Goal: Task Accomplishment & Management: Use online tool/utility

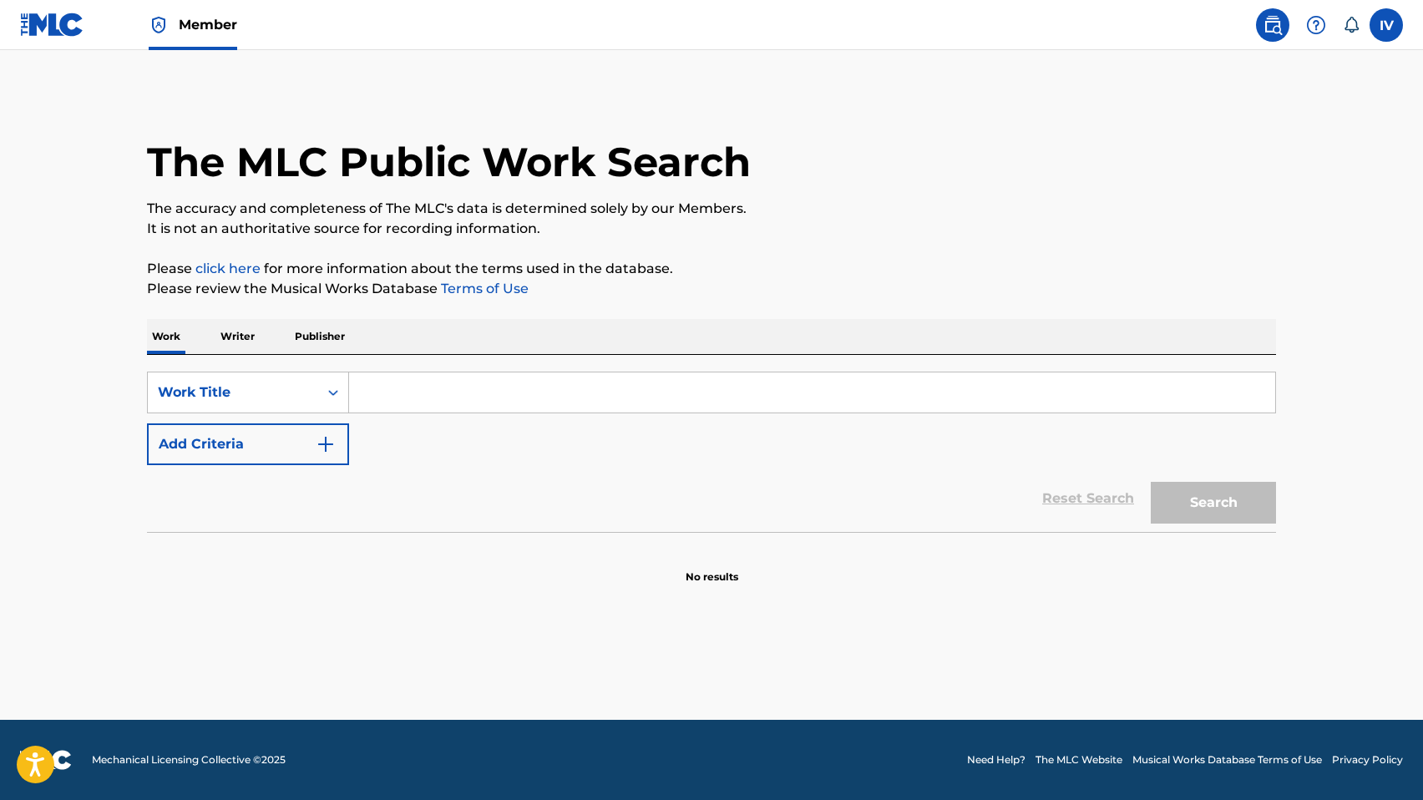
click at [51, 28] on img at bounding box center [52, 25] width 64 height 24
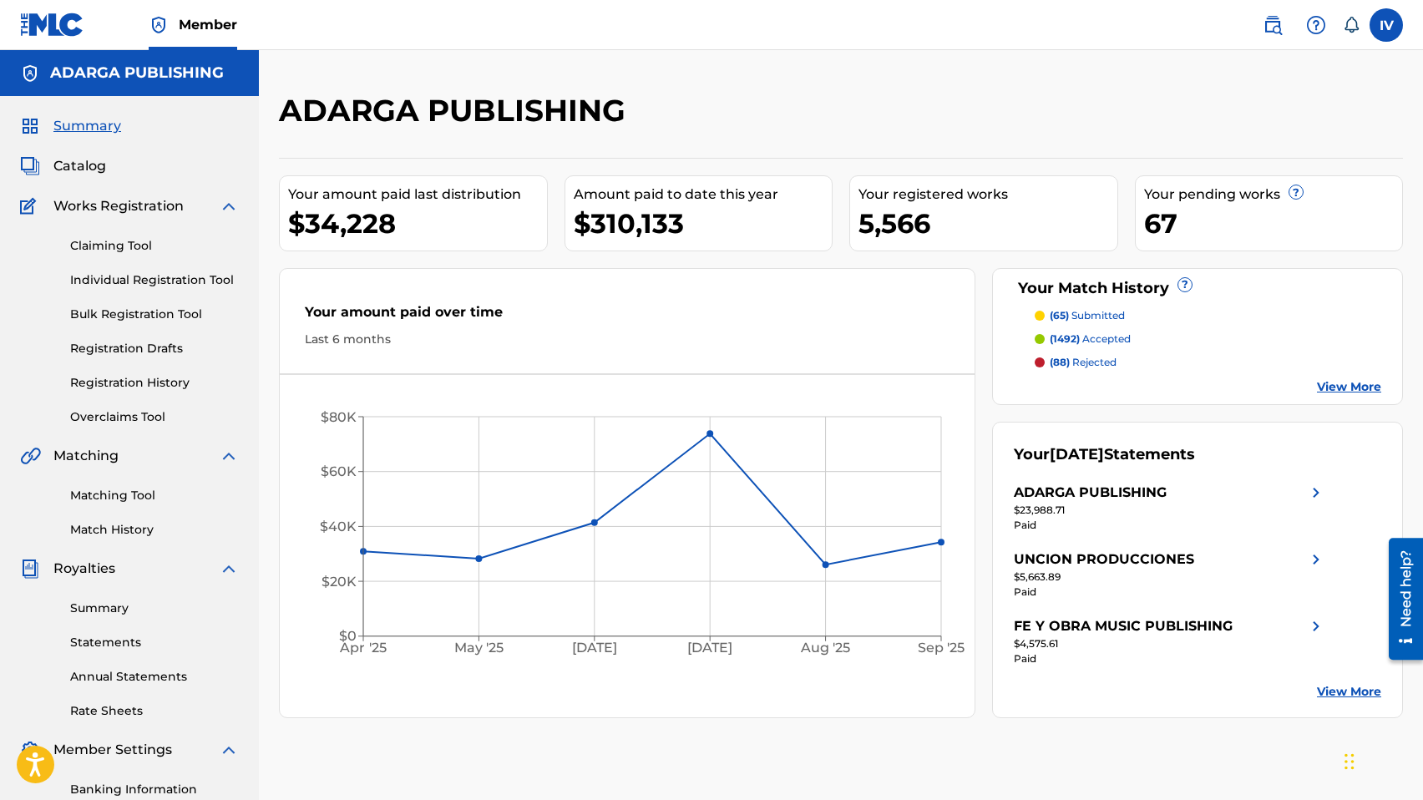
click at [88, 169] on span "Catalog" at bounding box center [79, 166] width 53 height 20
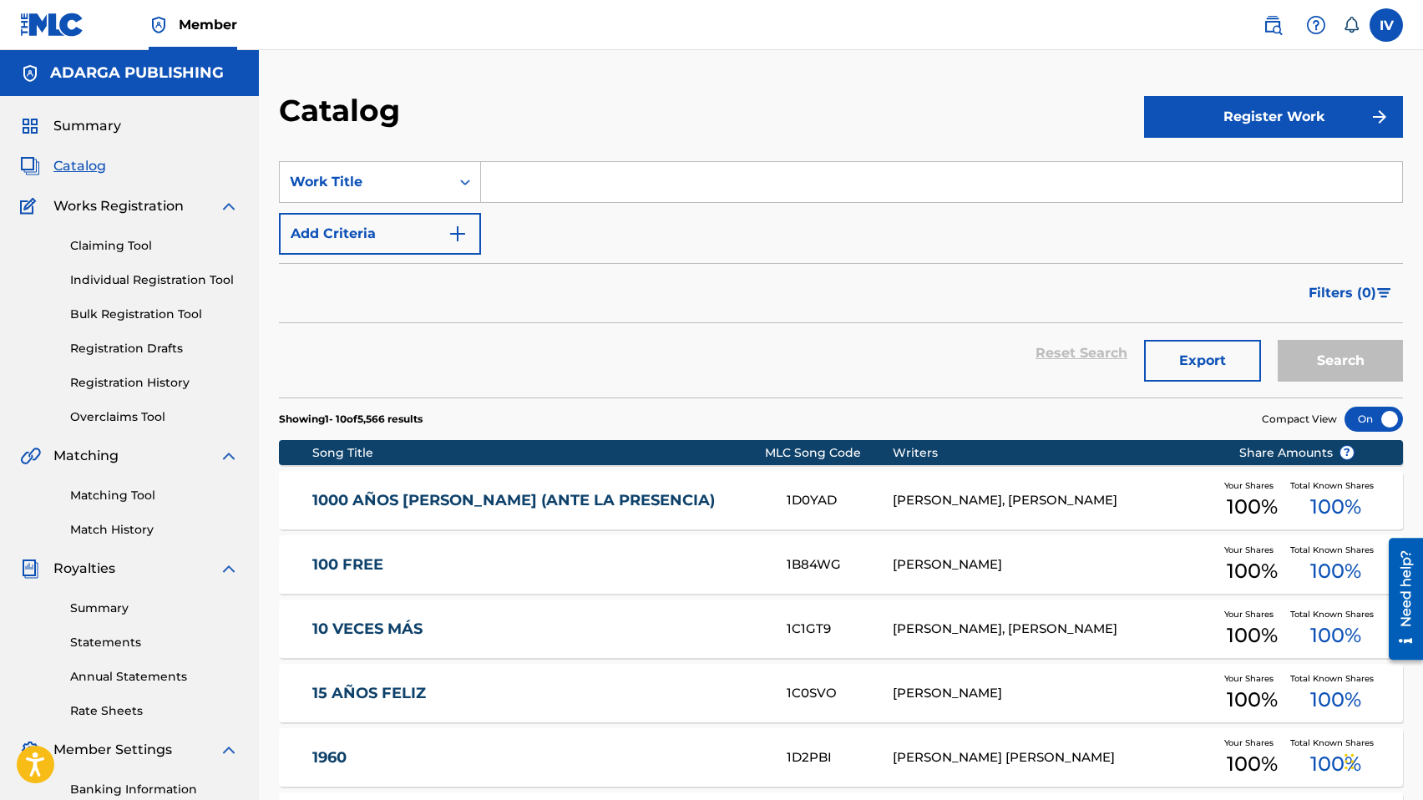
click at [603, 190] on input "Search Form" at bounding box center [941, 182] width 921 height 40
paste input "Otra Oportunidad"
type input "Otra Oportunidad"
click at [1277, 340] on button "Search" at bounding box center [1339, 361] width 125 height 42
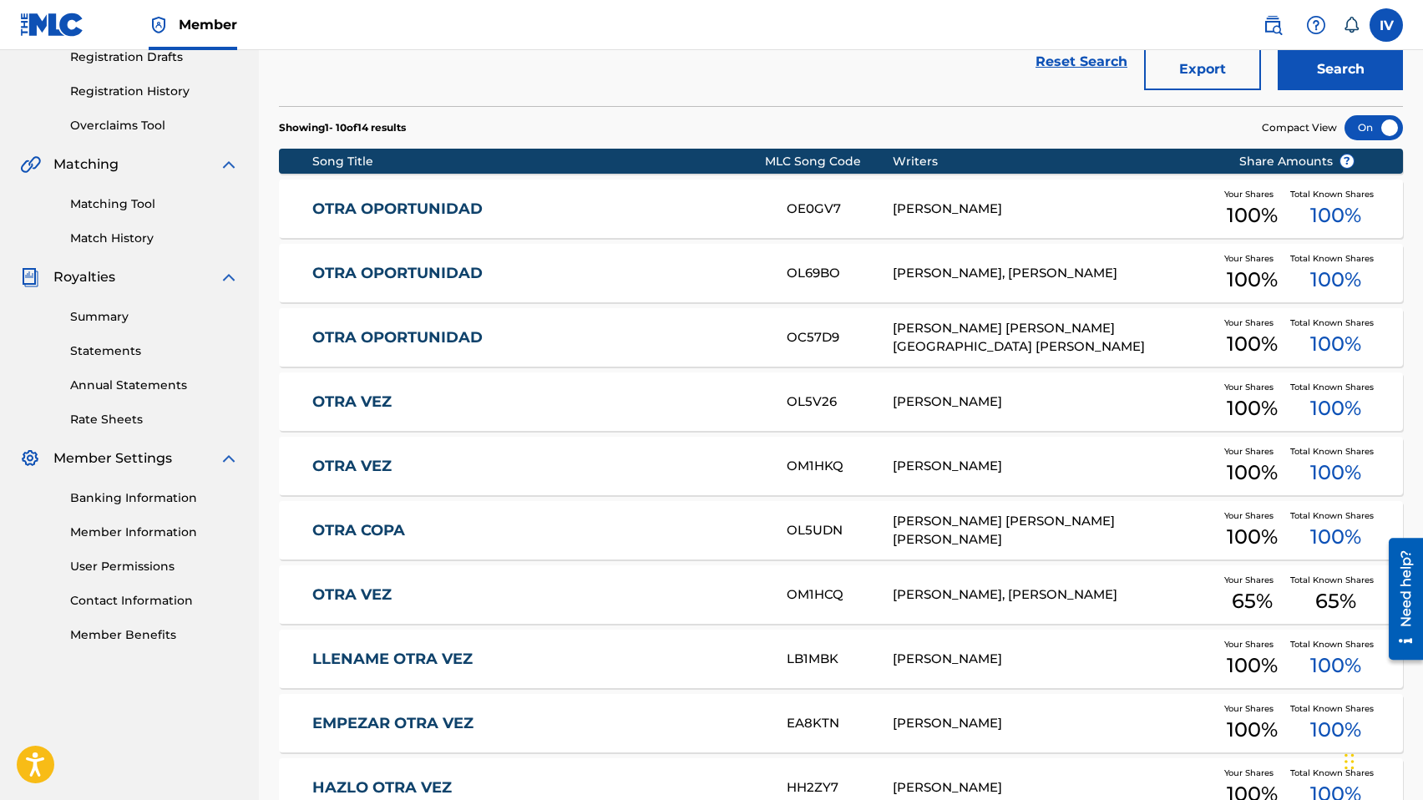
scroll to position [293, 0]
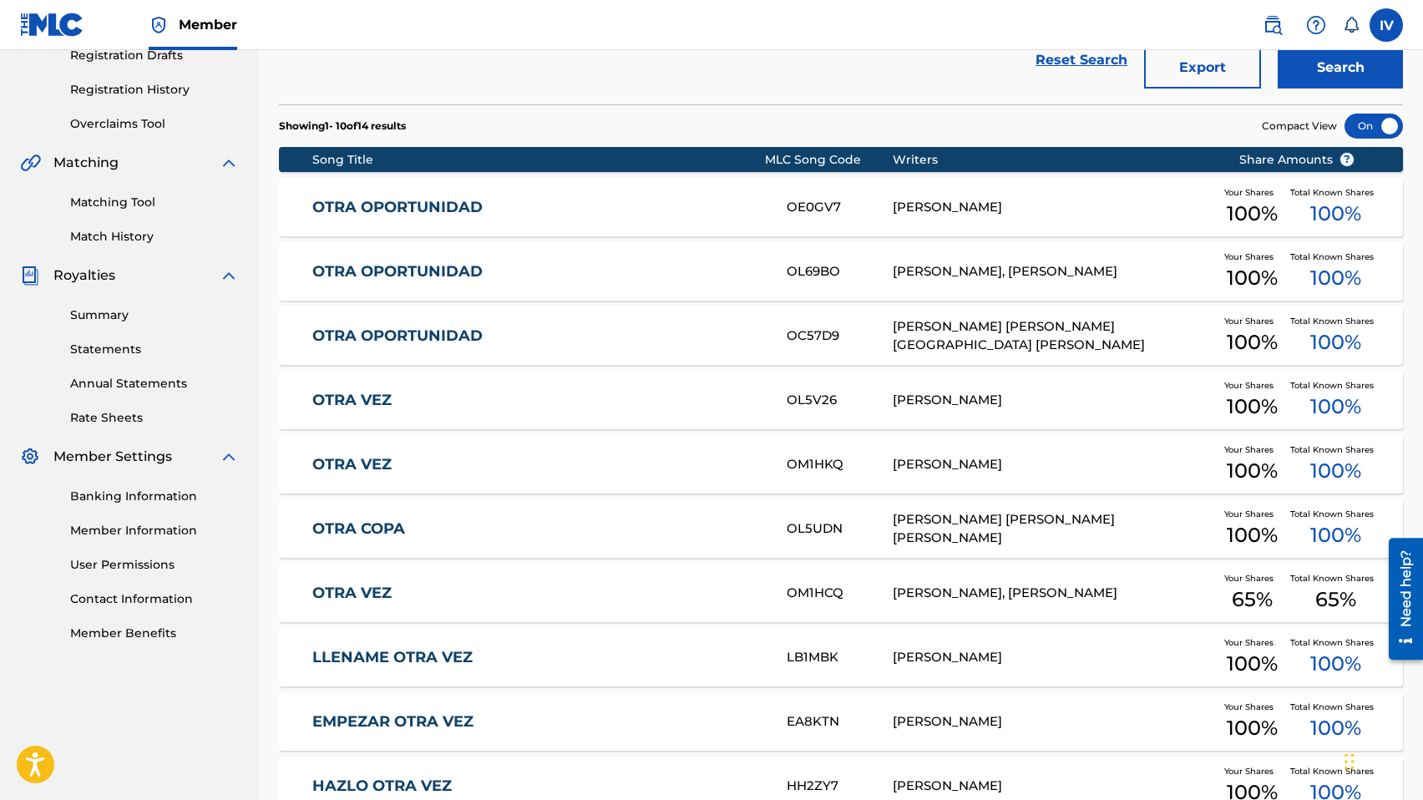
click at [500, 333] on link "OTRA OPORTUNIDAD" at bounding box center [537, 335] width 451 height 19
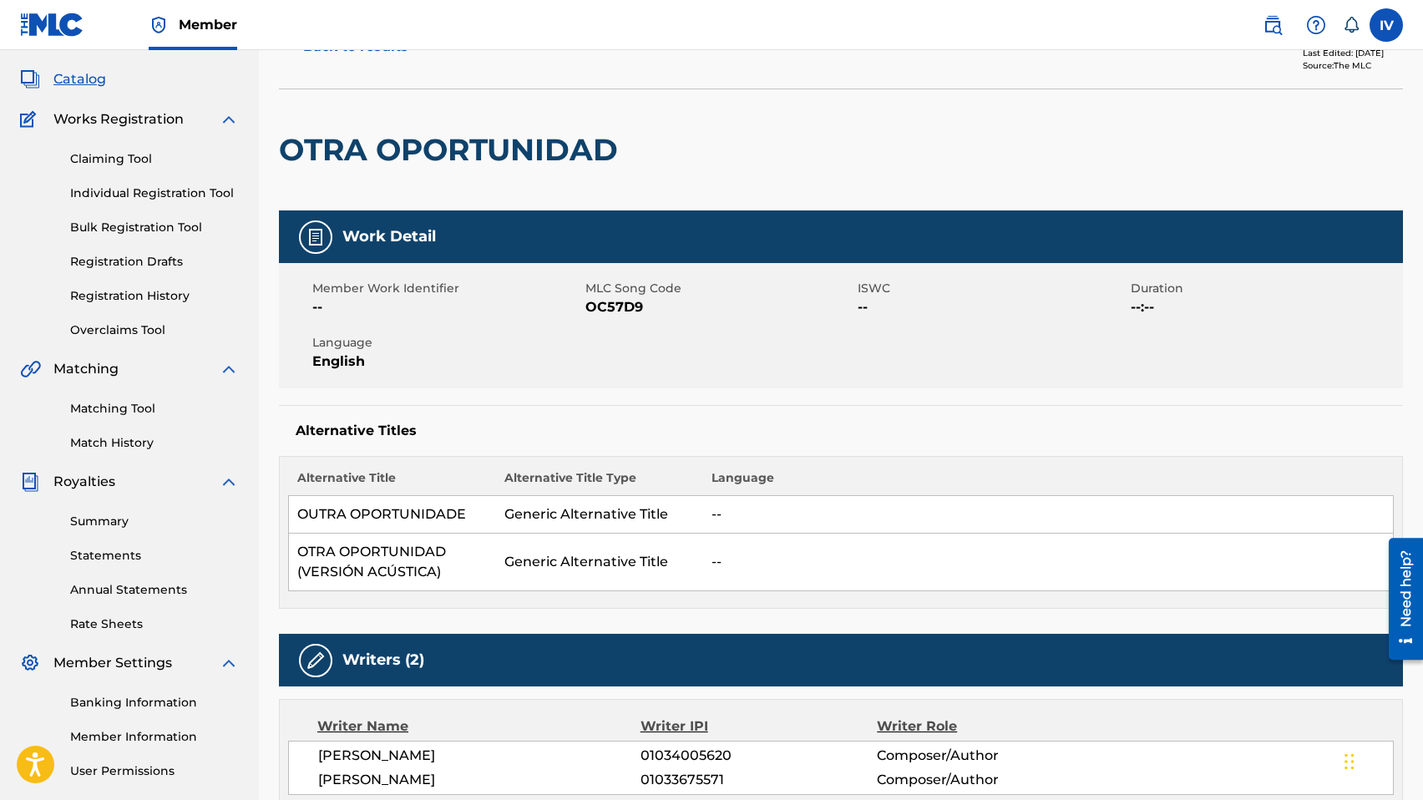
scroll to position [95, 0]
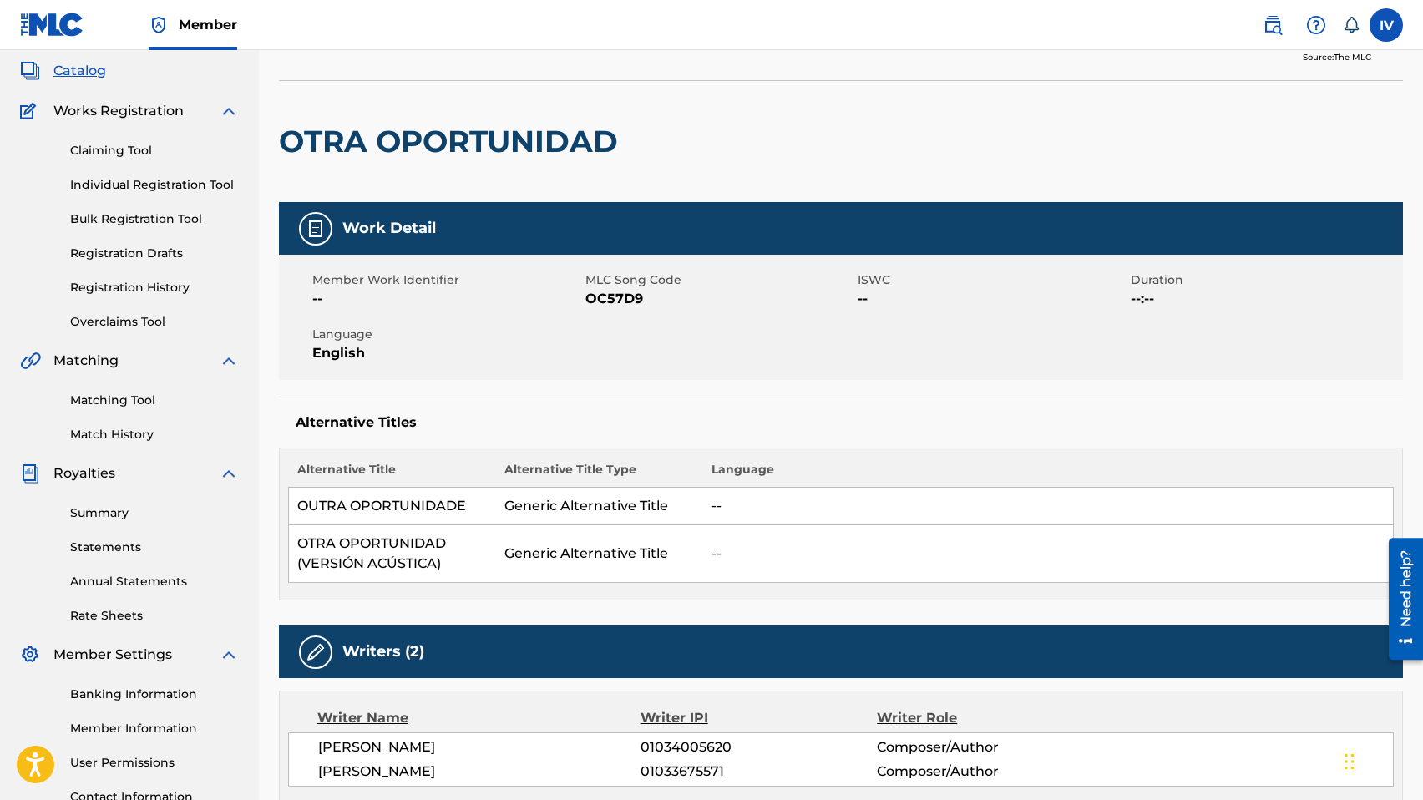
click at [638, 297] on span "OC57D9" at bounding box center [719, 299] width 269 height 20
click at [624, 297] on span "OC57D9" at bounding box center [719, 299] width 269 height 20
copy span "OC57D9"
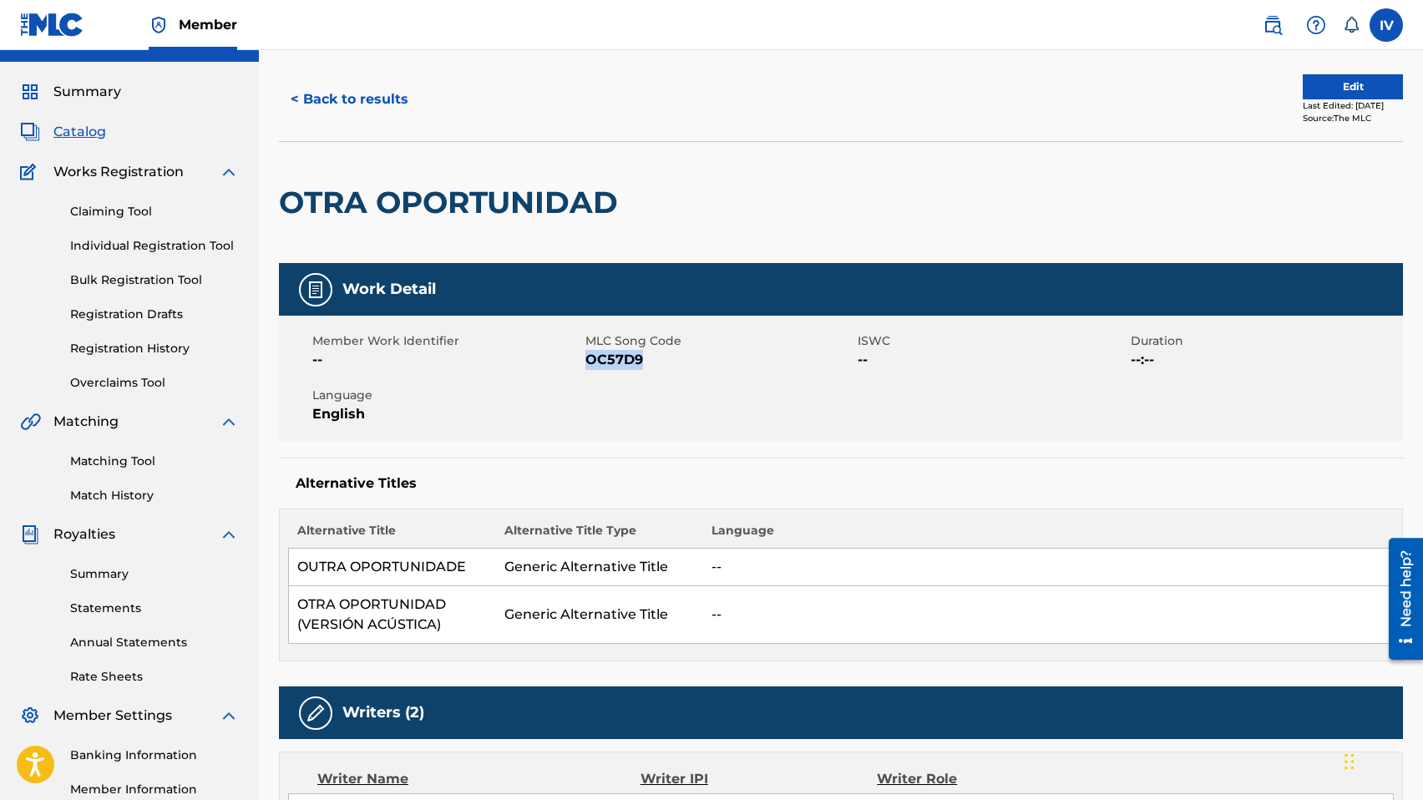
scroll to position [0, 0]
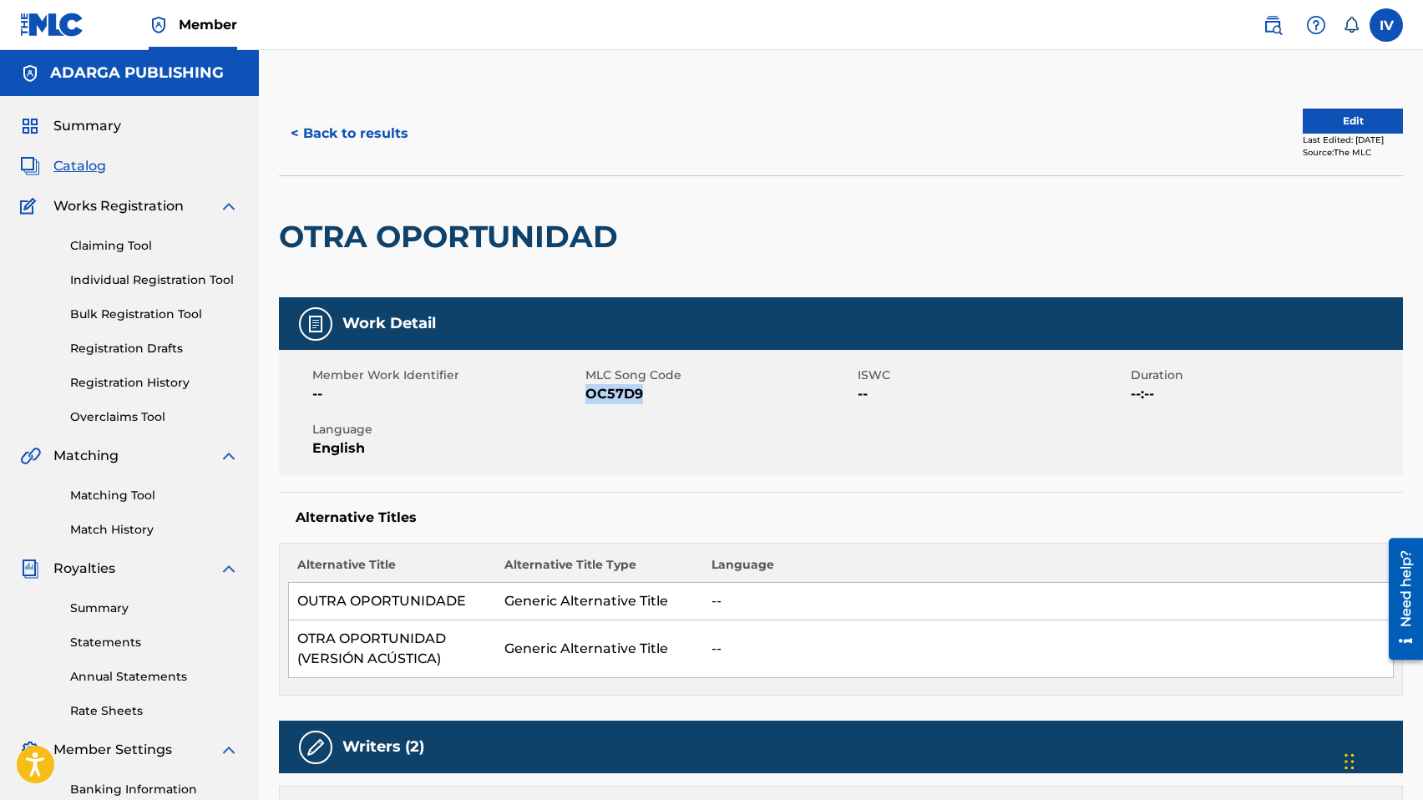
click at [1348, 119] on button "Edit" at bounding box center [1352, 121] width 100 height 25
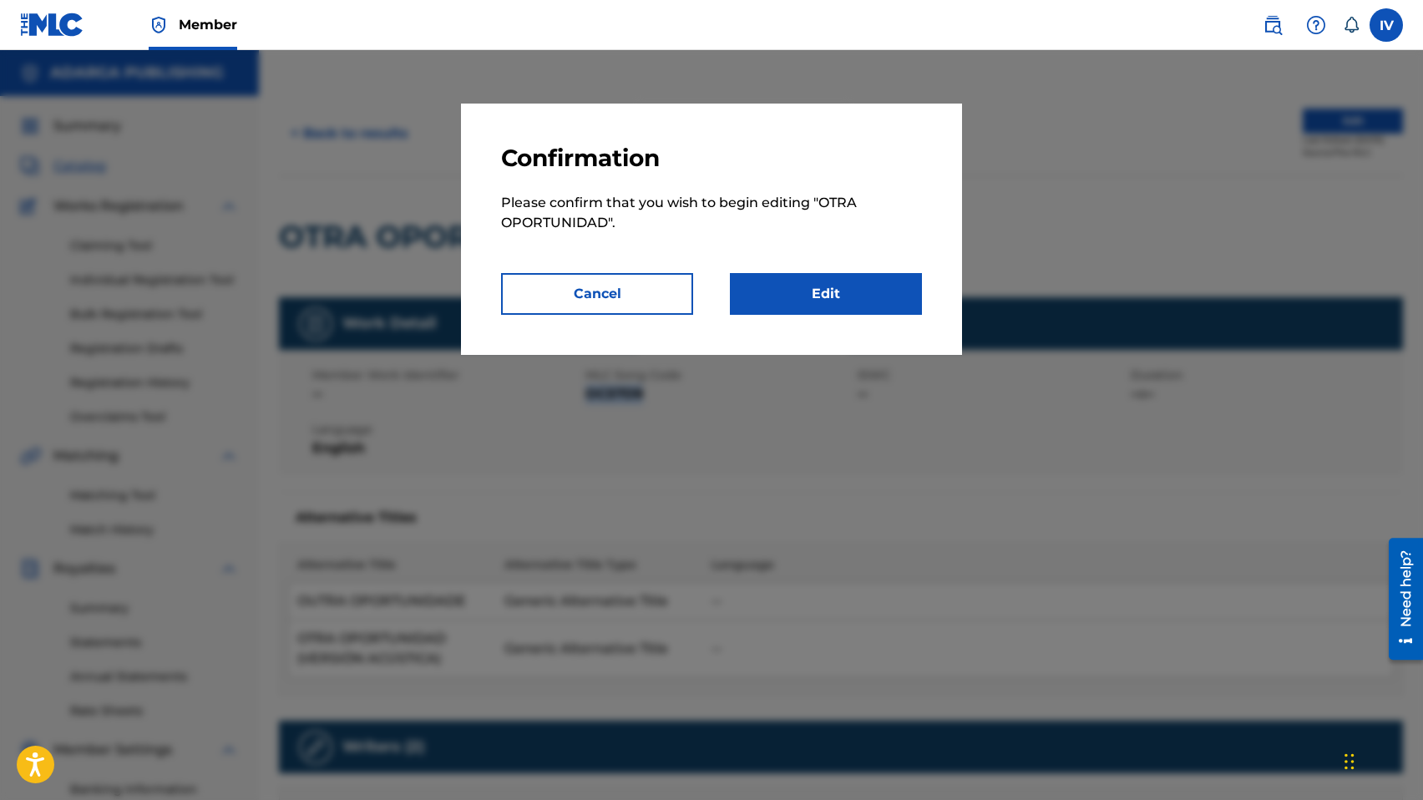
click at [872, 280] on link "Edit" at bounding box center [826, 294] width 192 height 42
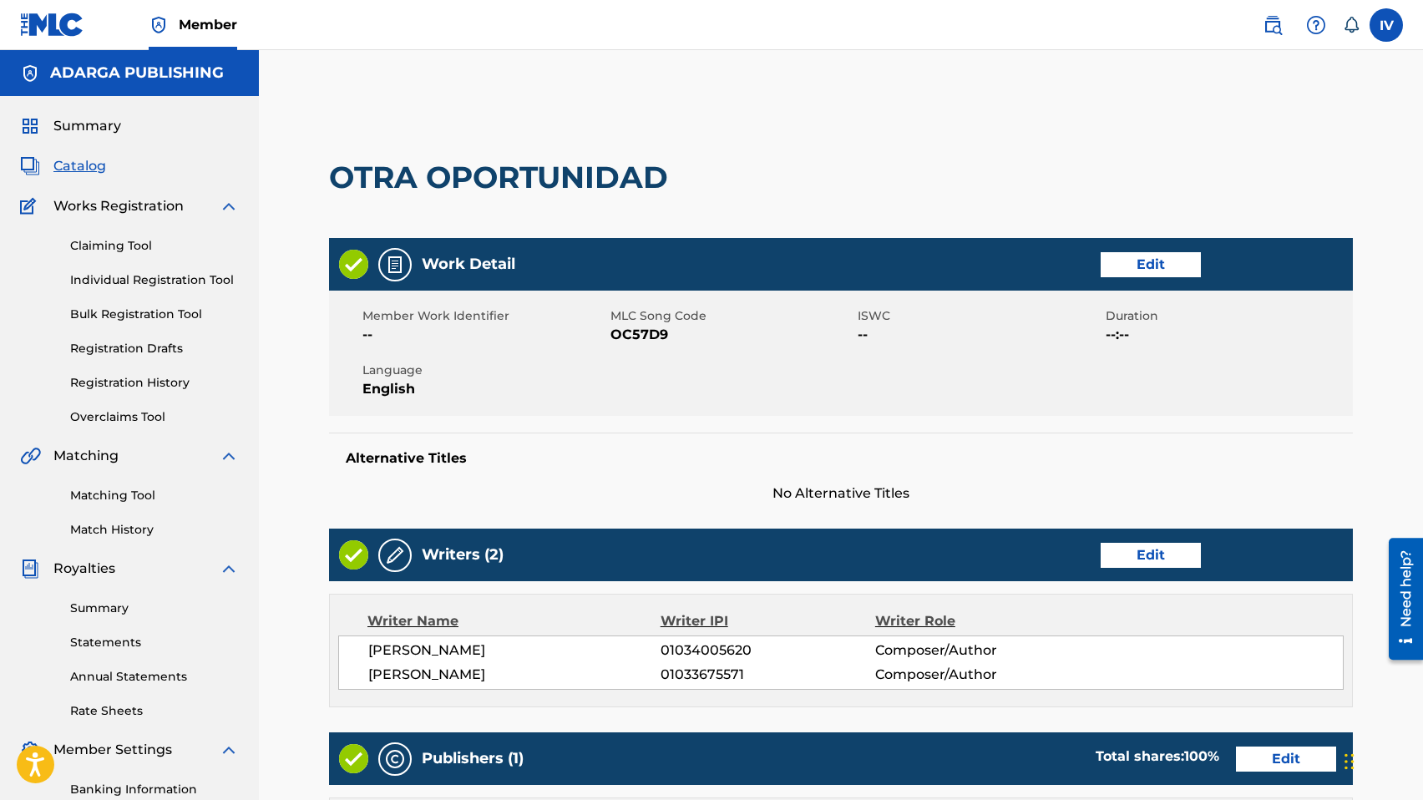
click at [1162, 271] on link "Edit" at bounding box center [1150, 264] width 100 height 25
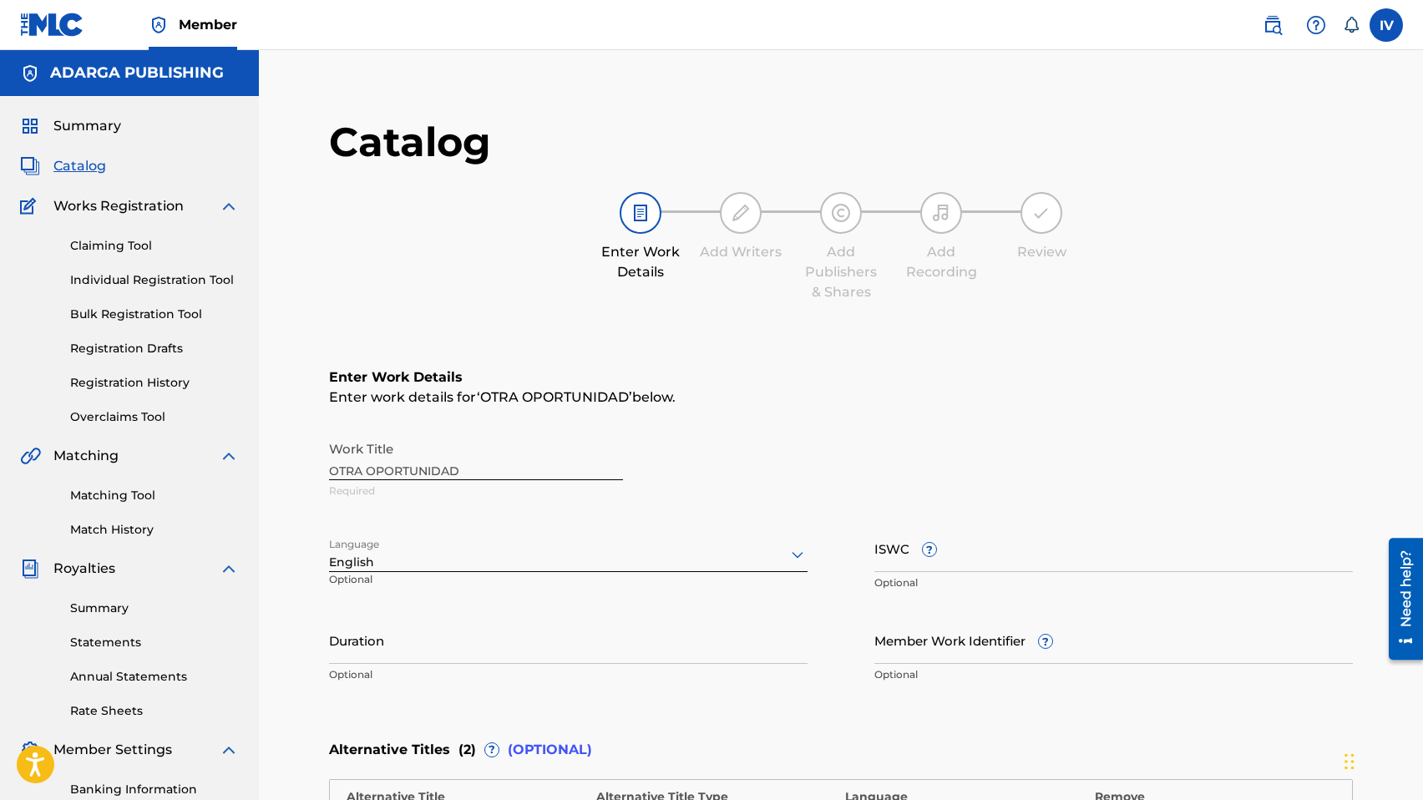
click at [509, 571] on div "Language English Optional" at bounding box center [568, 561] width 478 height 75
click at [457, 550] on div "English" at bounding box center [568, 554] width 478 height 35
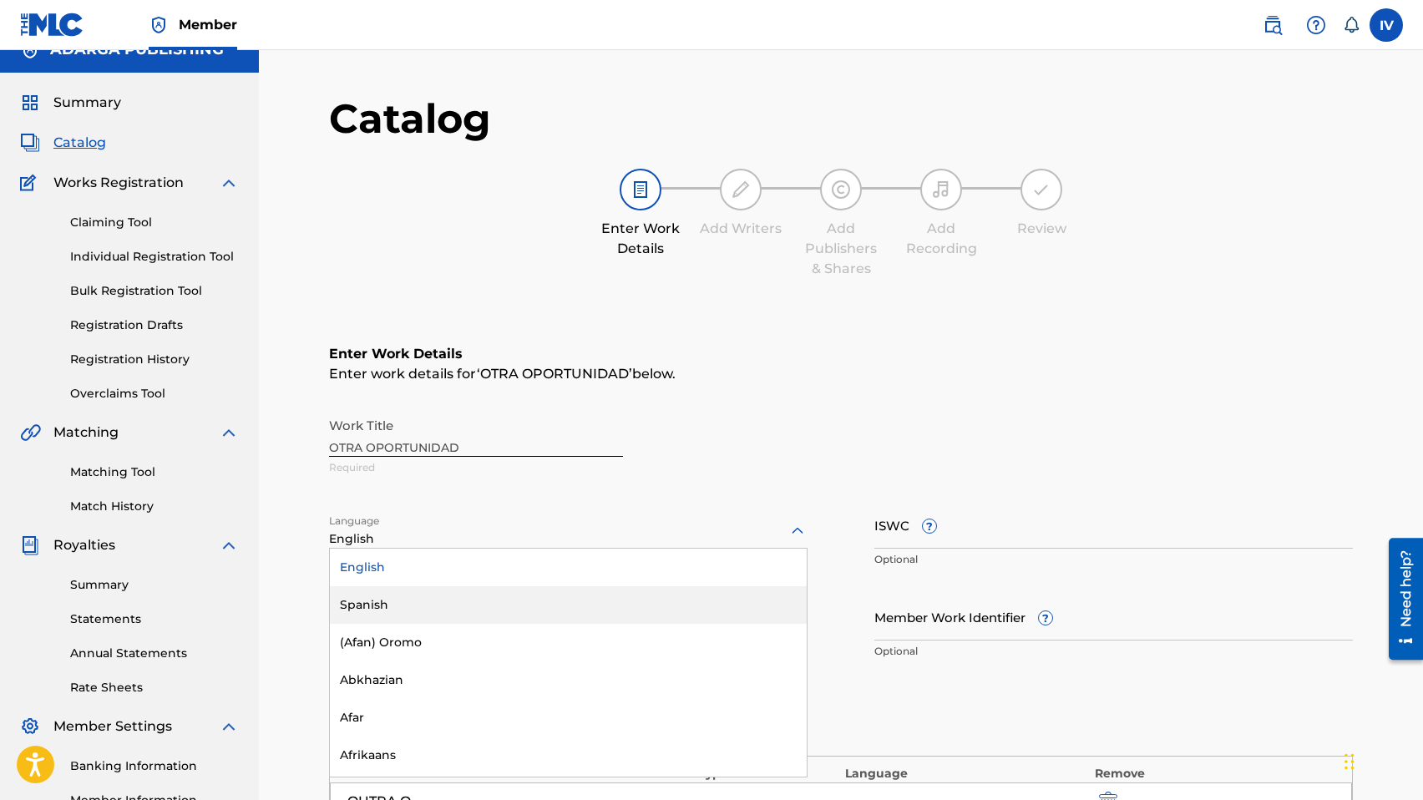
click at [418, 601] on div "Spanish" at bounding box center [568, 605] width 477 height 38
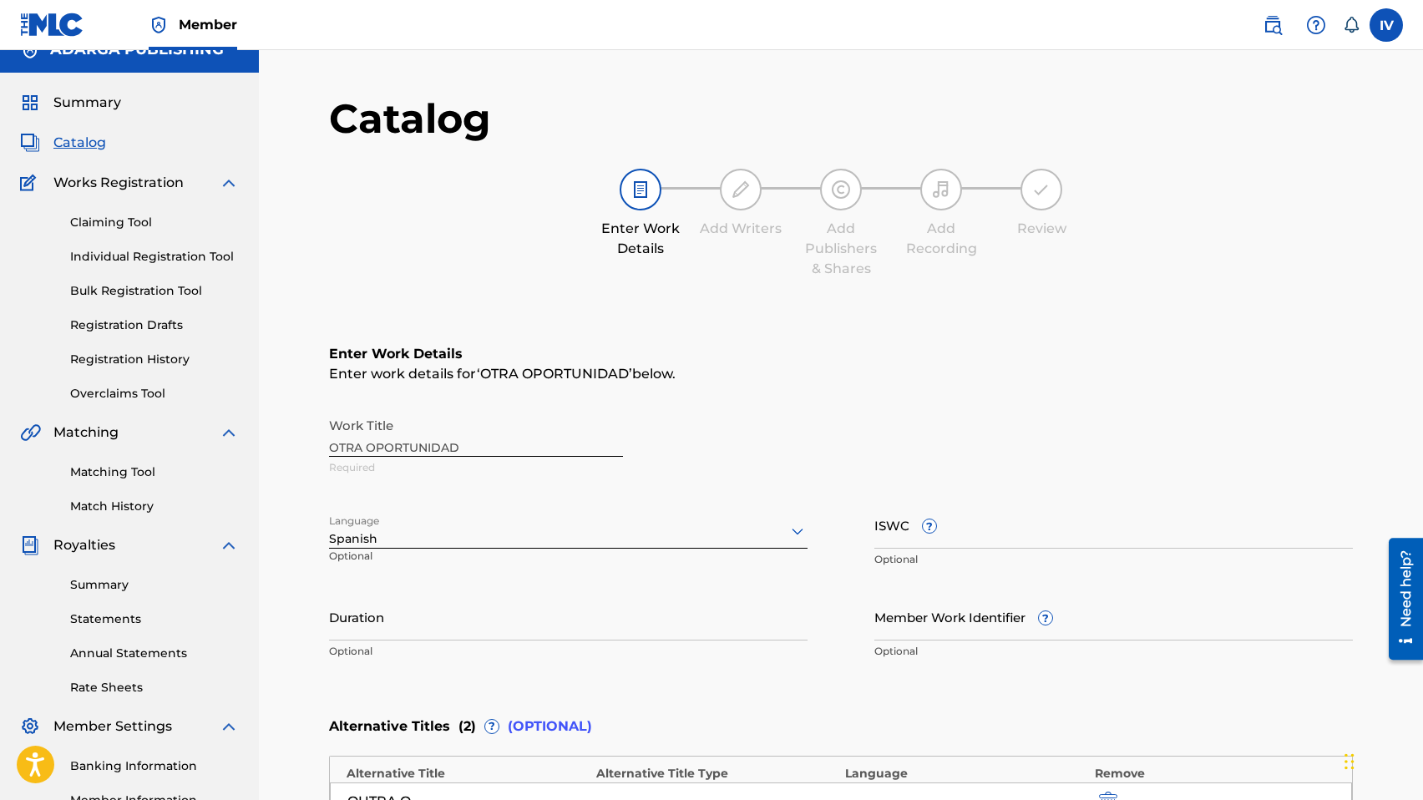
click at [1017, 539] on input "ISWC ?" at bounding box center [1113, 525] width 478 height 48
paste input "T9328057563"
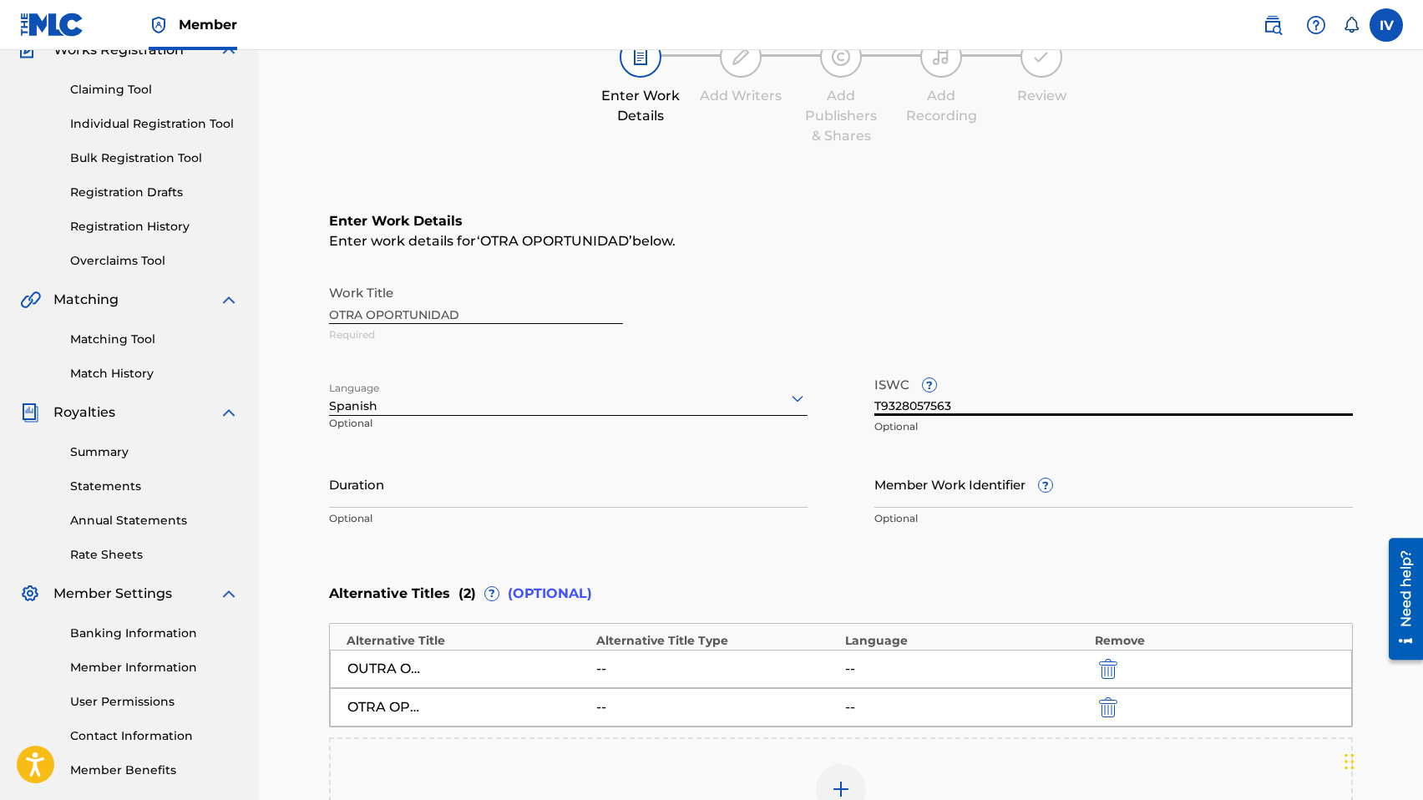
scroll to position [422, 0]
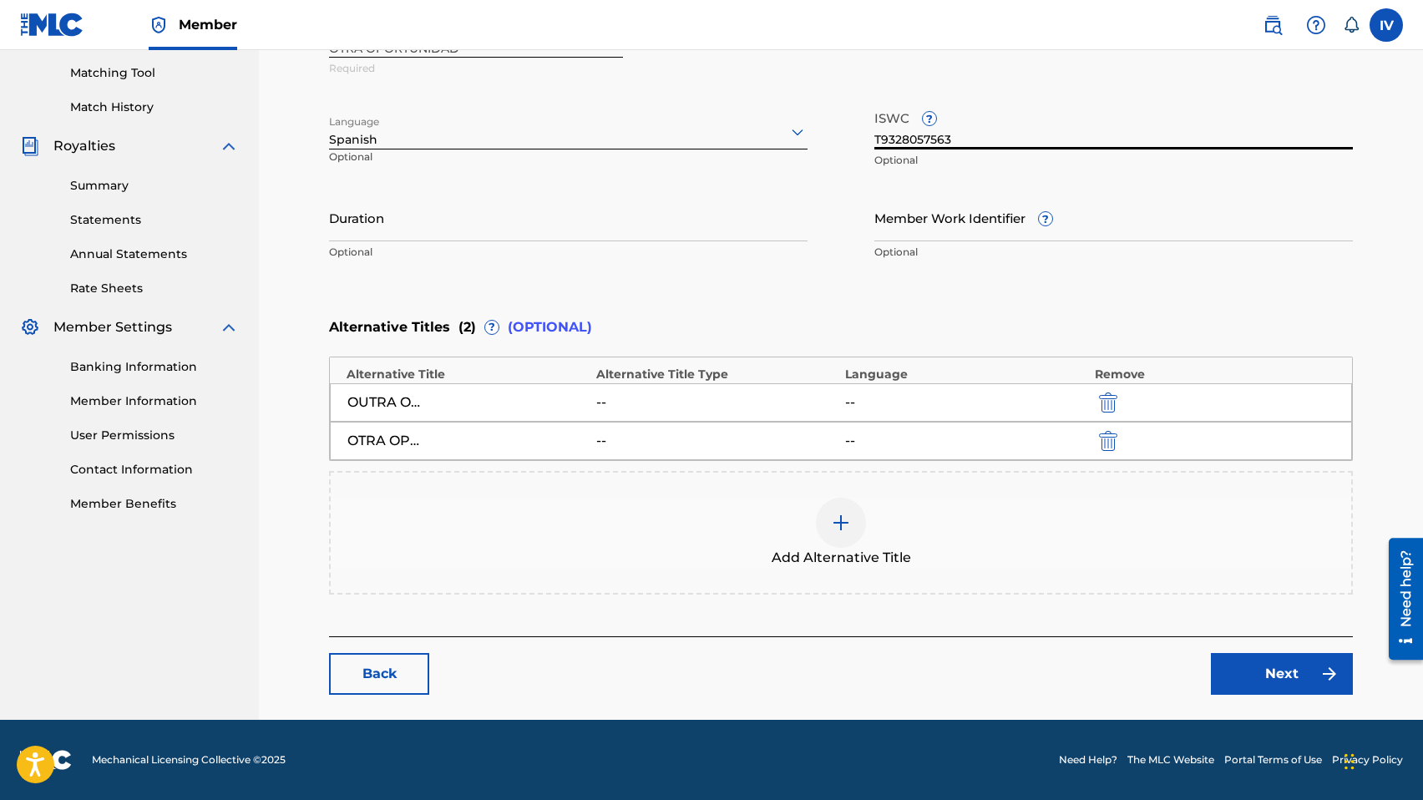
type input "T9328057563"
click at [1277, 677] on link "Next" at bounding box center [1281, 674] width 142 height 42
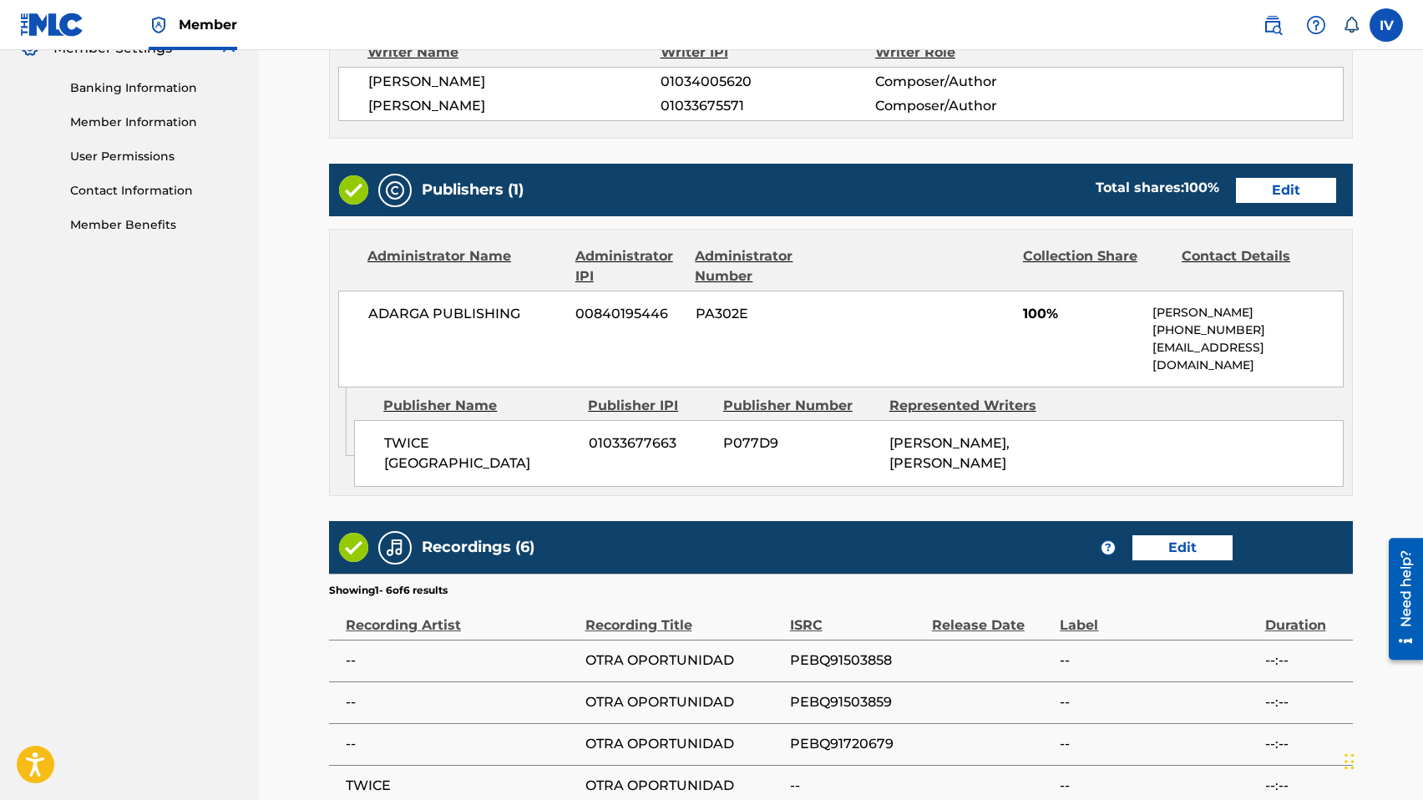
scroll to position [618, 0]
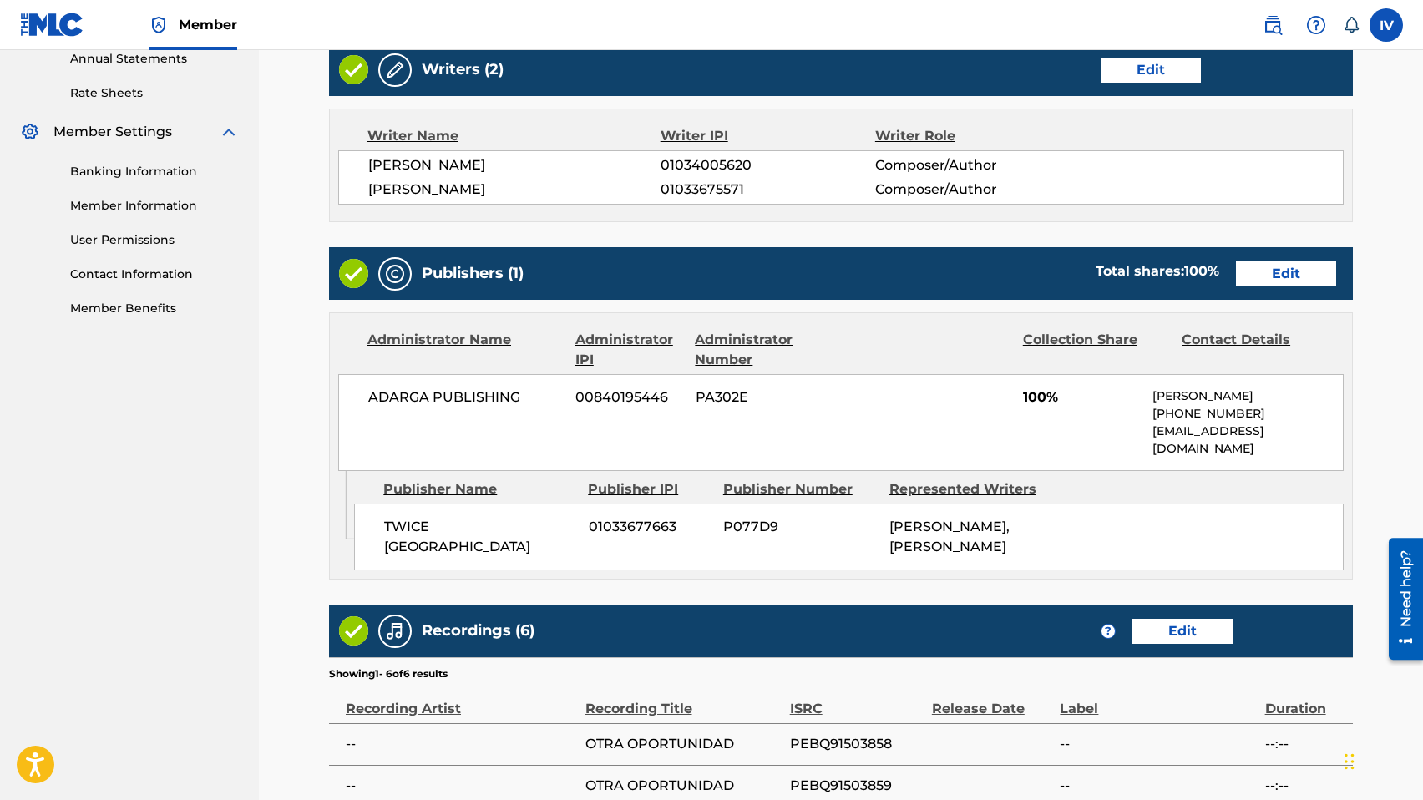
click at [1142, 70] on link "Edit" at bounding box center [1150, 70] width 100 height 25
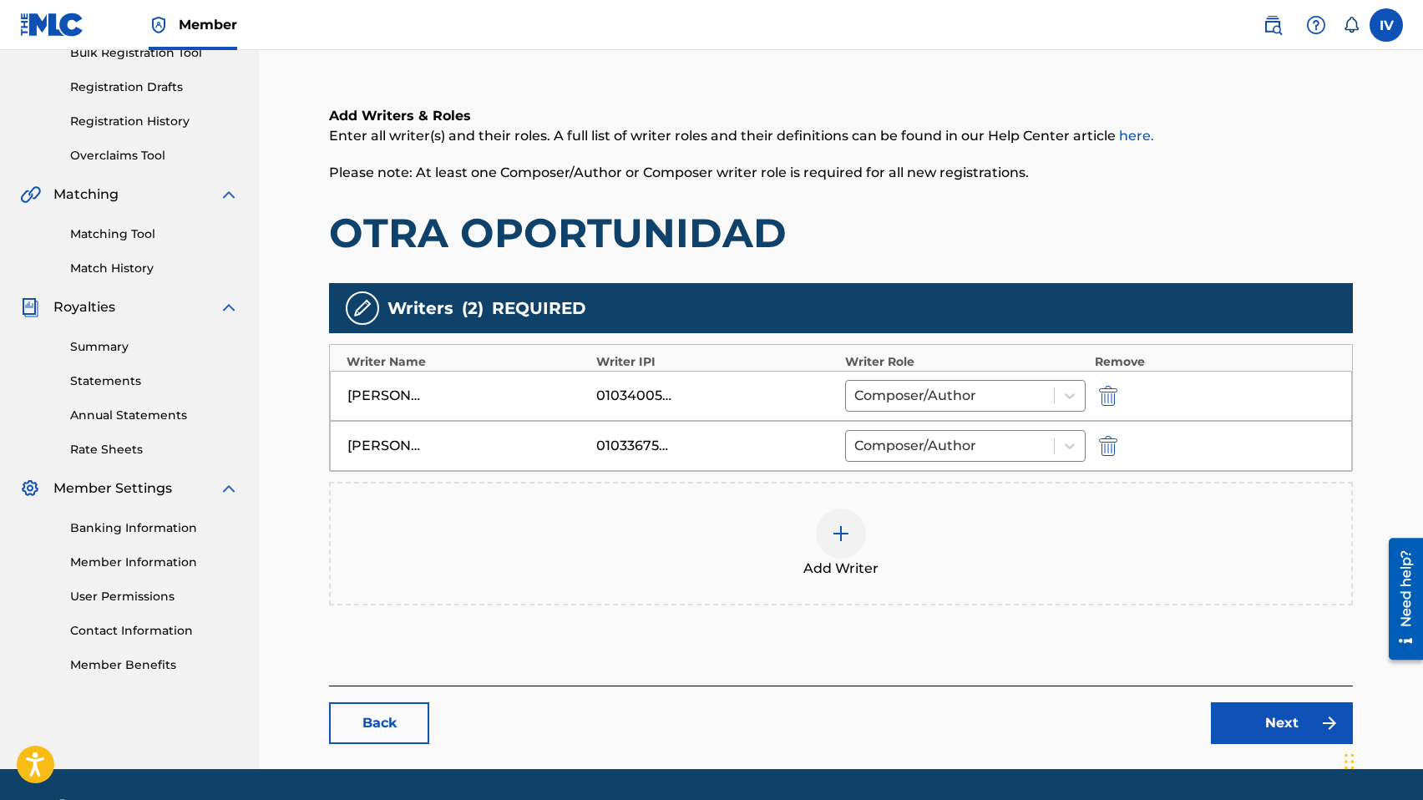
scroll to position [290, 0]
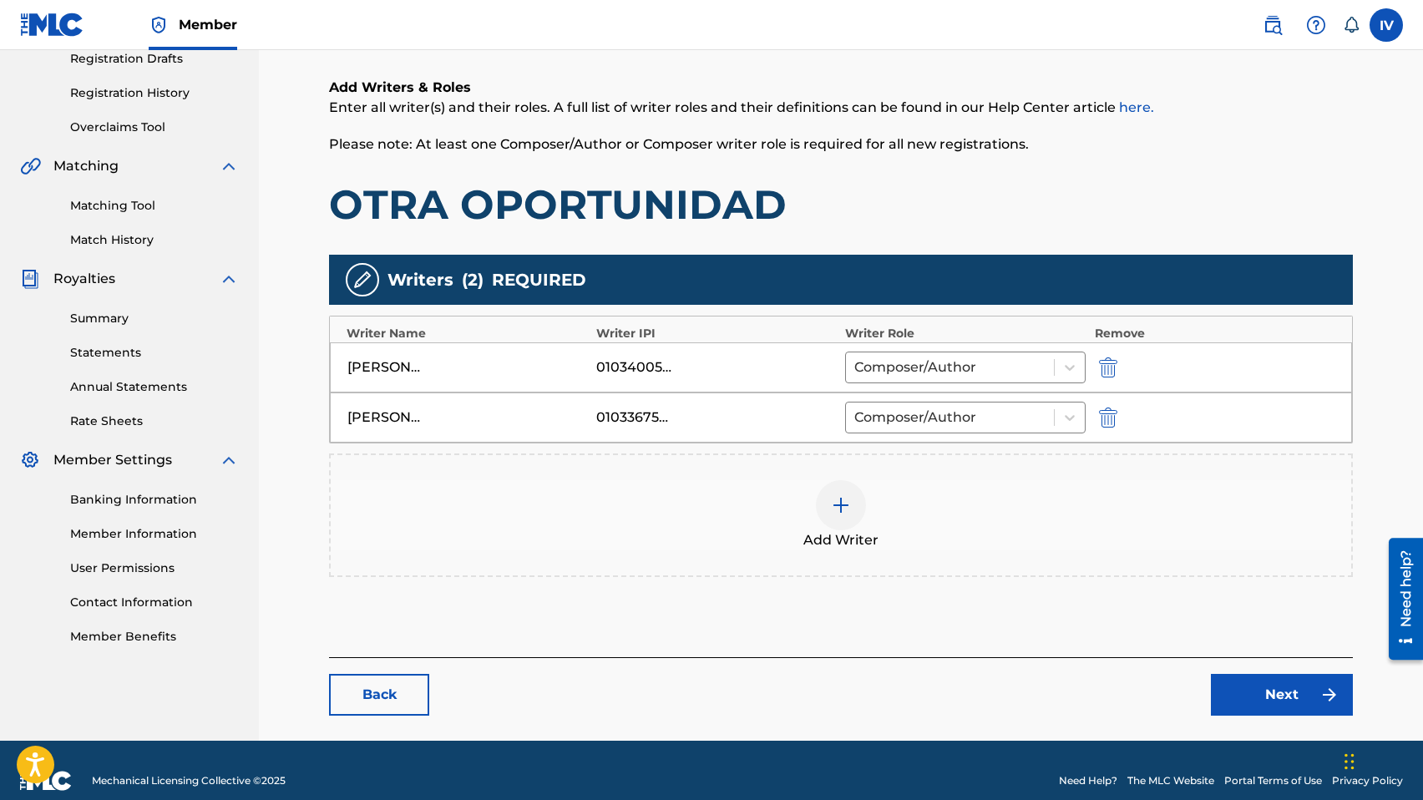
click at [1103, 377] on div "ISRAEL JOSUE RISCO VALENZUELA 01034005620 Composer/Author" at bounding box center [841, 367] width 1022 height 50
drag, startPoint x: 1104, startPoint y: 371, endPoint x: 1104, endPoint y: 385, distance: 13.4
click at [1104, 371] on img "submit" at bounding box center [1108, 367] width 18 height 20
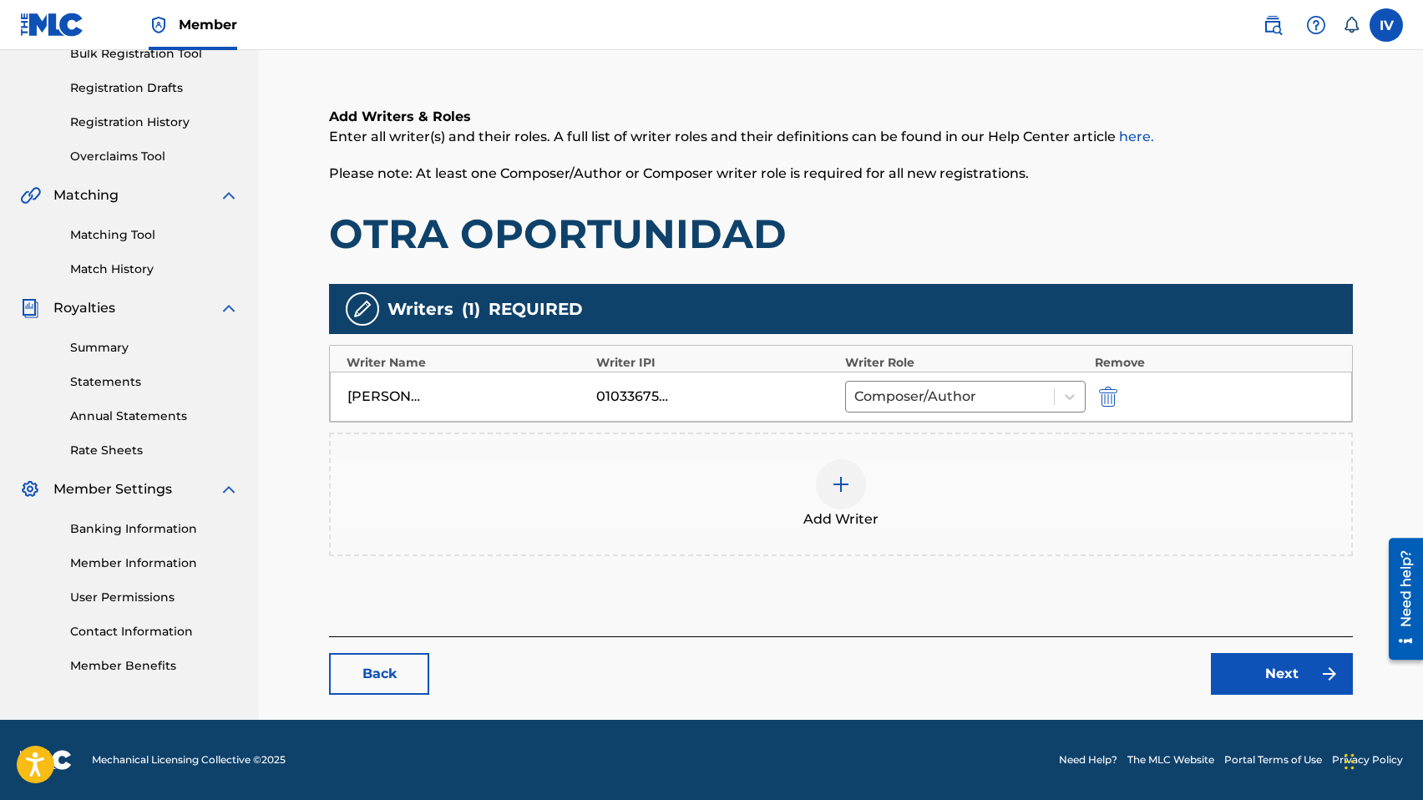
click at [1107, 397] on img "submit" at bounding box center [1108, 397] width 18 height 20
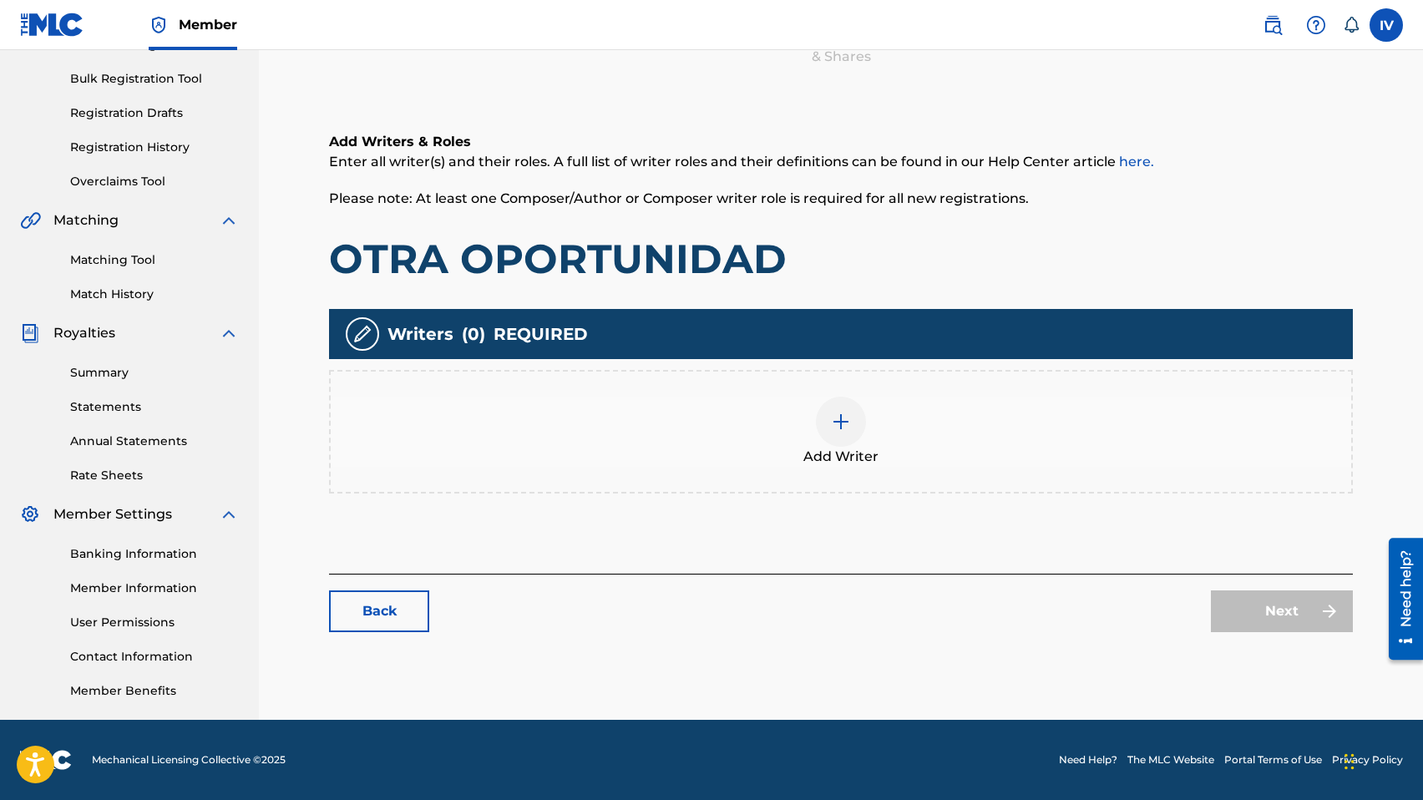
click at [962, 429] on div "Add Writer" at bounding box center [841, 432] width 1020 height 70
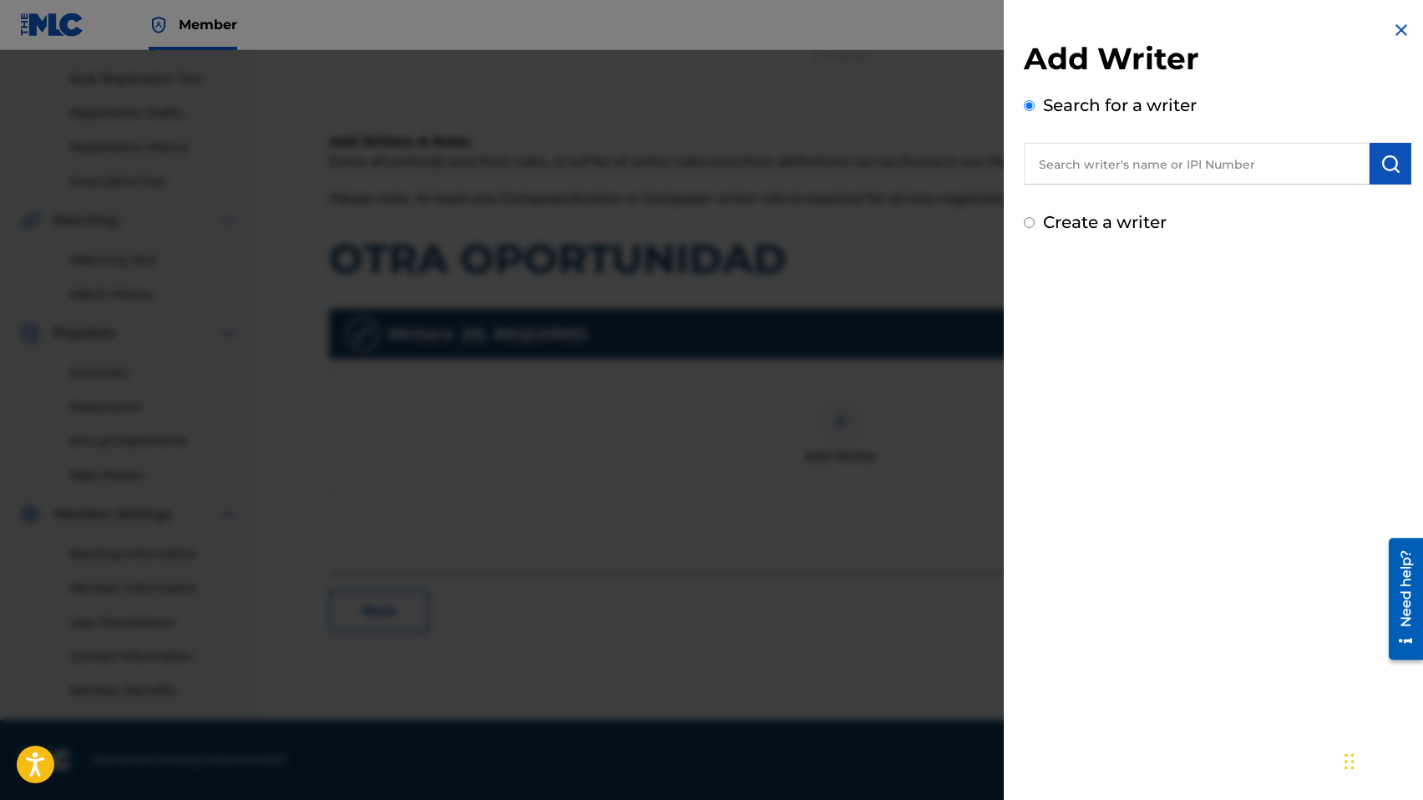
click at [1122, 168] on input "text" at bounding box center [1196, 164] width 346 height 42
paste input "1113437202"
type input "01113437202"
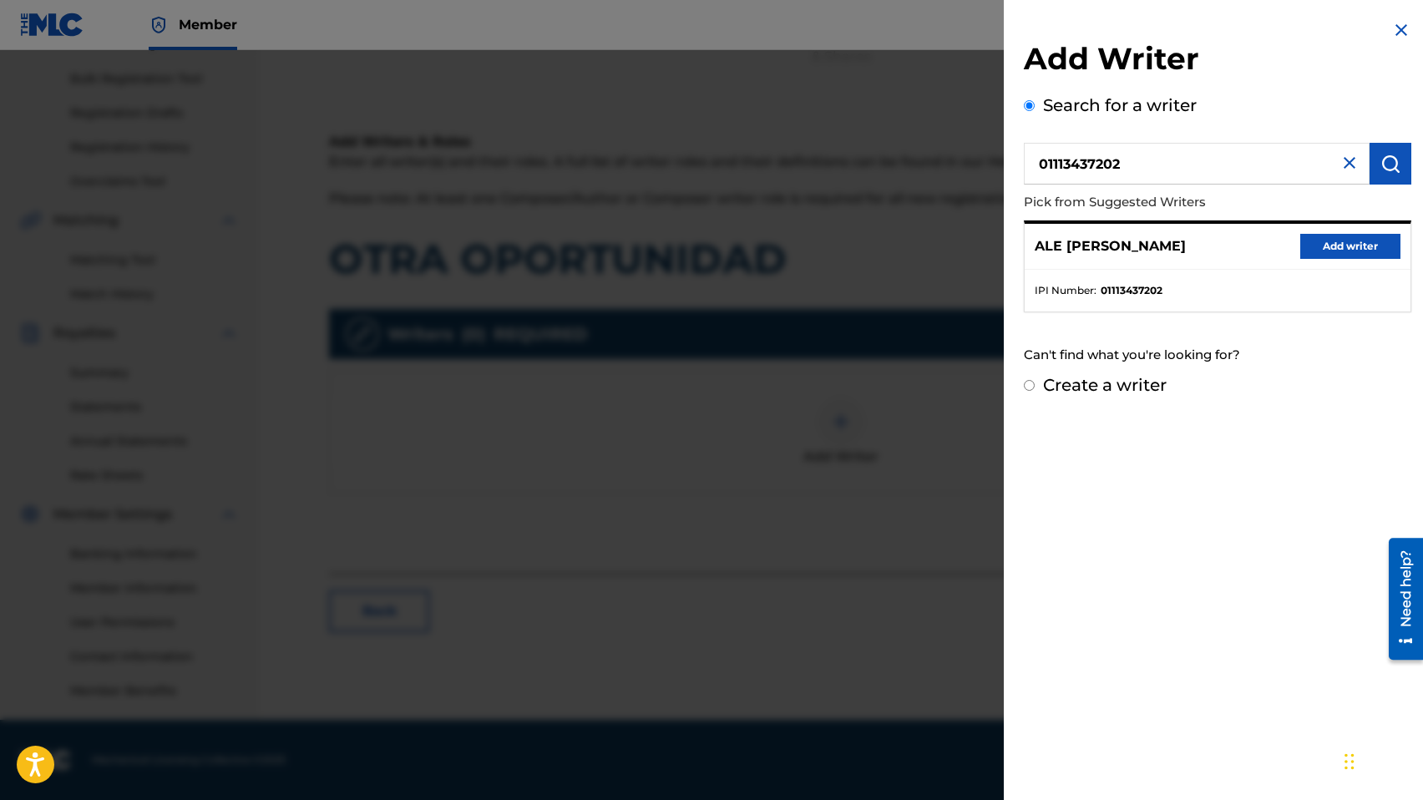
click at [1318, 245] on button "Add writer" at bounding box center [1350, 246] width 100 height 25
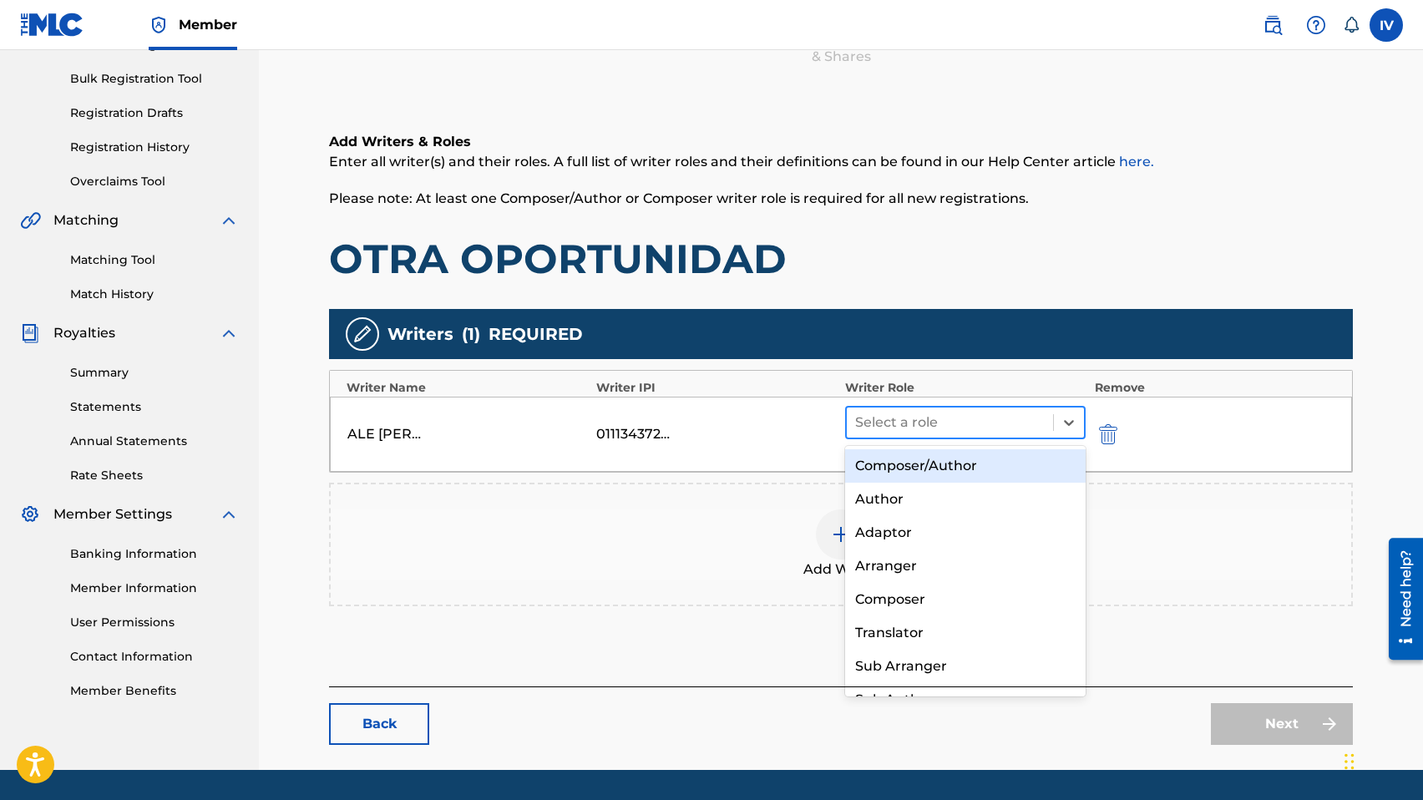
click at [958, 432] on div at bounding box center [950, 422] width 190 height 23
click at [942, 457] on div "Composer/Author" at bounding box center [965, 465] width 240 height 33
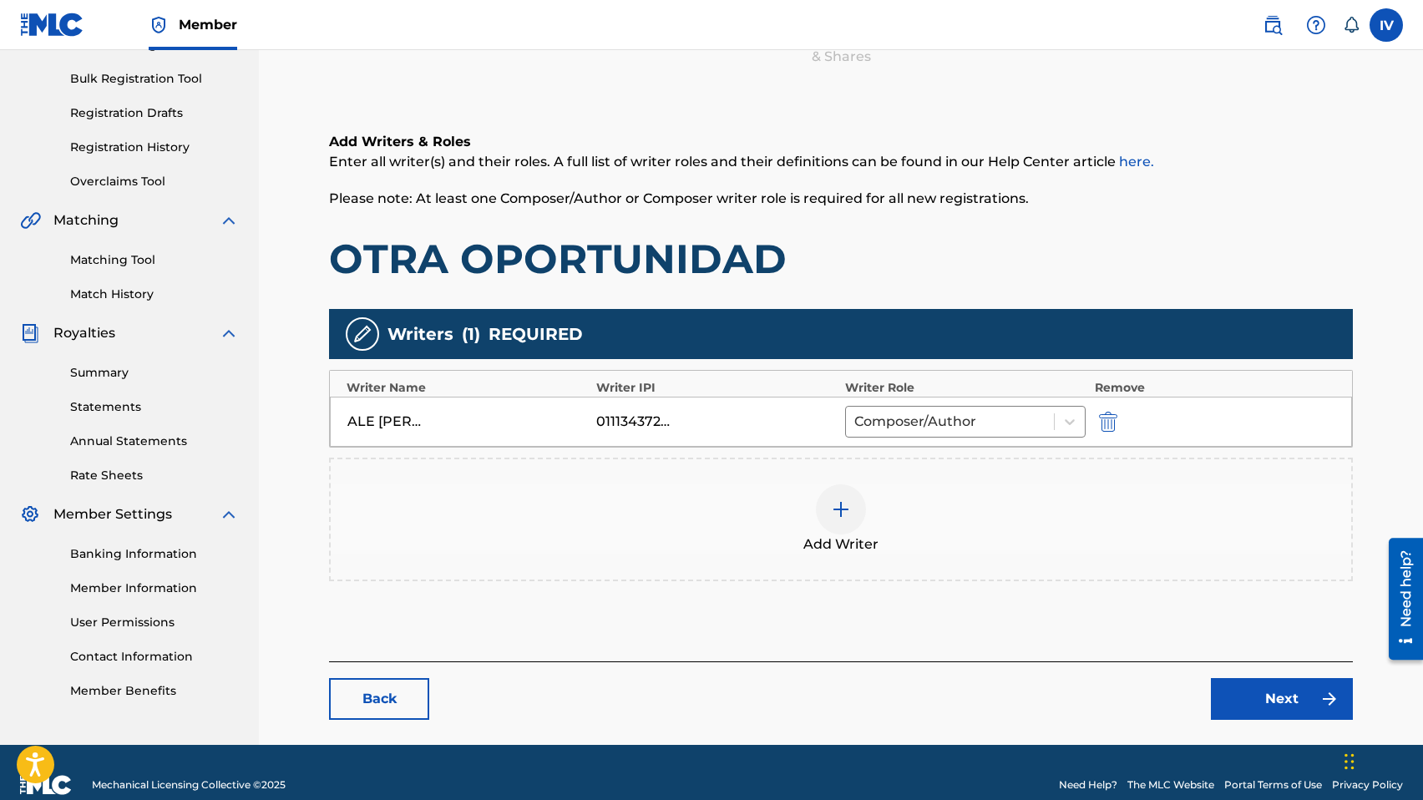
click at [821, 483] on div "Add Writer" at bounding box center [840, 519] width 1023 height 124
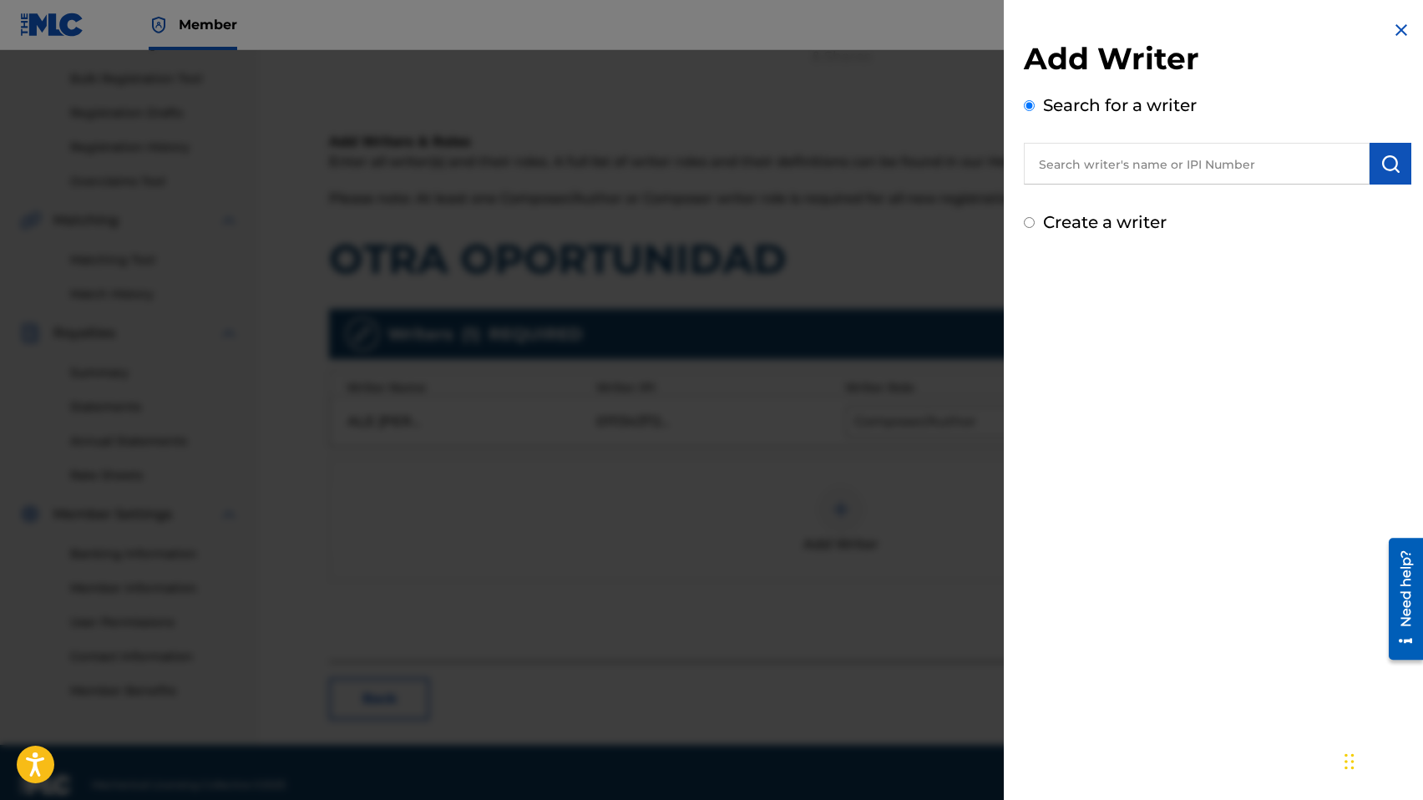
click at [1157, 164] on input "text" at bounding box center [1196, 164] width 346 height 42
paste input "1115907670"
type input "01115907670"
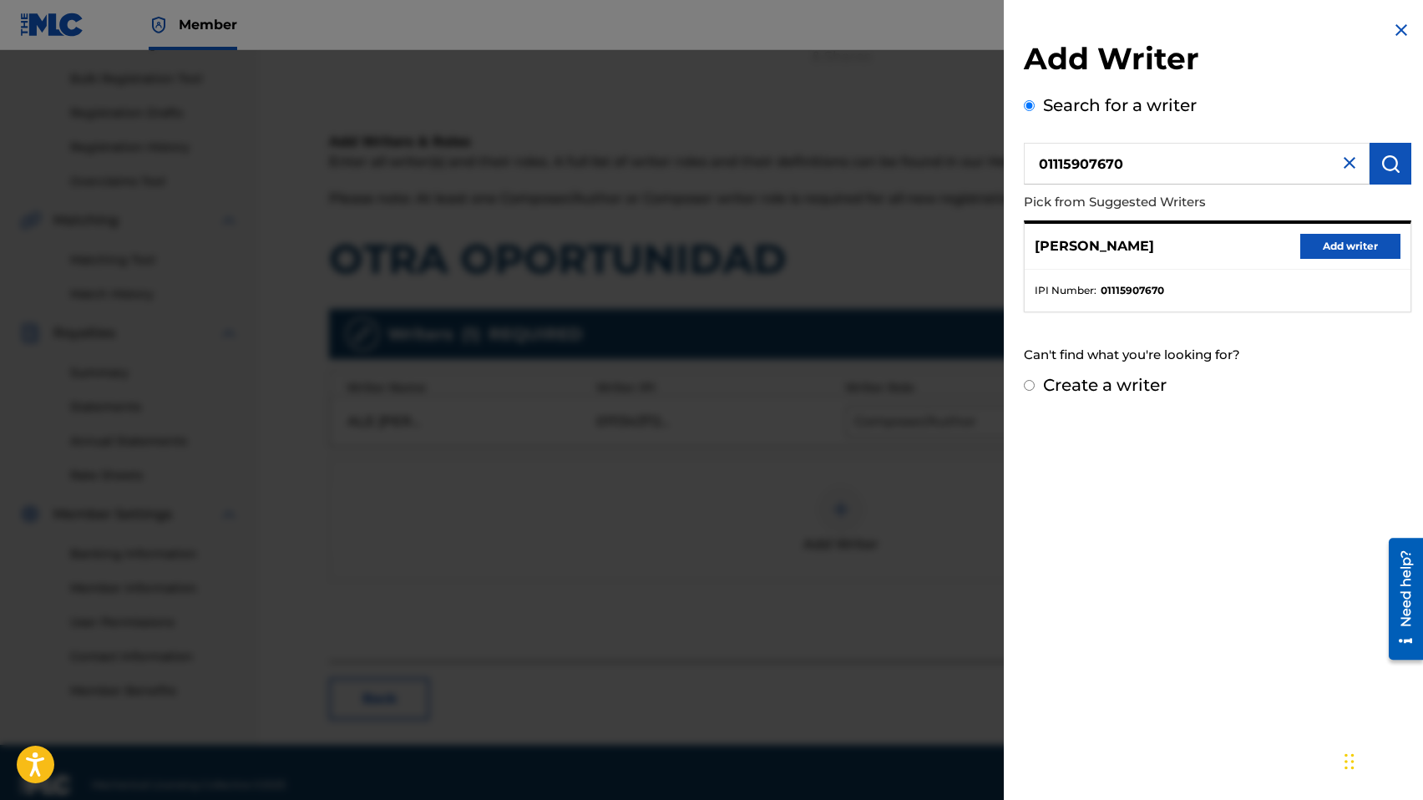
click at [1345, 245] on button "Add writer" at bounding box center [1350, 246] width 100 height 25
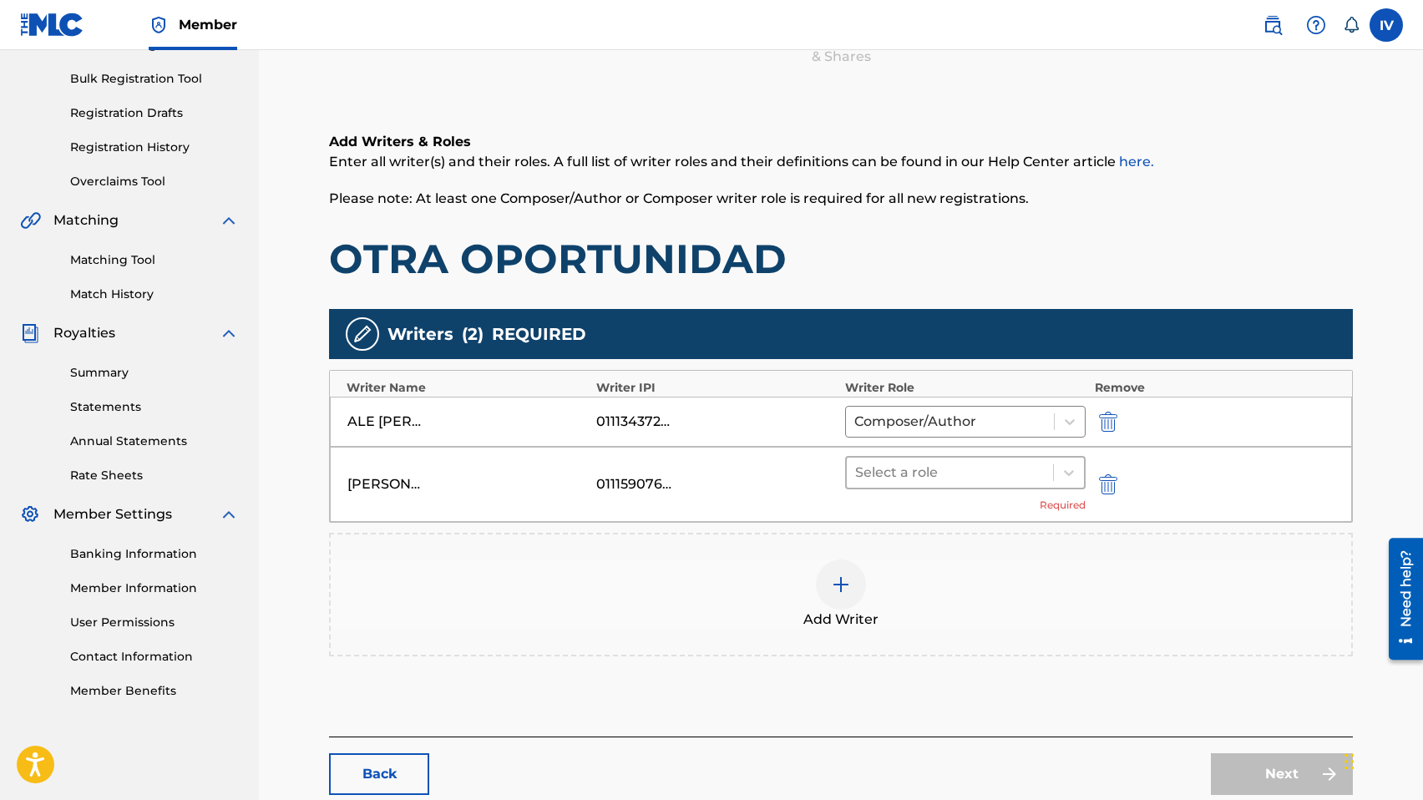
click at [966, 473] on div at bounding box center [950, 472] width 190 height 23
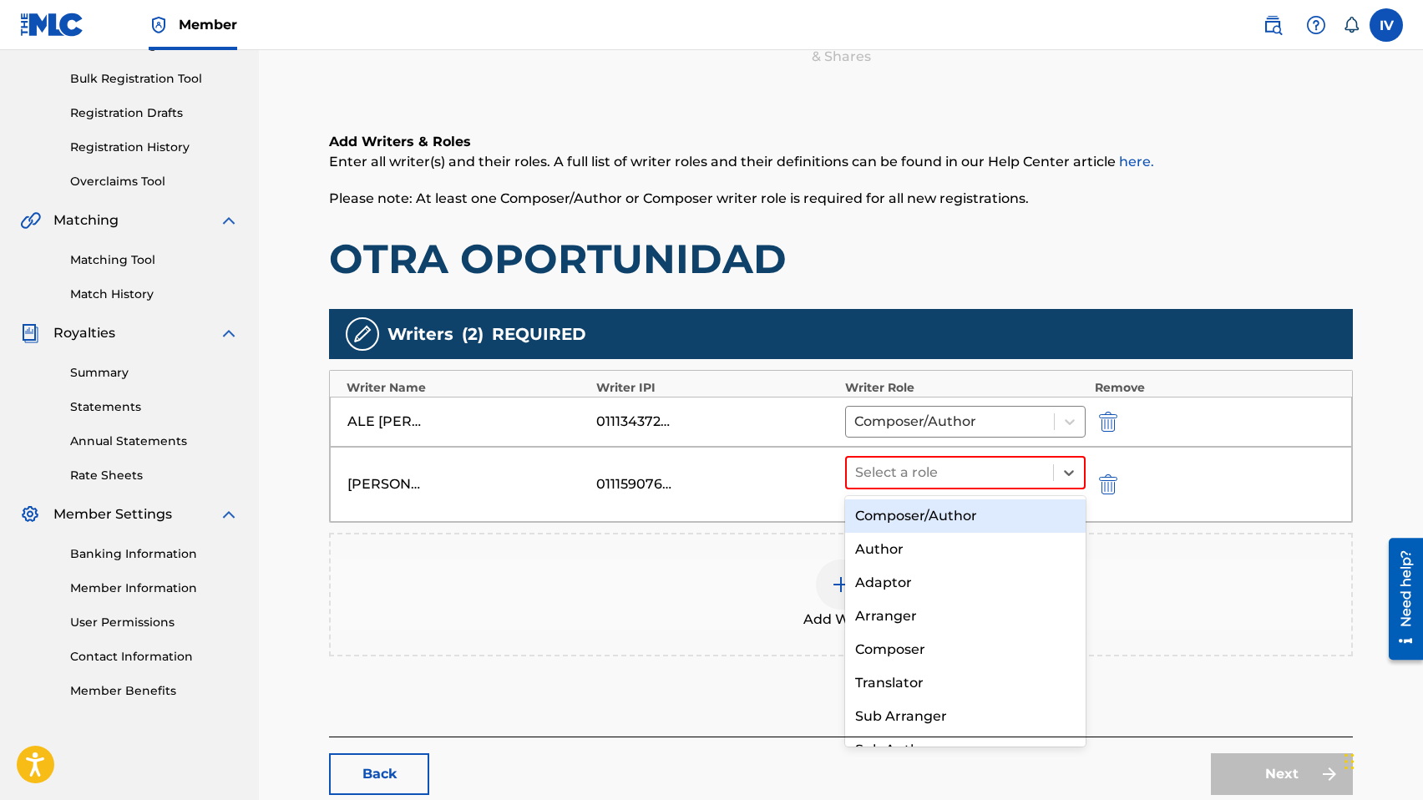
click at [937, 505] on div "Composer/Author" at bounding box center [965, 515] width 240 height 33
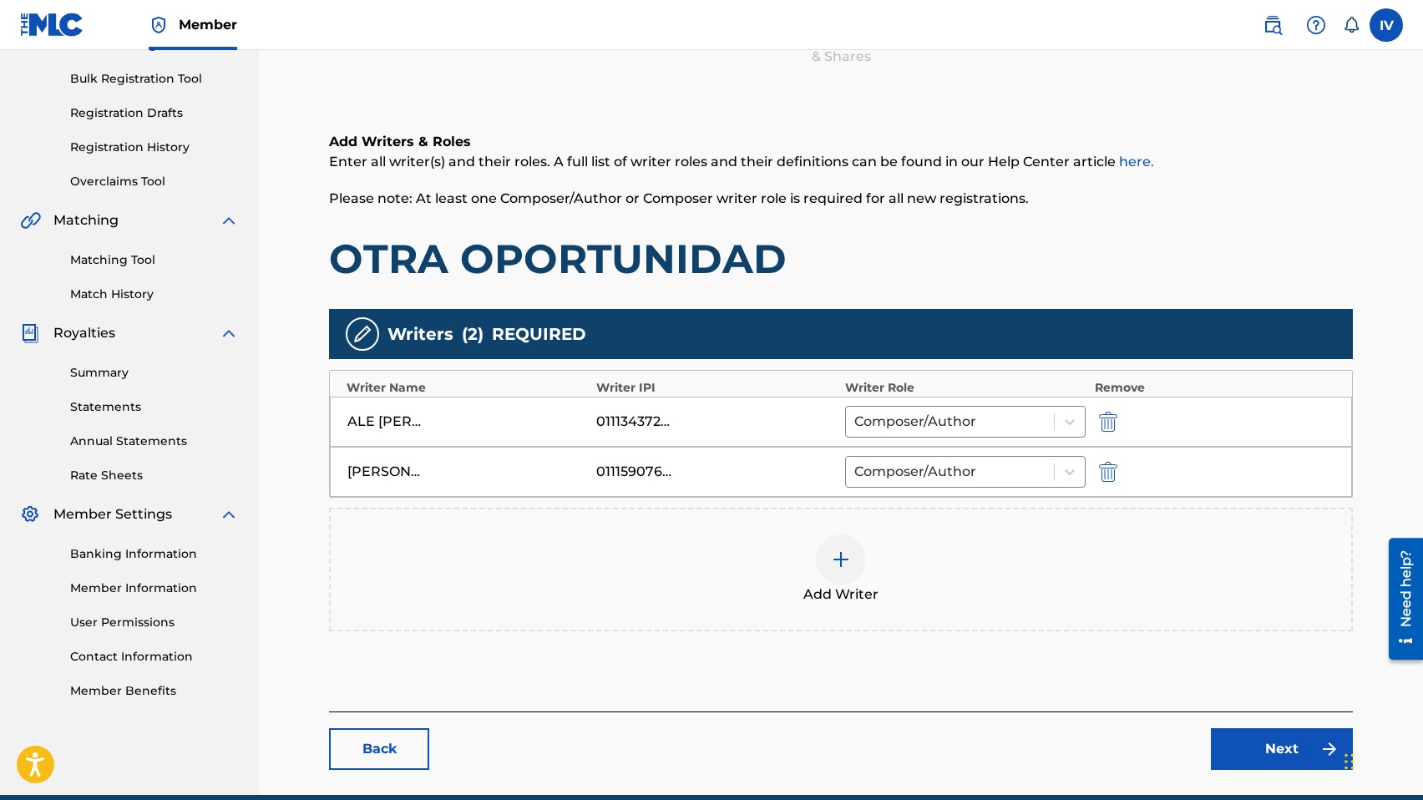
scroll to position [311, 0]
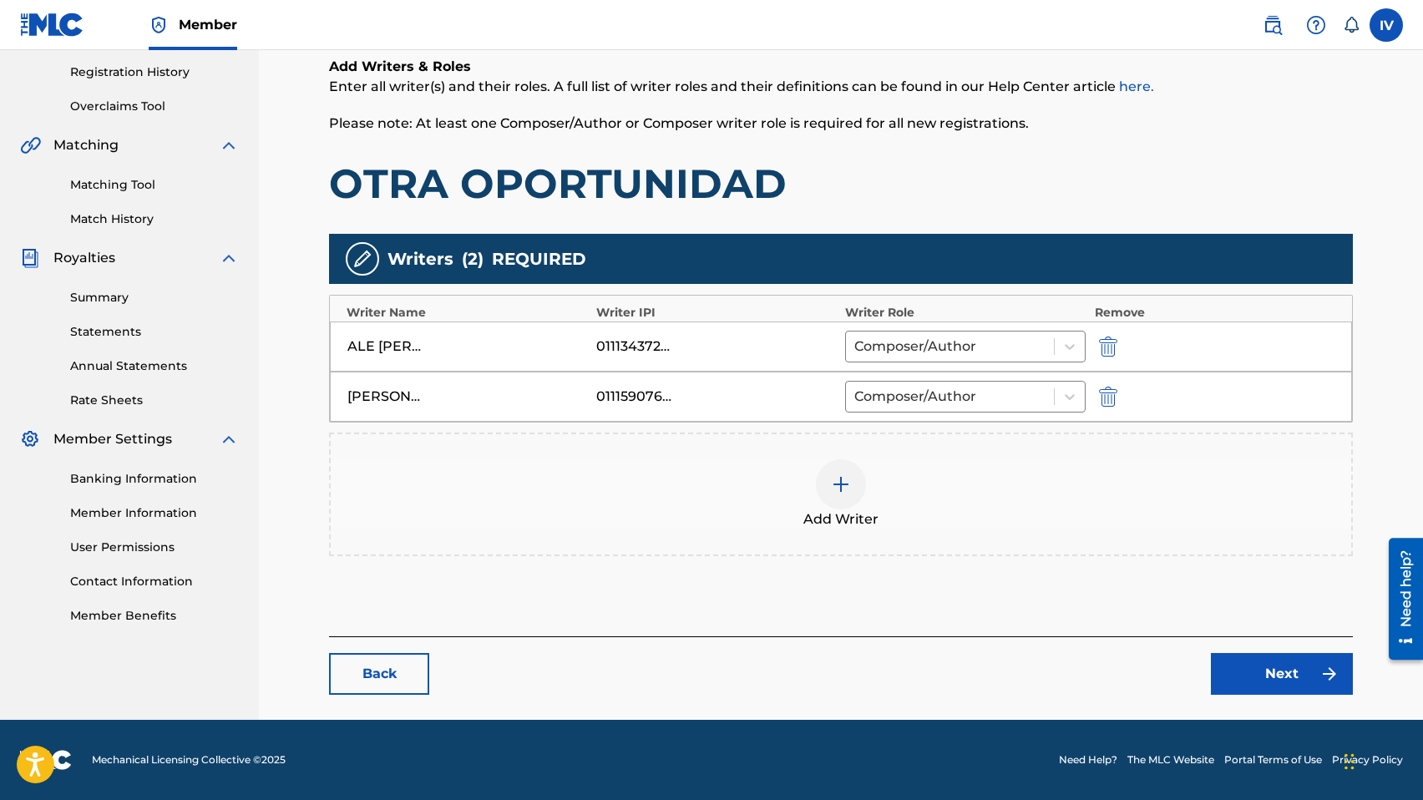
click at [1247, 676] on link "Next" at bounding box center [1281, 674] width 142 height 42
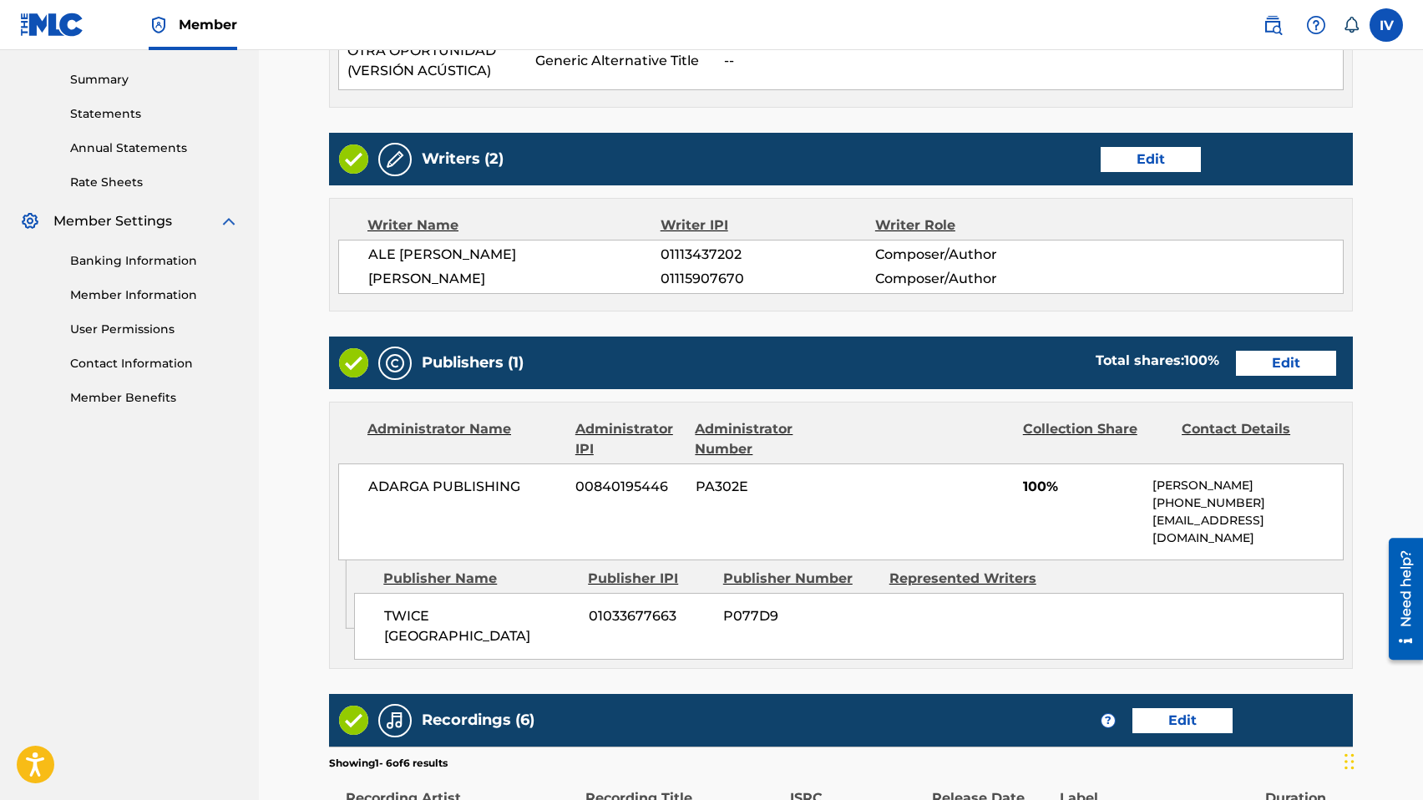
scroll to position [594, 0]
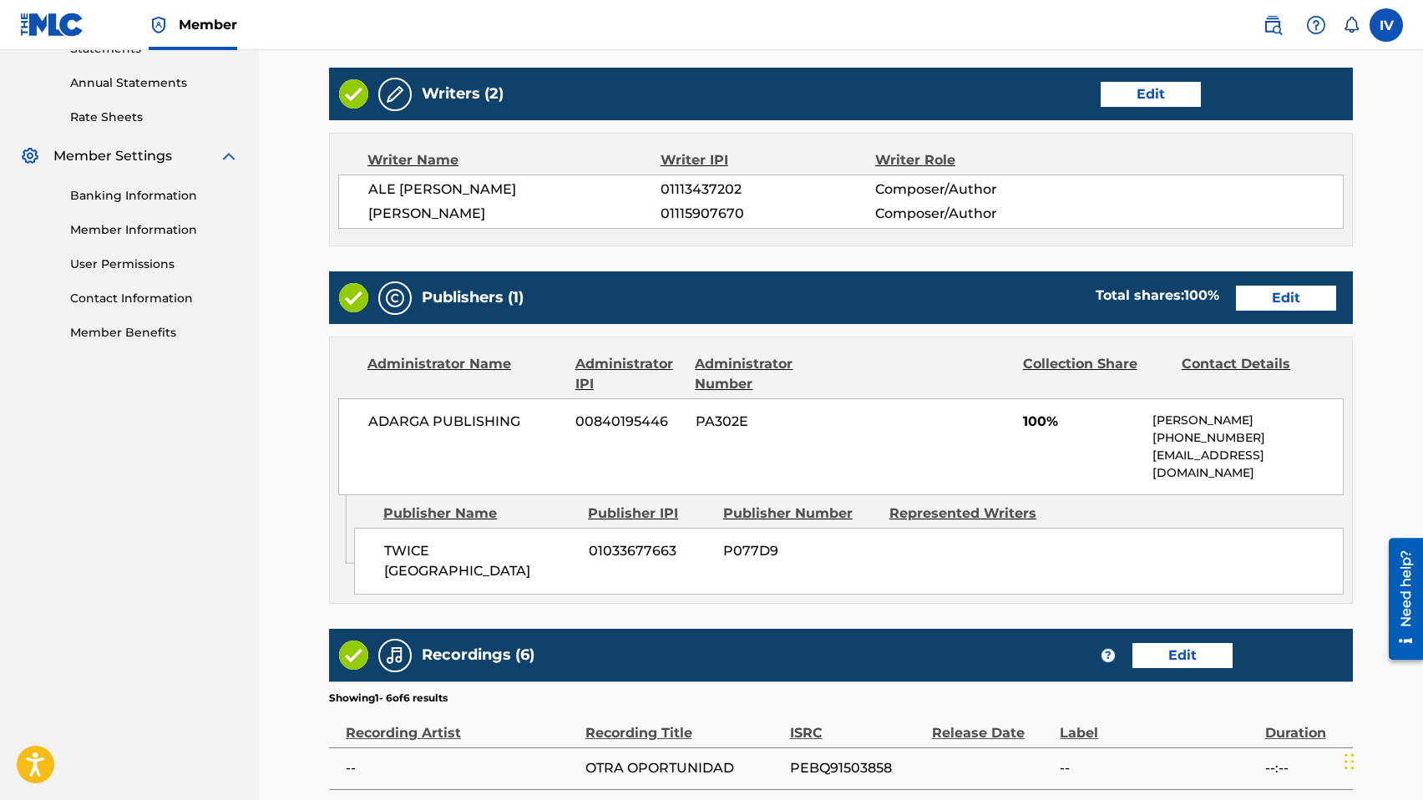
click at [1276, 308] on link "Edit" at bounding box center [1286, 298] width 100 height 25
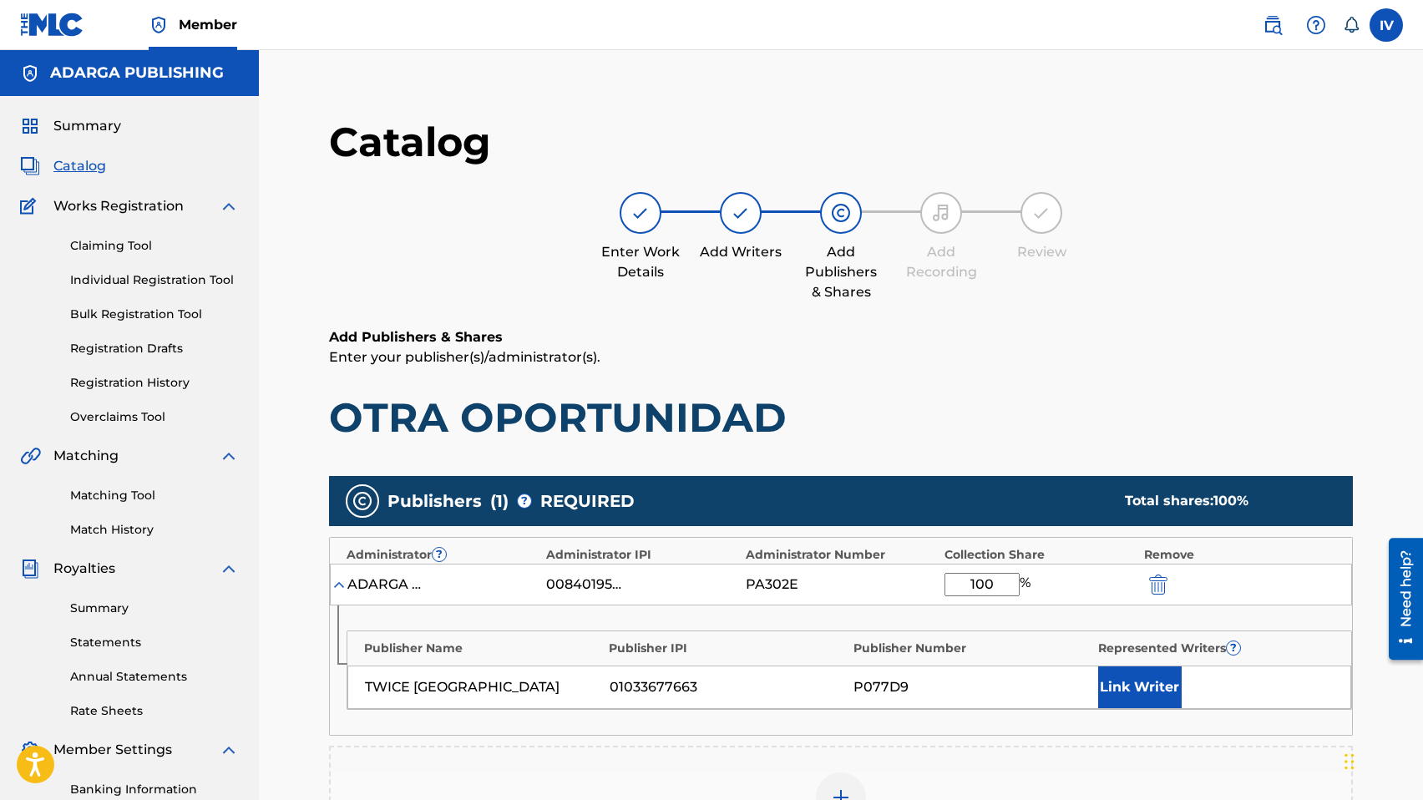
click at [1145, 692] on button "Link Writer" at bounding box center [1139, 687] width 83 height 42
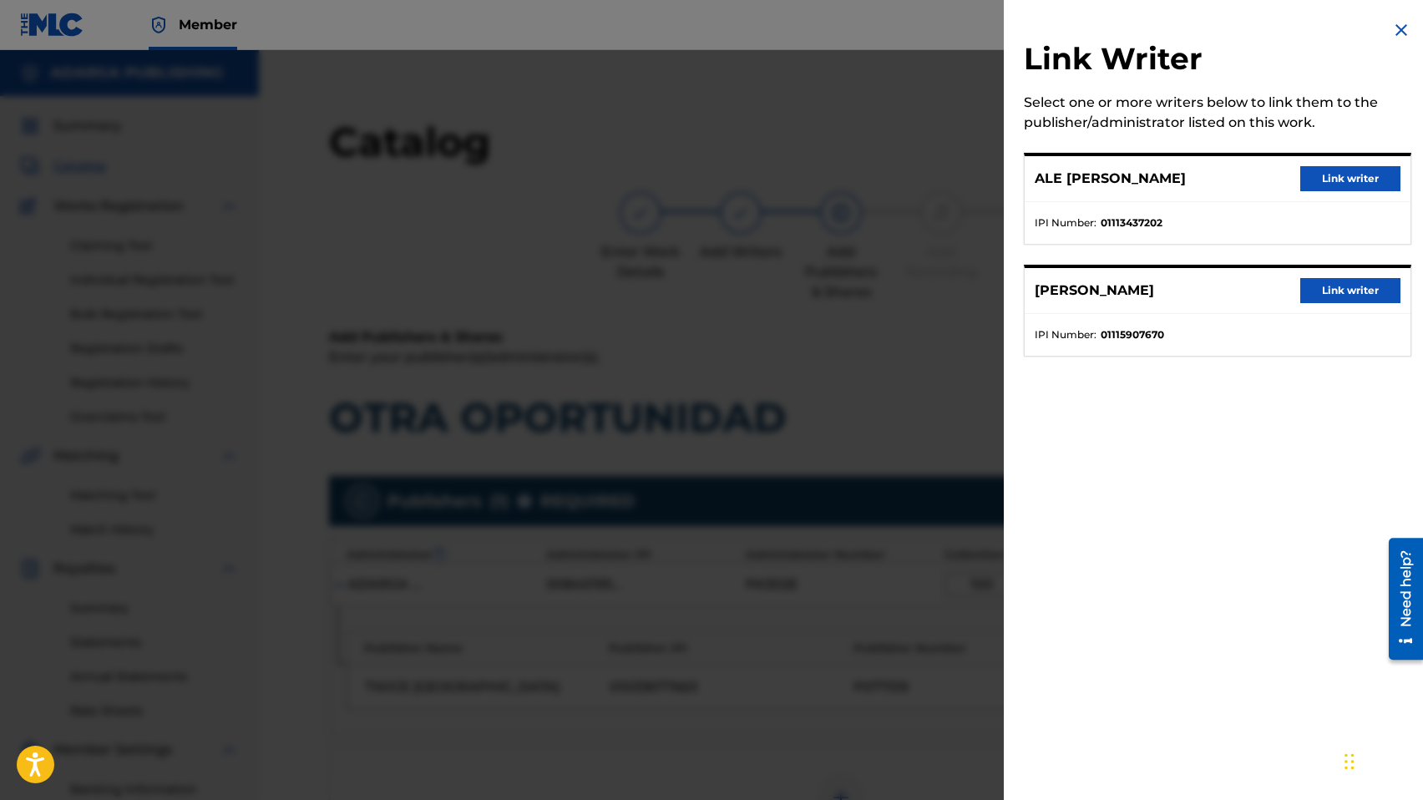
click at [1324, 171] on button "Link writer" at bounding box center [1350, 178] width 100 height 25
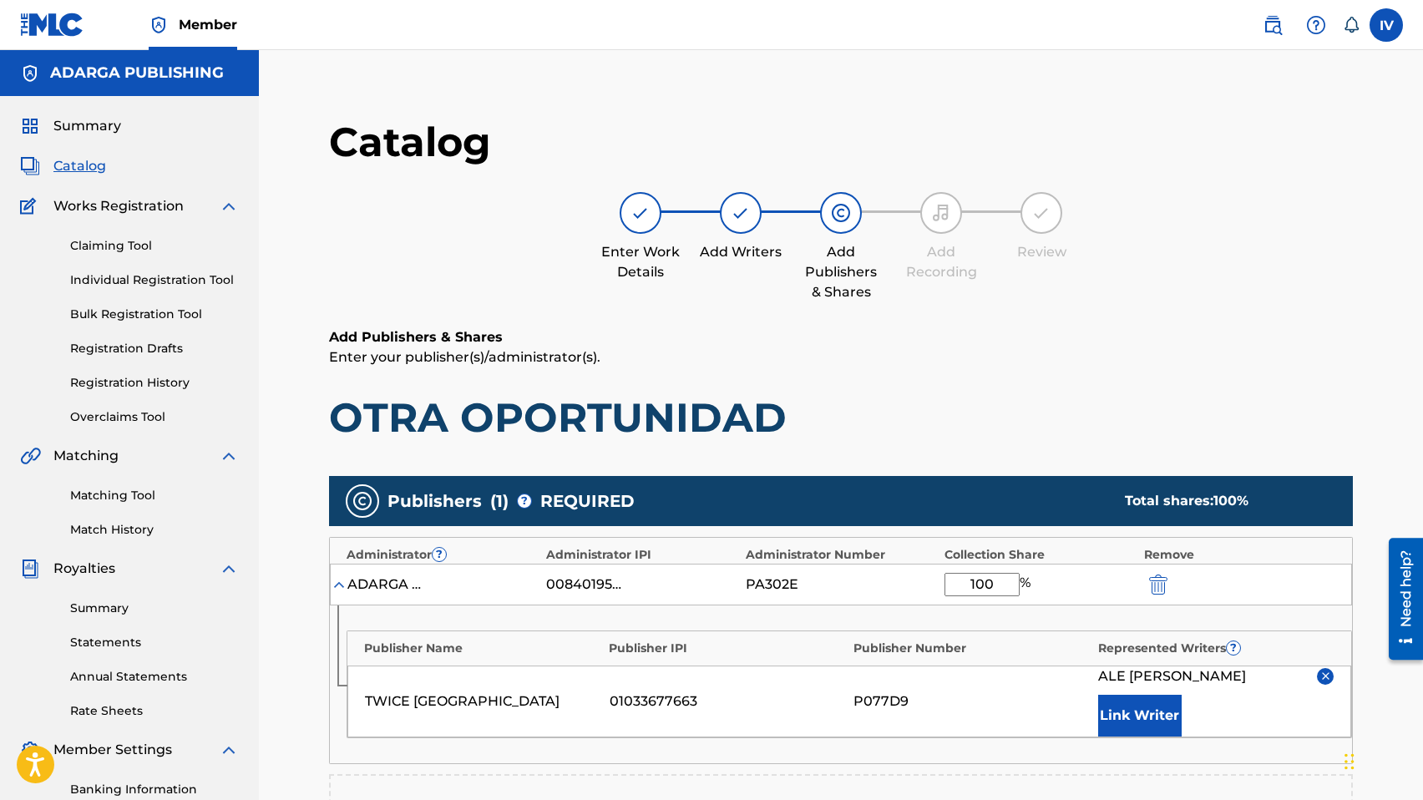
click at [1126, 722] on button "Link Writer" at bounding box center [1139, 716] width 83 height 42
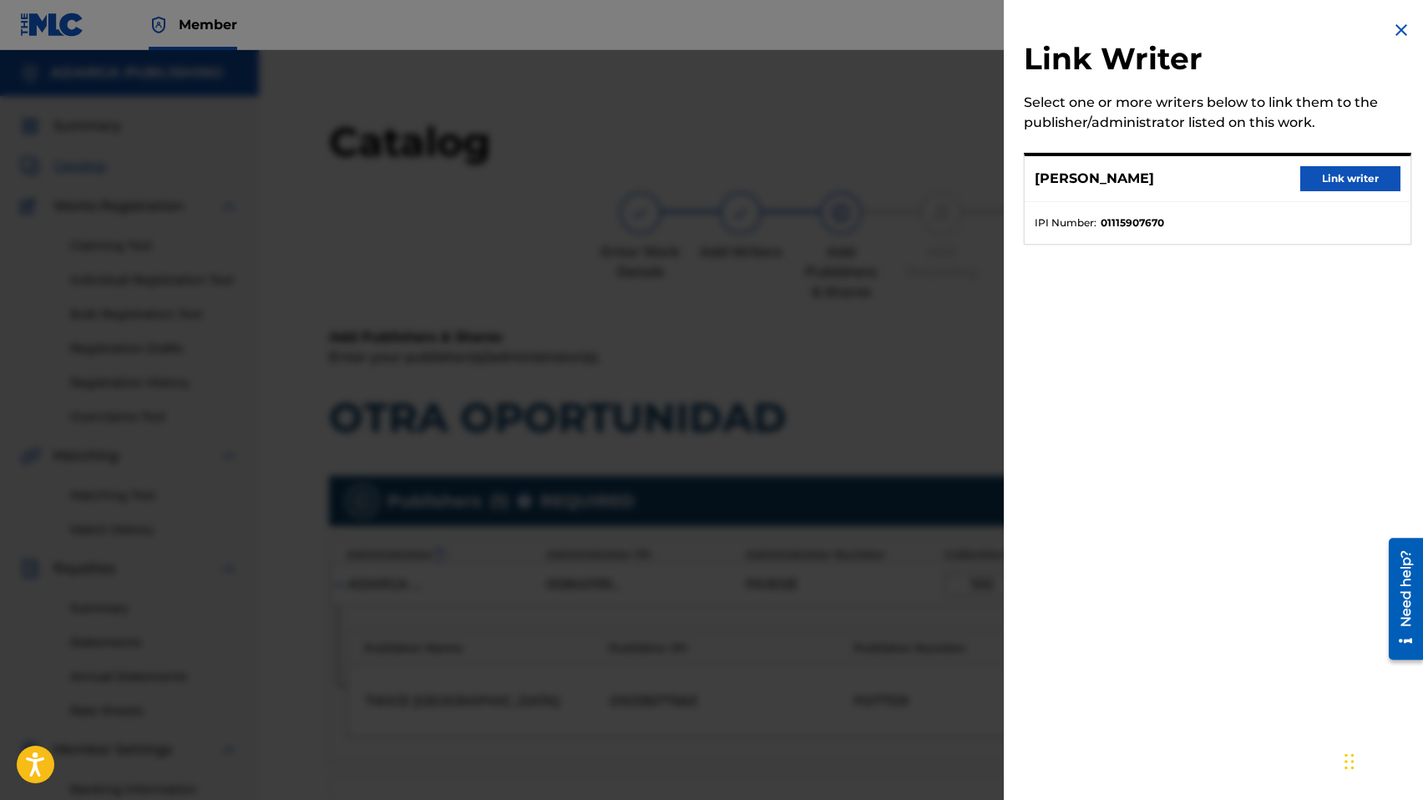
click at [1357, 181] on button "Link writer" at bounding box center [1350, 178] width 100 height 25
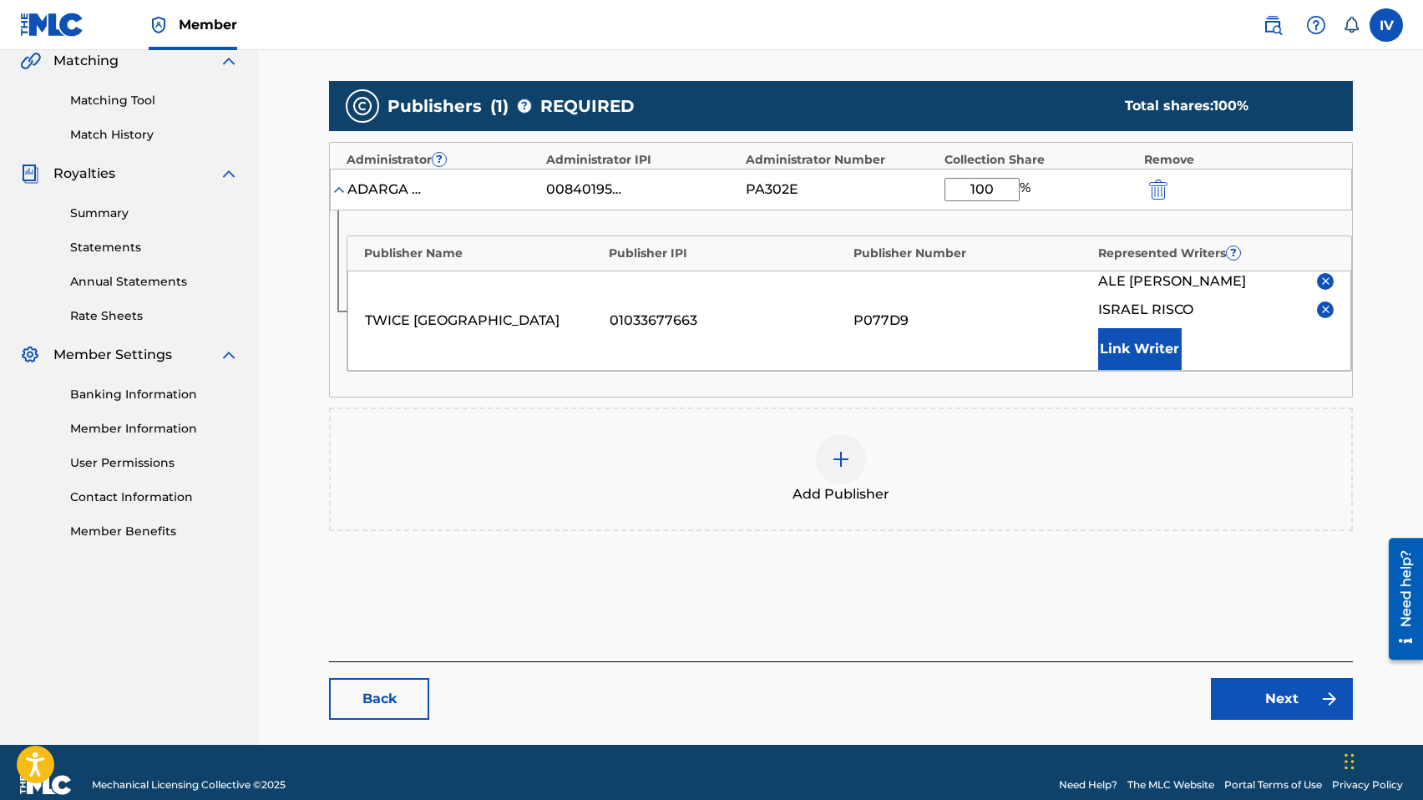
scroll to position [420, 0]
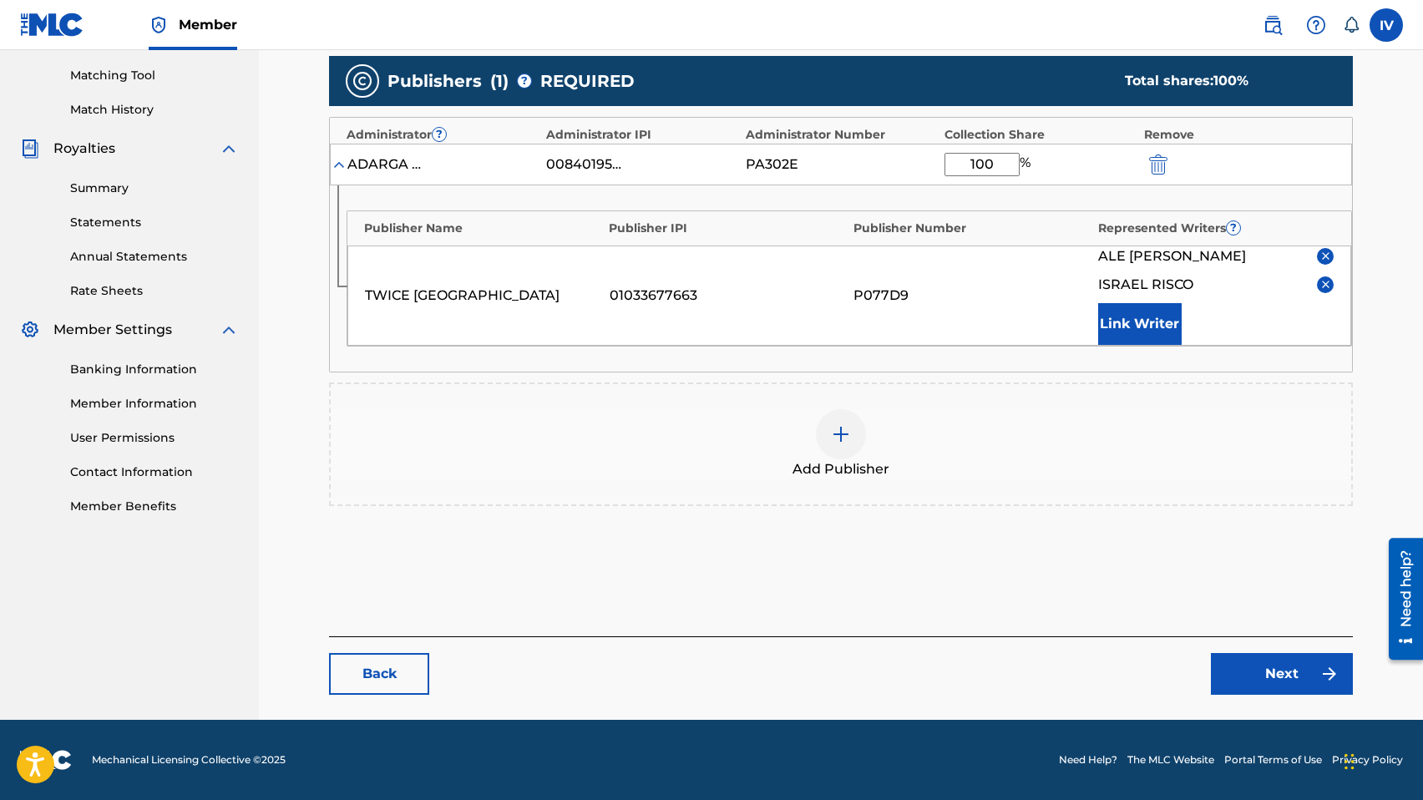
click at [1266, 669] on link "Next" at bounding box center [1281, 674] width 142 height 42
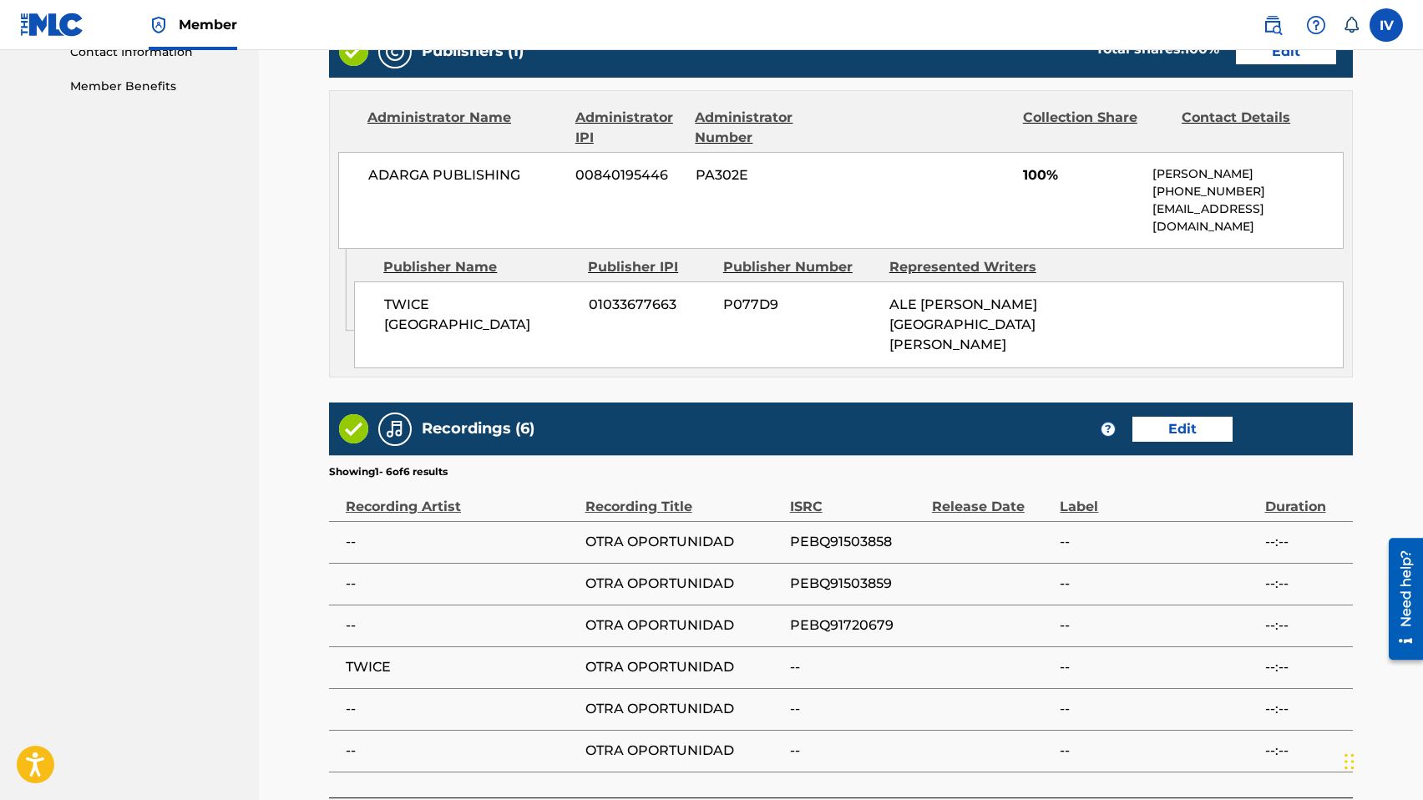
scroll to position [960, 0]
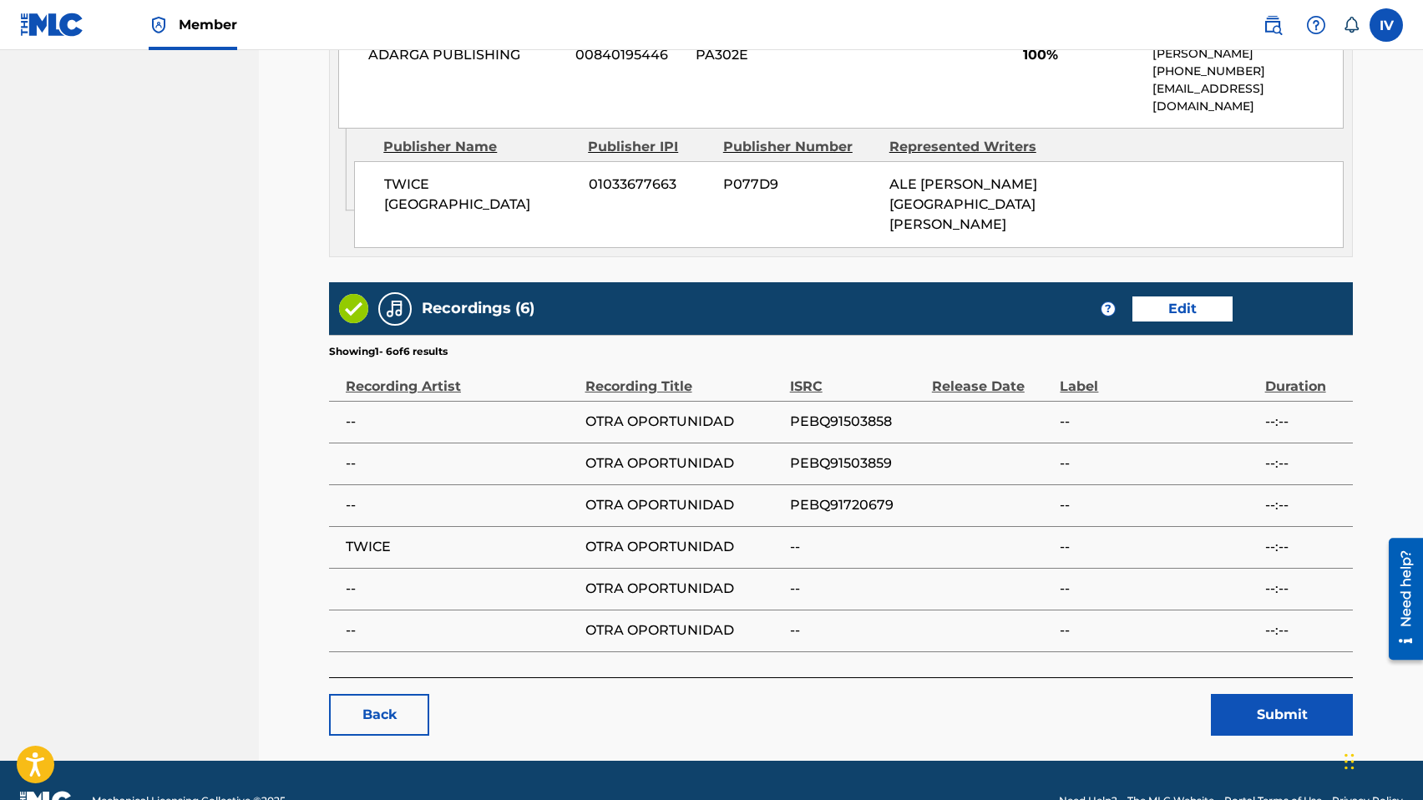
click at [1253, 694] on button "Submit" at bounding box center [1281, 715] width 142 height 42
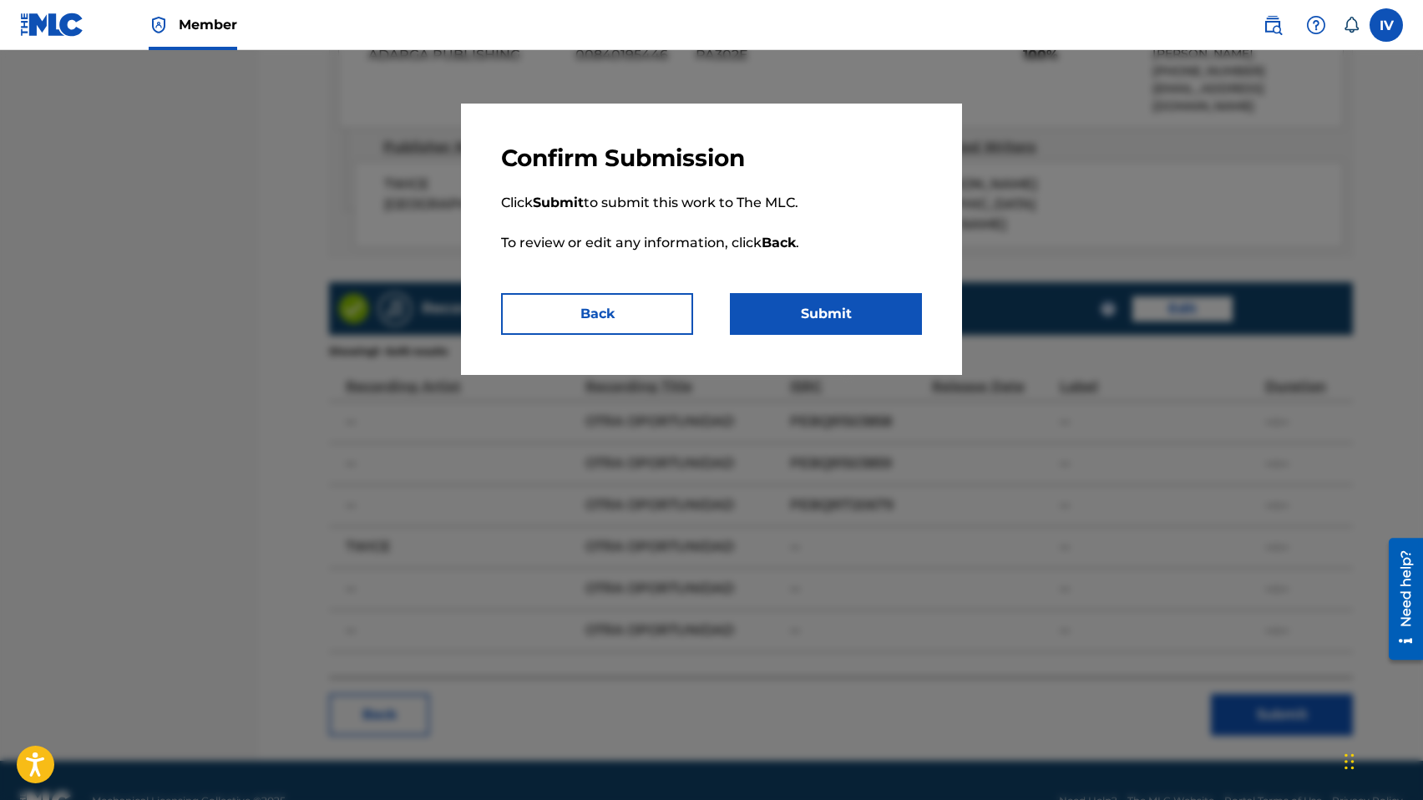
click at [842, 320] on button "Submit" at bounding box center [826, 314] width 192 height 42
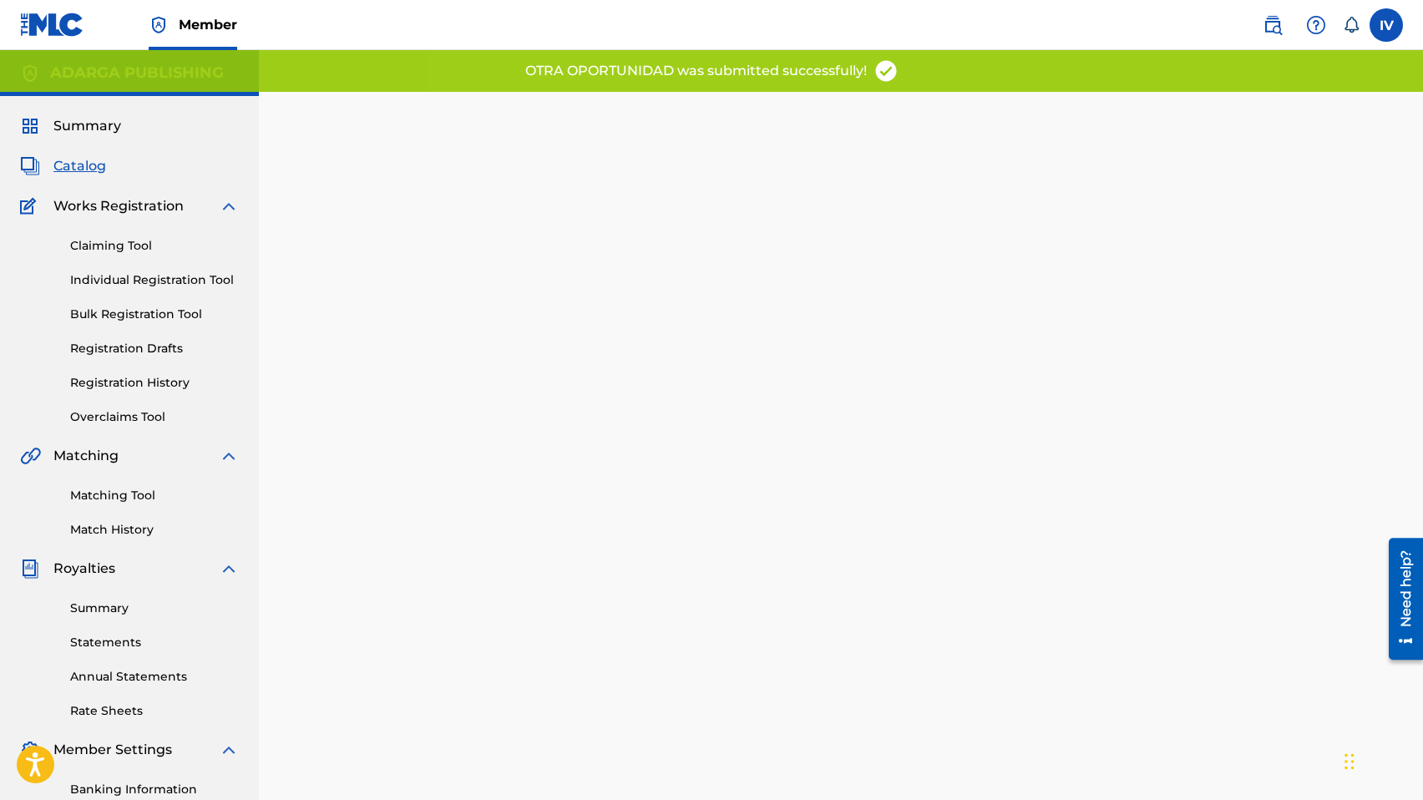
click at [93, 498] on link "Matching Tool" at bounding box center [154, 496] width 169 height 18
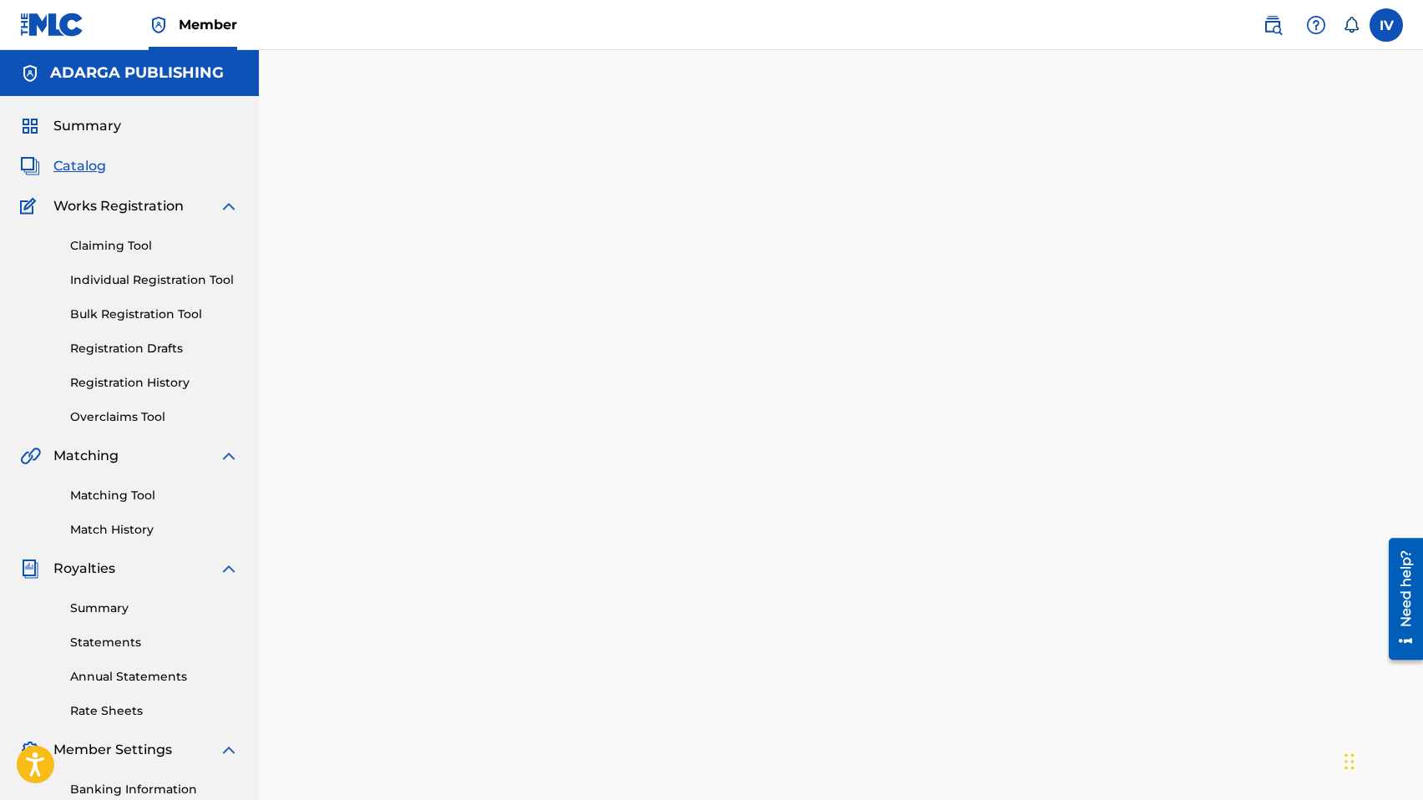
click at [68, 169] on span "Catalog" at bounding box center [79, 166] width 53 height 20
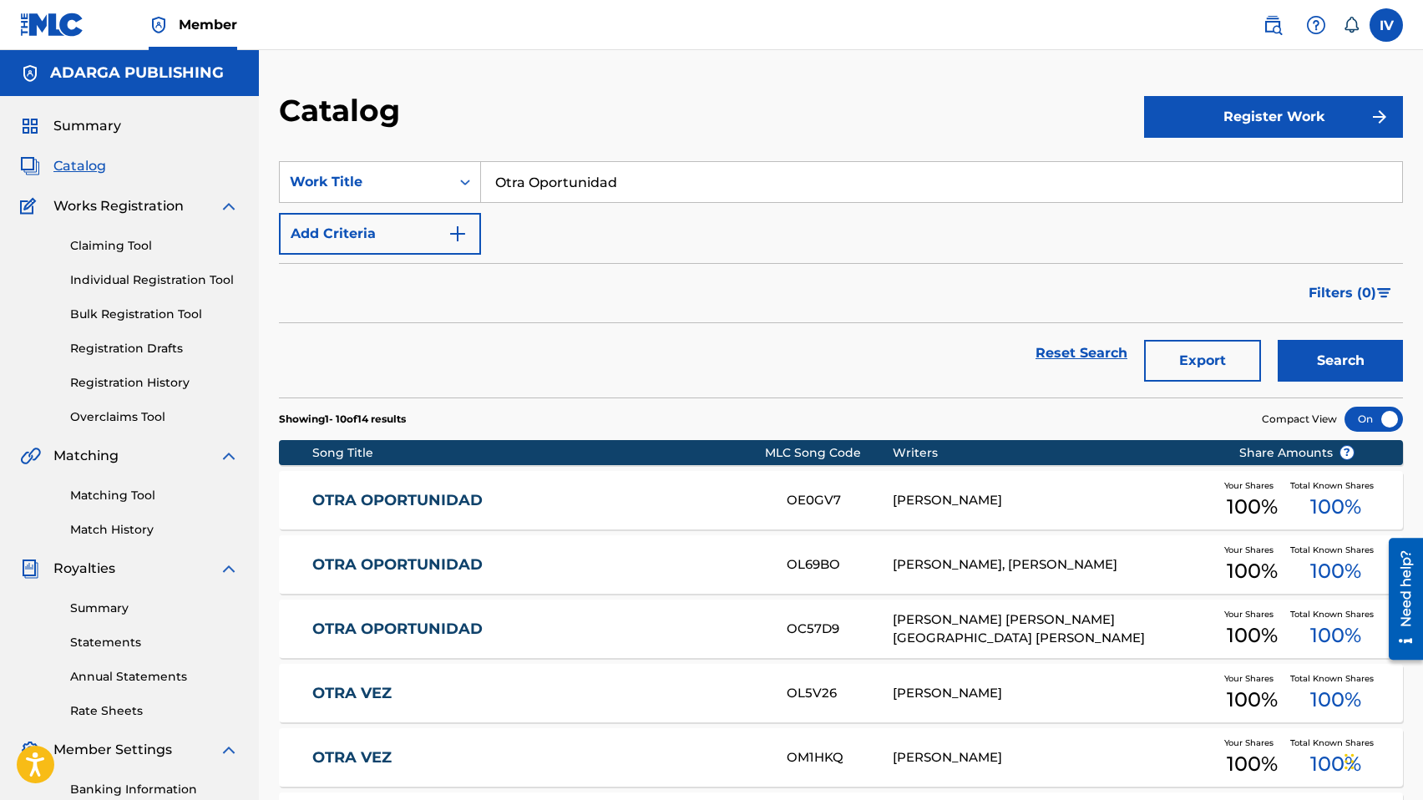
click at [559, 184] on input "Otra Oportunidad" at bounding box center [941, 182] width 921 height 40
click at [573, 209] on div "outra oportunidade" at bounding box center [816, 220] width 670 height 30
type input "outra oportunidade"
click at [1277, 340] on button "Search" at bounding box center [1339, 361] width 125 height 42
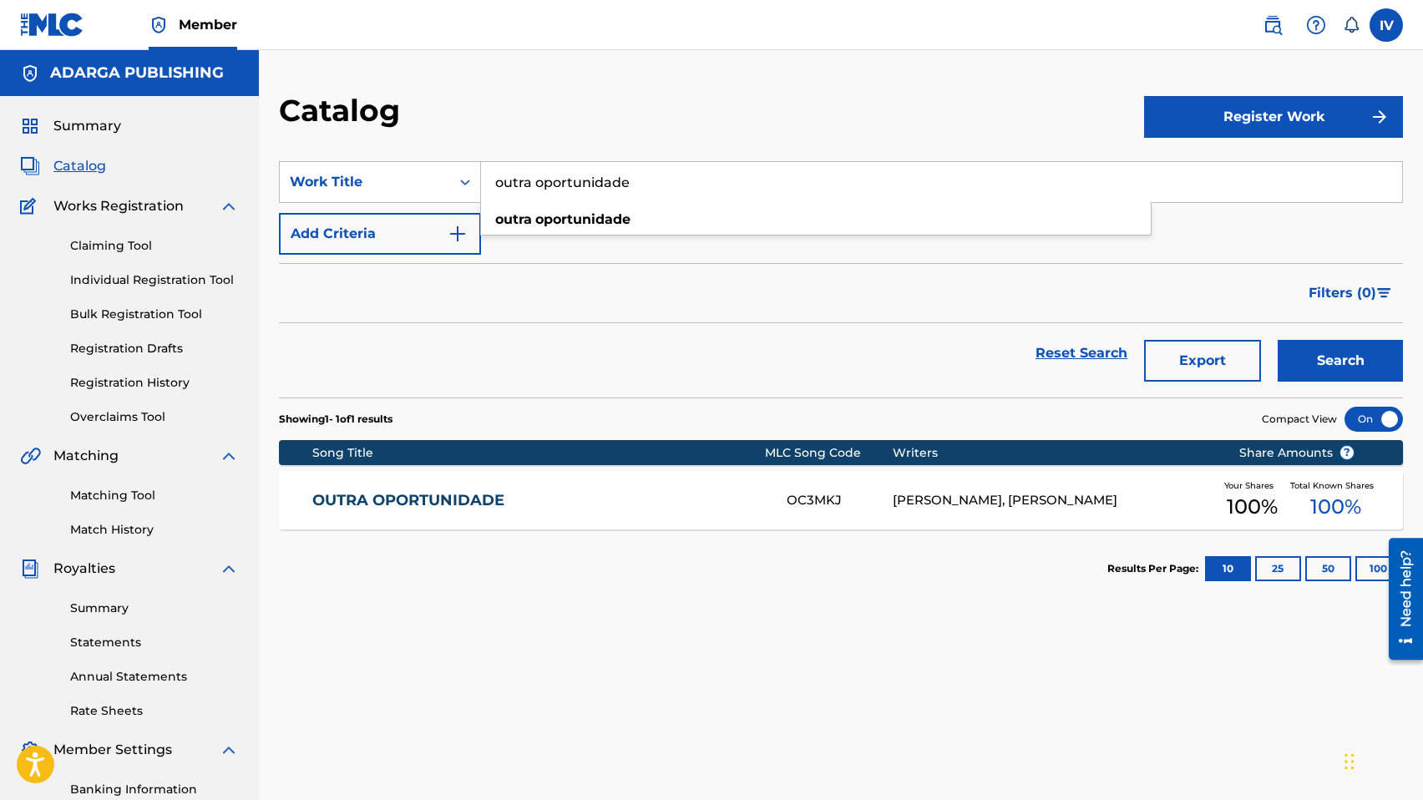
click at [507, 503] on link "OUTRA OPORTUNIDADE" at bounding box center [537, 500] width 451 height 19
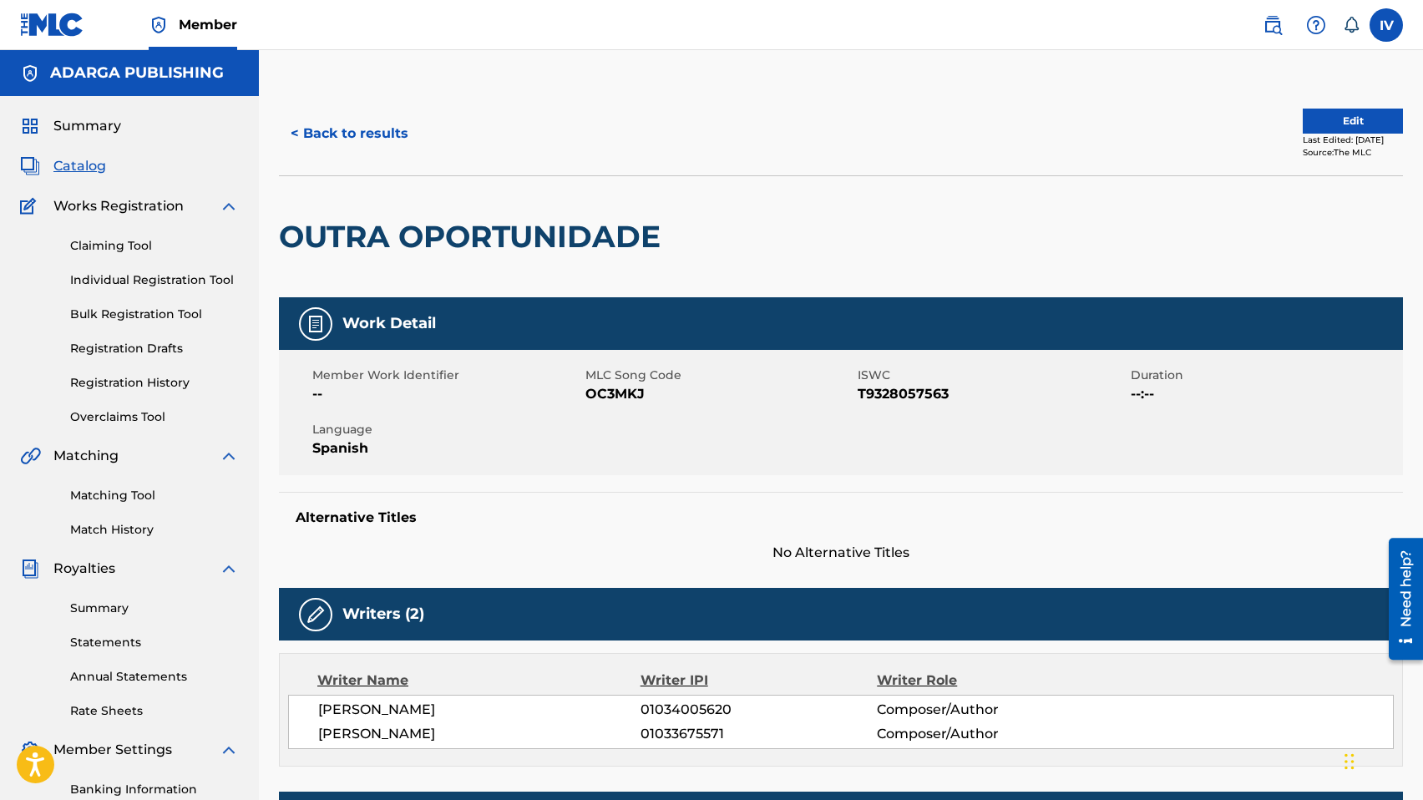
click at [1340, 118] on button "Edit" at bounding box center [1352, 121] width 100 height 25
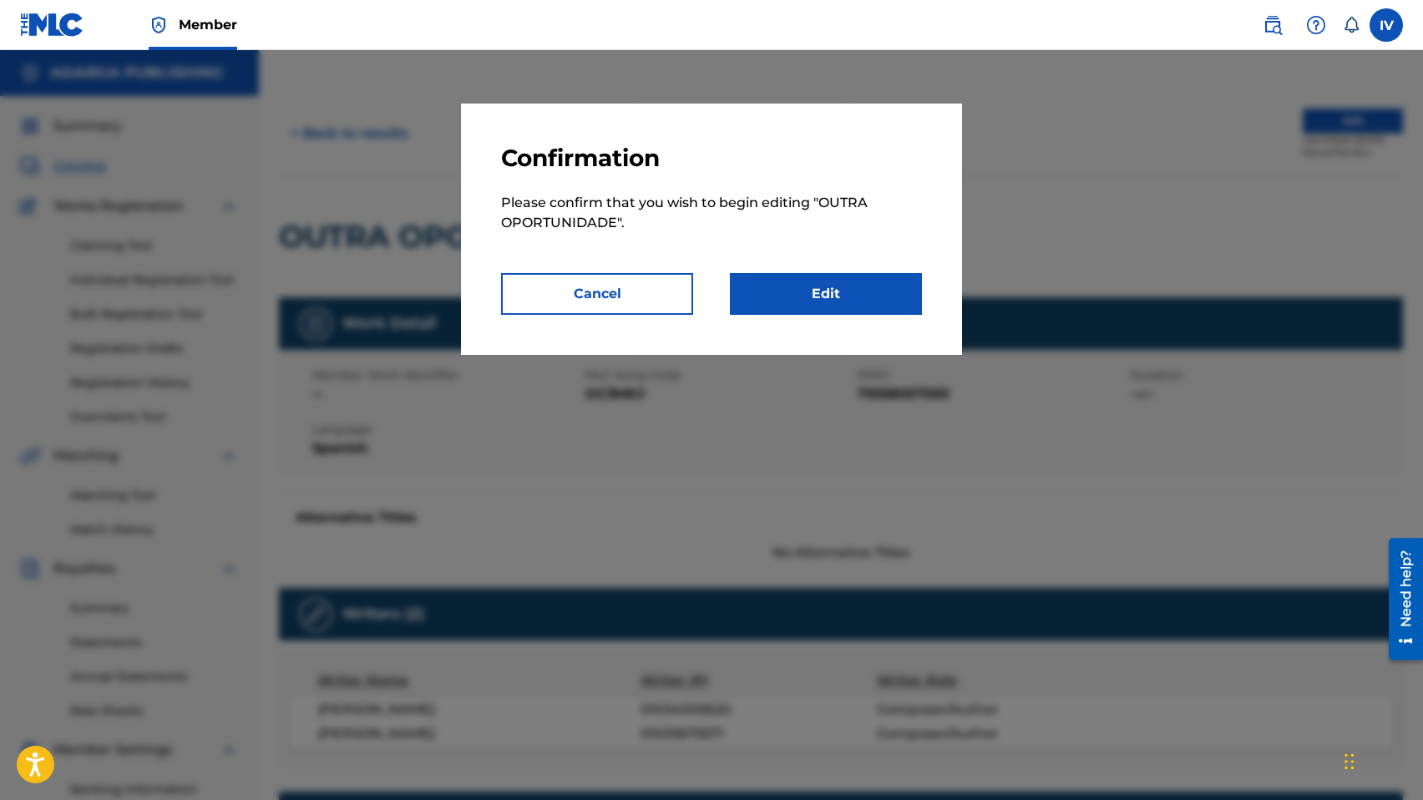
click at [833, 280] on link "Edit" at bounding box center [826, 294] width 192 height 42
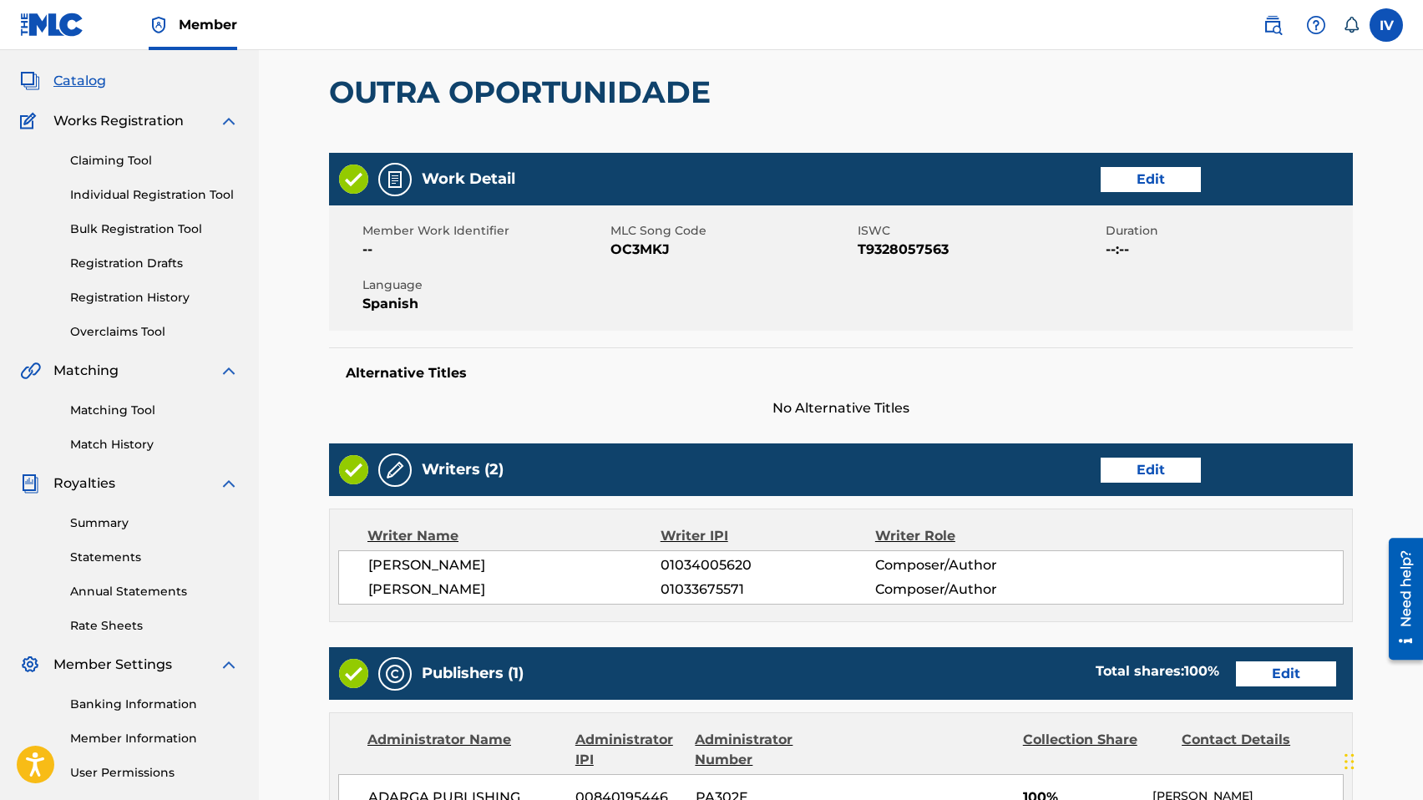
scroll to position [237, 0]
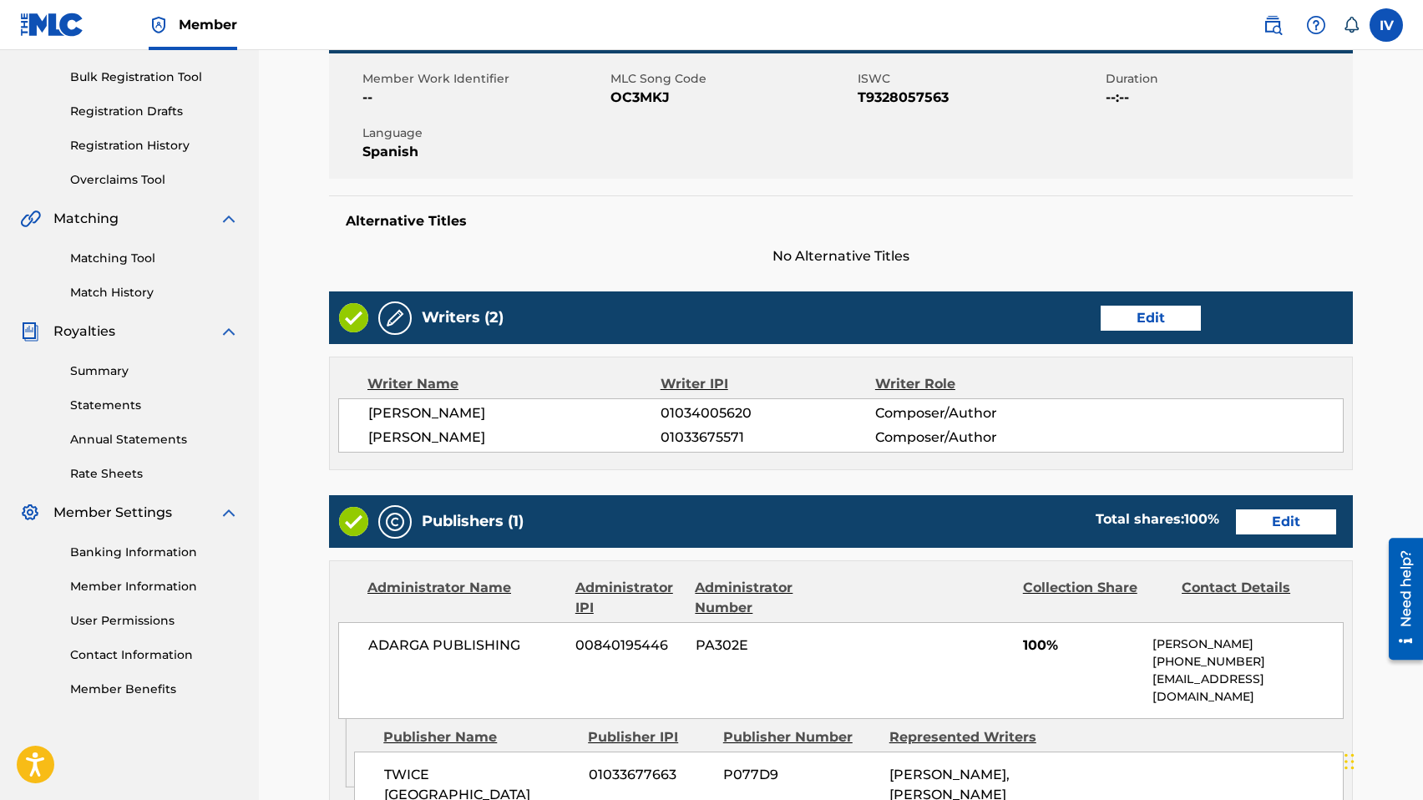
click at [1155, 325] on link "Edit" at bounding box center [1150, 318] width 100 height 25
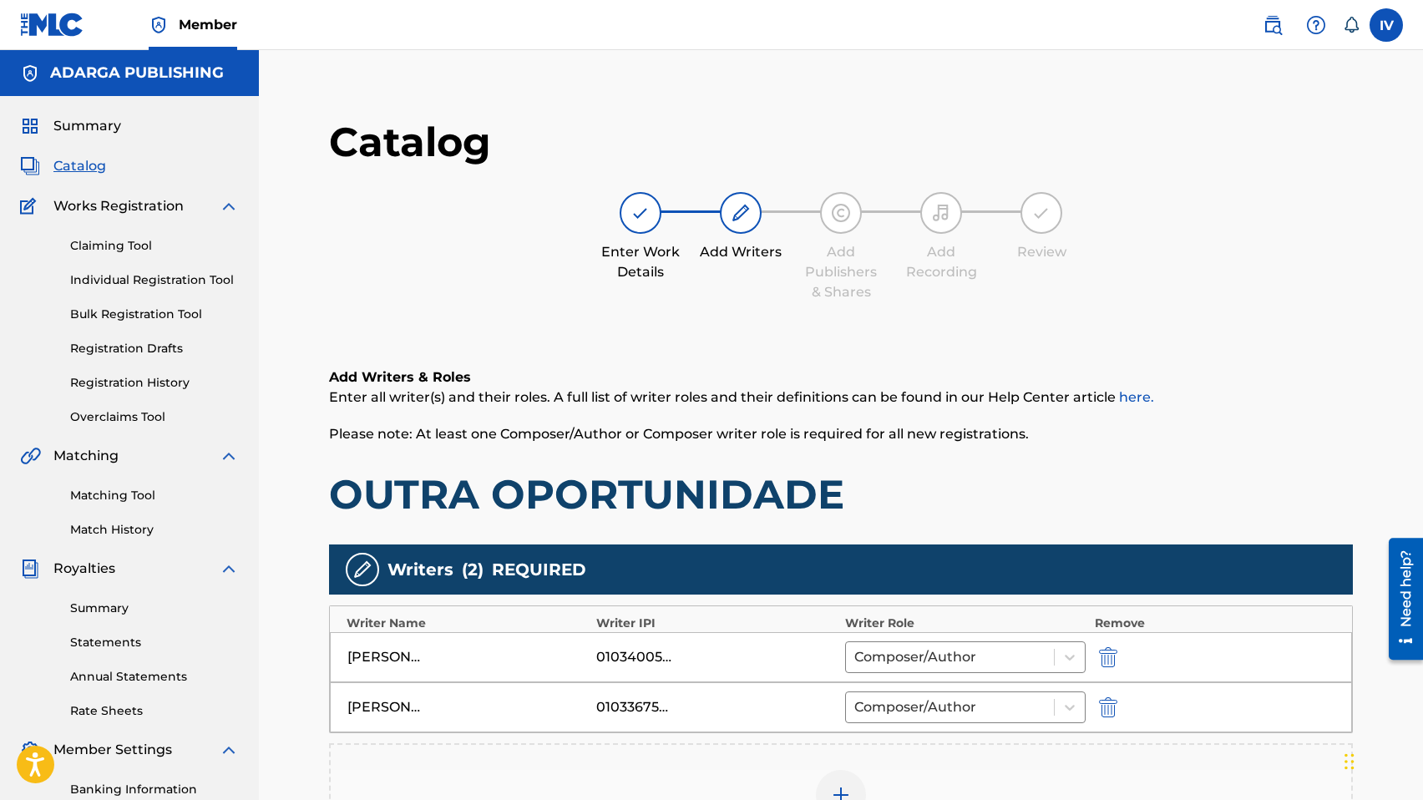
click at [1109, 651] on img "submit" at bounding box center [1108, 657] width 18 height 20
click at [1109, 657] on img "submit" at bounding box center [1108, 657] width 18 height 20
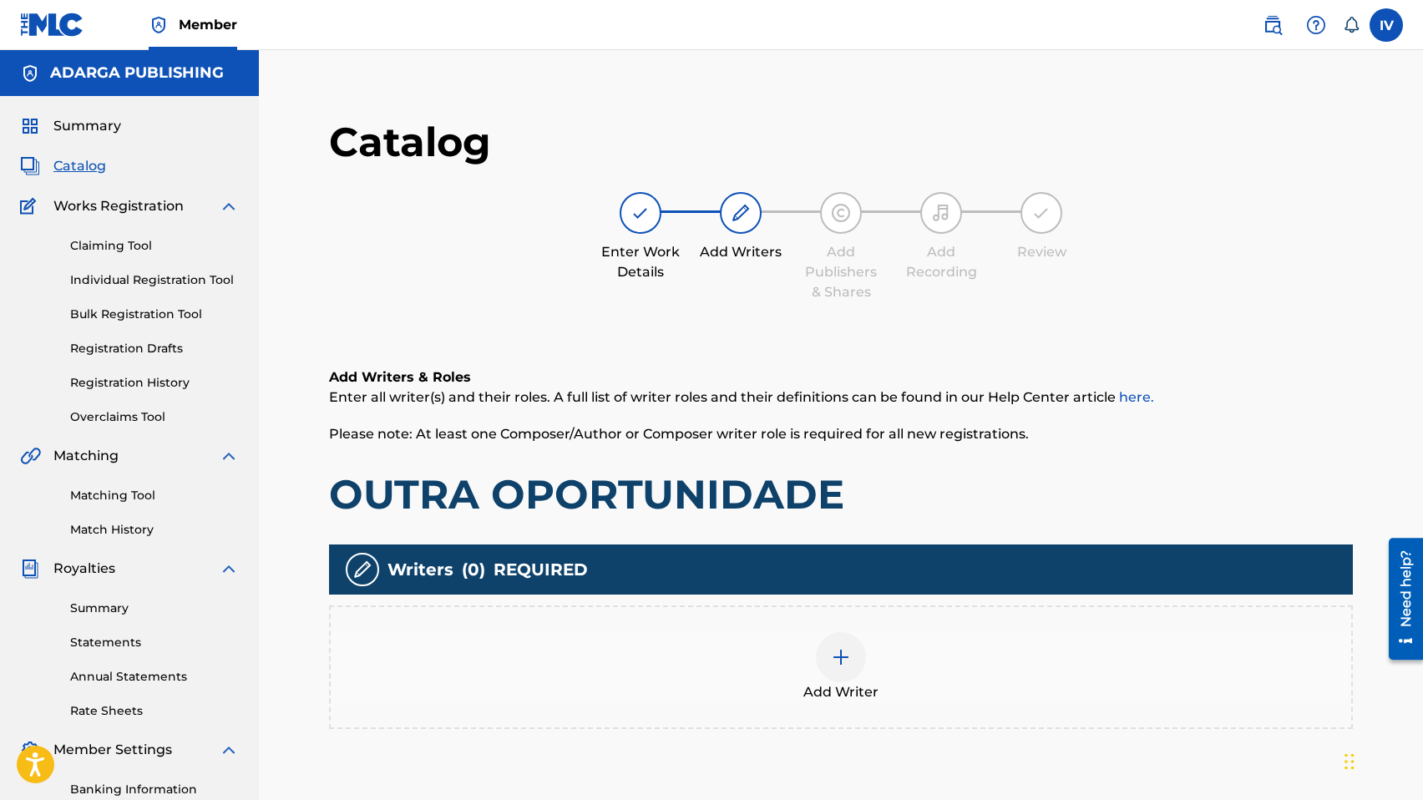
click at [801, 624] on div "Add Writer" at bounding box center [840, 667] width 1023 height 124
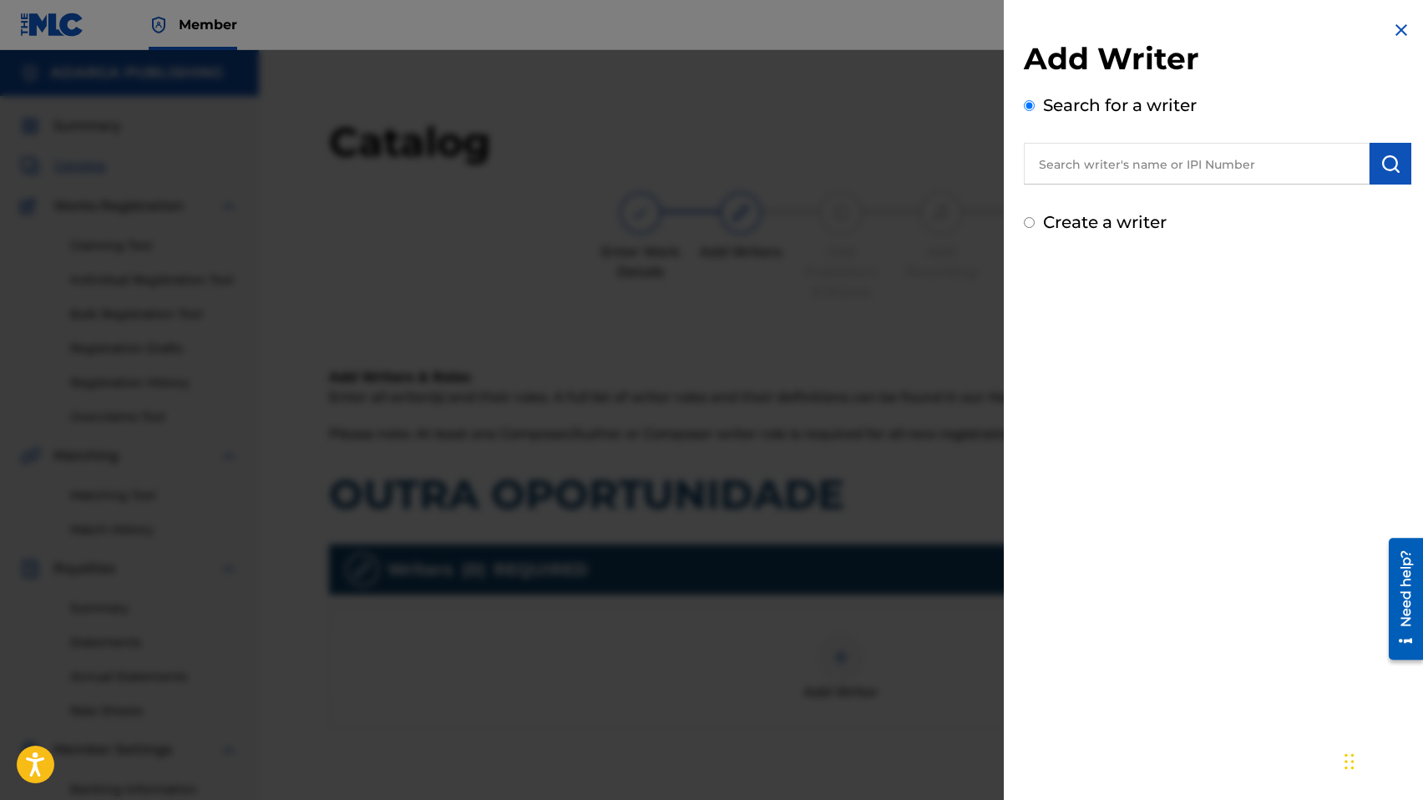
click at [1108, 172] on input "text" at bounding box center [1196, 164] width 346 height 42
paste input "1113437202"
type input "01113437202"
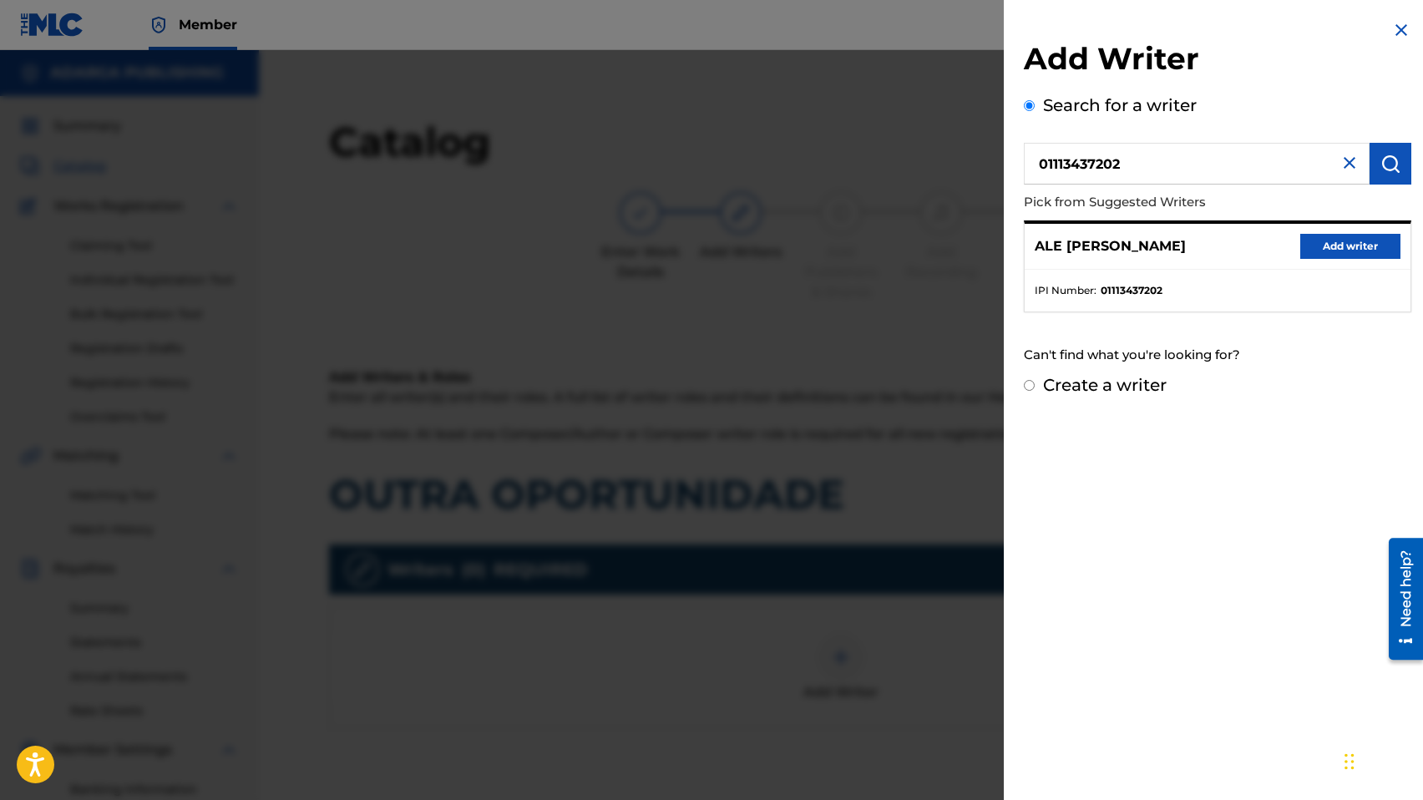
click at [1333, 242] on button "Add writer" at bounding box center [1350, 246] width 100 height 25
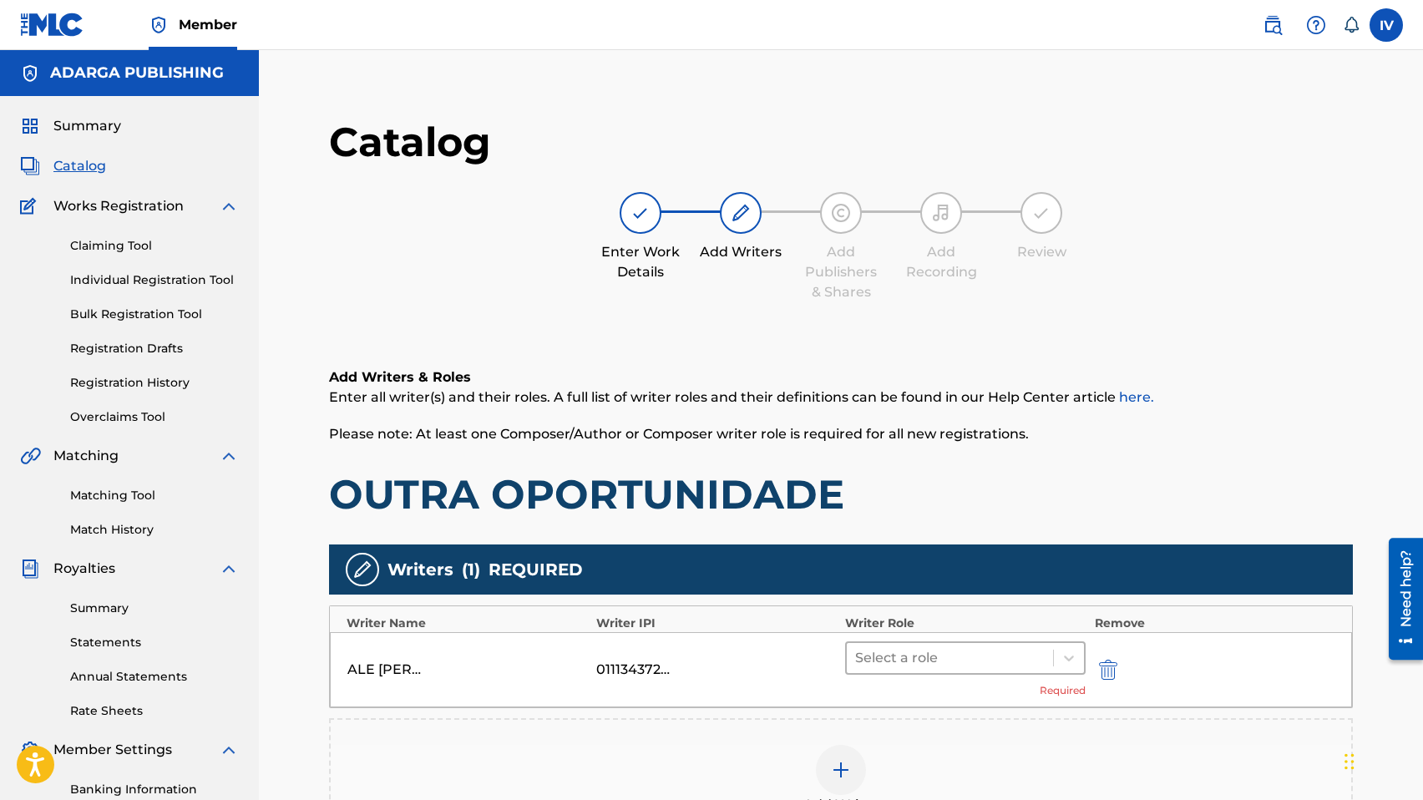
click at [936, 665] on div at bounding box center [950, 657] width 190 height 23
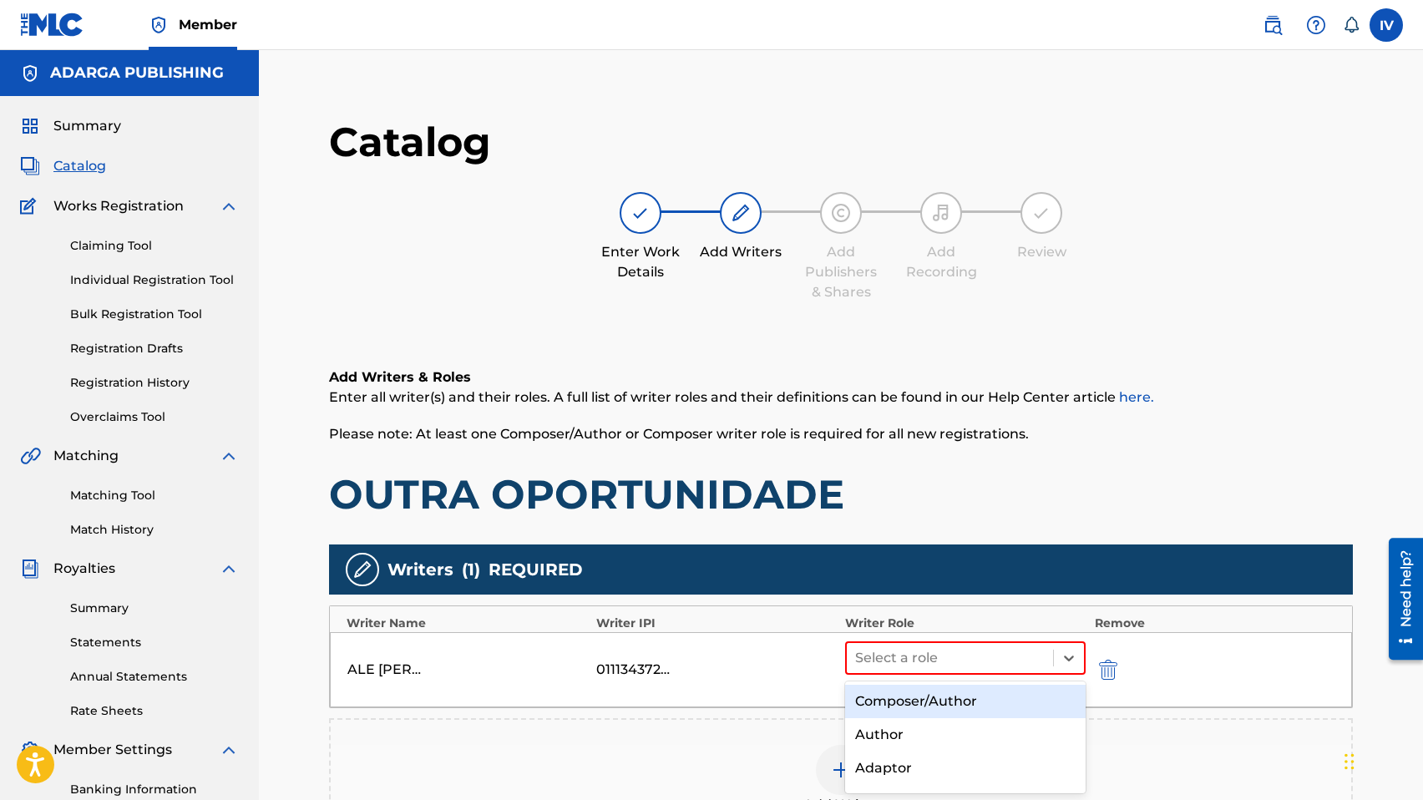
click at [922, 698] on div "Composer/Author" at bounding box center [965, 701] width 240 height 33
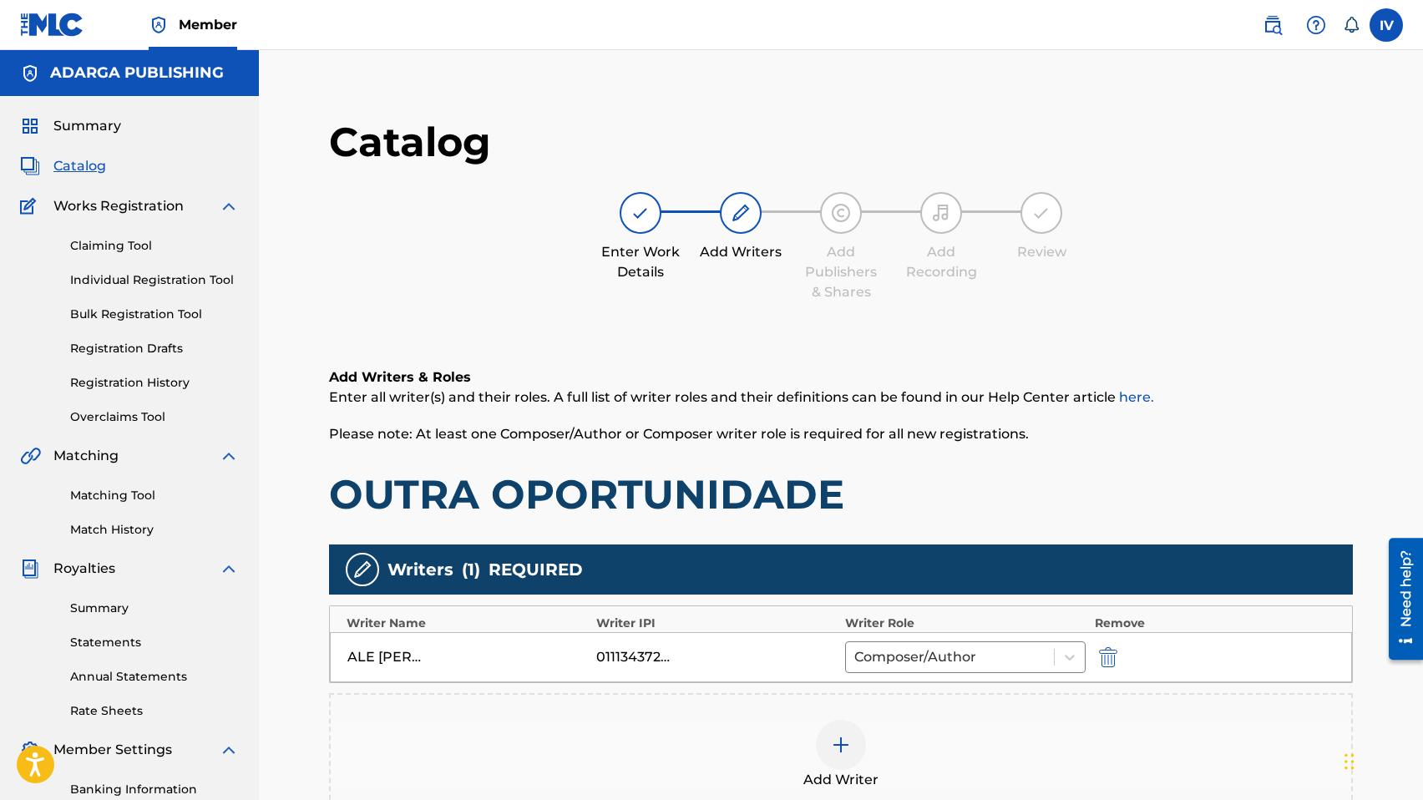
scroll to position [260, 0]
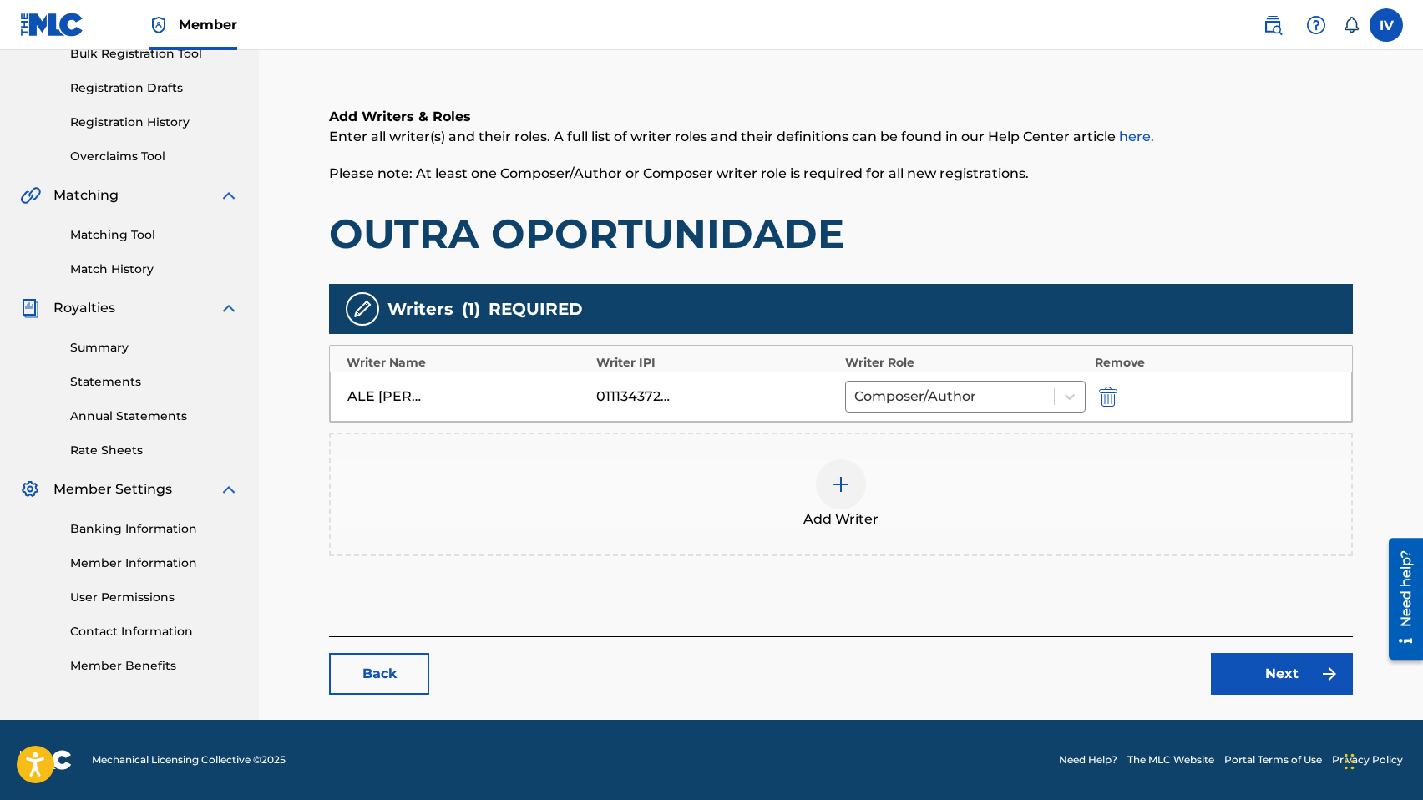
click at [753, 524] on div "Add Writer" at bounding box center [841, 494] width 1020 height 70
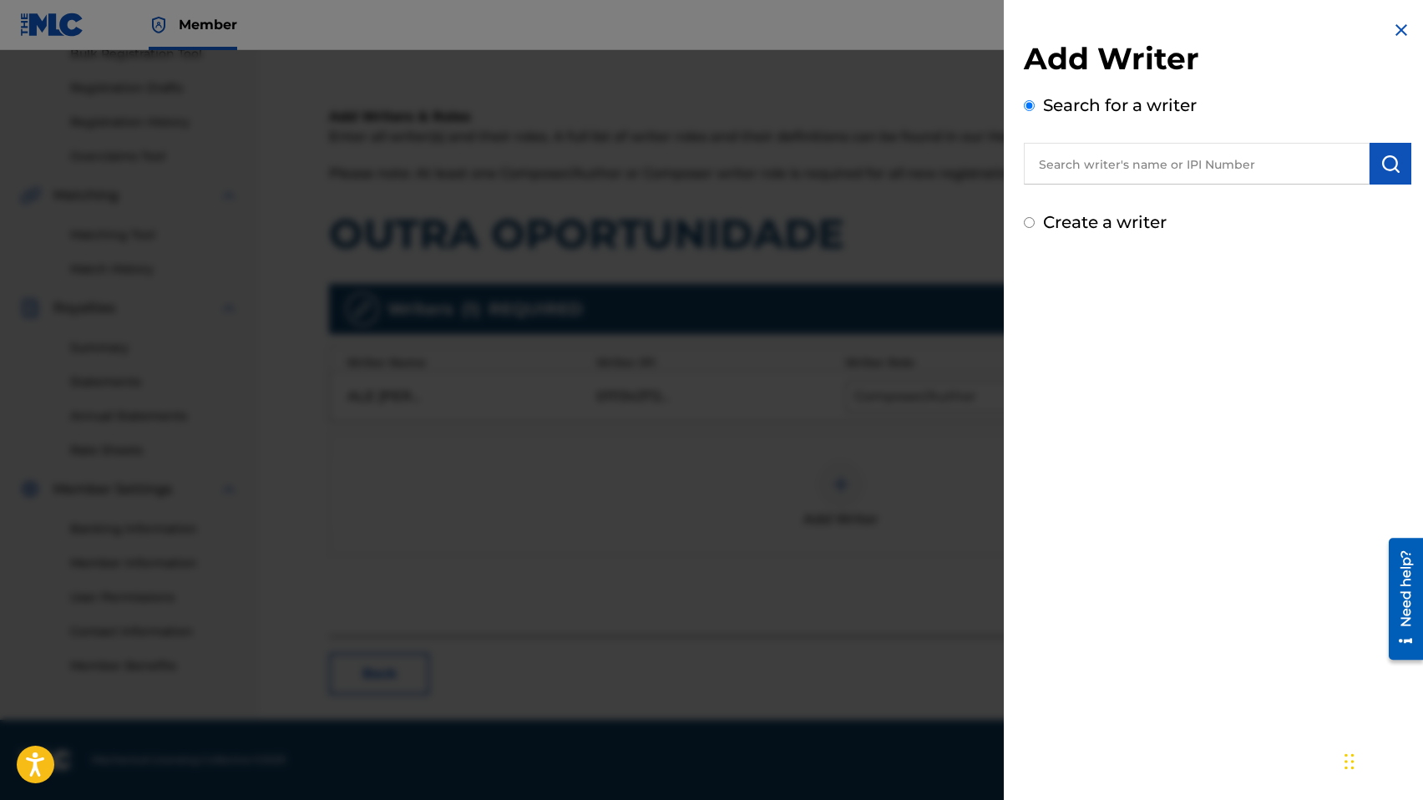
click at [1113, 169] on input "text" at bounding box center [1196, 164] width 346 height 42
paste input "1115907670"
type input "01115907670"
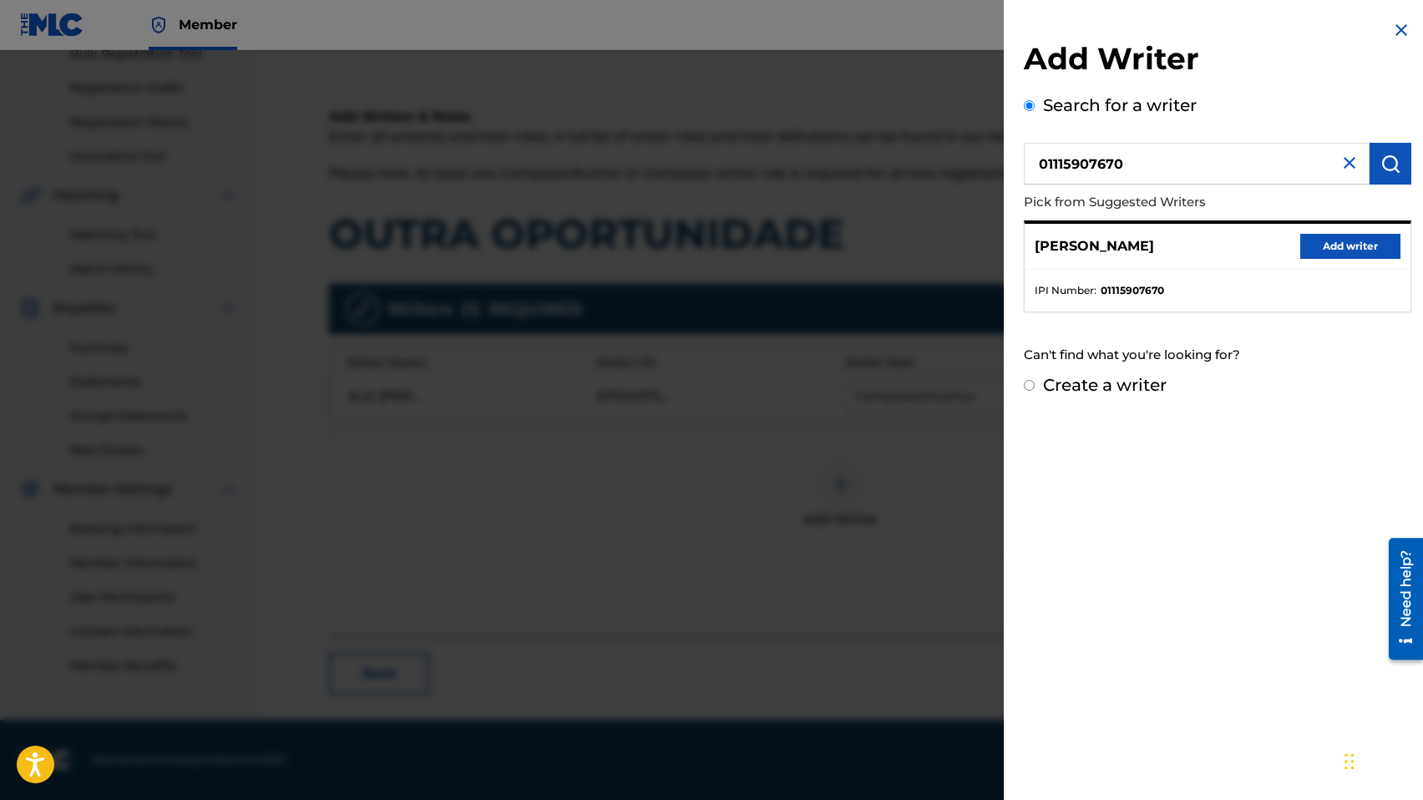
click at [1309, 243] on button "Add writer" at bounding box center [1350, 246] width 100 height 25
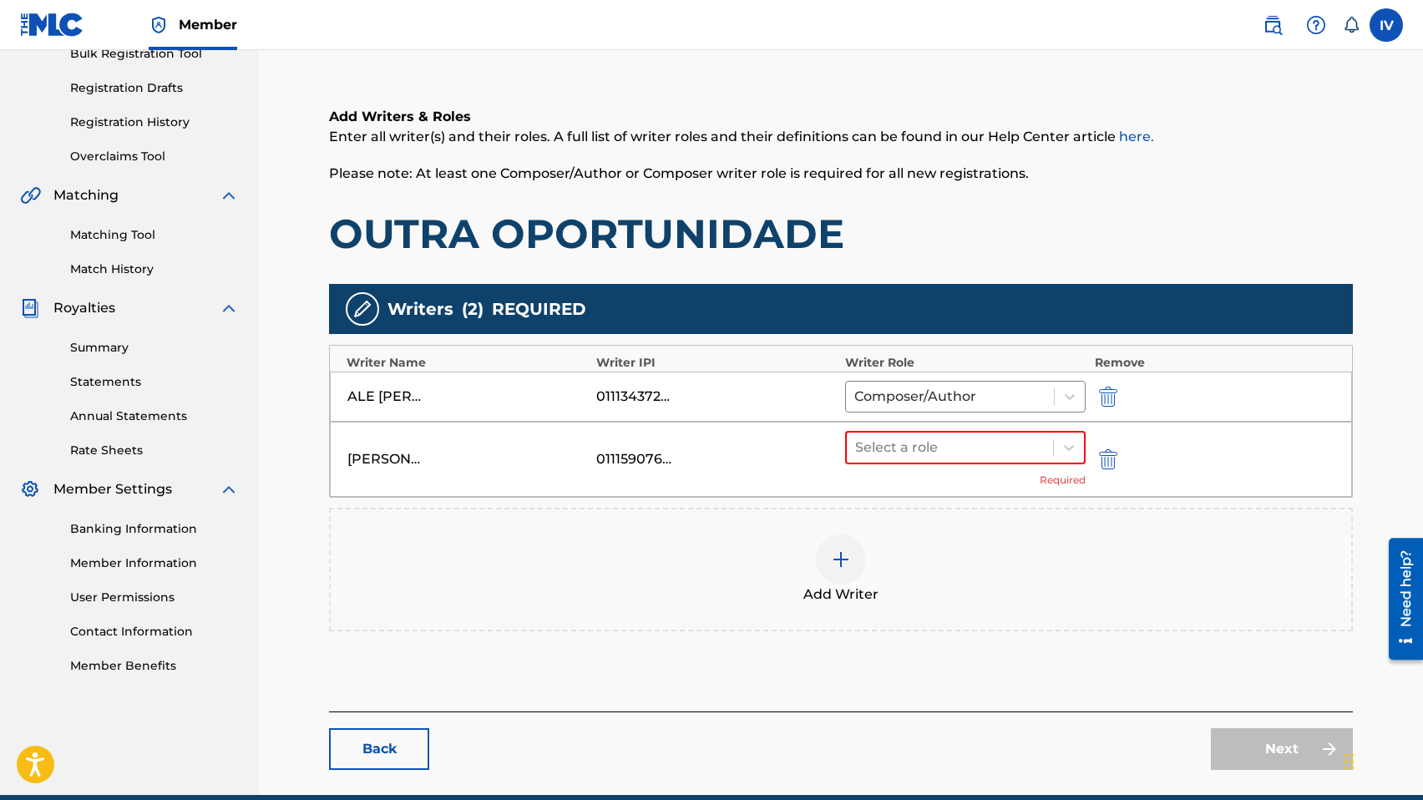
scroll to position [336, 0]
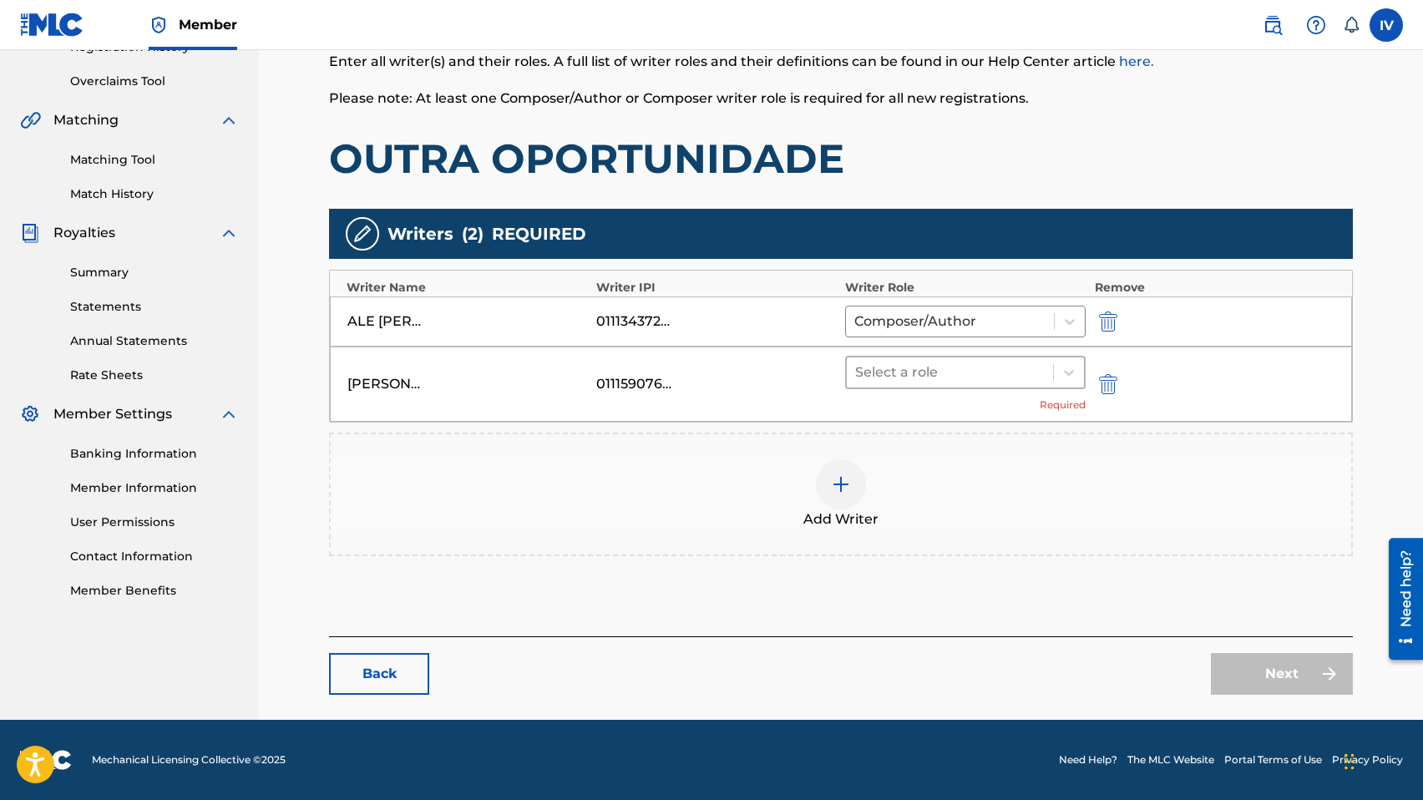
click at [971, 371] on div at bounding box center [950, 372] width 190 height 23
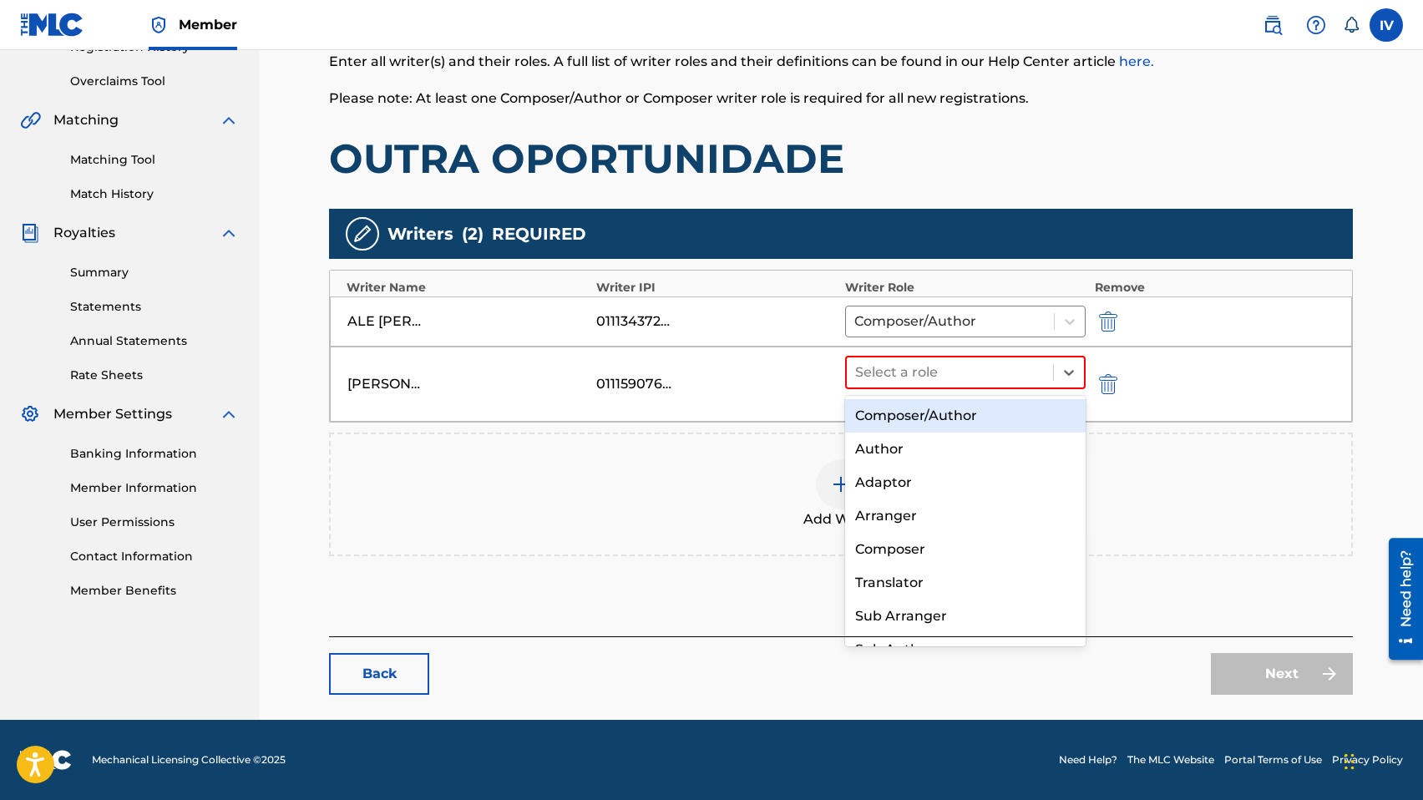
click at [956, 423] on div "Composer/Author" at bounding box center [965, 415] width 240 height 33
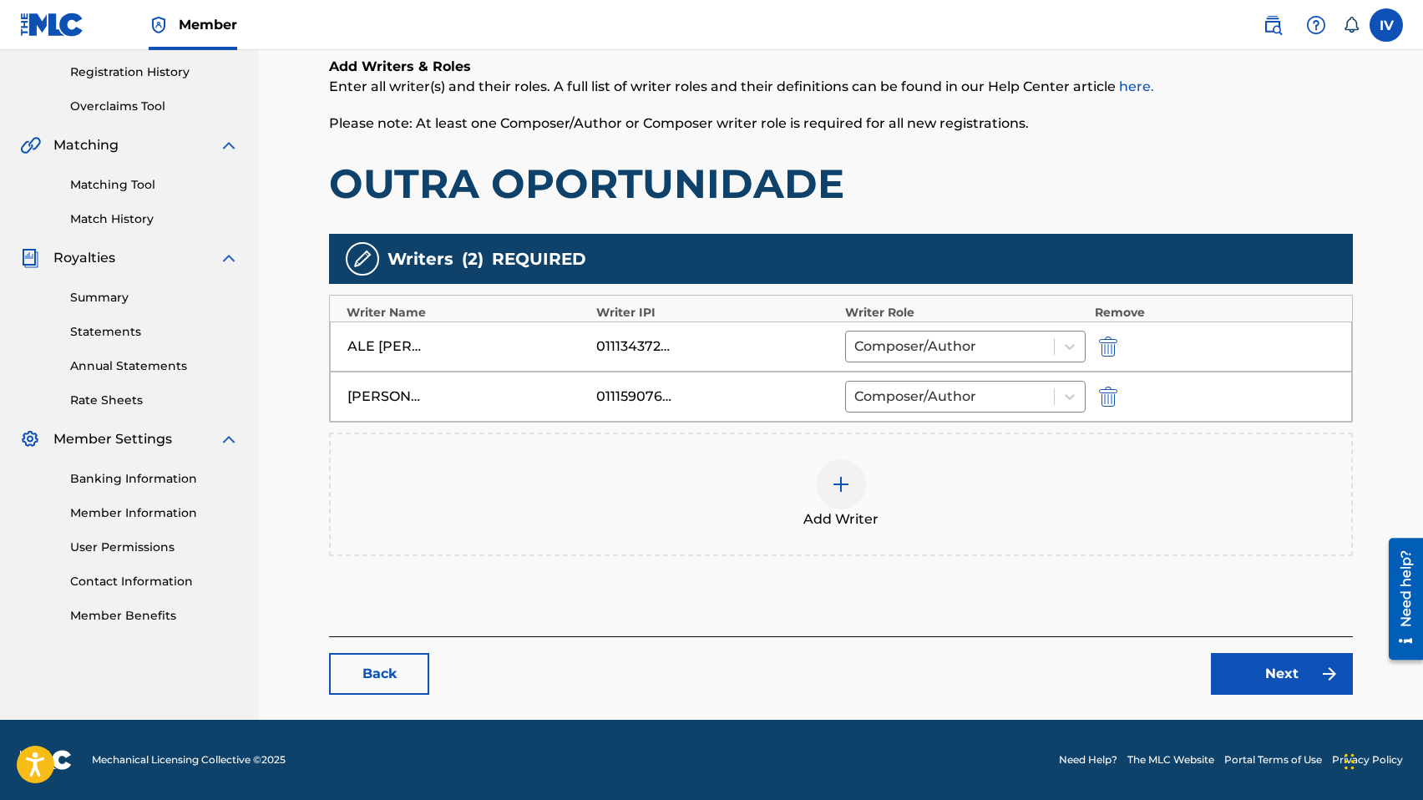
click at [1269, 659] on link "Next" at bounding box center [1281, 674] width 142 height 42
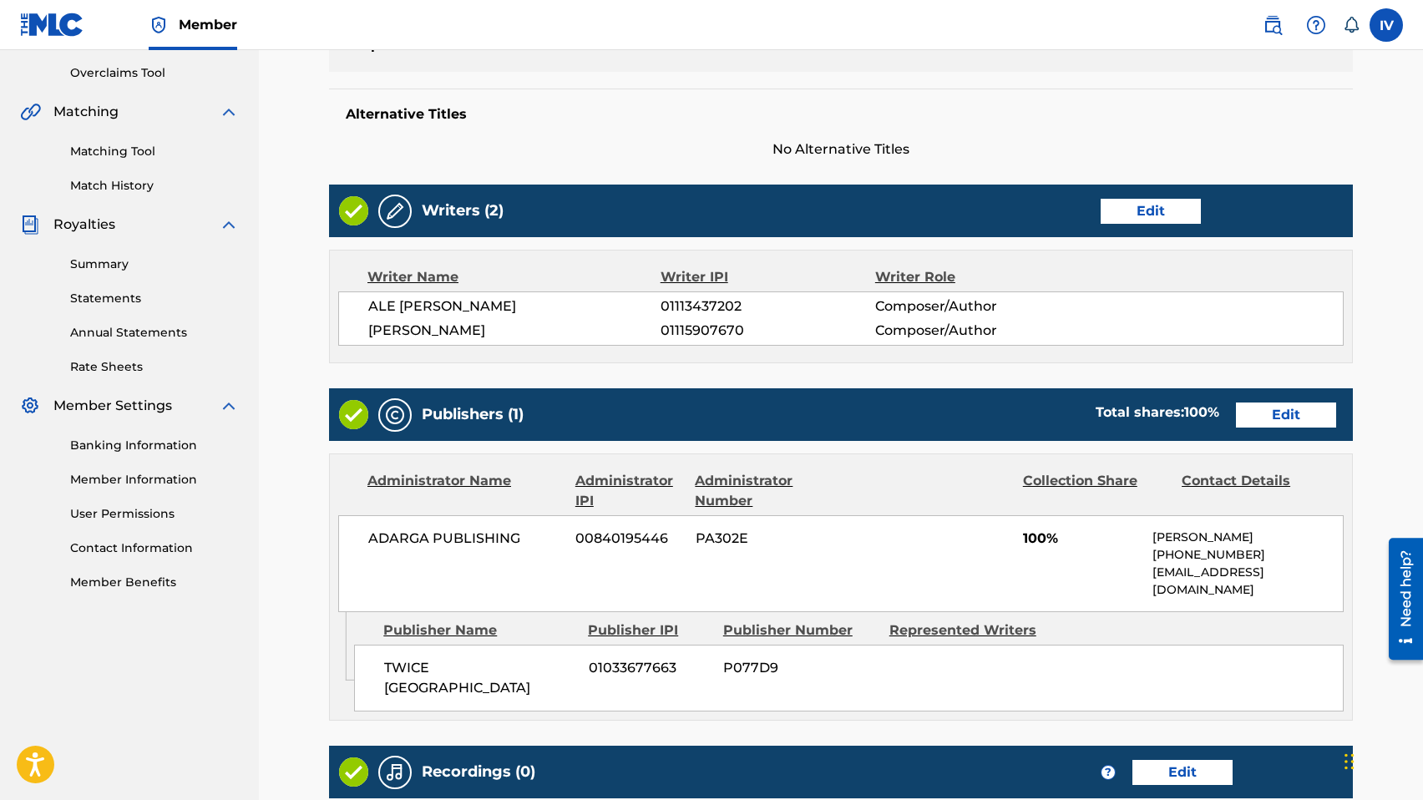
scroll to position [396, 0]
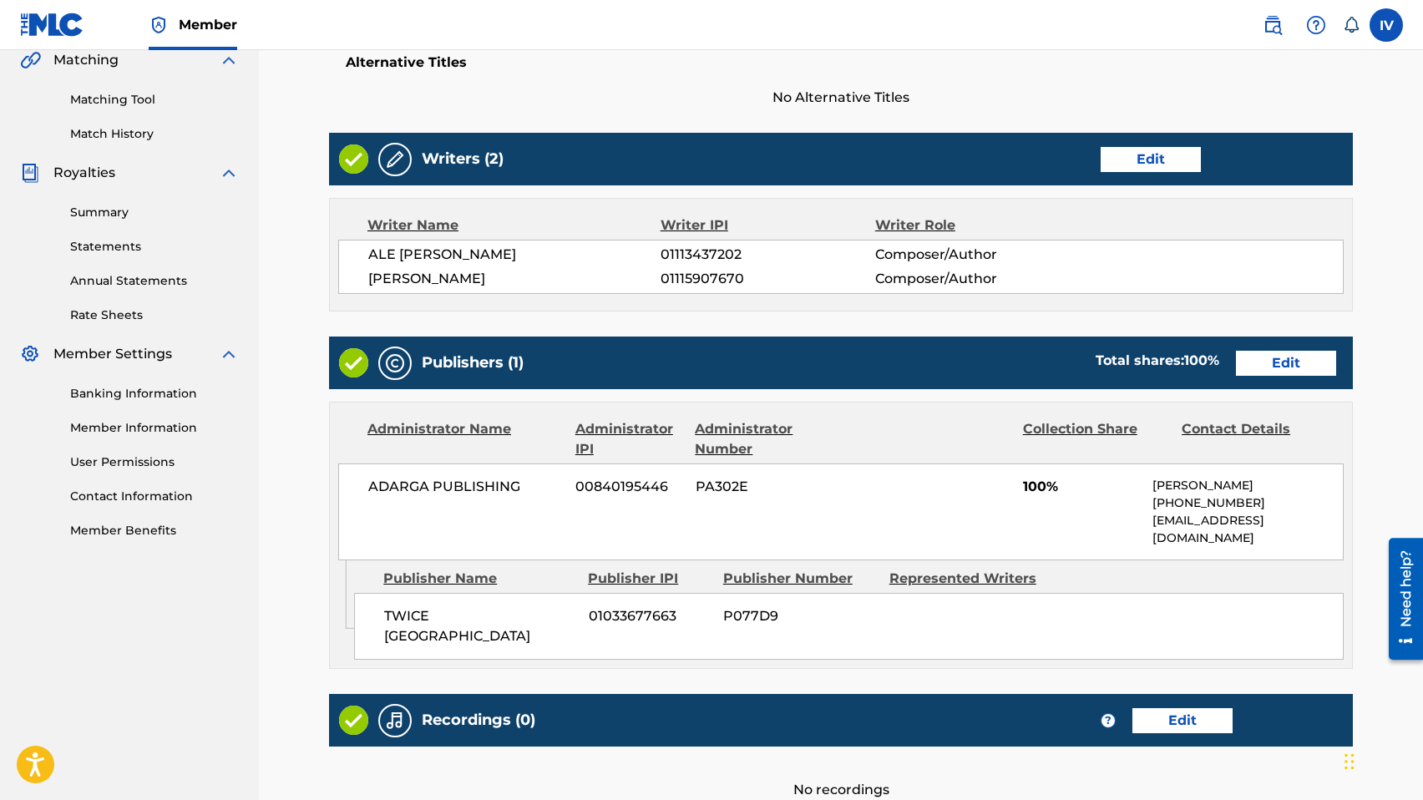
click at [1277, 366] on link "Edit" at bounding box center [1286, 363] width 100 height 25
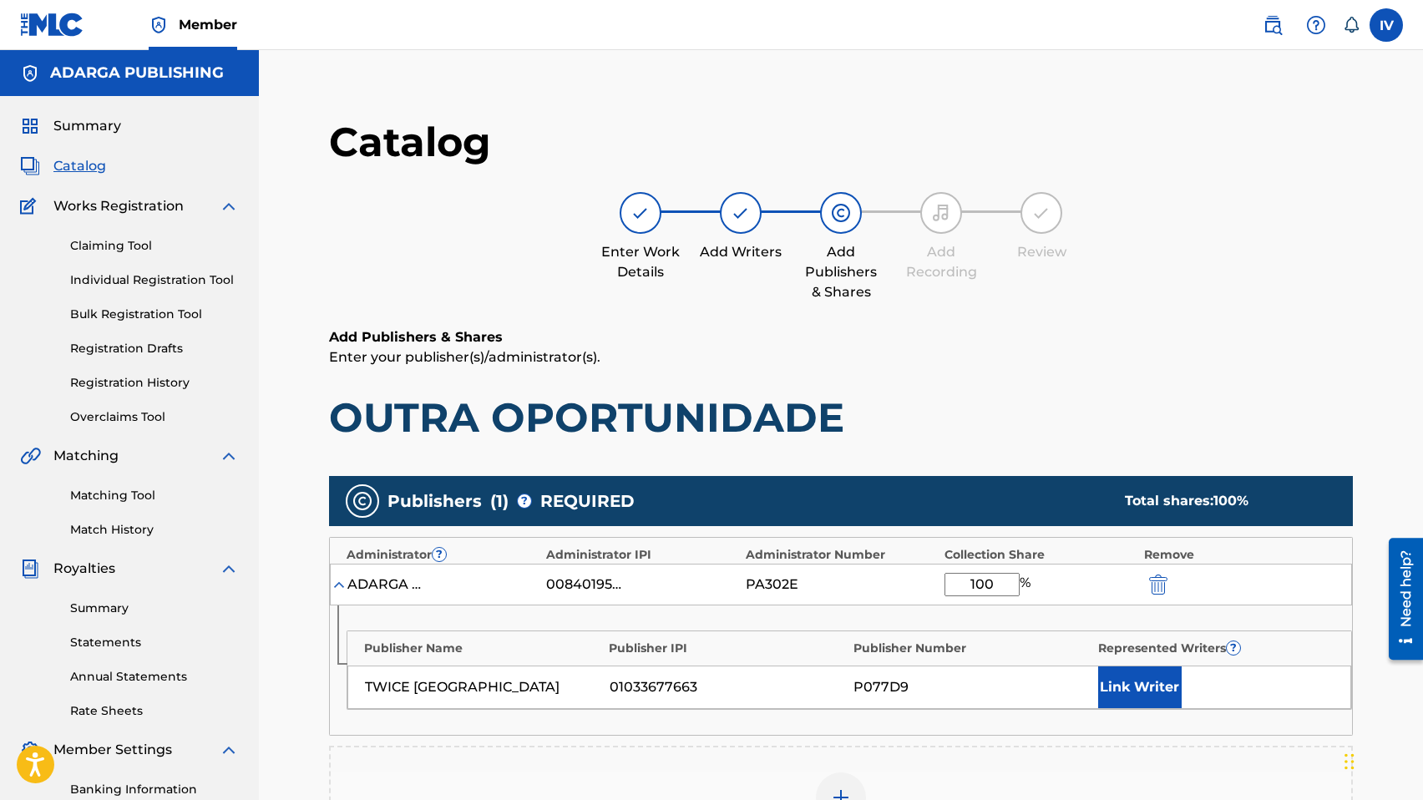
click at [1139, 687] on button "Link Writer" at bounding box center [1139, 687] width 83 height 42
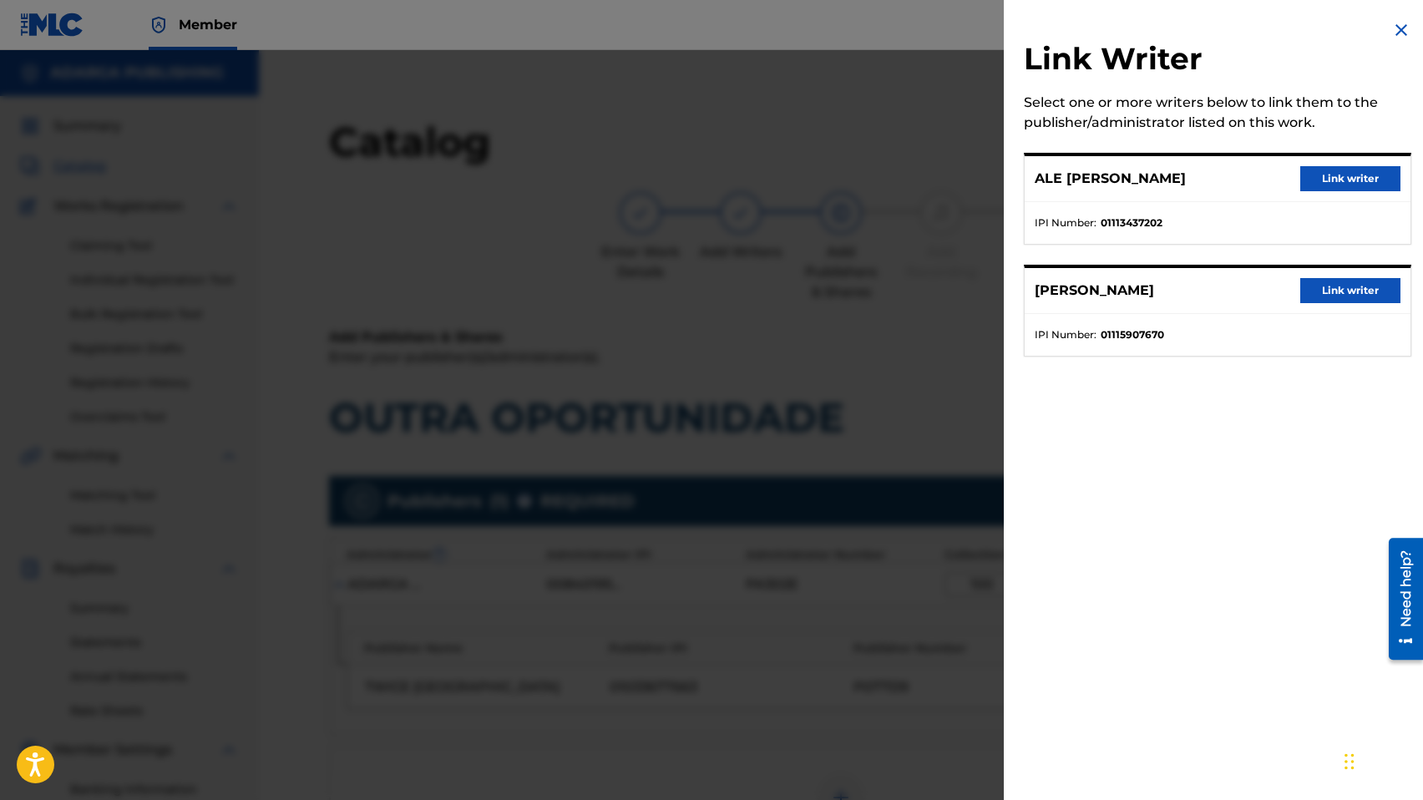
click at [1288, 190] on div "ALE BERRIOS Link writer" at bounding box center [1217, 179] width 386 height 46
click at [1306, 185] on button "Link writer" at bounding box center [1350, 178] width 100 height 25
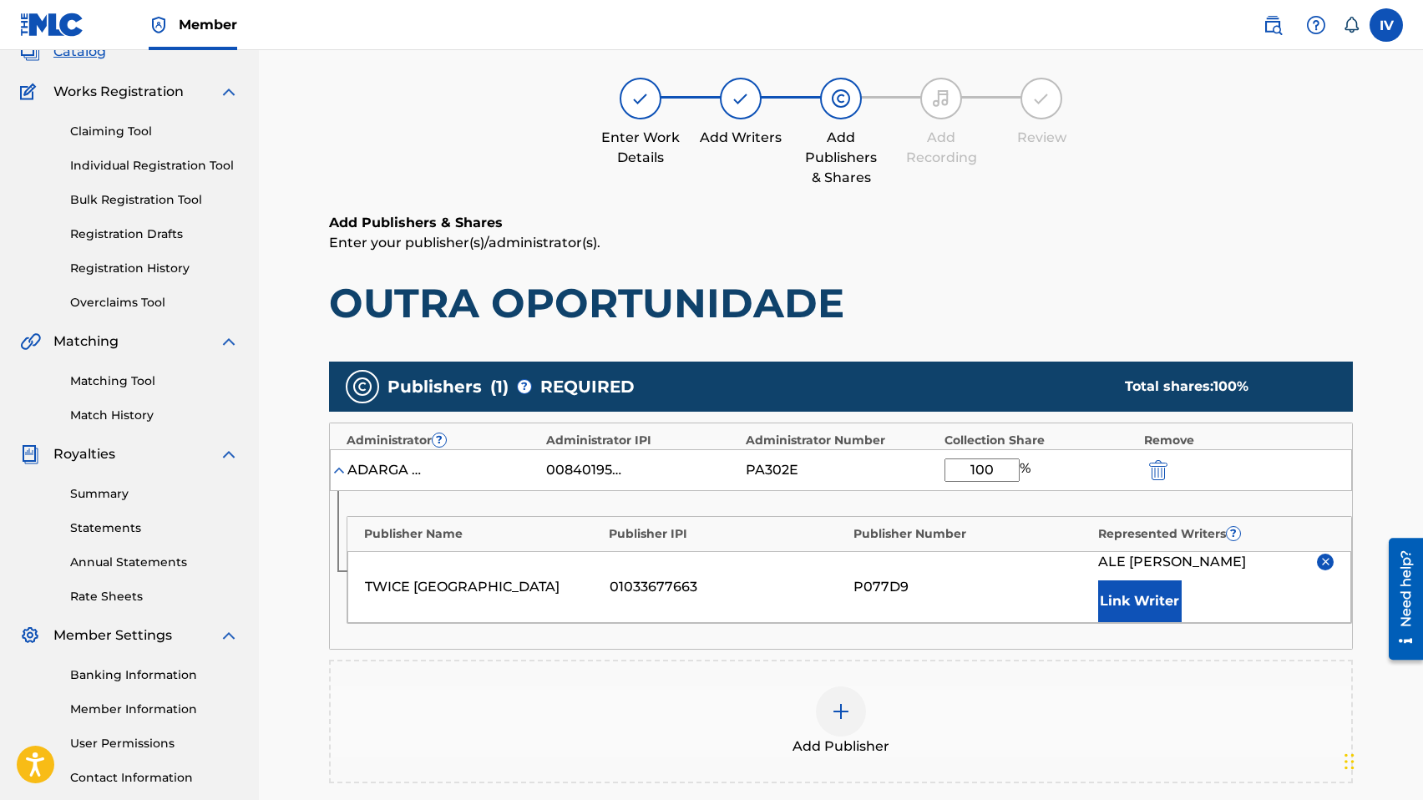
scroll to position [132, 0]
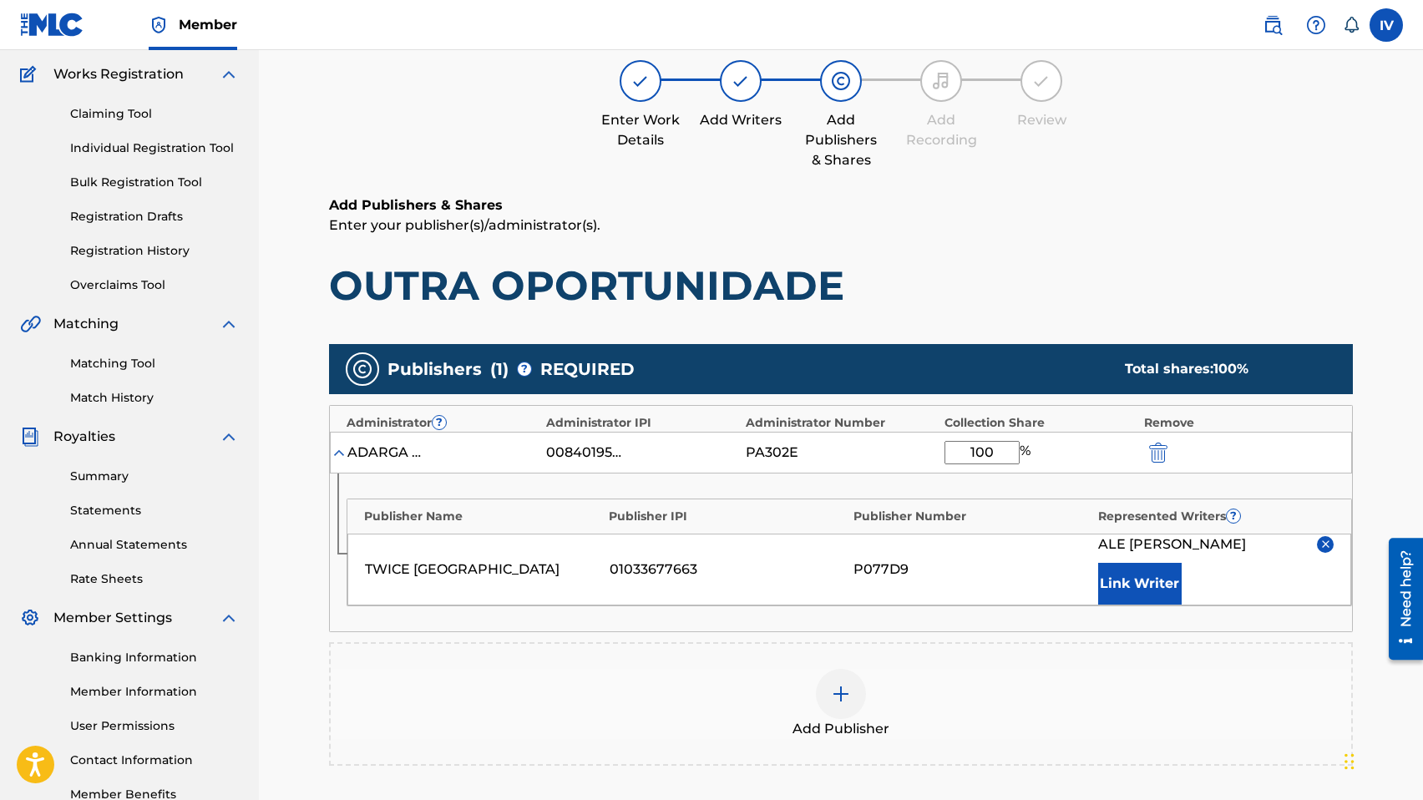
click at [1118, 574] on button "Link Writer" at bounding box center [1139, 584] width 83 height 42
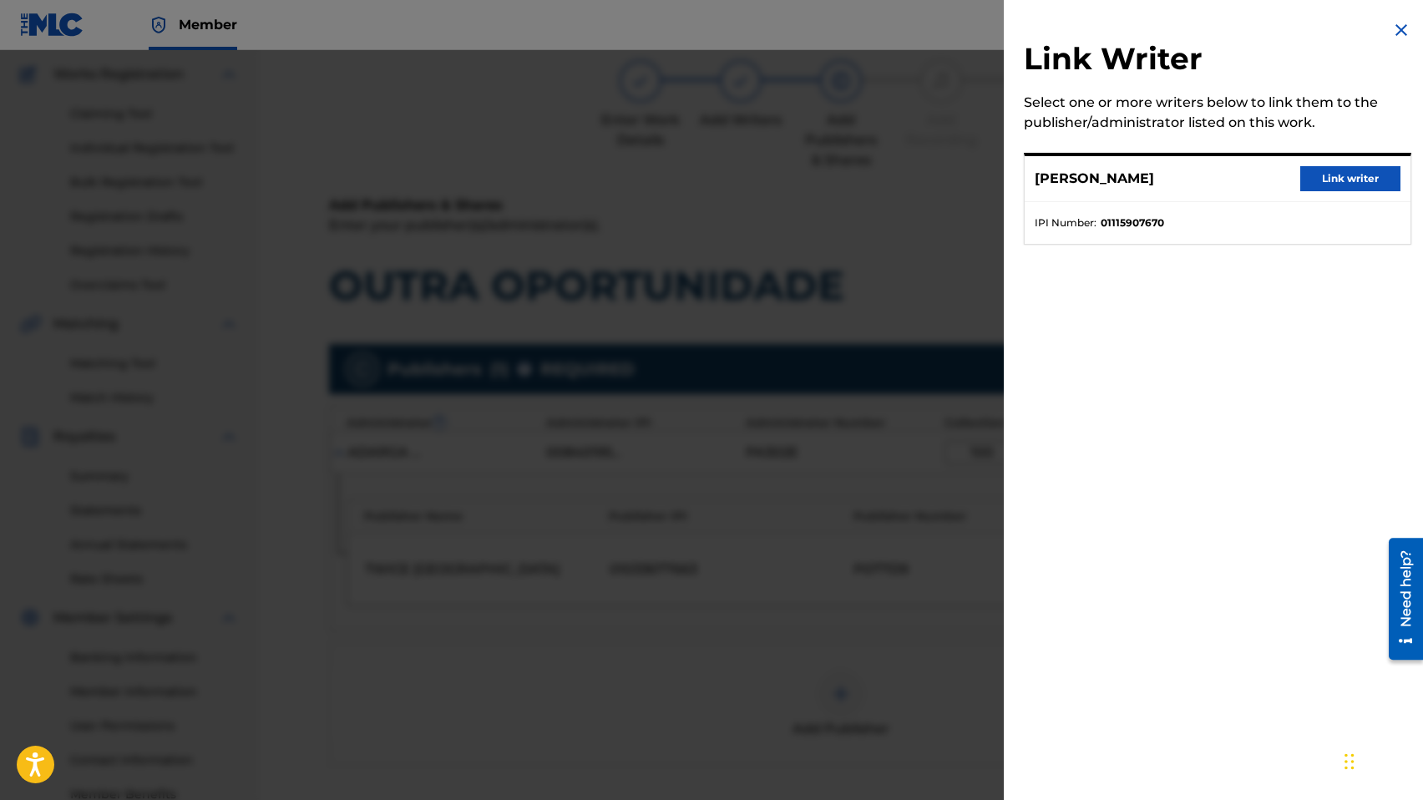
click at [1322, 181] on button "Link writer" at bounding box center [1350, 178] width 100 height 25
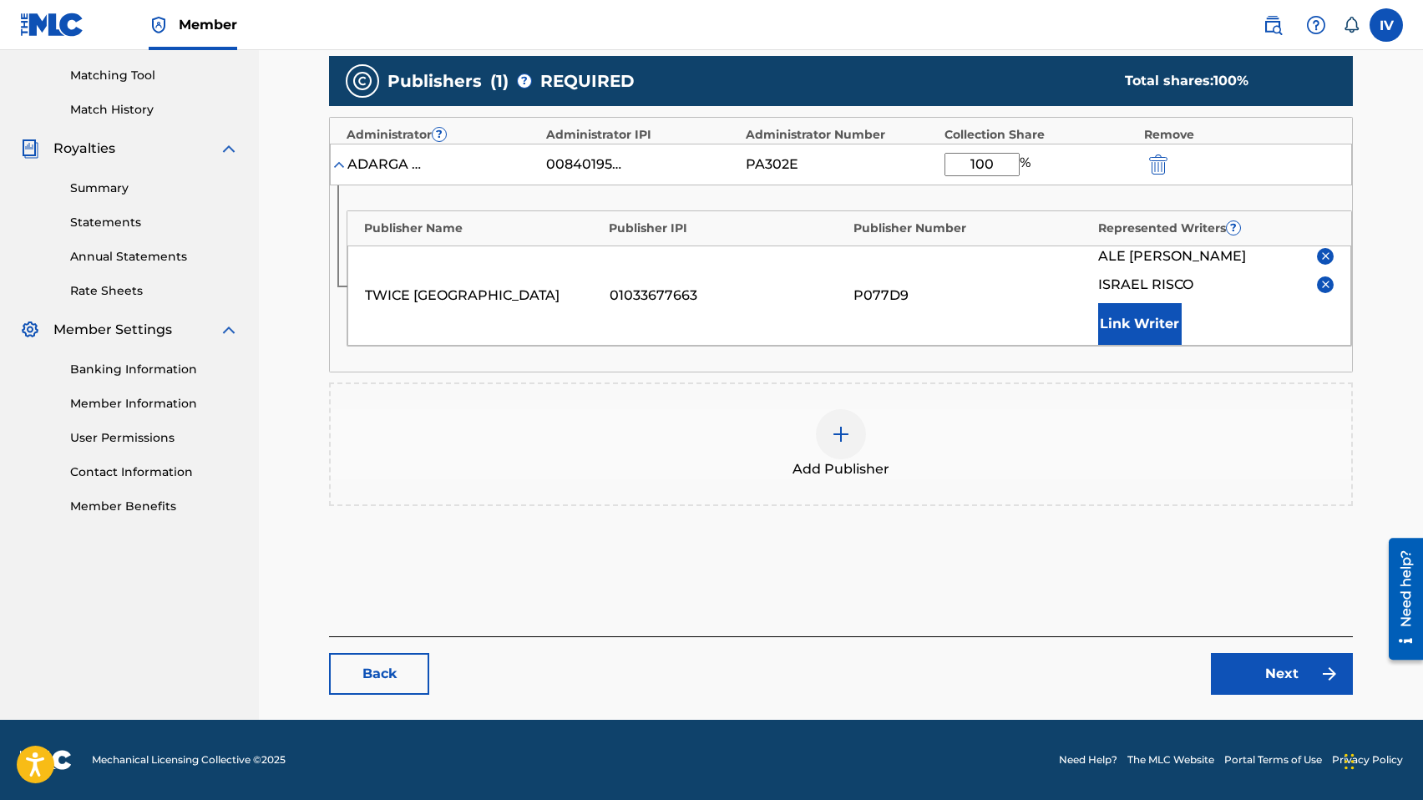
click at [1241, 675] on link "Next" at bounding box center [1281, 674] width 142 height 42
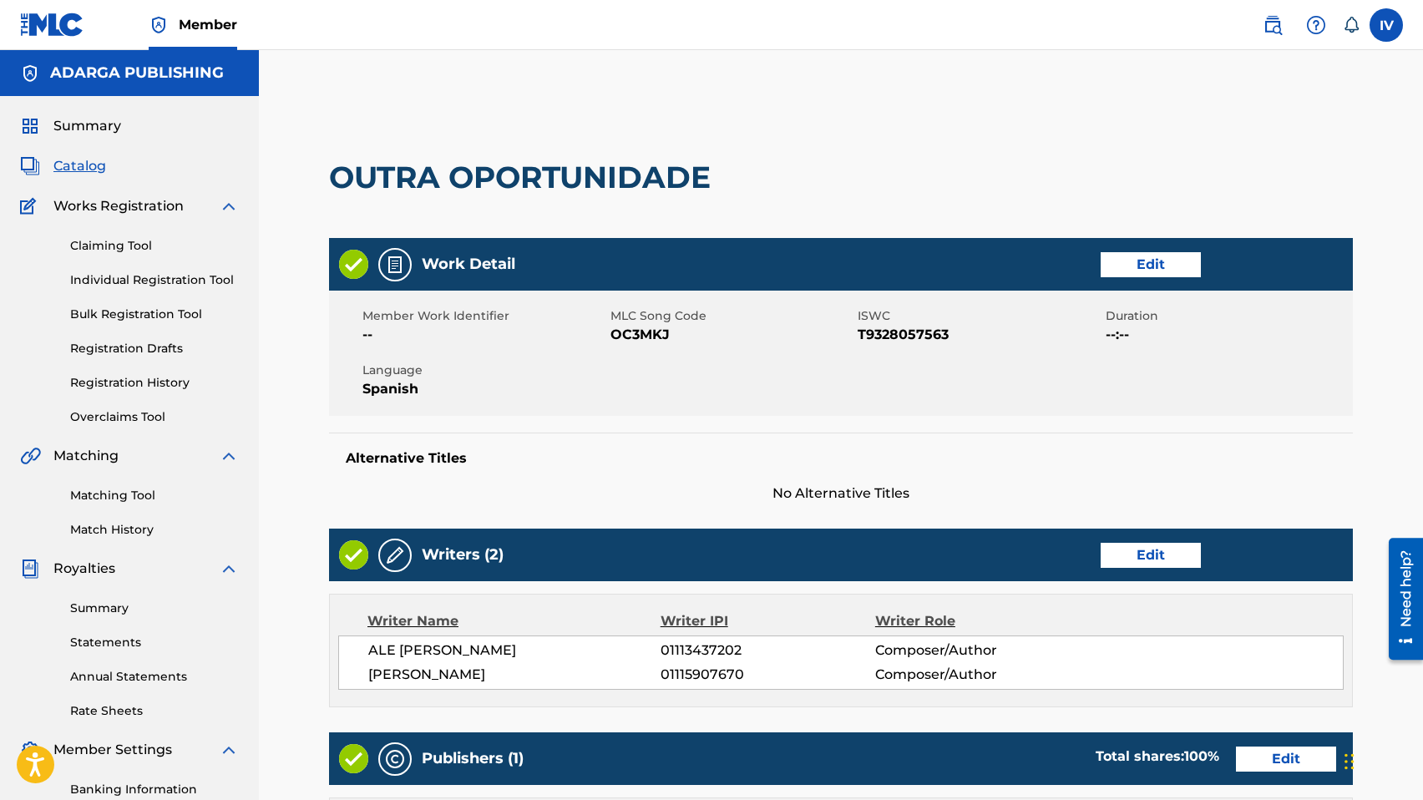
click at [626, 337] on span "OC3MKJ" at bounding box center [732, 335] width 244 height 20
copy span "OC3MKJ"
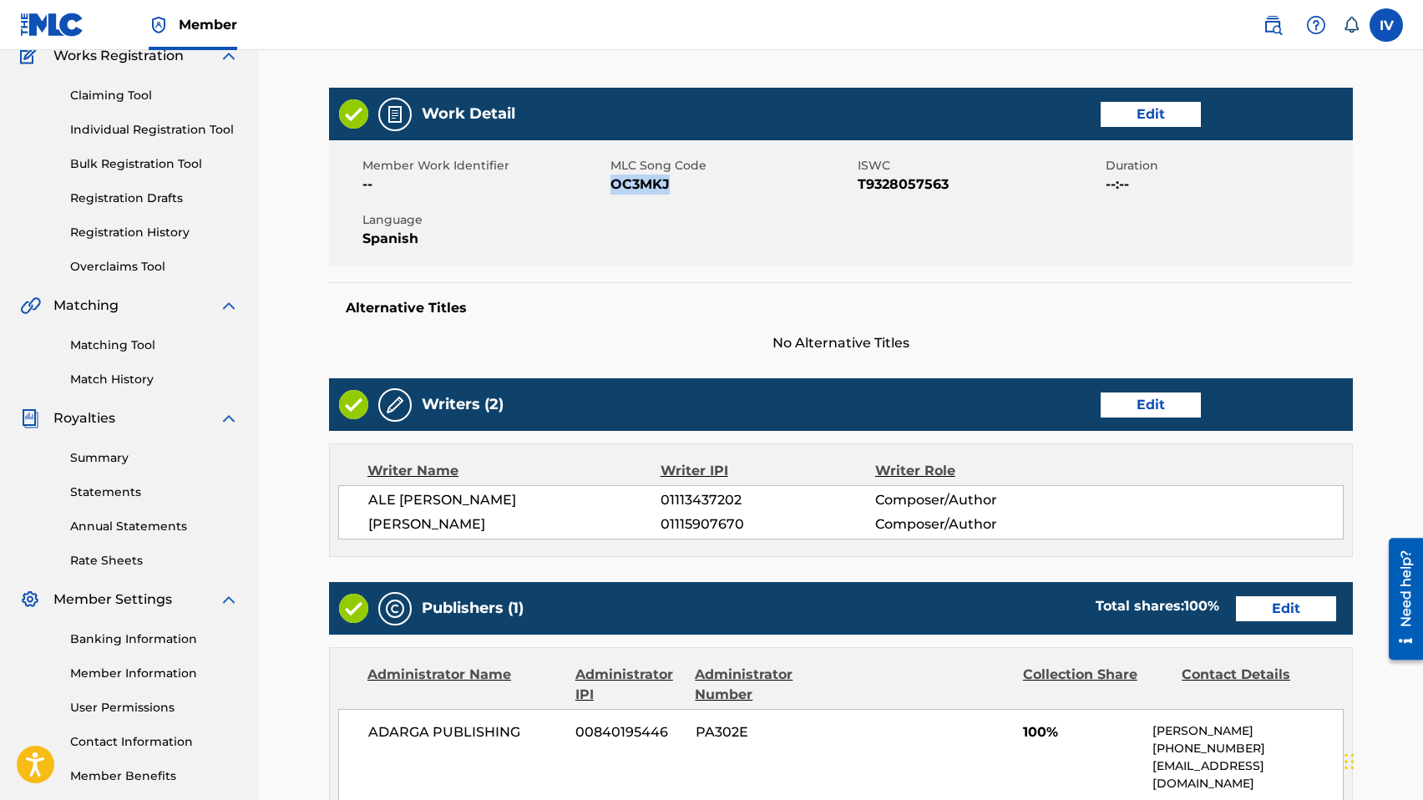
scroll to position [13, 0]
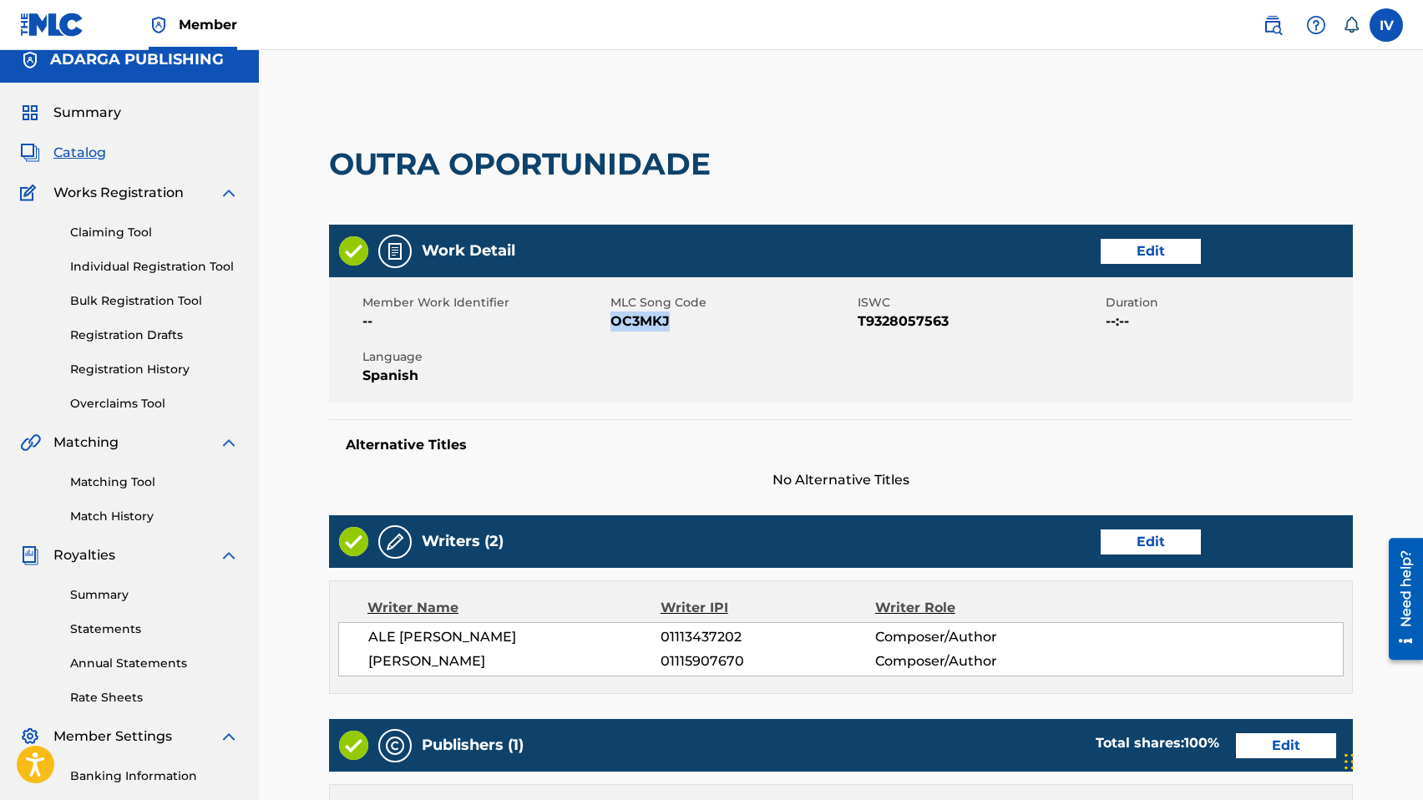
click at [1131, 248] on link "Edit" at bounding box center [1150, 251] width 100 height 25
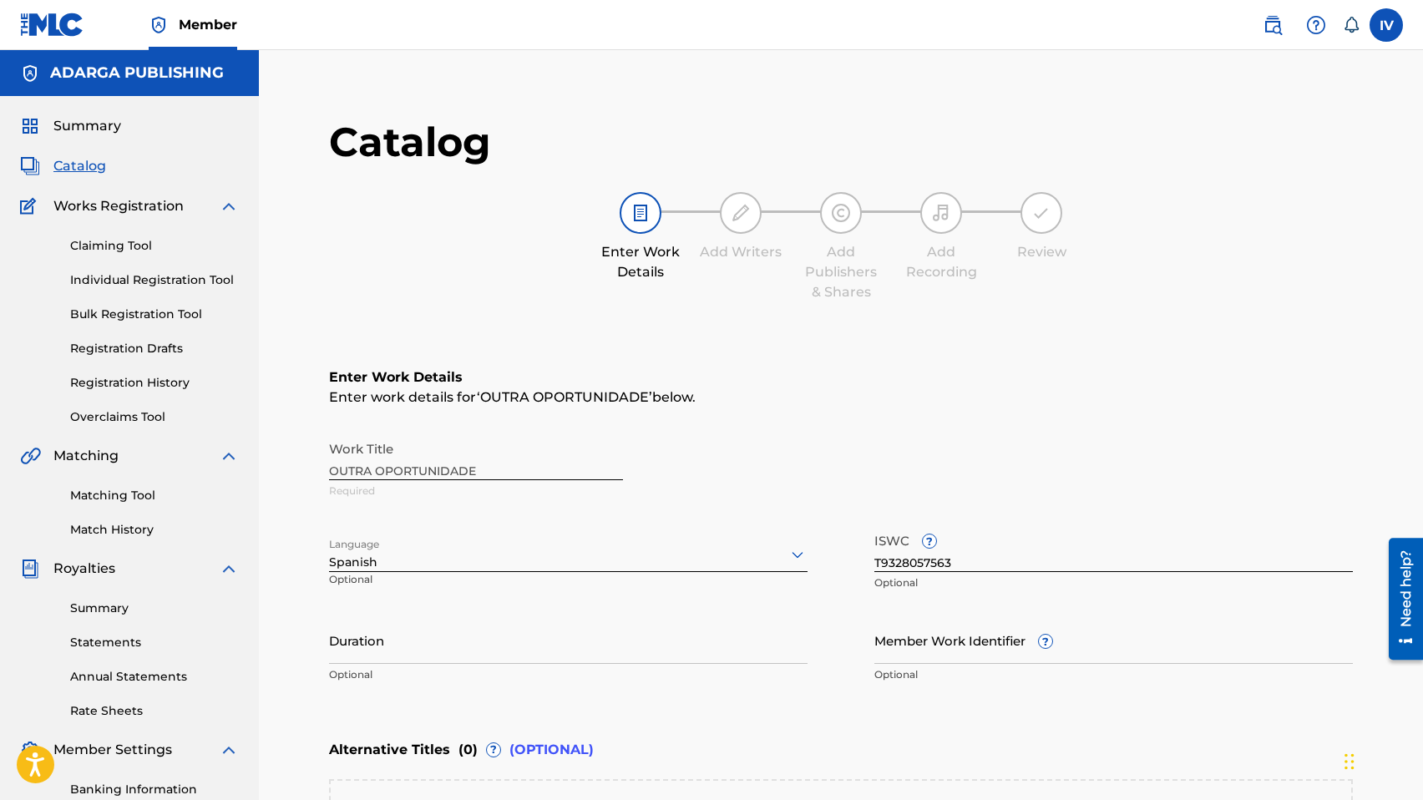
click at [747, 552] on div "Spanish" at bounding box center [568, 554] width 478 height 35
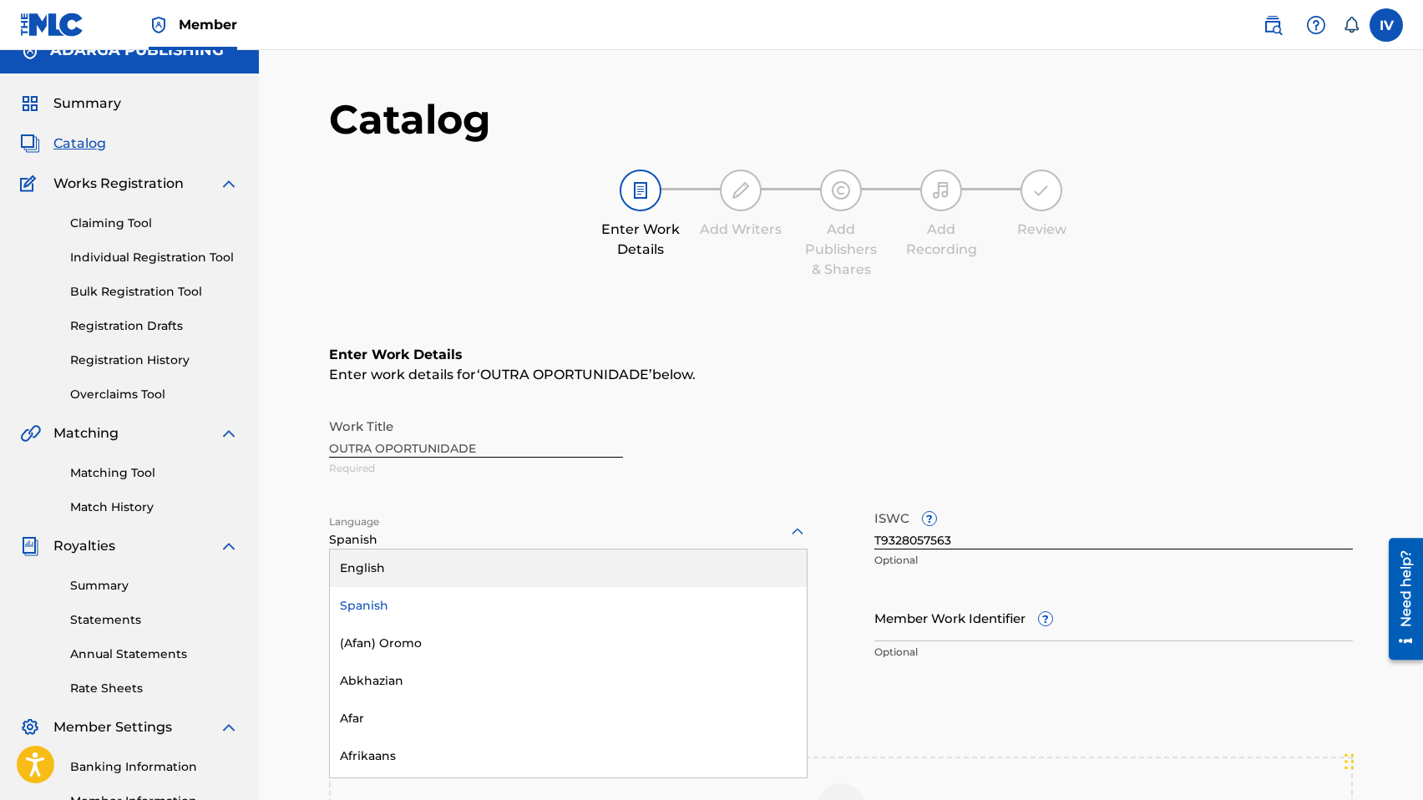
scroll to position [23, 0]
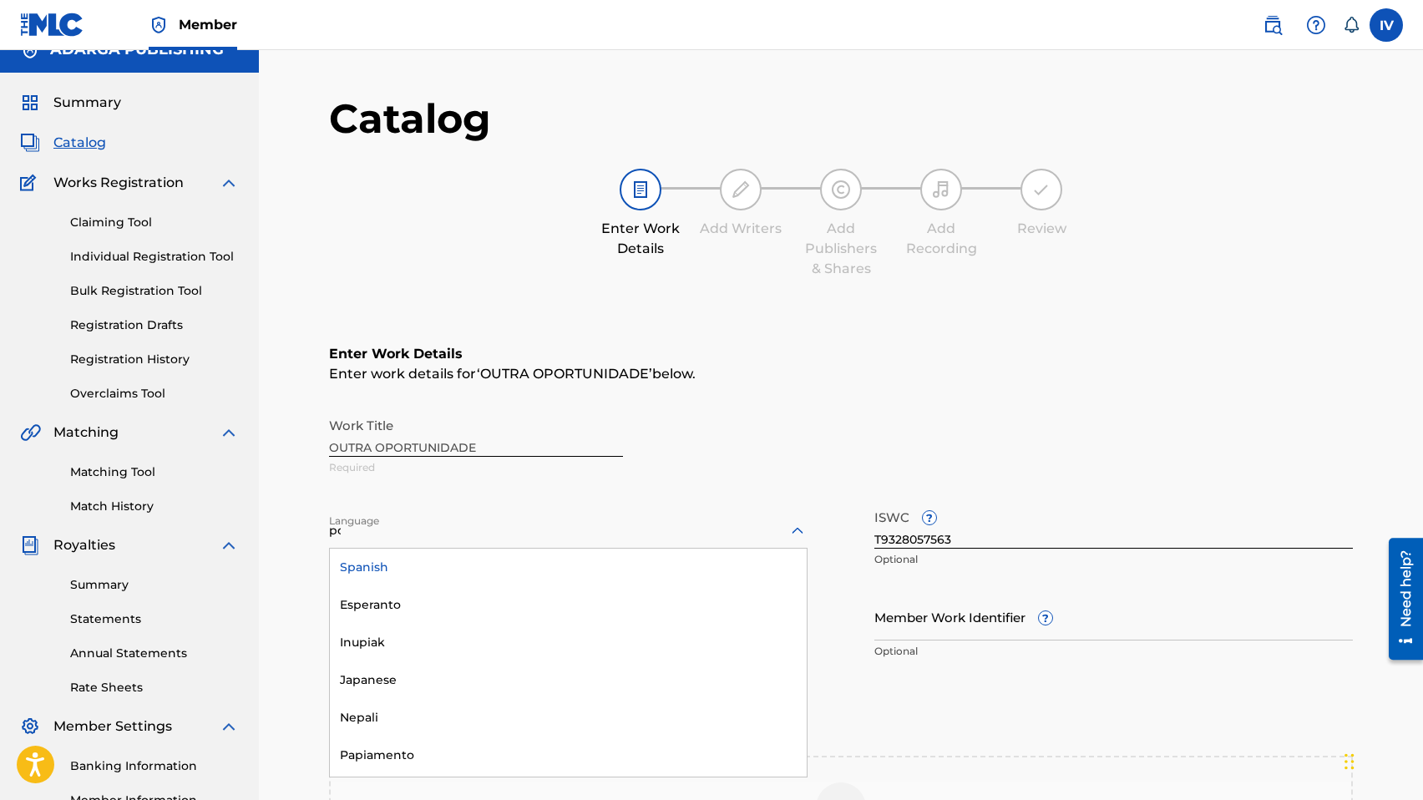
type input "por"
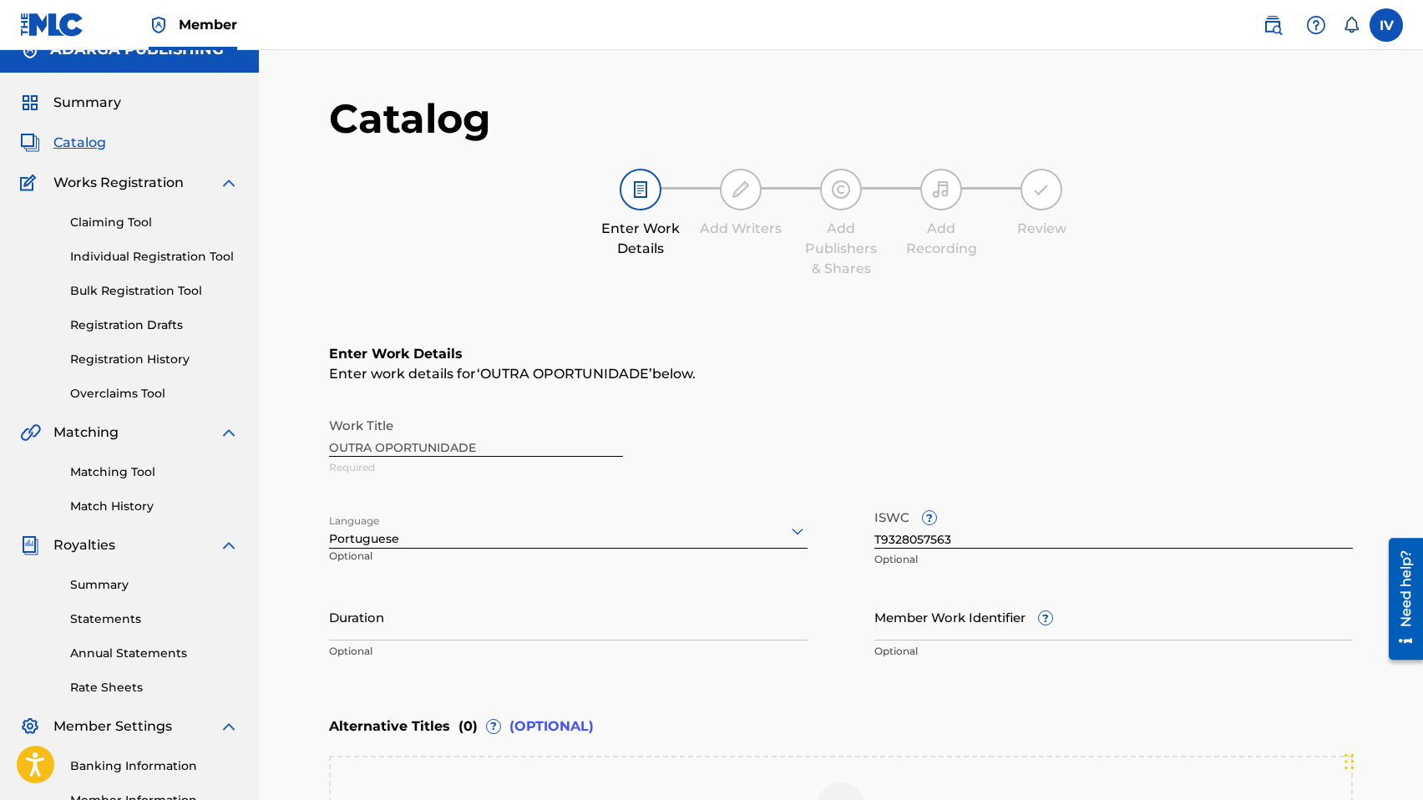
scroll to position [307, 0]
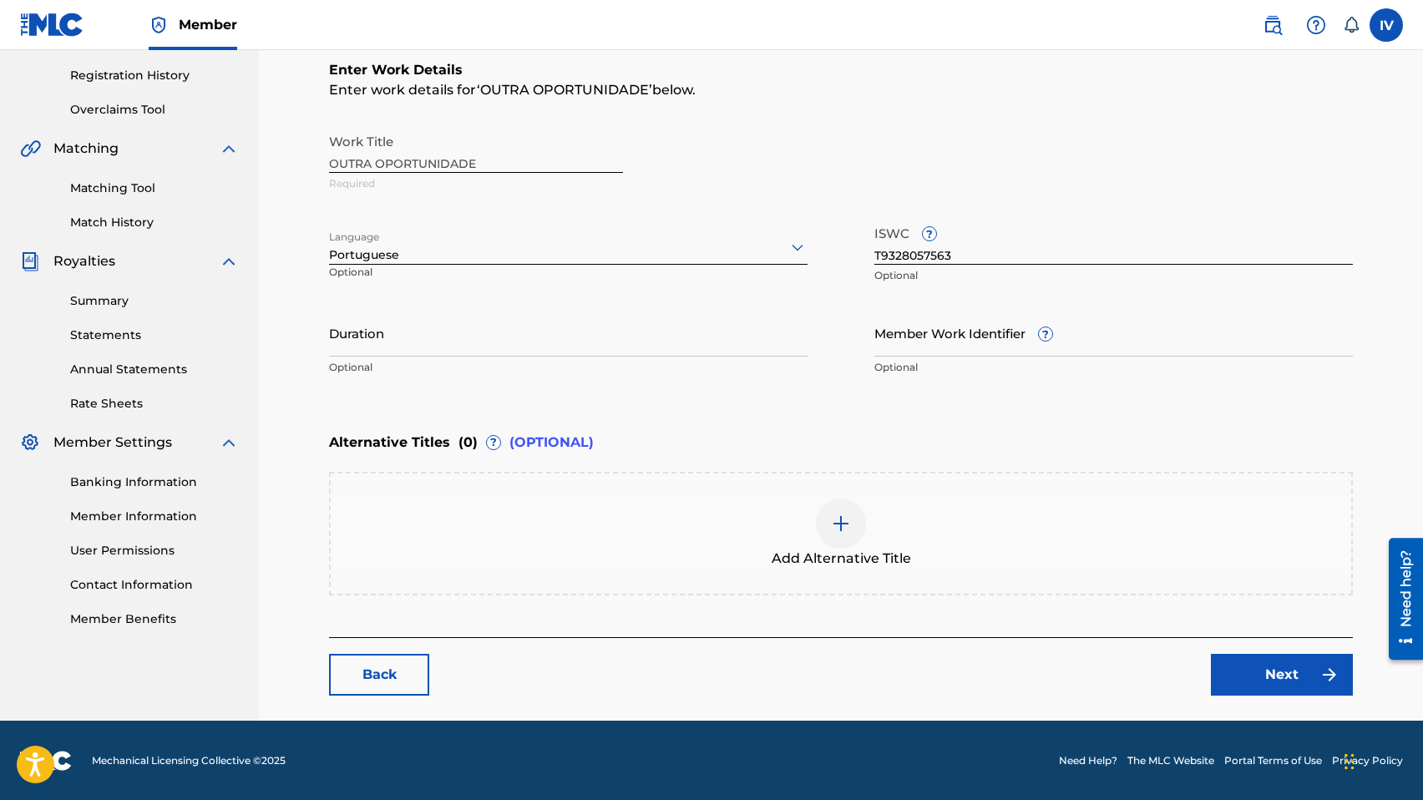
click at [1241, 669] on link "Next" at bounding box center [1281, 675] width 142 height 42
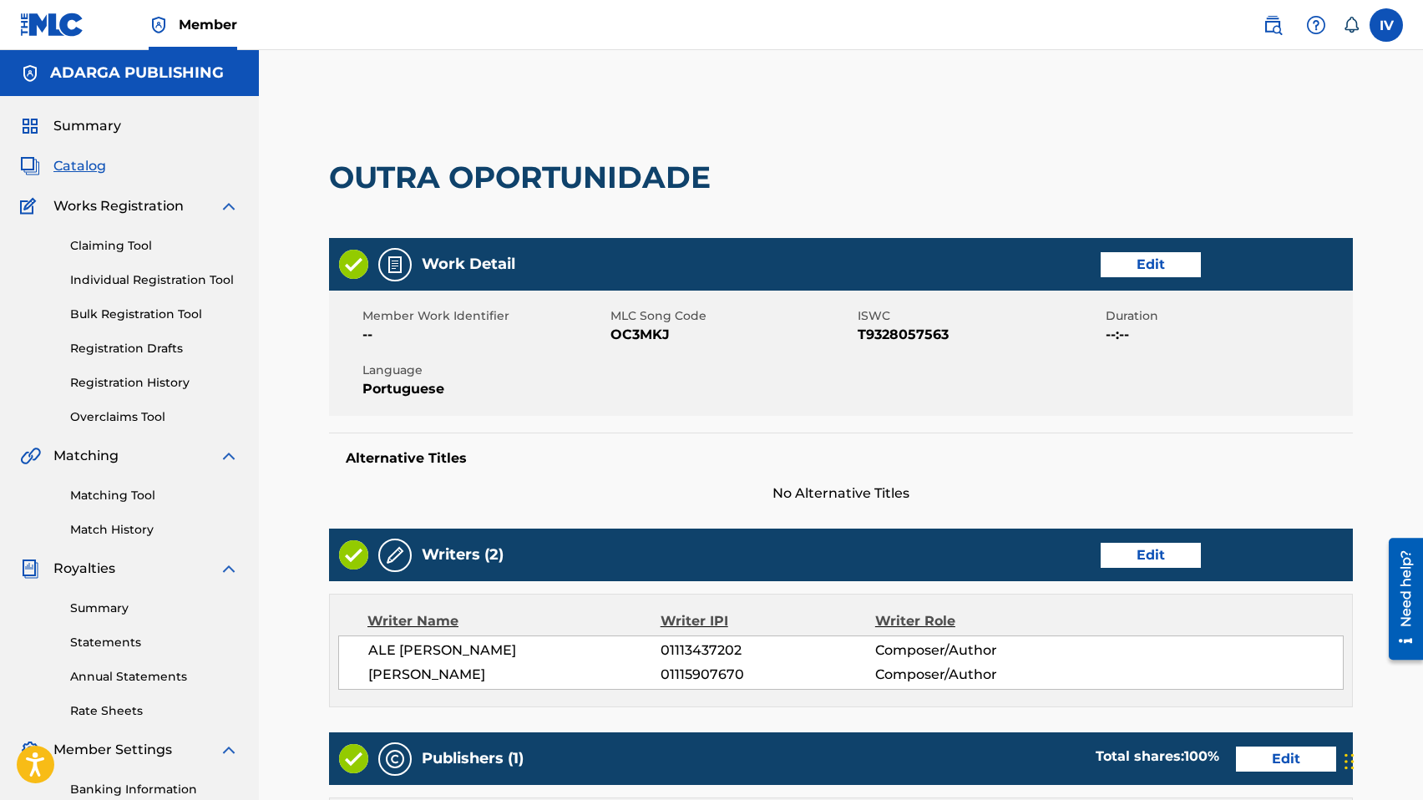
scroll to position [564, 0]
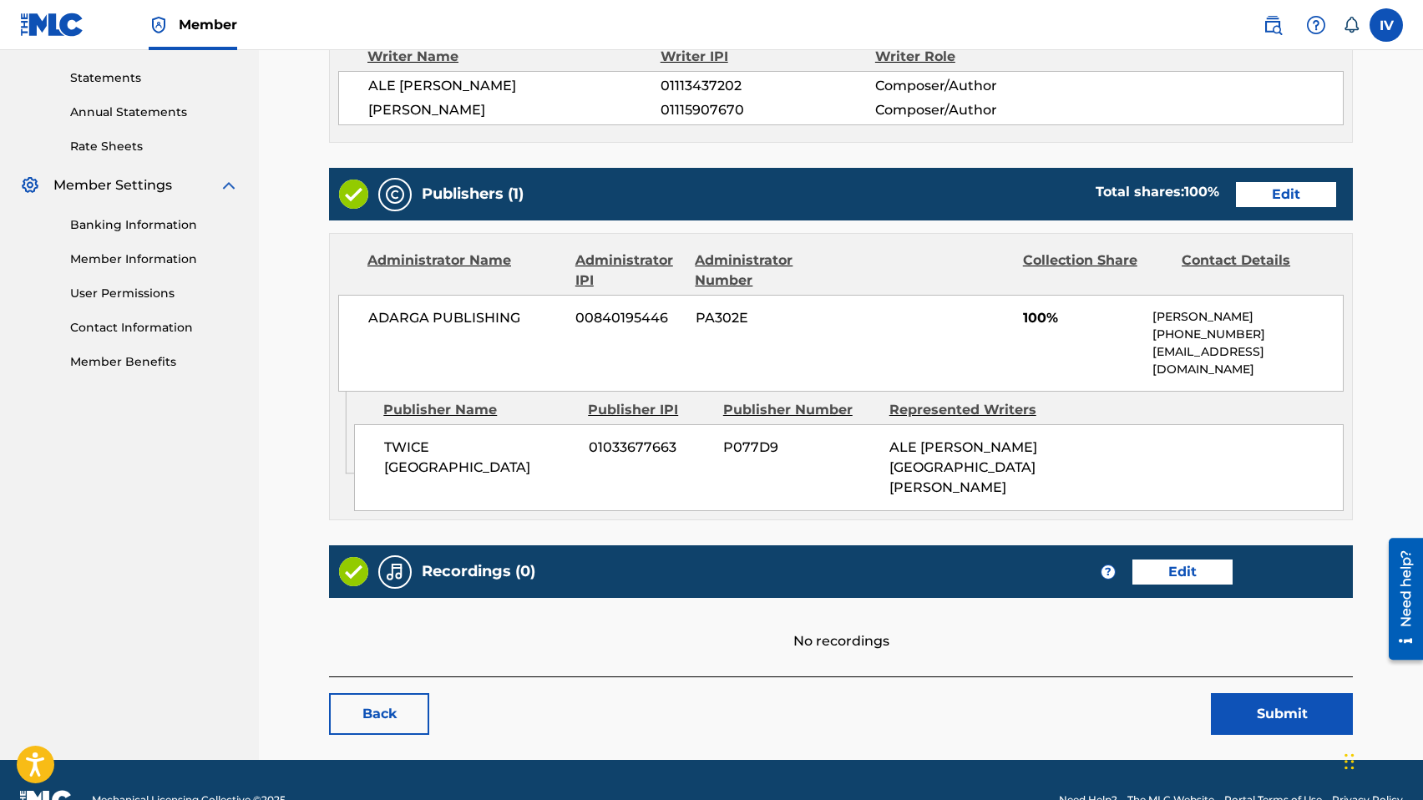
click at [1234, 693] on button "Submit" at bounding box center [1281, 714] width 142 height 42
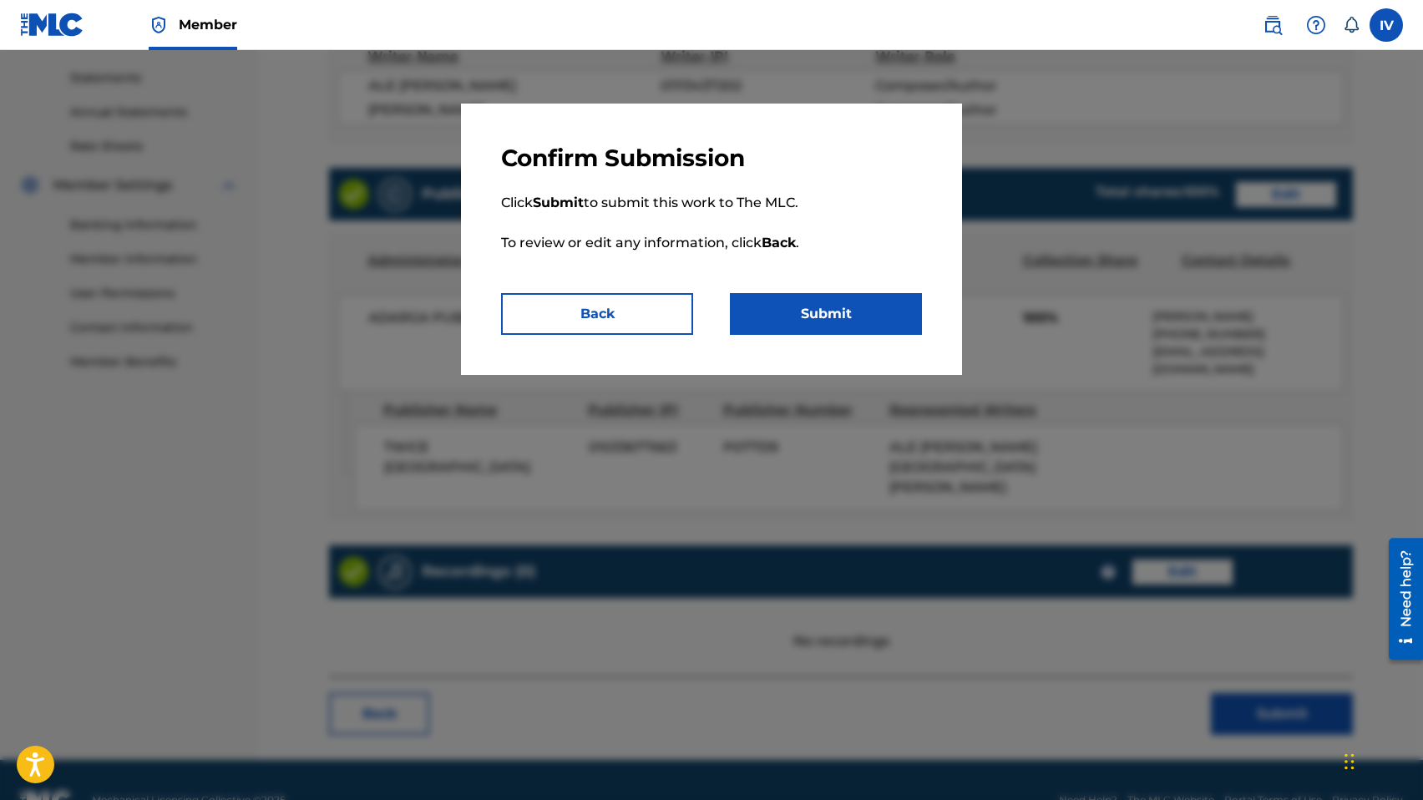
click at [806, 315] on button "Submit" at bounding box center [826, 314] width 192 height 42
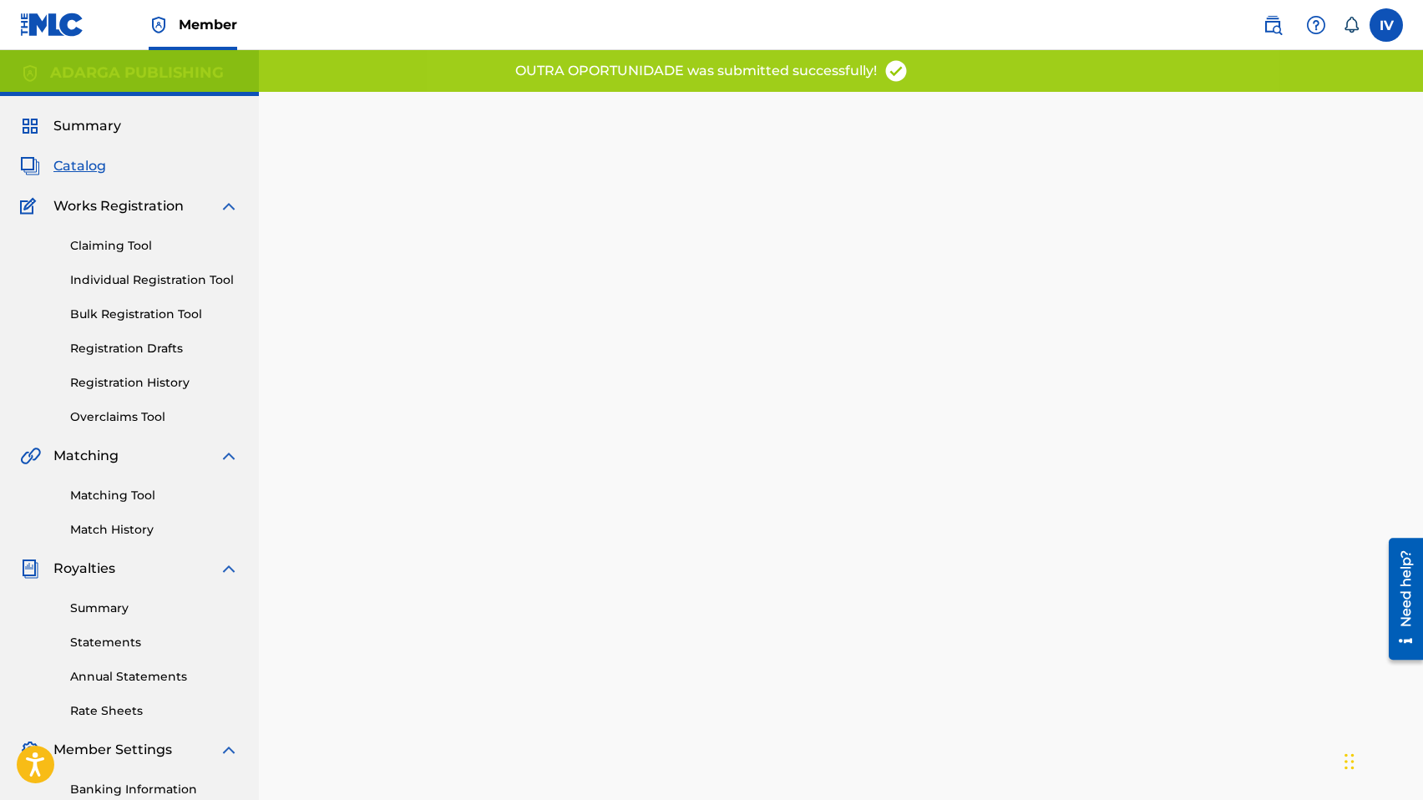
click at [116, 498] on link "Matching Tool" at bounding box center [154, 496] width 169 height 18
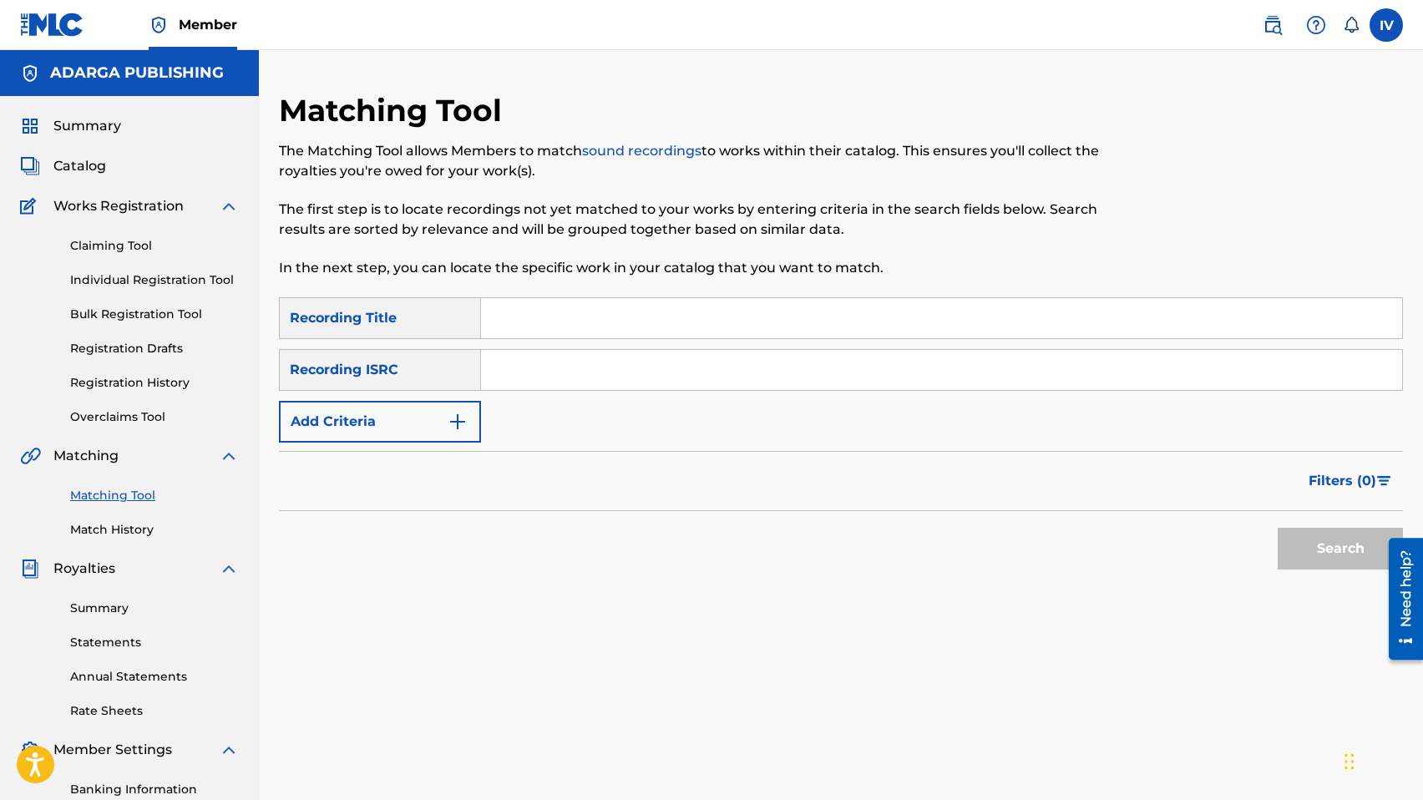
click at [529, 370] on input "Search Form" at bounding box center [941, 370] width 921 height 40
paste input "PEBQ91720679"
type input "PEBQ91720679"
click at [813, 389] on input "PEBQ91720679" at bounding box center [941, 370] width 921 height 40
click at [1277, 528] on button "Search" at bounding box center [1339, 549] width 125 height 42
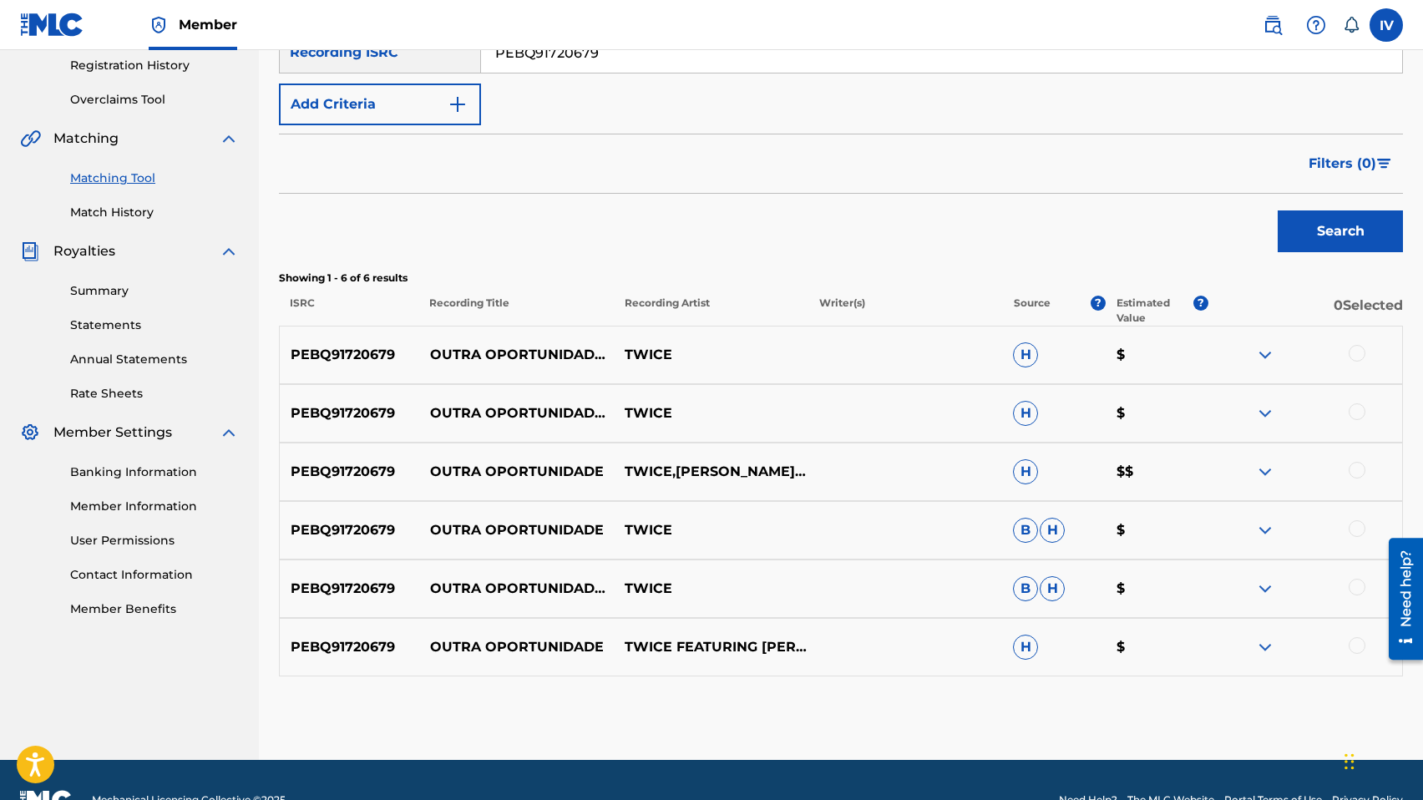
scroll to position [357, 0]
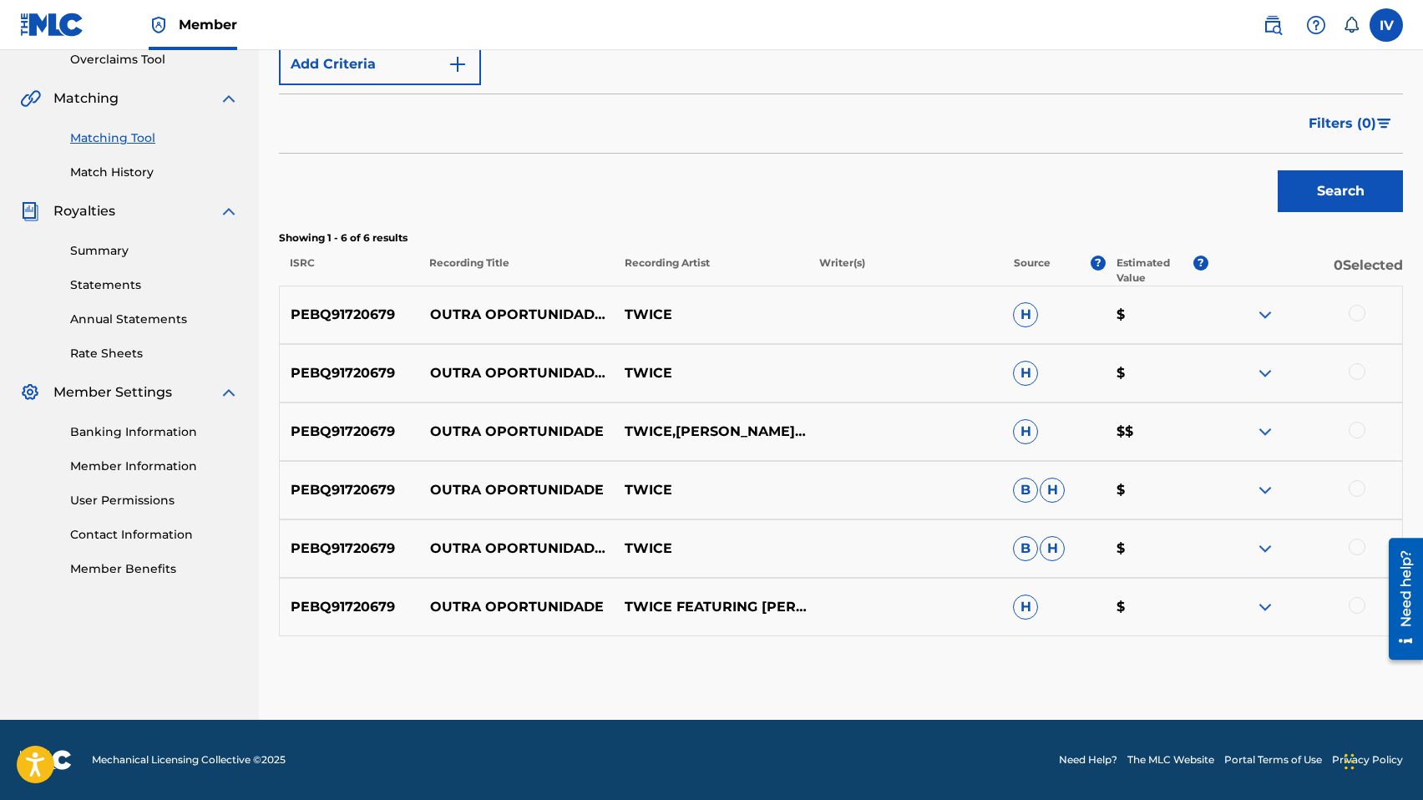
click at [1355, 610] on div at bounding box center [1356, 605] width 17 height 17
click at [1357, 550] on div at bounding box center [1356, 546] width 17 height 17
click at [1358, 432] on div at bounding box center [1356, 430] width 17 height 17
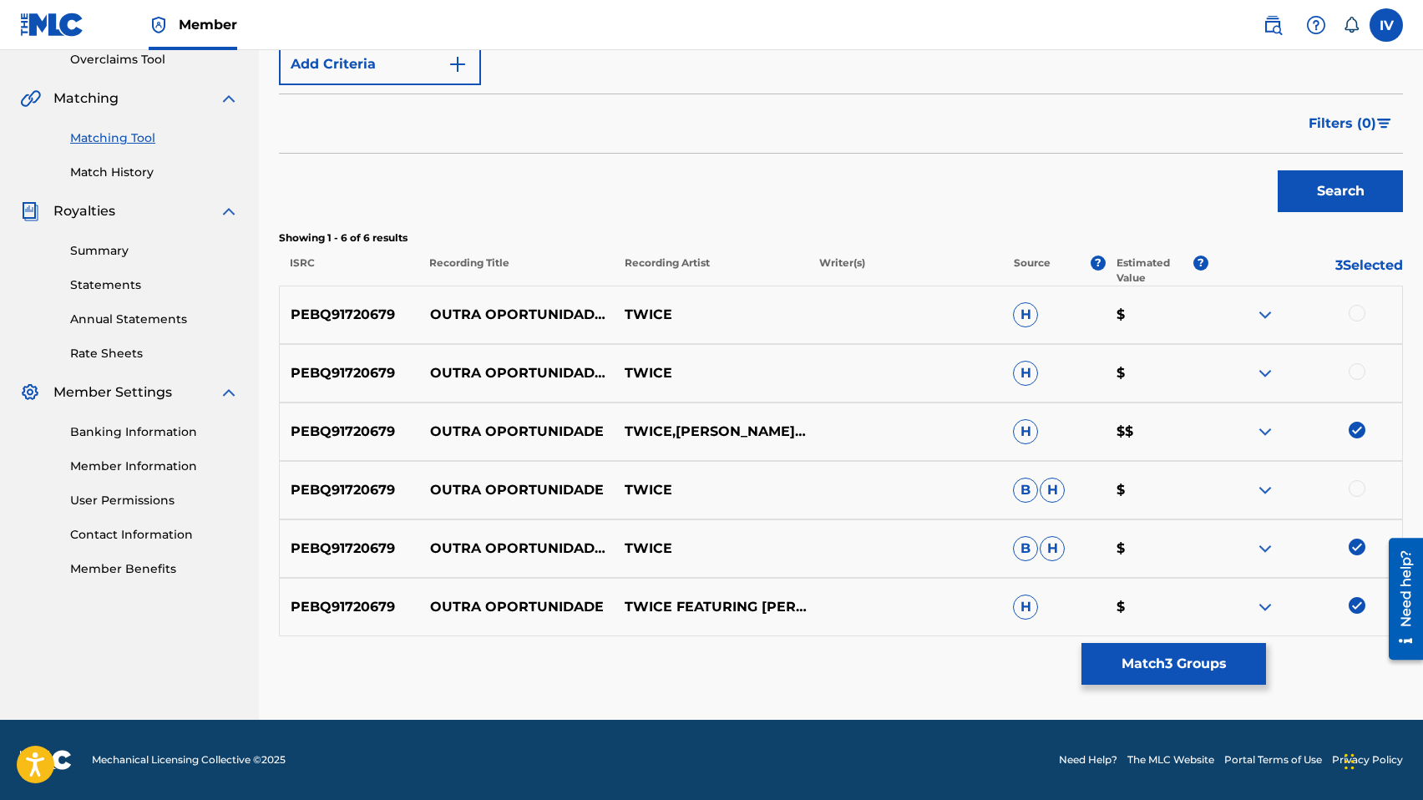
click at [1357, 488] on div at bounding box center [1356, 488] width 17 height 17
click at [1356, 366] on div at bounding box center [1356, 371] width 17 height 17
click at [1358, 301] on div "PEBQ91720679 OUTRA OPORTUNIDADE (ACOUSTIC) TWICE H $" at bounding box center [841, 315] width 1124 height 58
click at [1357, 311] on div at bounding box center [1356, 313] width 17 height 17
click at [1188, 667] on button "Match 6 Groups" at bounding box center [1173, 664] width 184 height 42
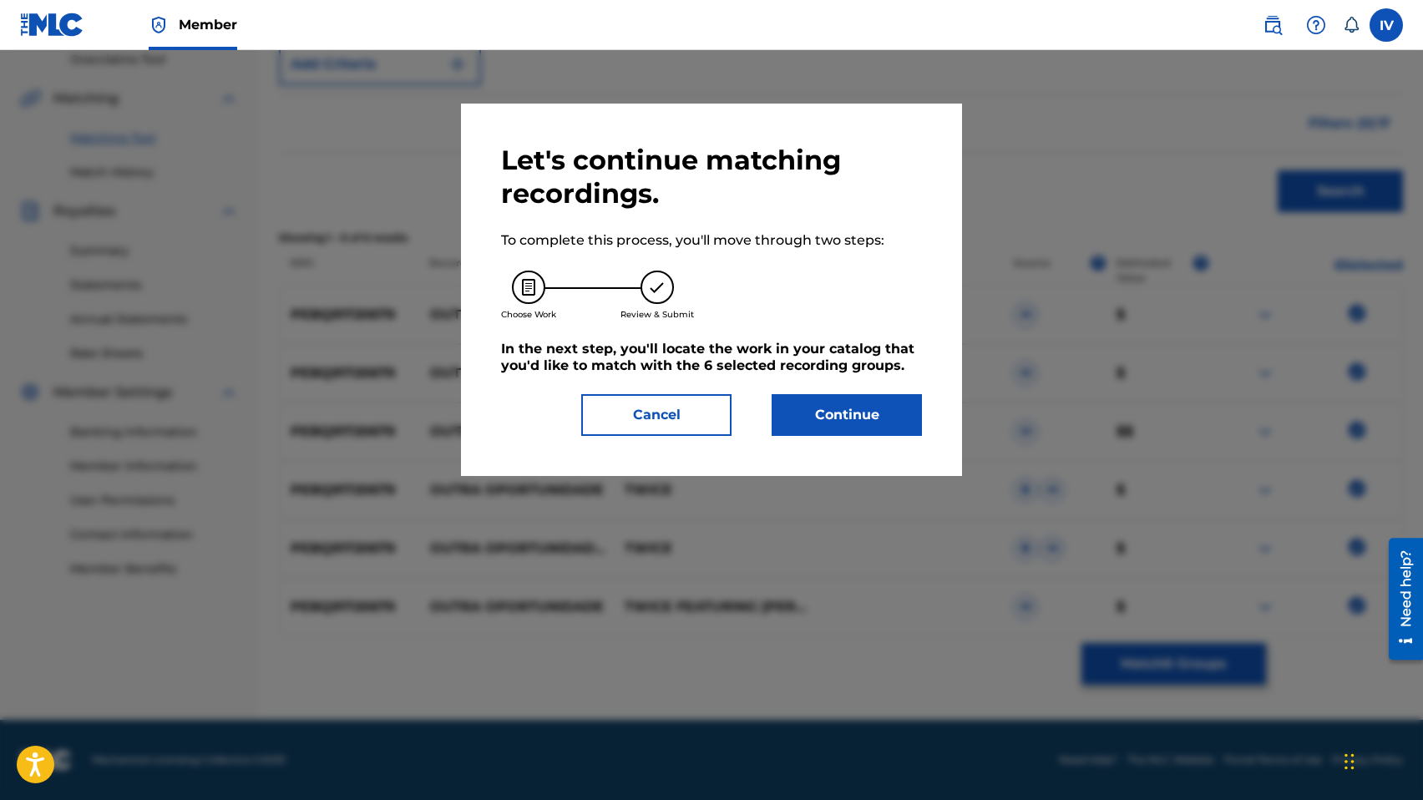
click at [816, 432] on button "Continue" at bounding box center [846, 415] width 150 height 42
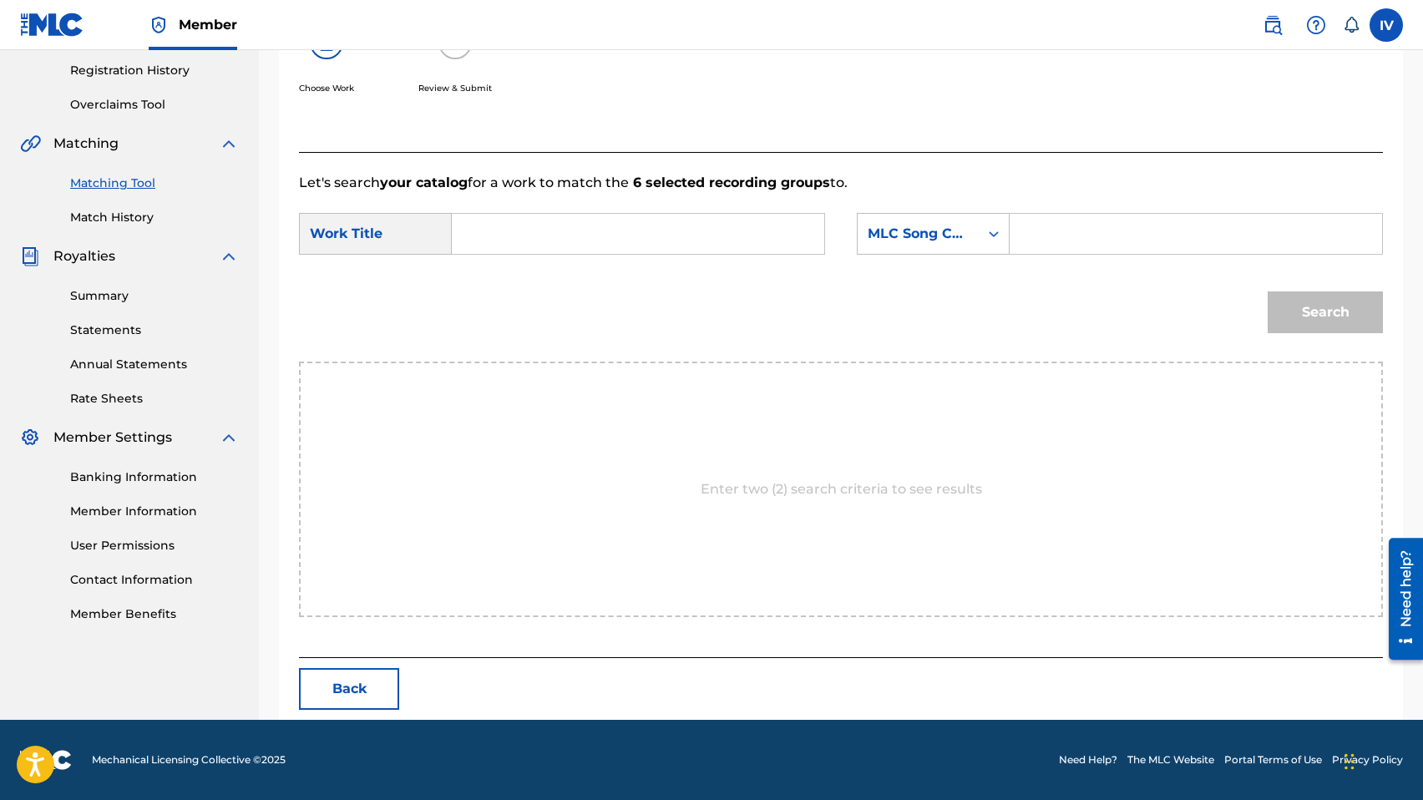
scroll to position [312, 0]
click at [535, 253] on input "Search Form" at bounding box center [638, 234] width 344 height 40
click at [1033, 235] on input "Search Form" at bounding box center [1195, 234] width 344 height 40
paste input "OC3MKJ"
type input "OC3MKJ"
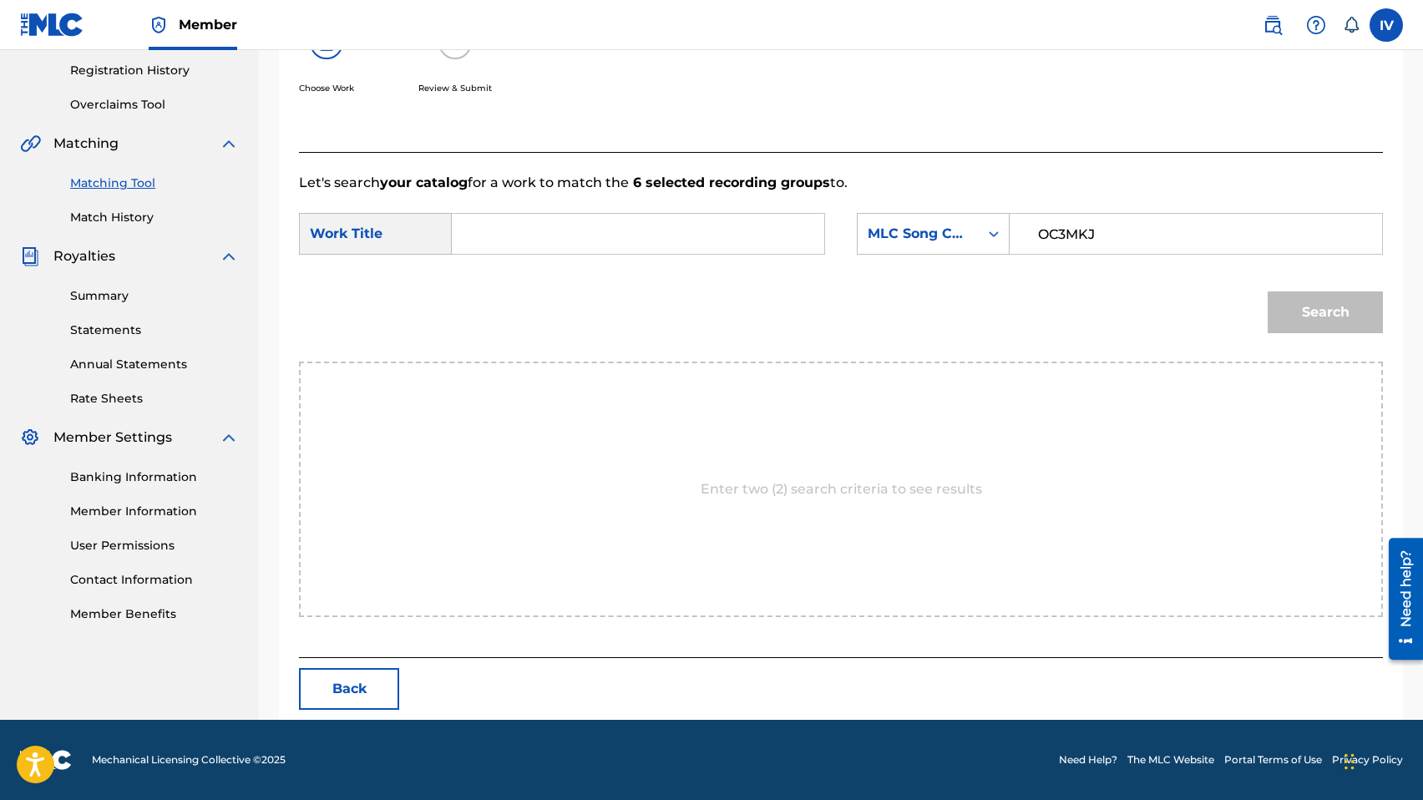
click at [683, 224] on input "Search Form" at bounding box center [638, 234] width 344 height 40
type input "outra"
click at [1267, 291] on button "Search" at bounding box center [1324, 312] width 115 height 42
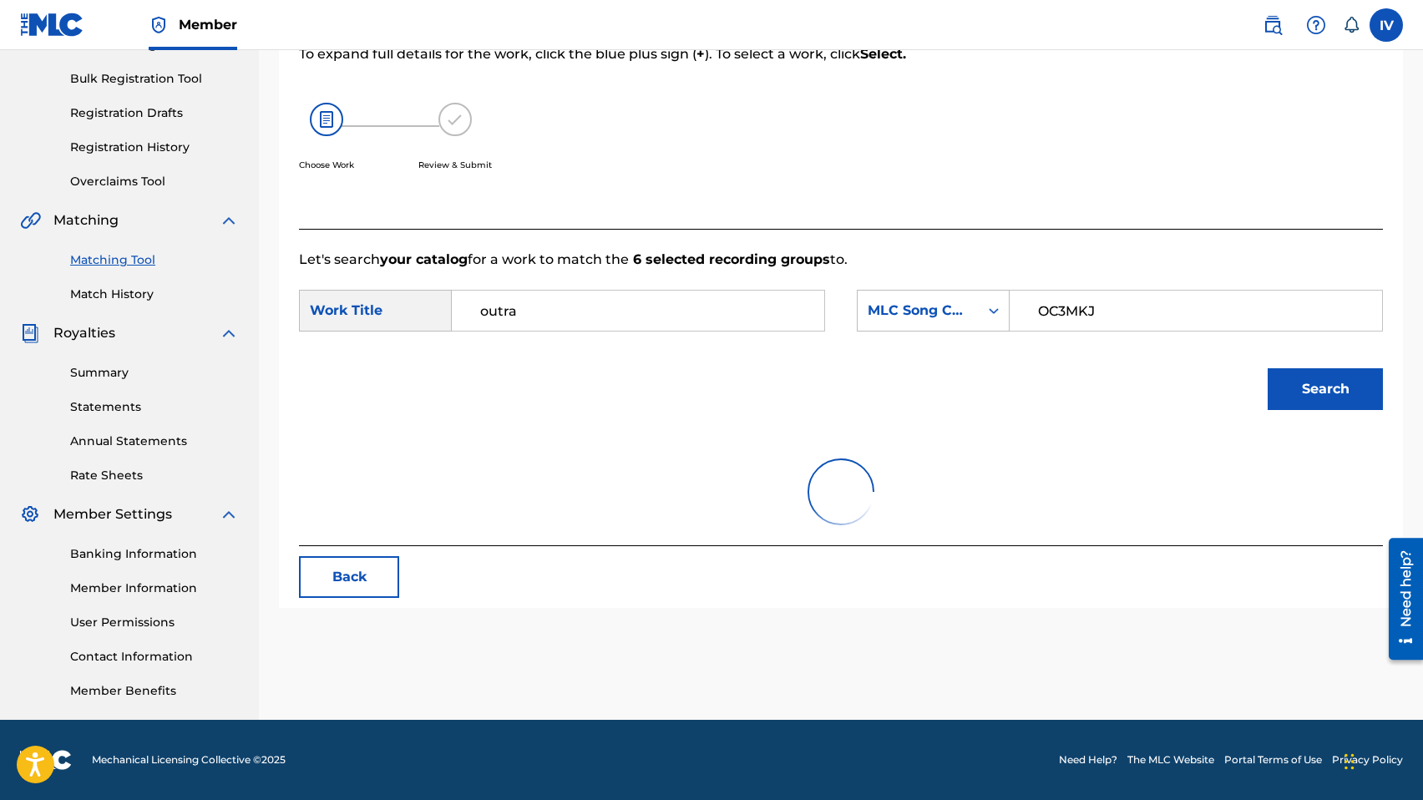
scroll to position [263, 0]
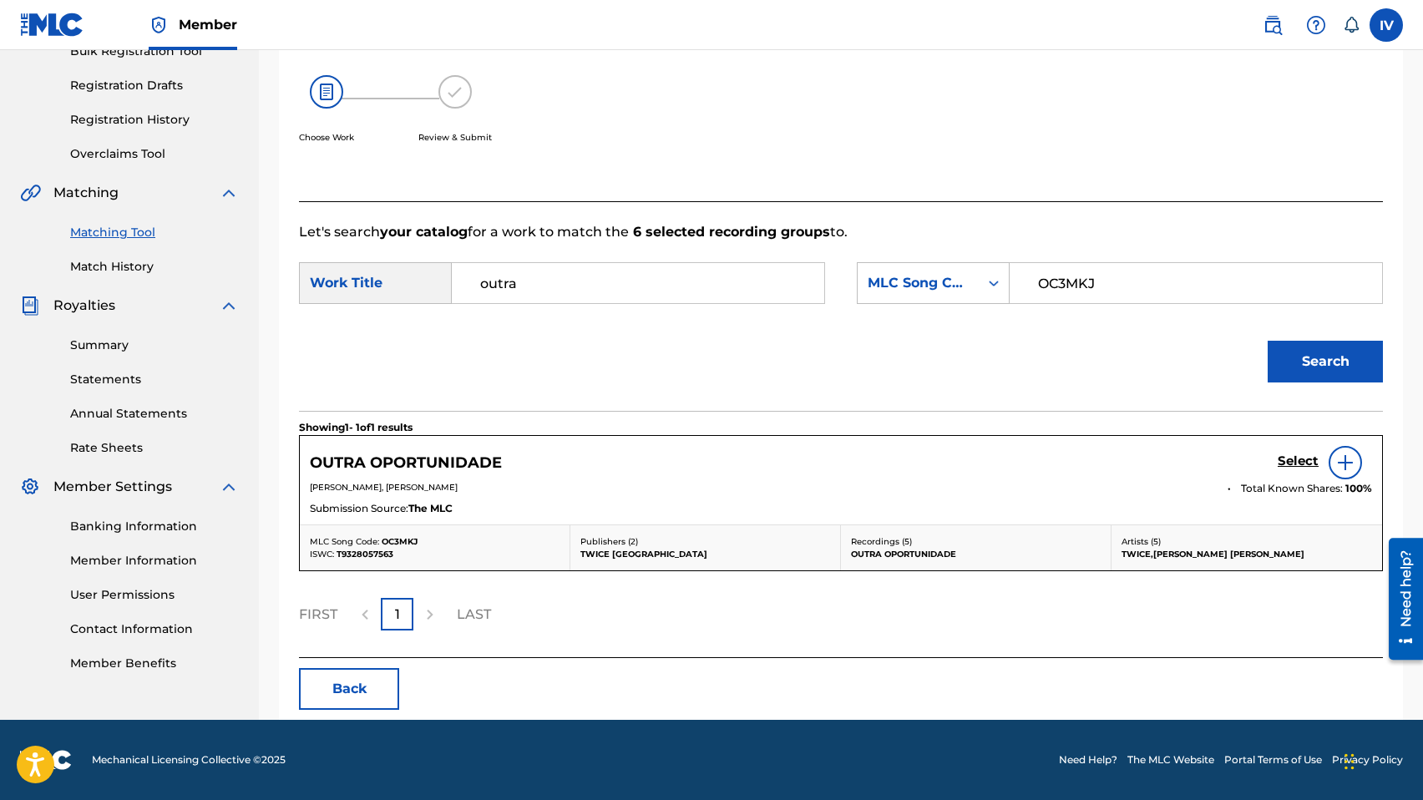
click at [1298, 459] on h5 "Select" at bounding box center [1297, 461] width 41 height 16
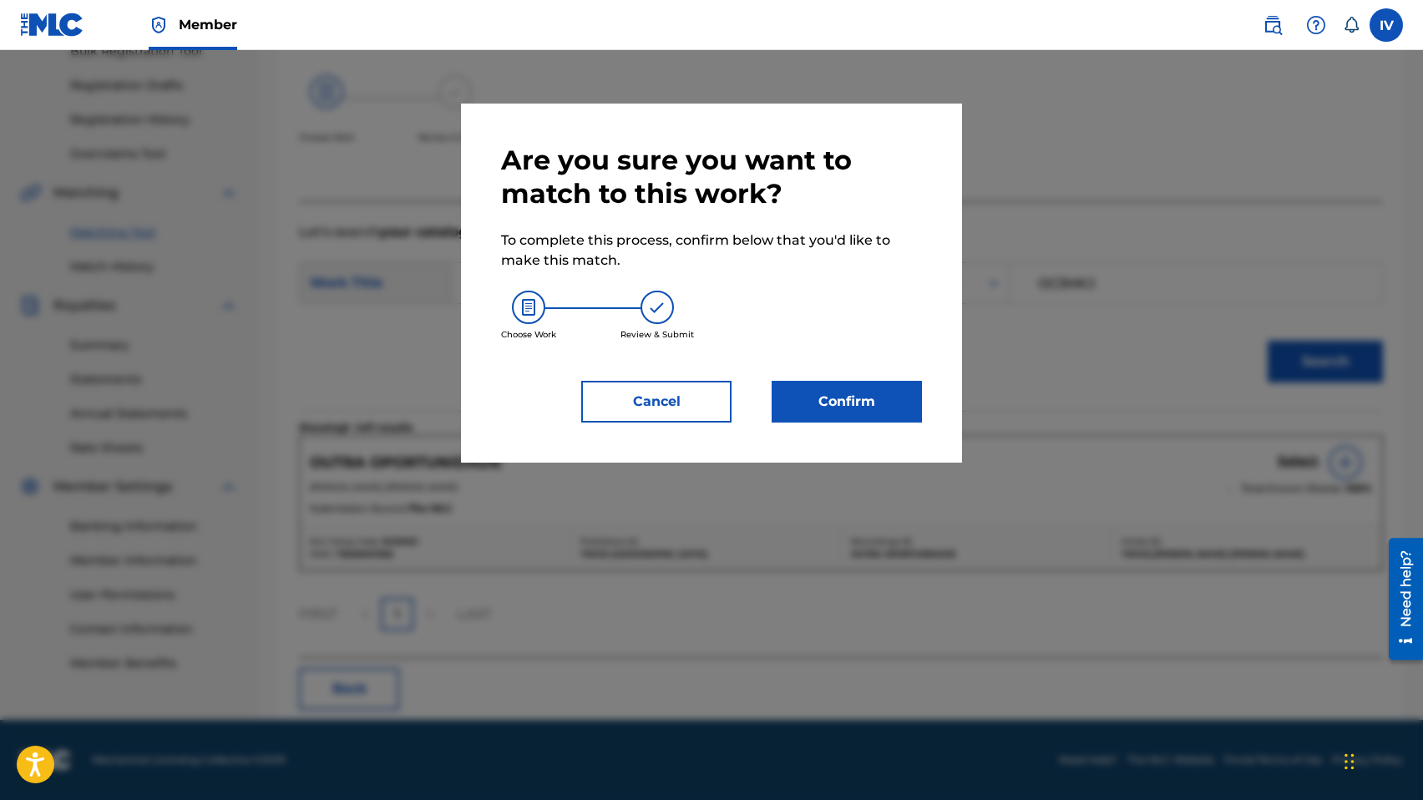
click at [854, 410] on button "Confirm" at bounding box center [846, 402] width 150 height 42
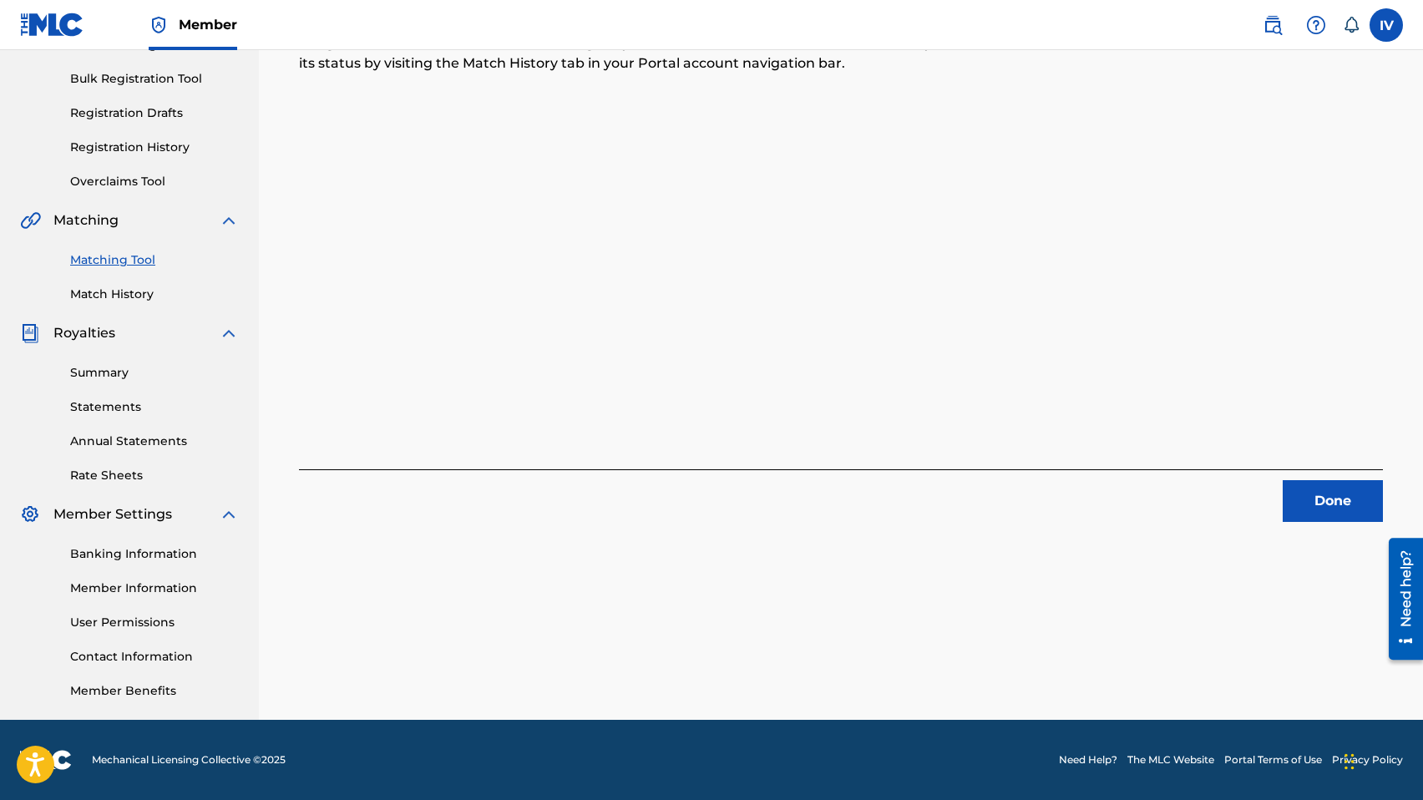
click at [1296, 505] on button "Done" at bounding box center [1332, 501] width 100 height 42
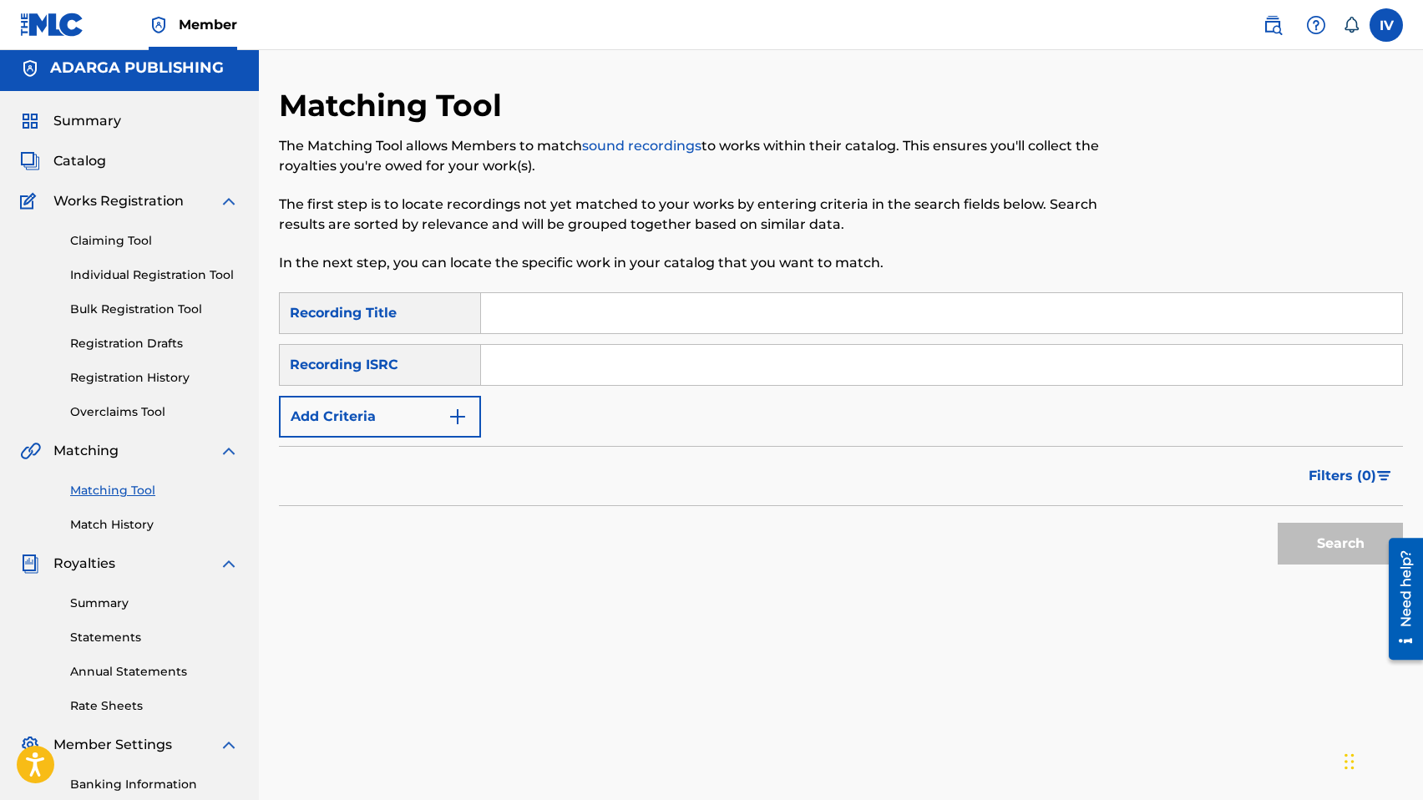
scroll to position [0, 0]
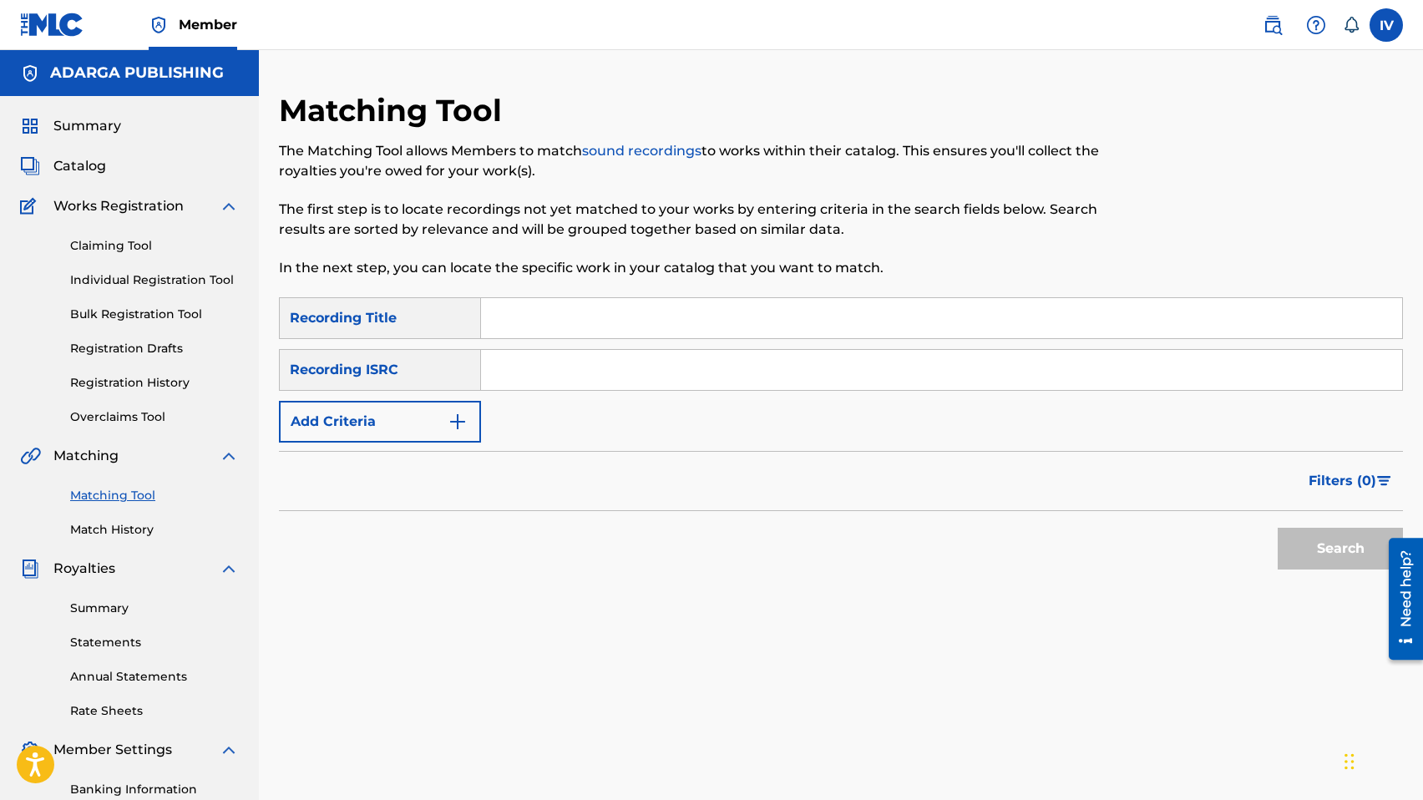
click at [96, 166] on span "Catalog" at bounding box center [79, 166] width 53 height 20
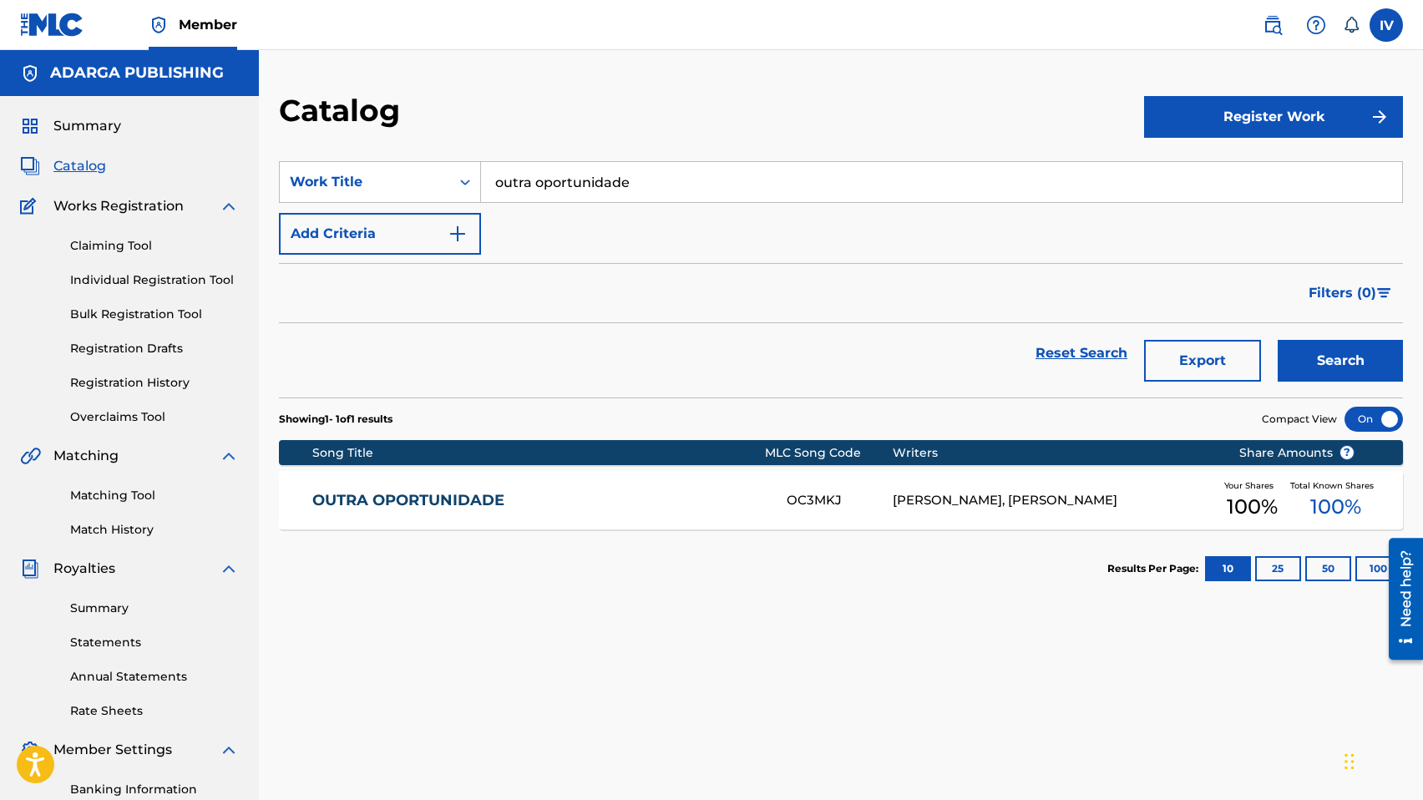
click at [682, 205] on div "SearchWithCriteria8fb754fc-9bad-47c6-a288-69afdbaaaffb Work Title outra oportun…" at bounding box center [841, 207] width 1124 height 93
click at [672, 195] on input "outra oportunidade" at bounding box center [941, 182] width 921 height 40
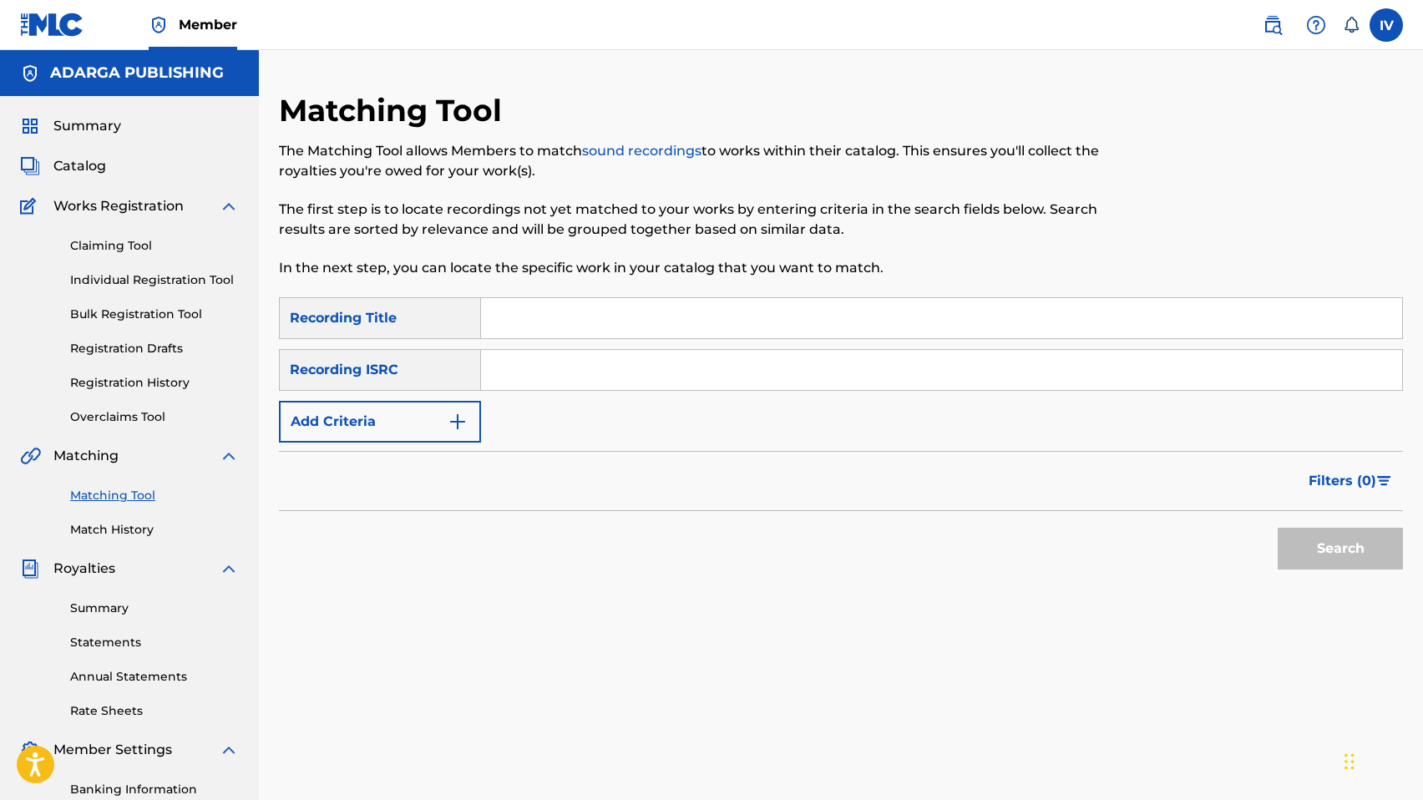
click at [536, 365] on input "Search Form" at bounding box center [941, 370] width 921 height 40
paste input "PEBQ91503858"
click at [1277, 528] on button "Search" at bounding box center [1339, 549] width 125 height 42
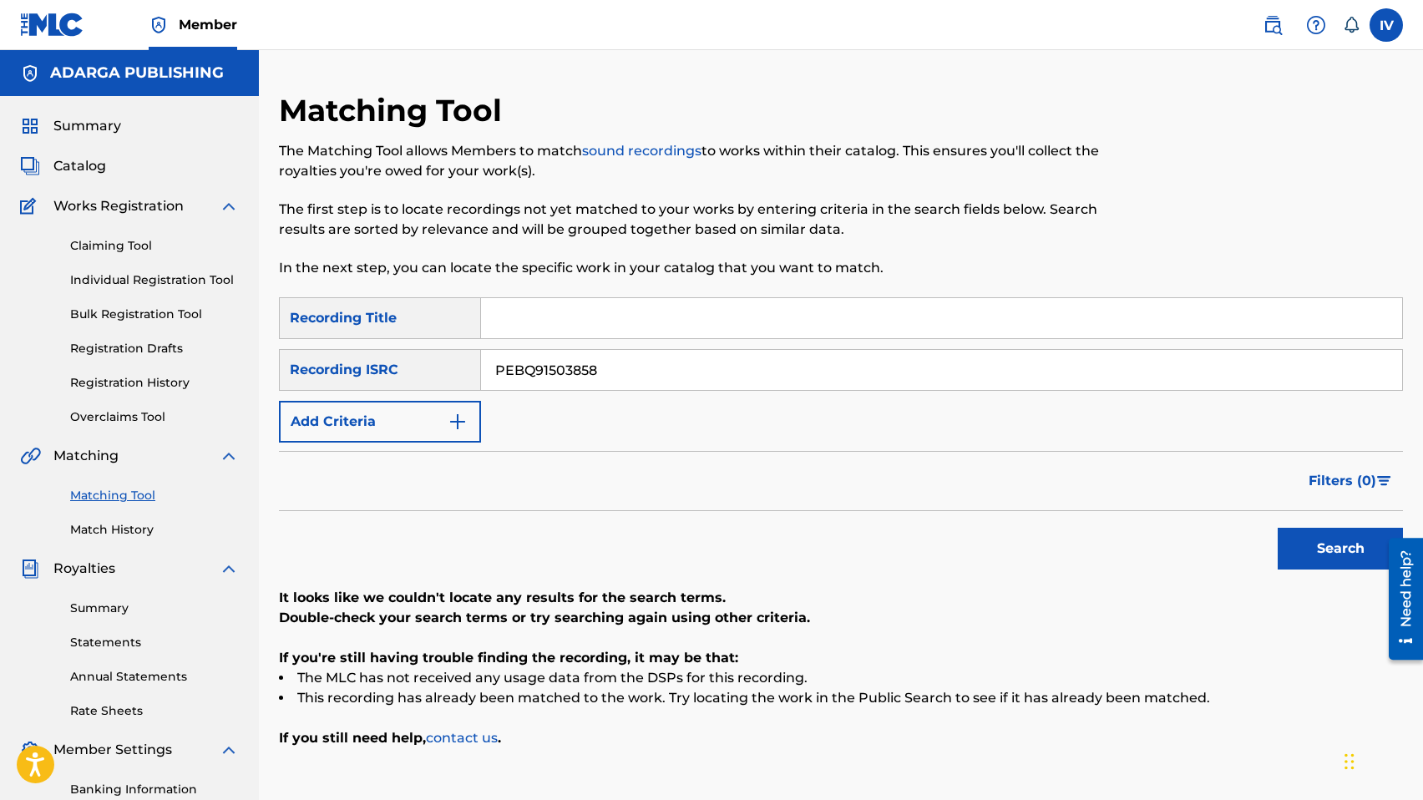
scroll to position [235, 0]
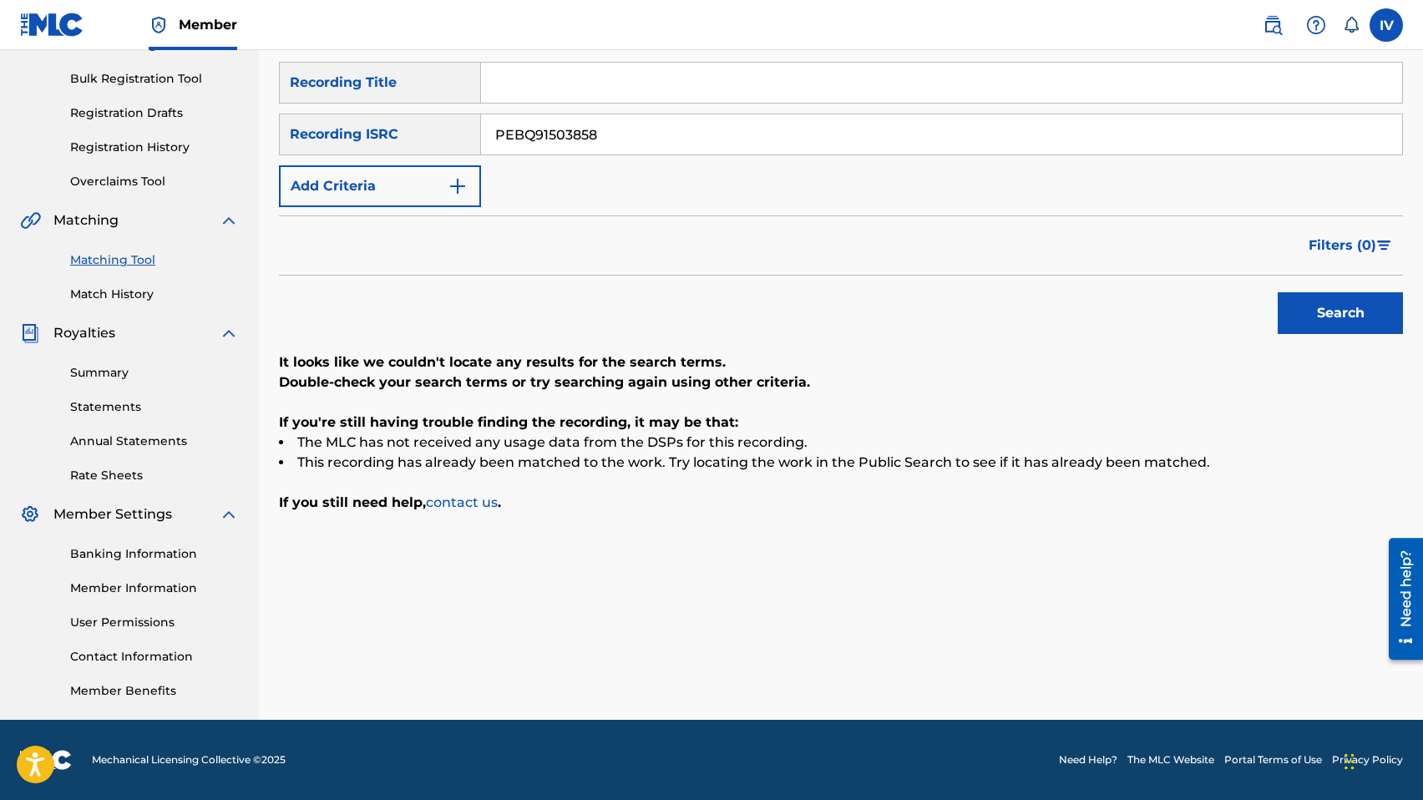
paste input "9"
type input "PEBQ91503859"
click at [1277, 292] on button "Search" at bounding box center [1339, 313] width 125 height 42
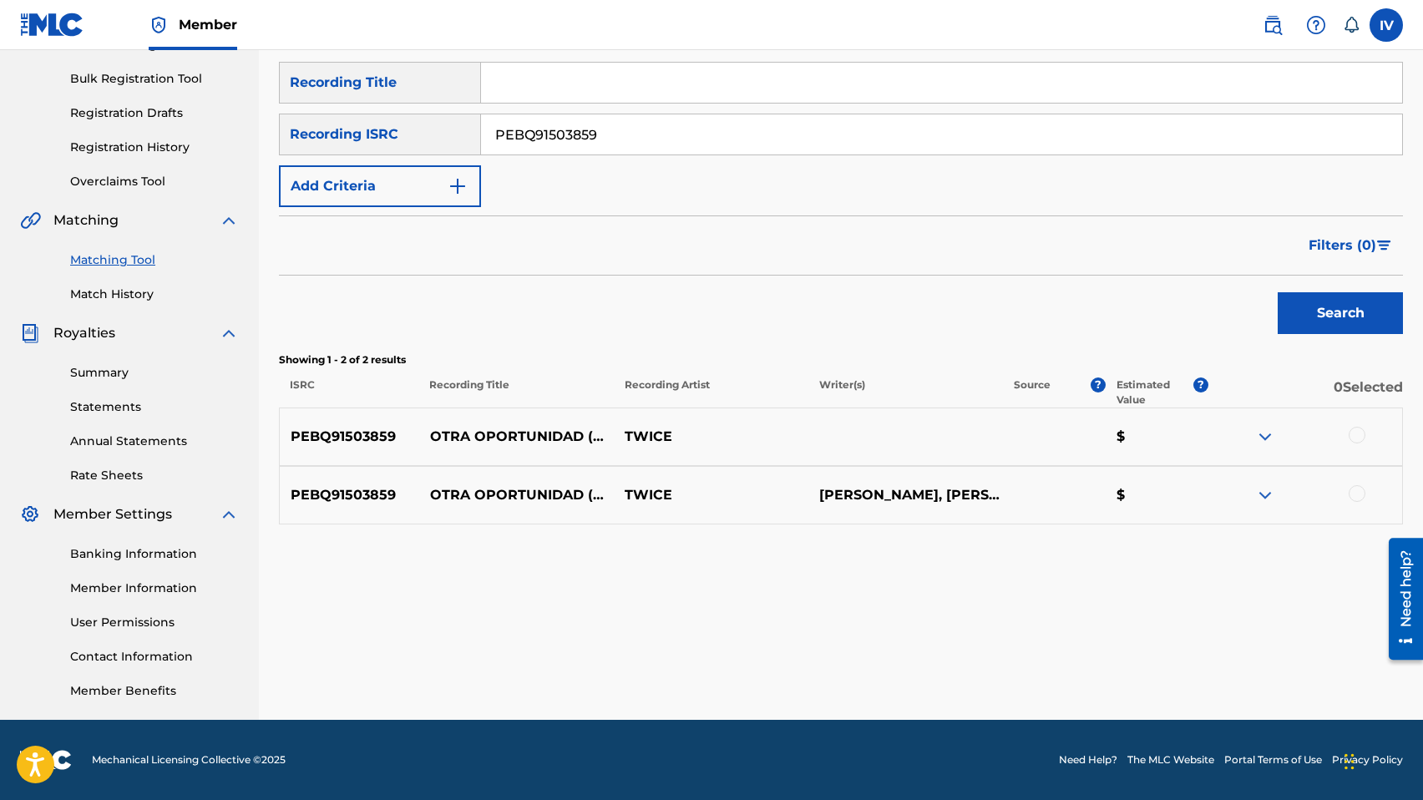
click at [1357, 492] on div at bounding box center [1356, 493] width 17 height 17
click at [1357, 437] on div at bounding box center [1356, 435] width 17 height 17
click at [613, 134] on input "PEBQ91503859" at bounding box center [941, 134] width 921 height 40
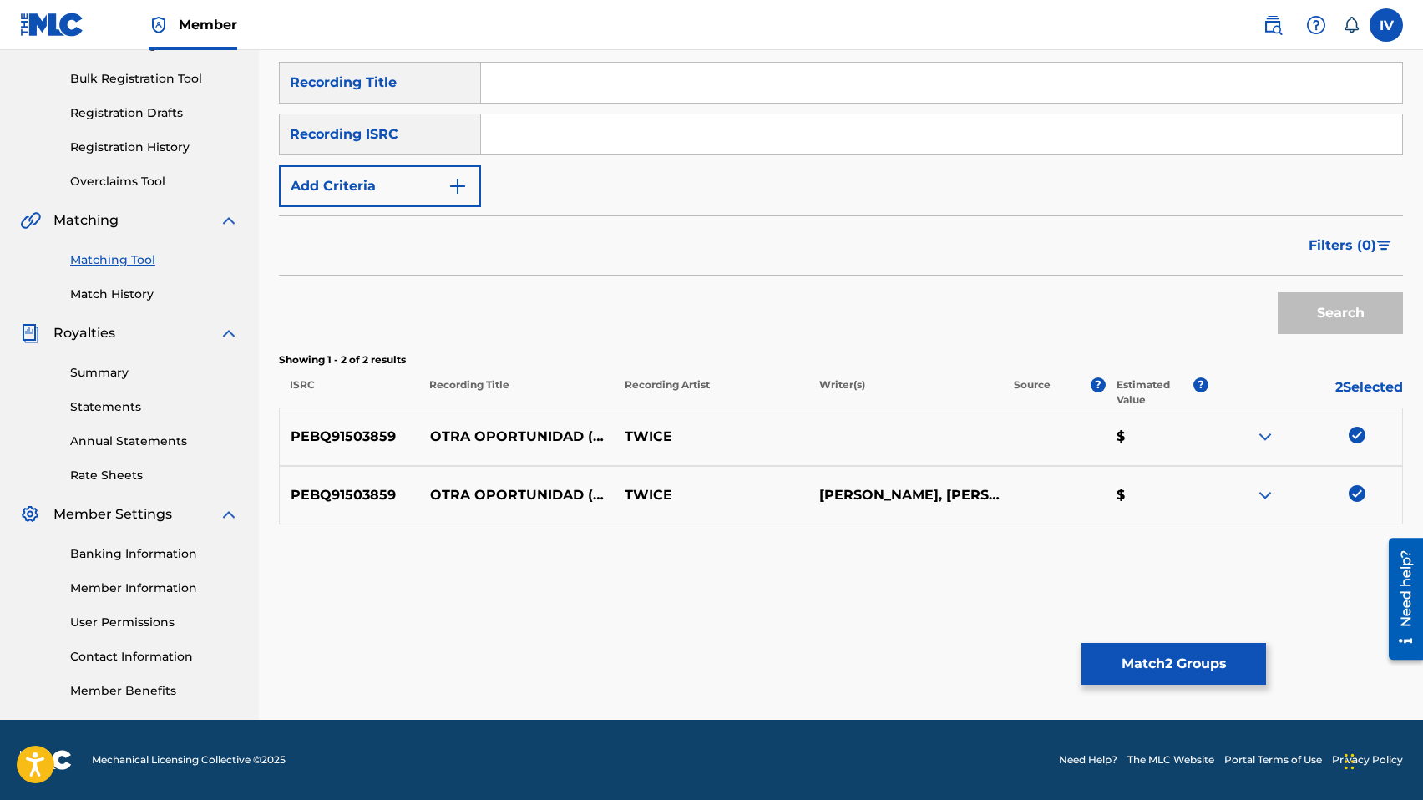
paste input "PEBQ91720679"
type input "PEBQ91720679"
click at [1277, 292] on button "Search" at bounding box center [1339, 313] width 125 height 42
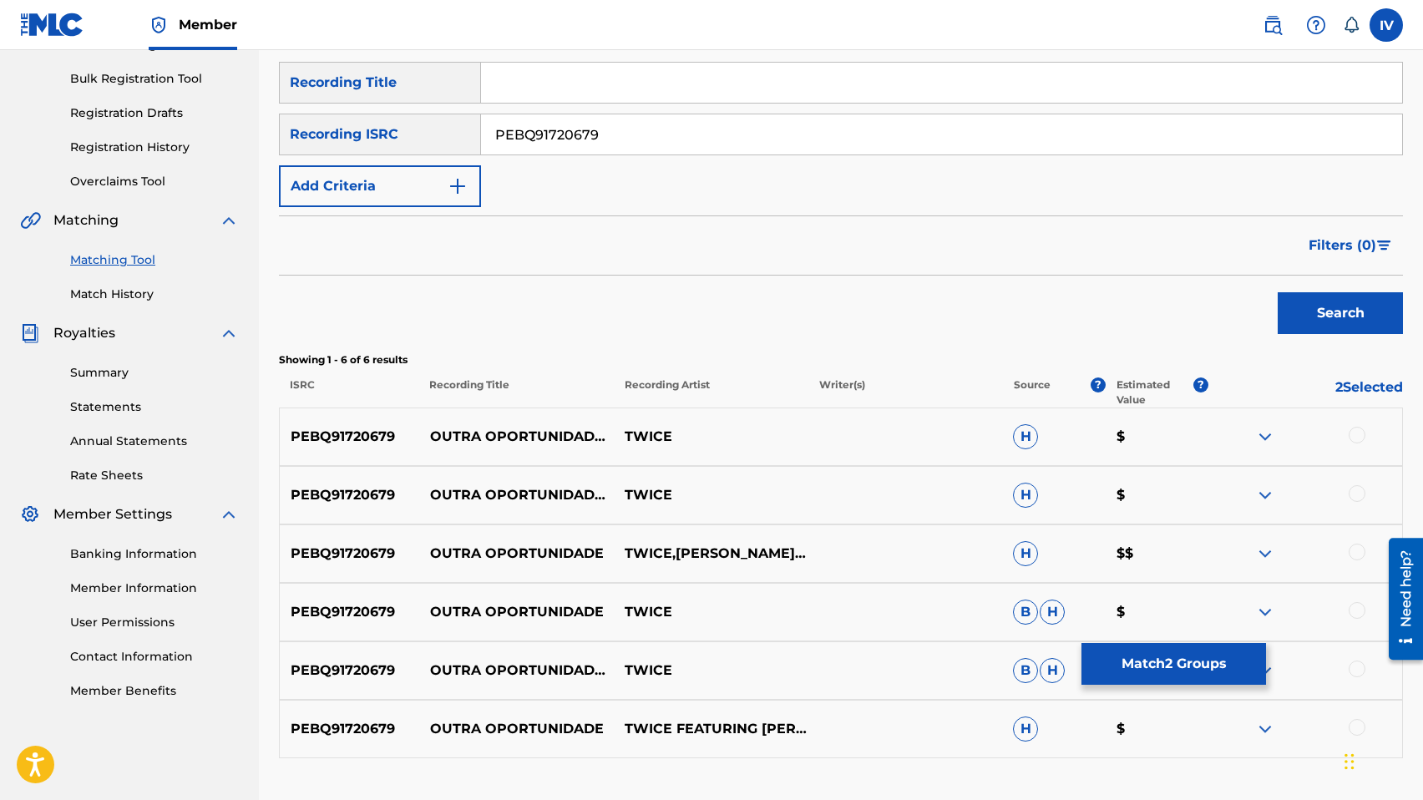
click at [1358, 435] on div at bounding box center [1356, 435] width 17 height 17
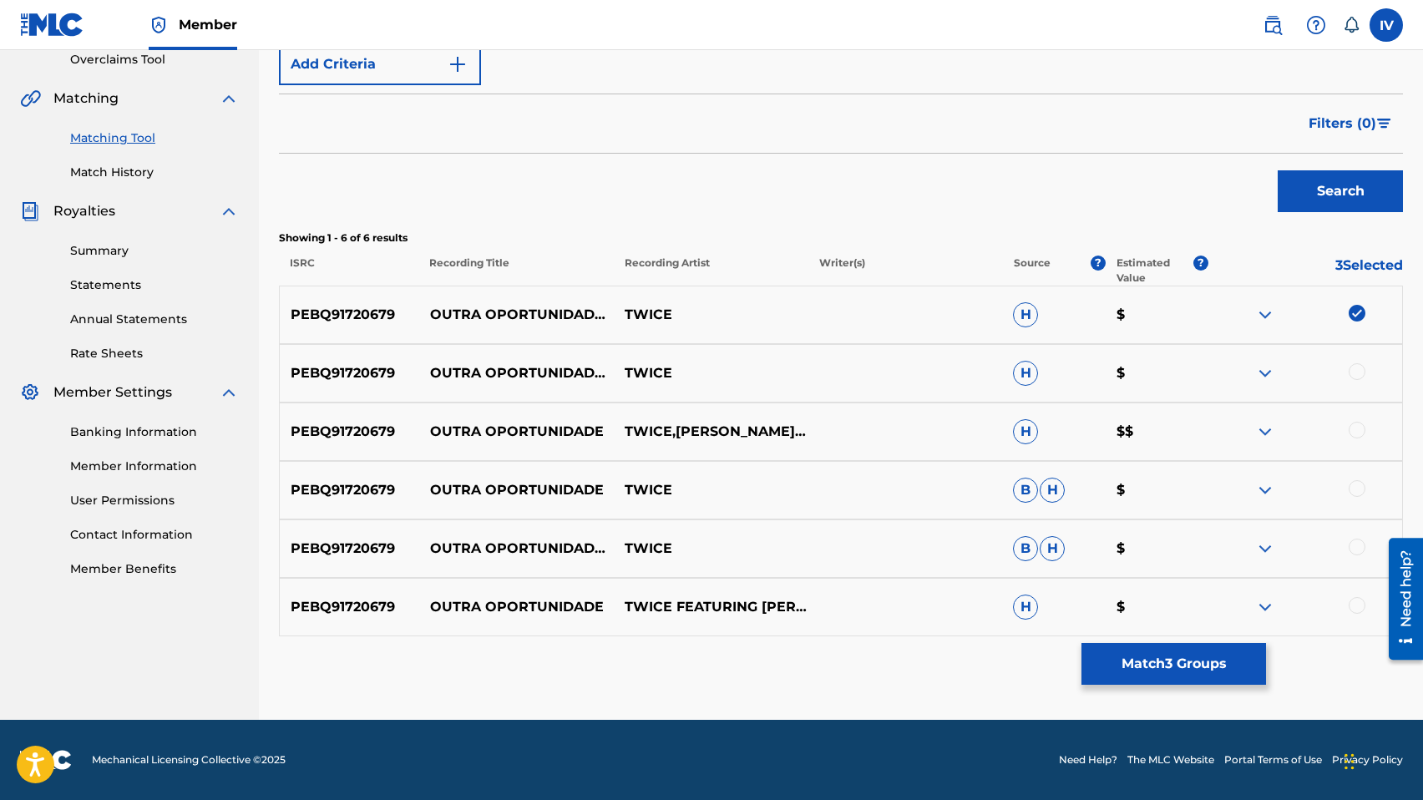
click at [1365, 613] on div at bounding box center [1304, 607] width 195 height 20
click at [1357, 607] on div at bounding box center [1356, 605] width 17 height 17
click at [1355, 534] on div "PEBQ91720679 OUTRA OPORTUNIDADE (FEAT. ISAQUE BRIAN) TWICE B H $" at bounding box center [841, 548] width 1124 height 58
click at [1355, 544] on div at bounding box center [1356, 546] width 17 height 17
click at [1354, 491] on div at bounding box center [1356, 488] width 17 height 17
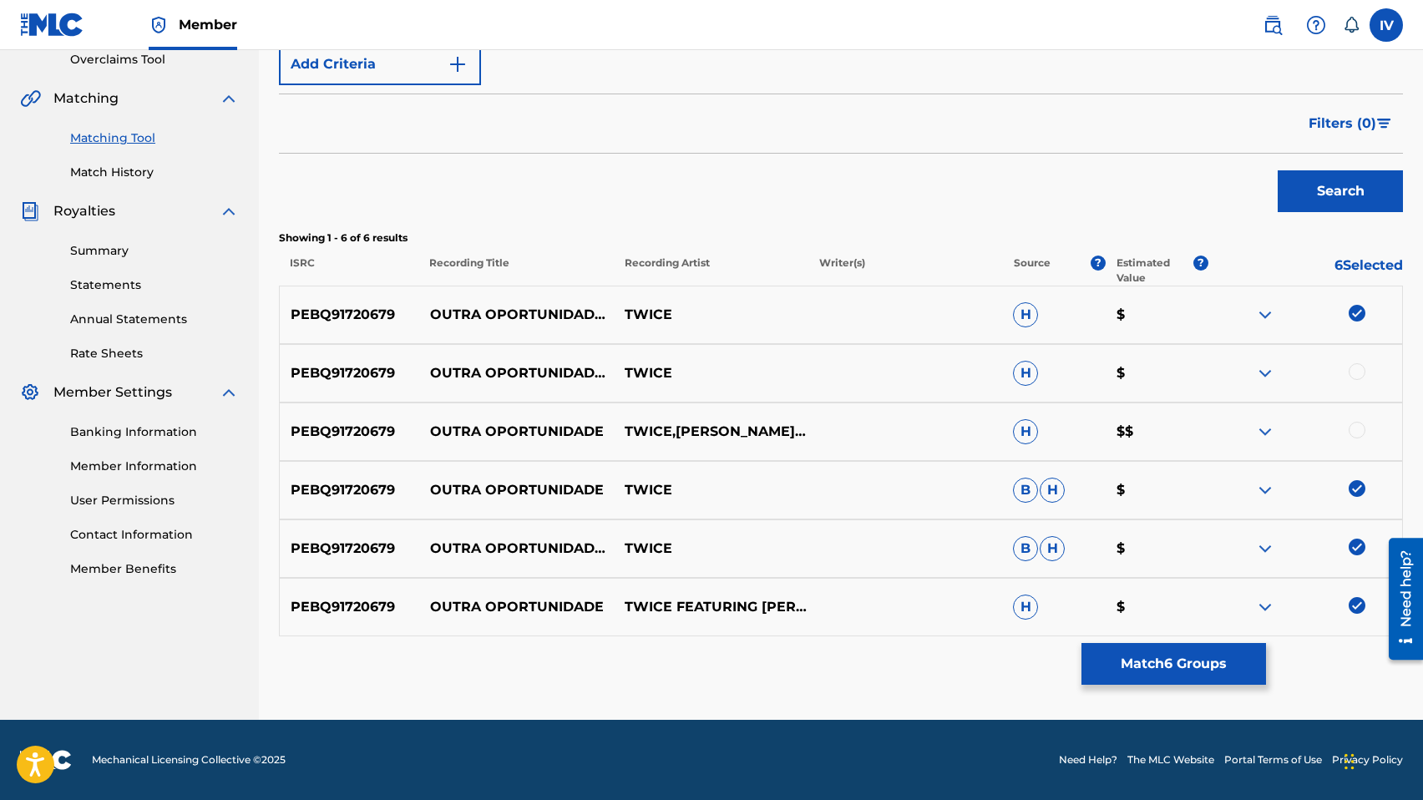
click at [1353, 432] on div at bounding box center [1356, 430] width 17 height 17
click at [1359, 369] on div at bounding box center [1356, 371] width 17 height 17
click at [1178, 659] on button "Match 8 Groups" at bounding box center [1173, 664] width 184 height 42
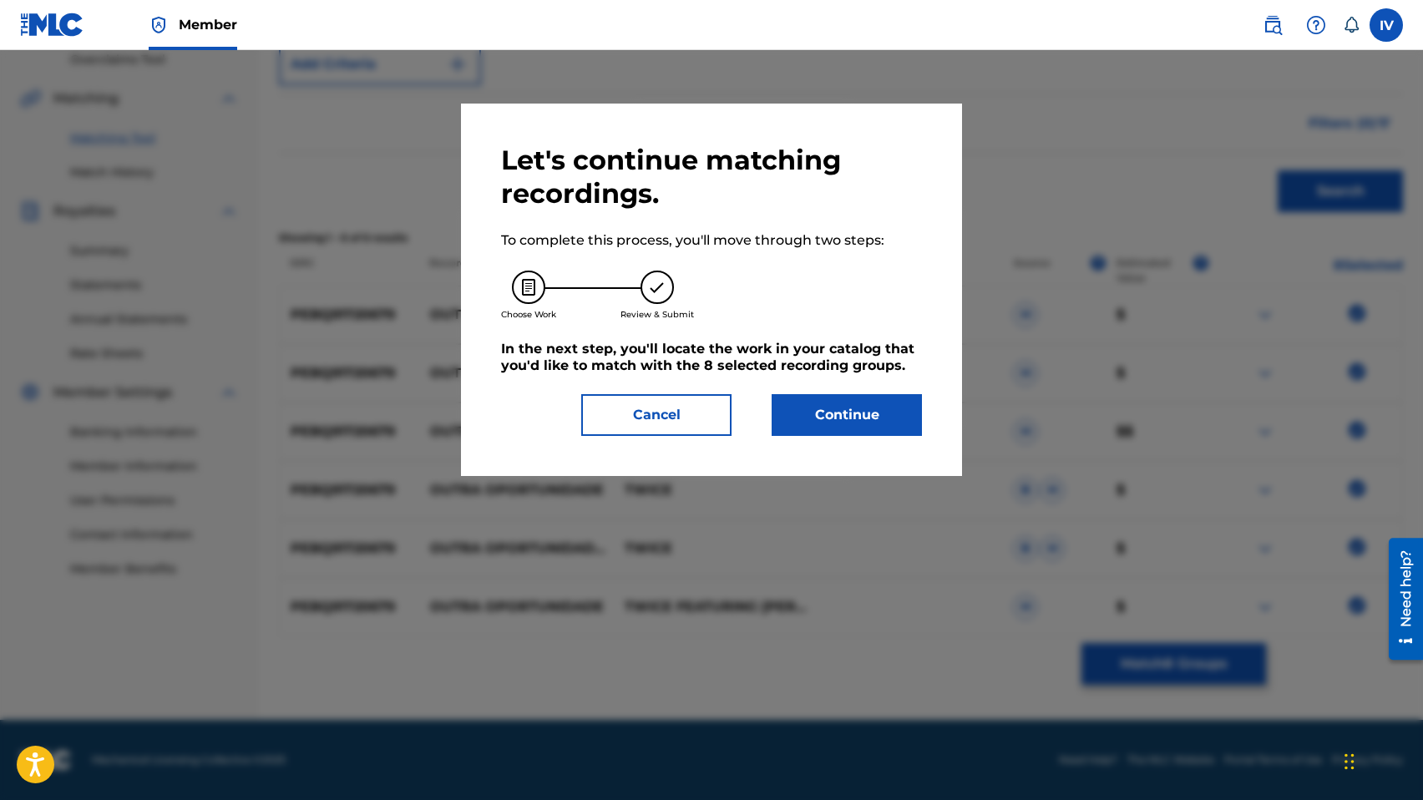
click at [842, 412] on button "Continue" at bounding box center [846, 415] width 150 height 42
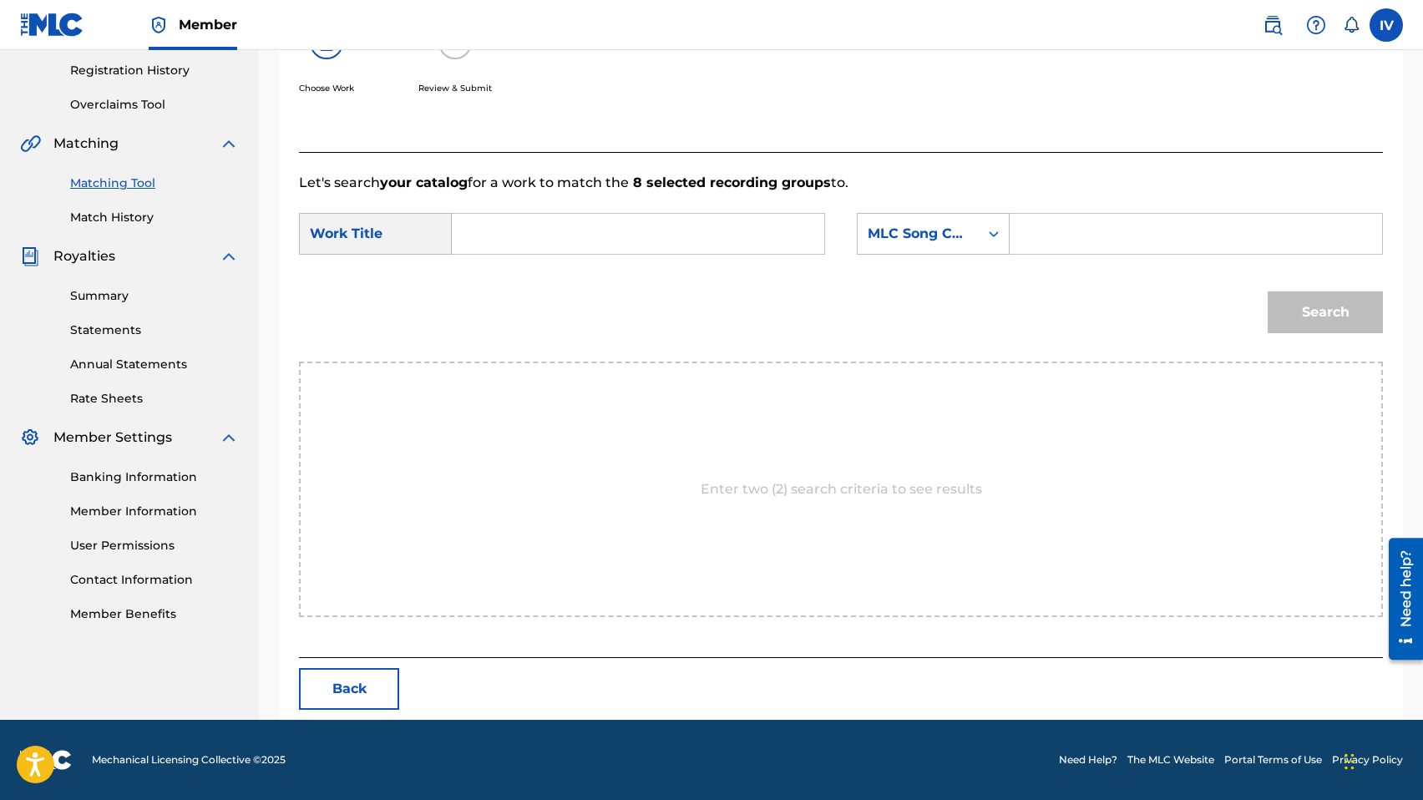
scroll to position [312, 0]
click at [680, 239] on input "Search Form" at bounding box center [638, 234] width 344 height 40
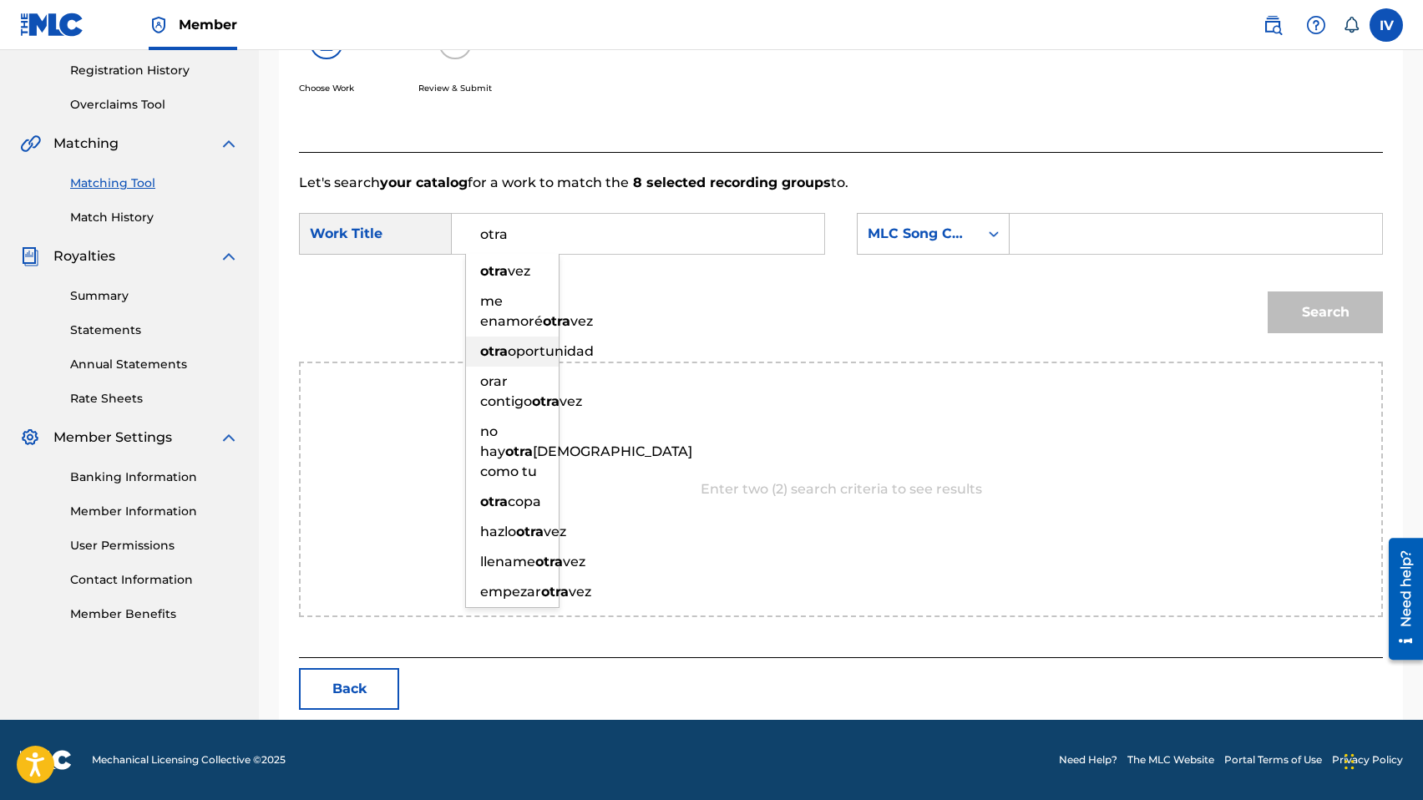
click at [536, 366] on div "otra oportunidad" at bounding box center [512, 351] width 93 height 30
type input "otra oportunidad"
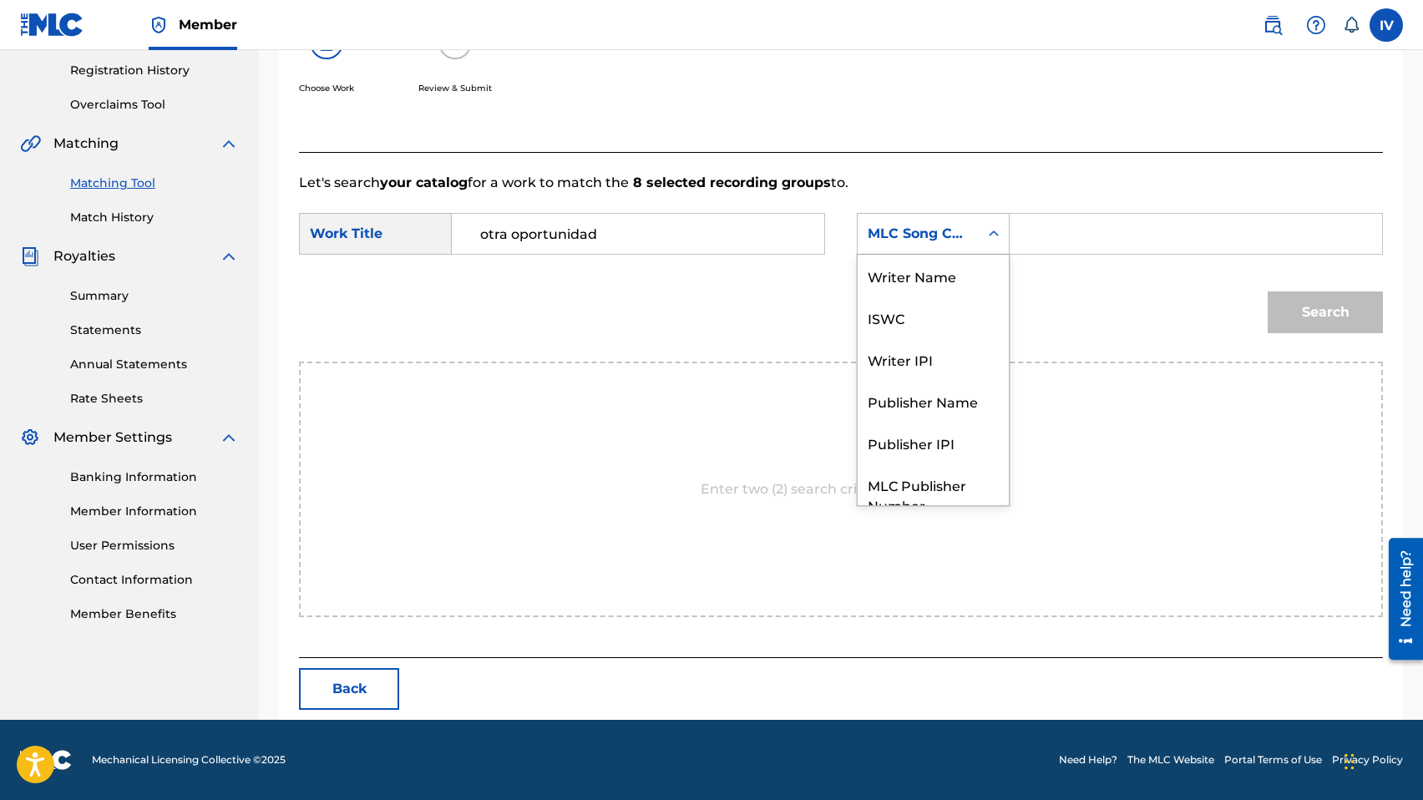
click at [967, 248] on div "MLC Song Code" at bounding box center [917, 234] width 121 height 32
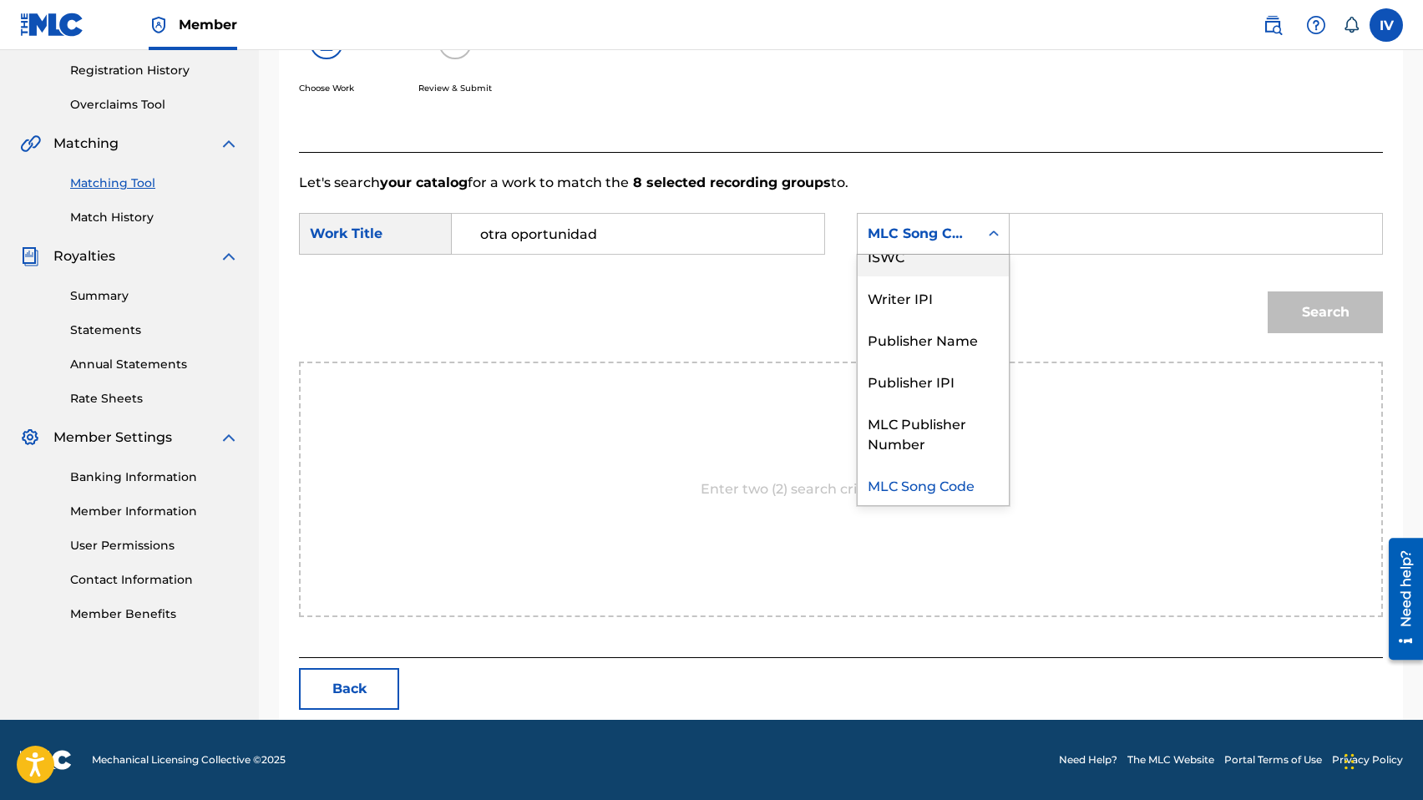
scroll to position [0, 0]
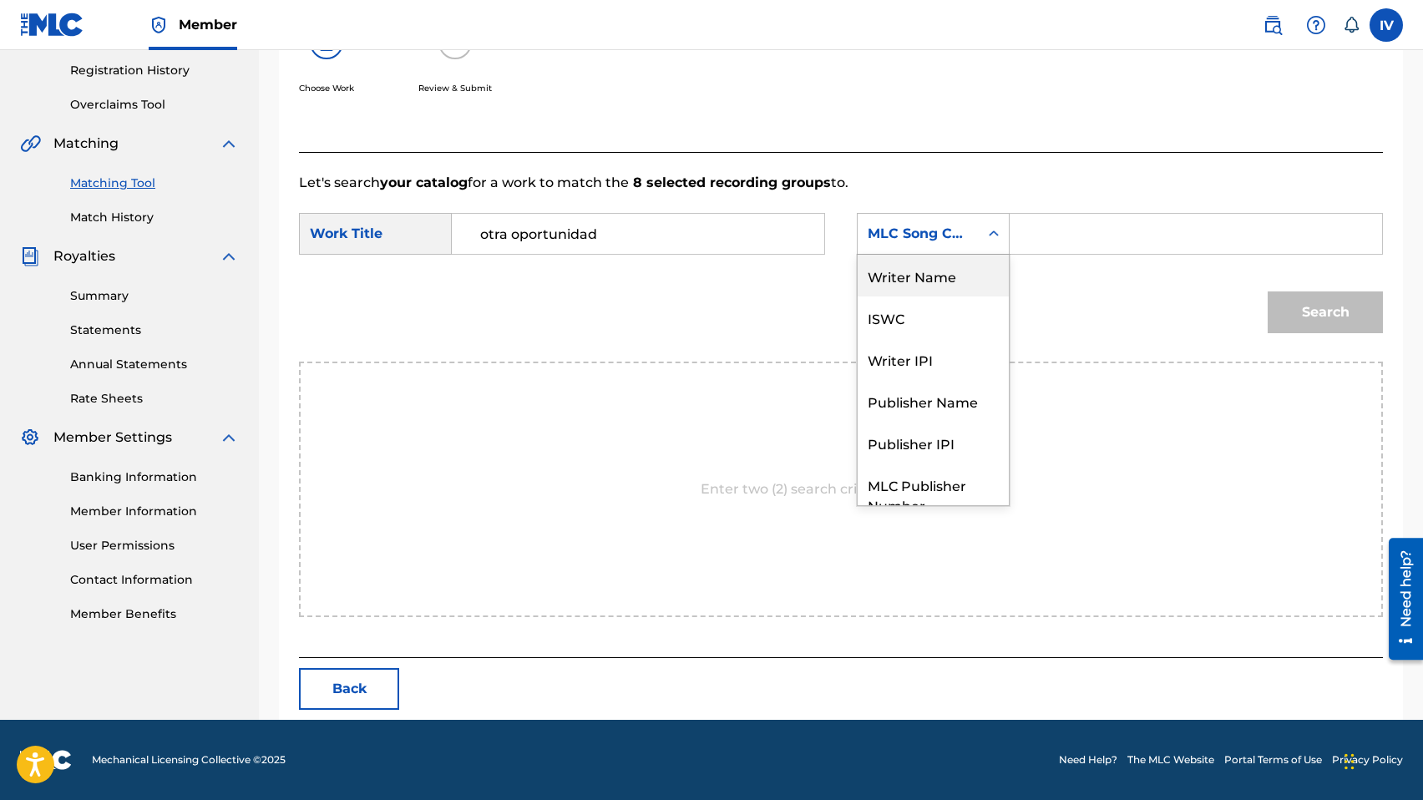
click at [952, 270] on div "Writer Name" at bounding box center [932, 276] width 151 height 42
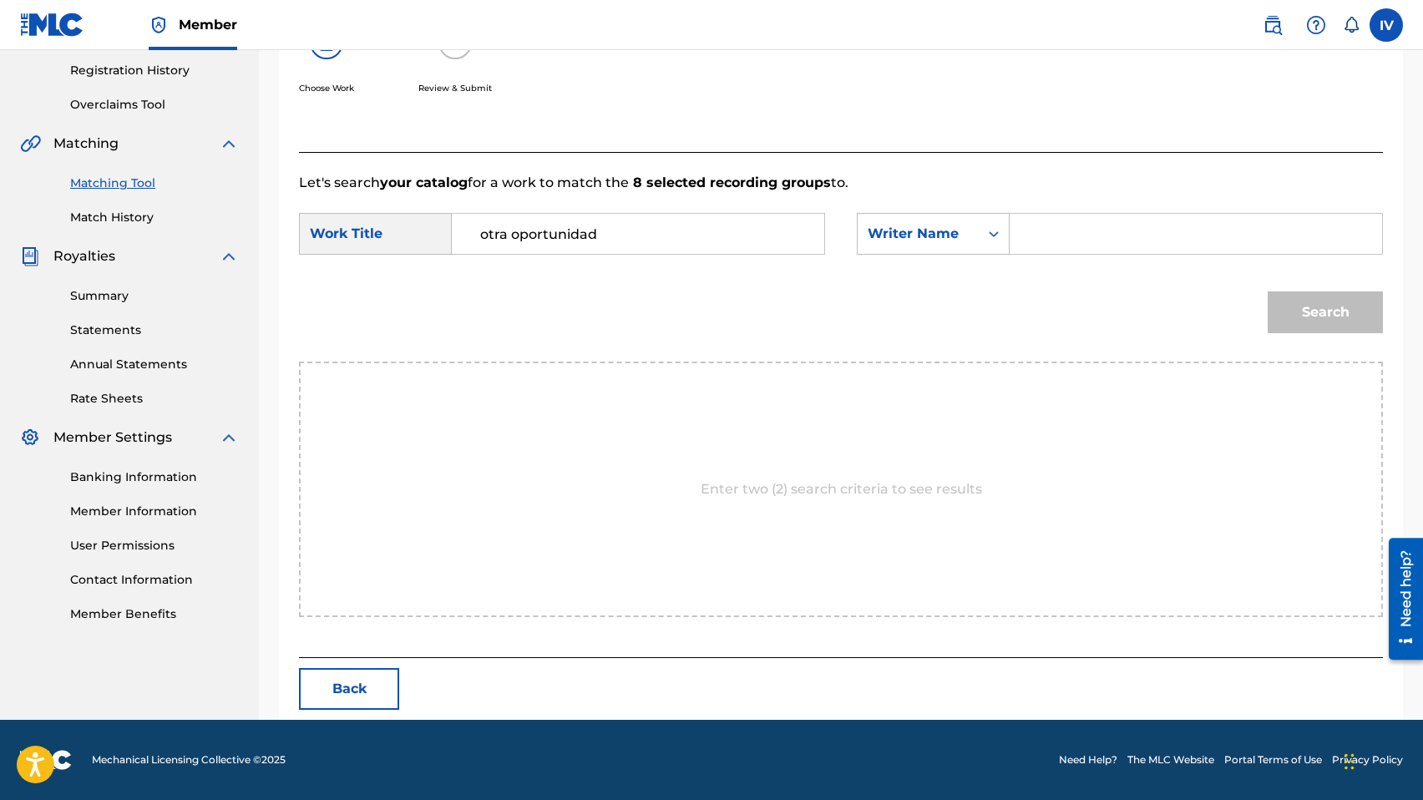
click at [1074, 246] on input "Search Form" at bounding box center [1195, 234] width 344 height 40
type input "risco"
click at [1267, 291] on button "Search" at bounding box center [1324, 312] width 115 height 42
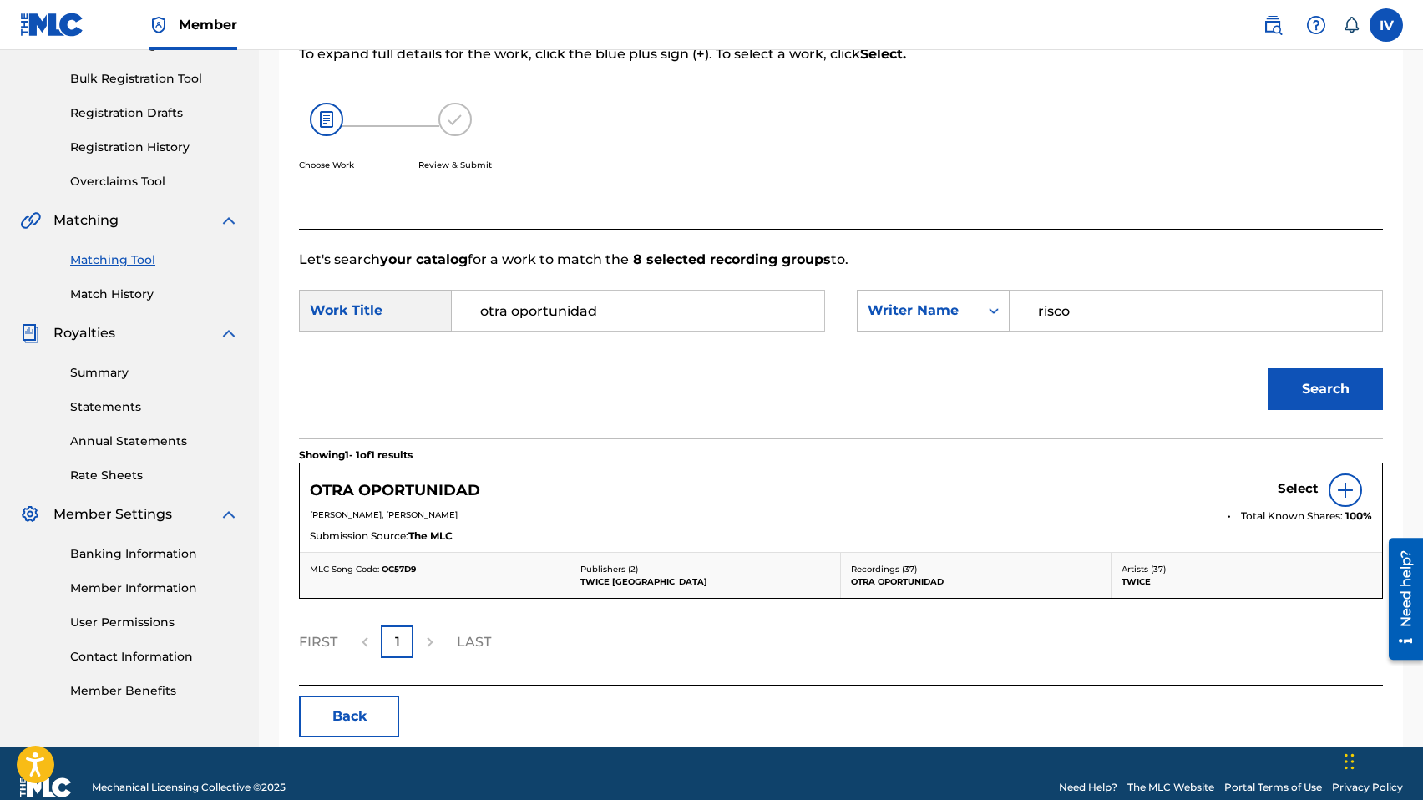
scroll to position [263, 0]
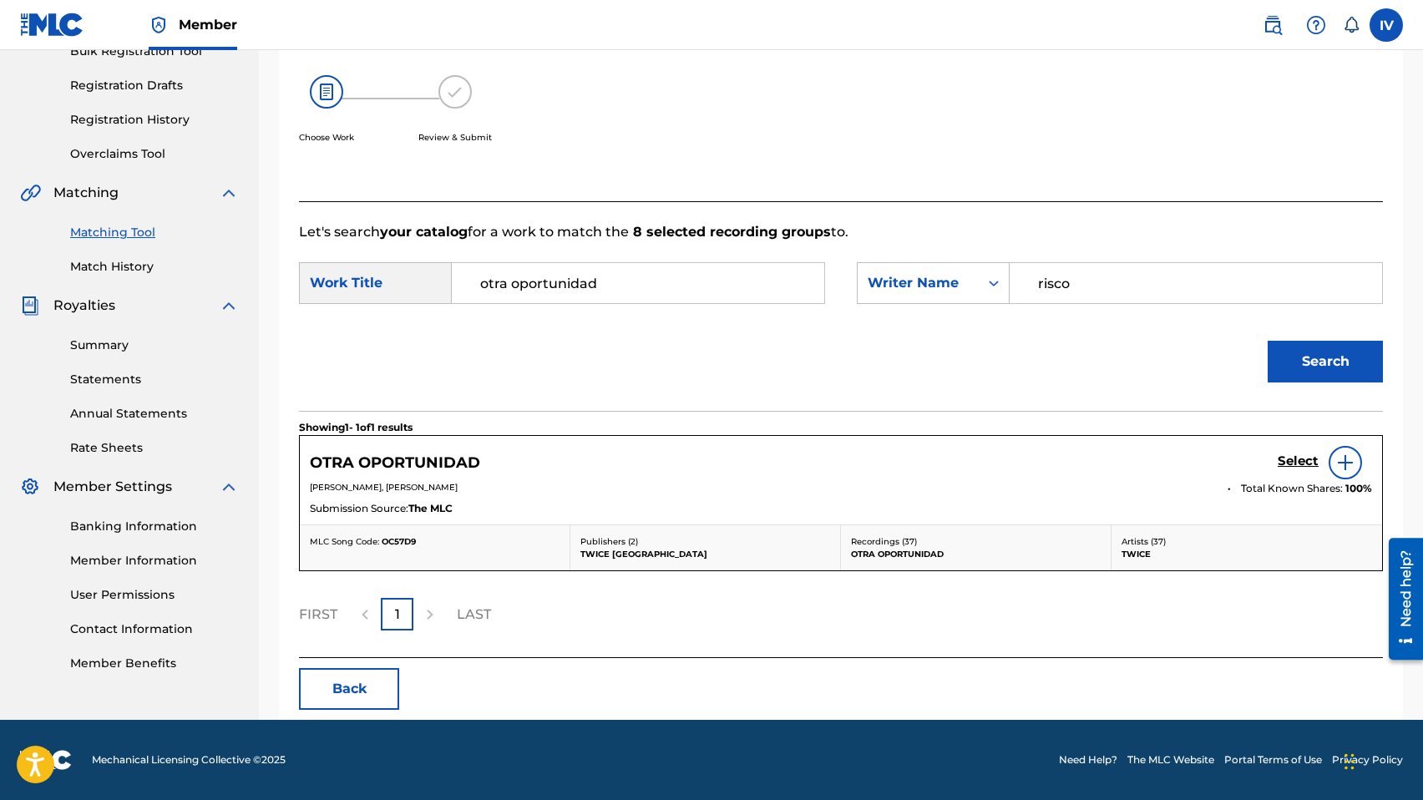
click at [1302, 461] on h5 "Select" at bounding box center [1297, 461] width 41 height 16
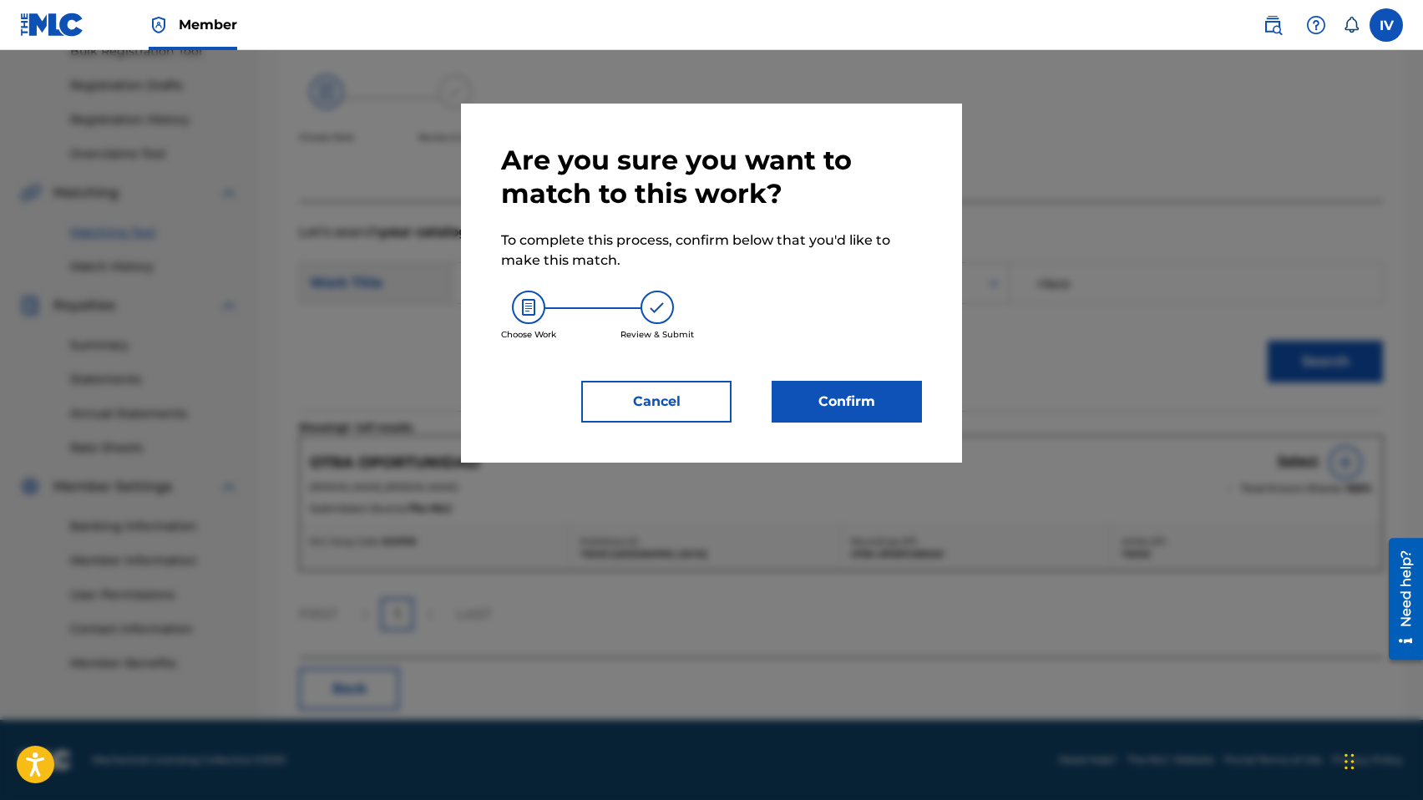
click at [881, 412] on button "Confirm" at bounding box center [846, 402] width 150 height 42
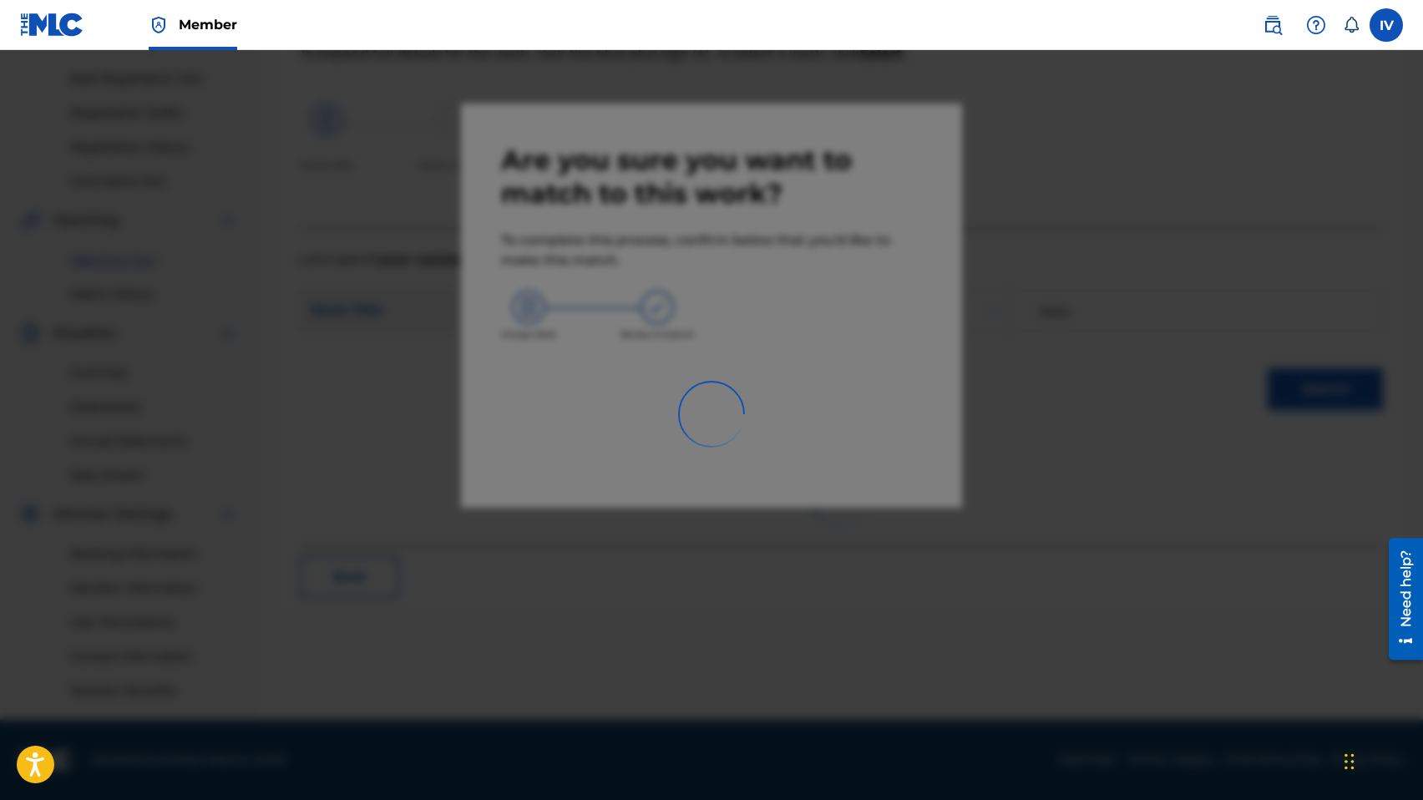
scroll to position [235, 0]
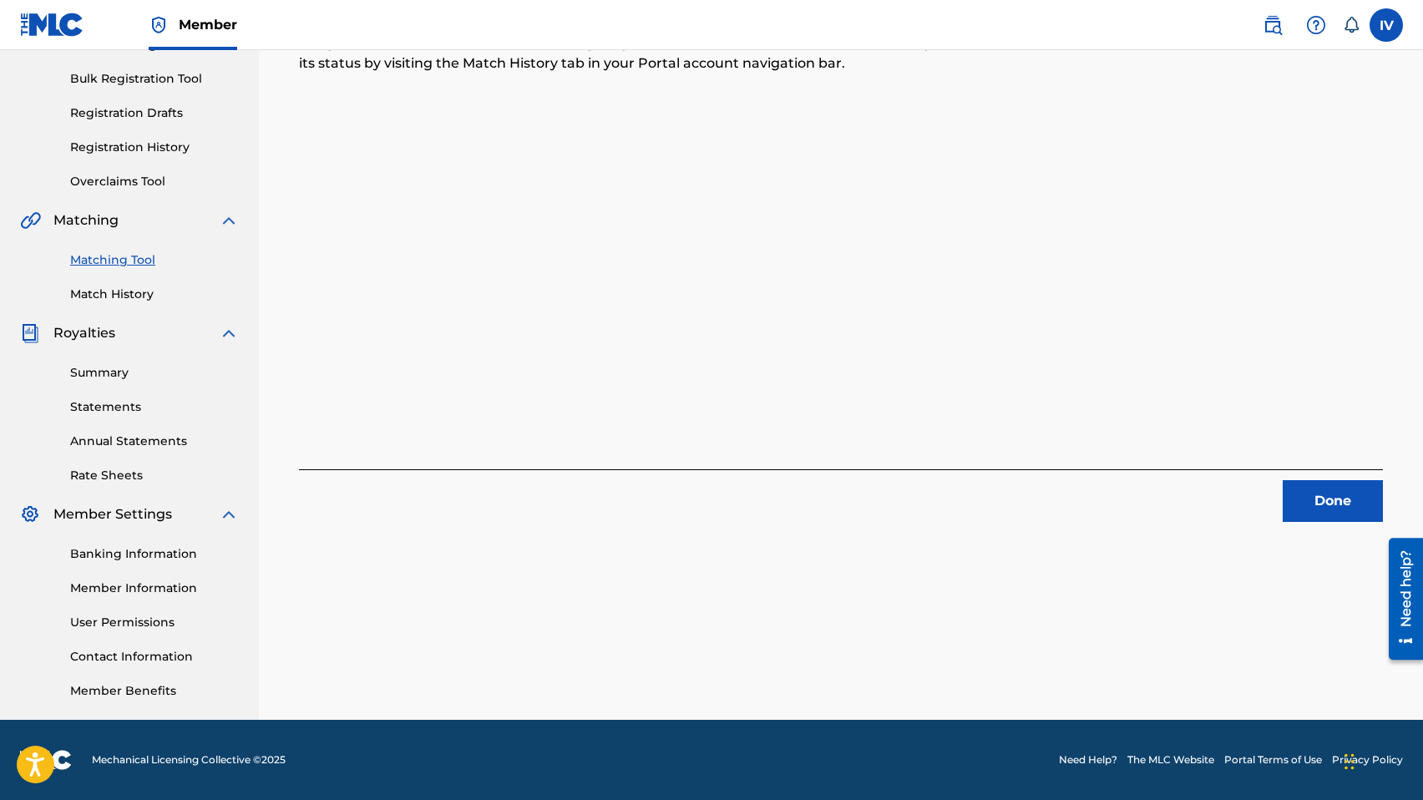
click at [1305, 487] on button "Done" at bounding box center [1332, 501] width 100 height 42
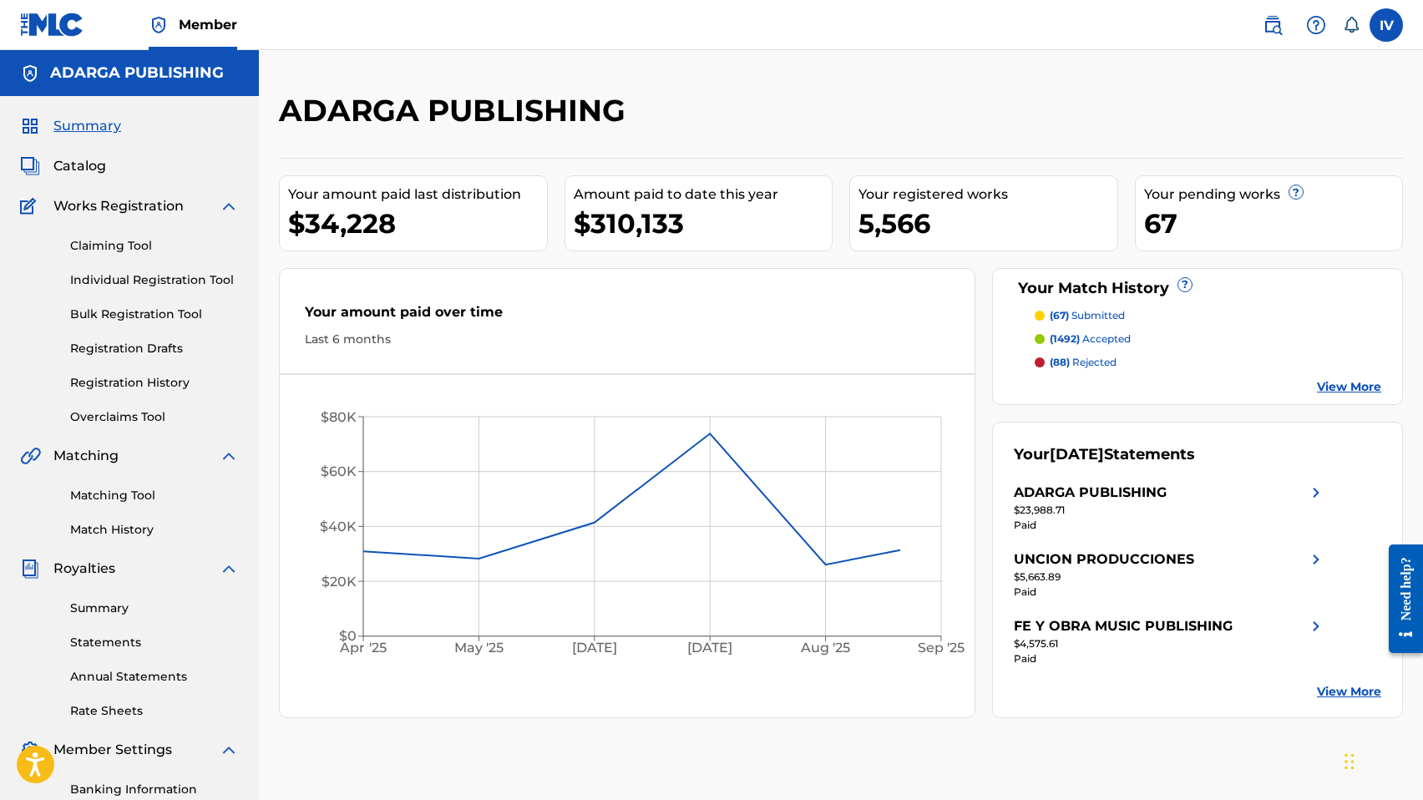
click at [65, 174] on span "Catalog" at bounding box center [79, 166] width 53 height 20
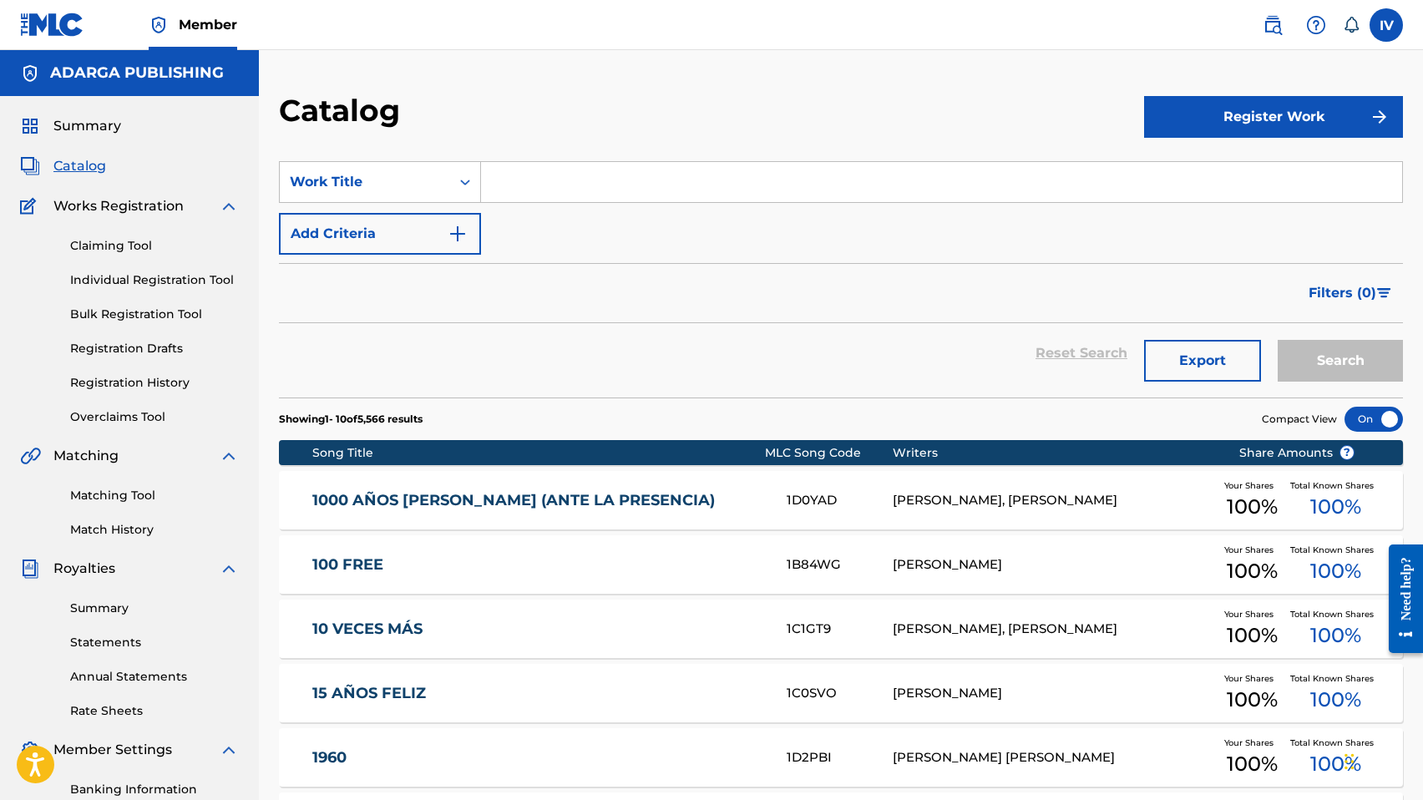
click at [139, 368] on div "Claiming Tool Individual Registration Tool Bulk Registration Tool Registration …" at bounding box center [129, 321] width 219 height 210
click at [129, 380] on link "Registration History" at bounding box center [154, 383] width 169 height 18
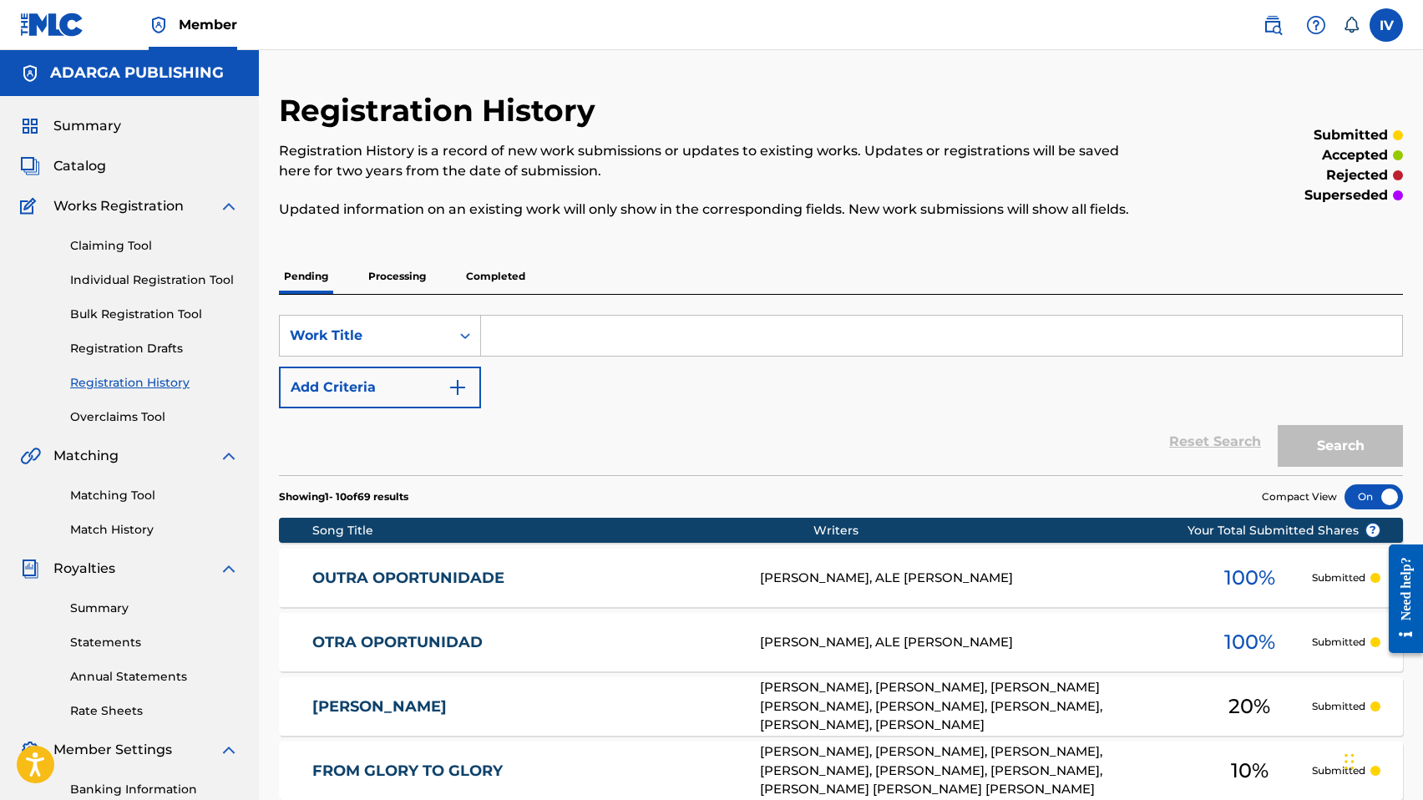
click at [1382, 491] on div at bounding box center [1373, 496] width 58 height 25
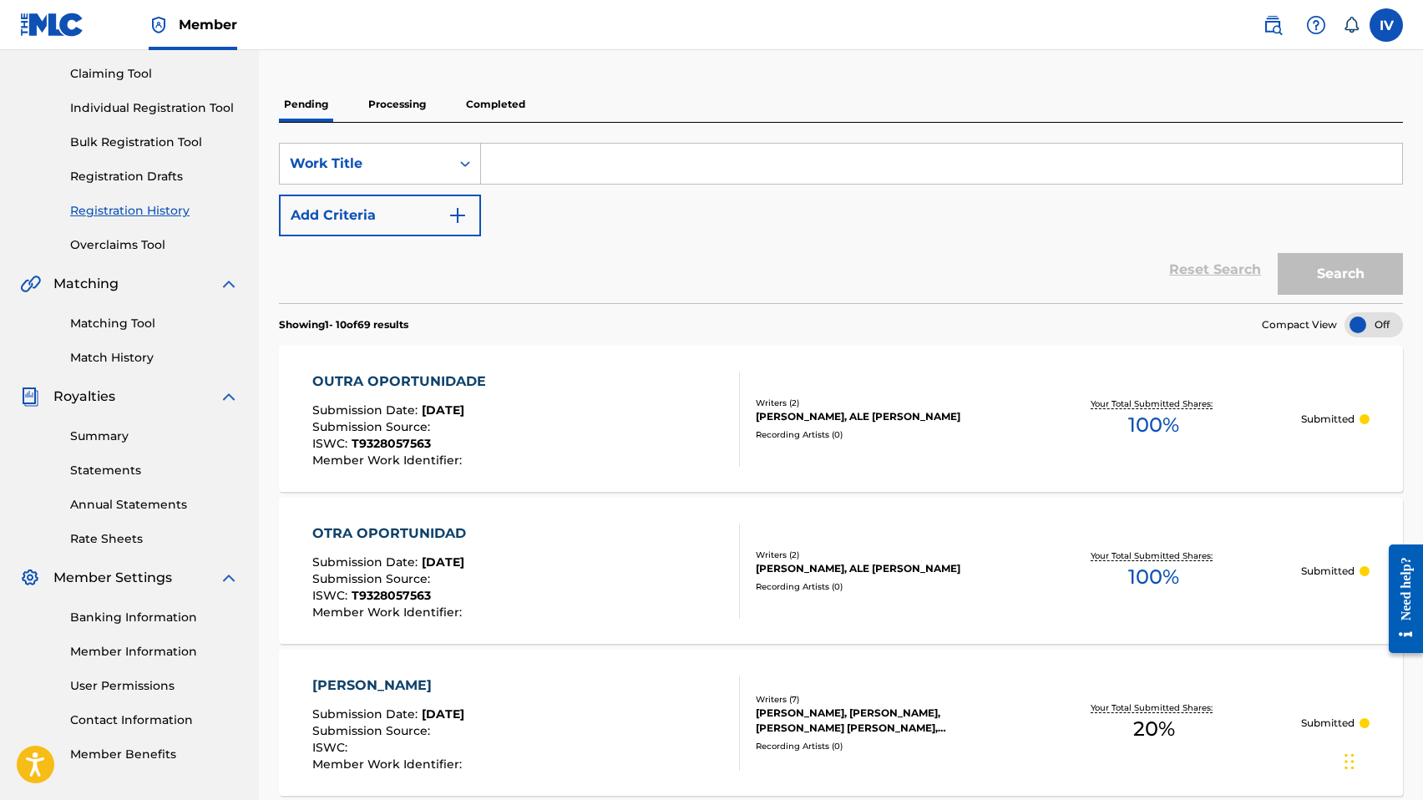
scroll to position [231, 0]
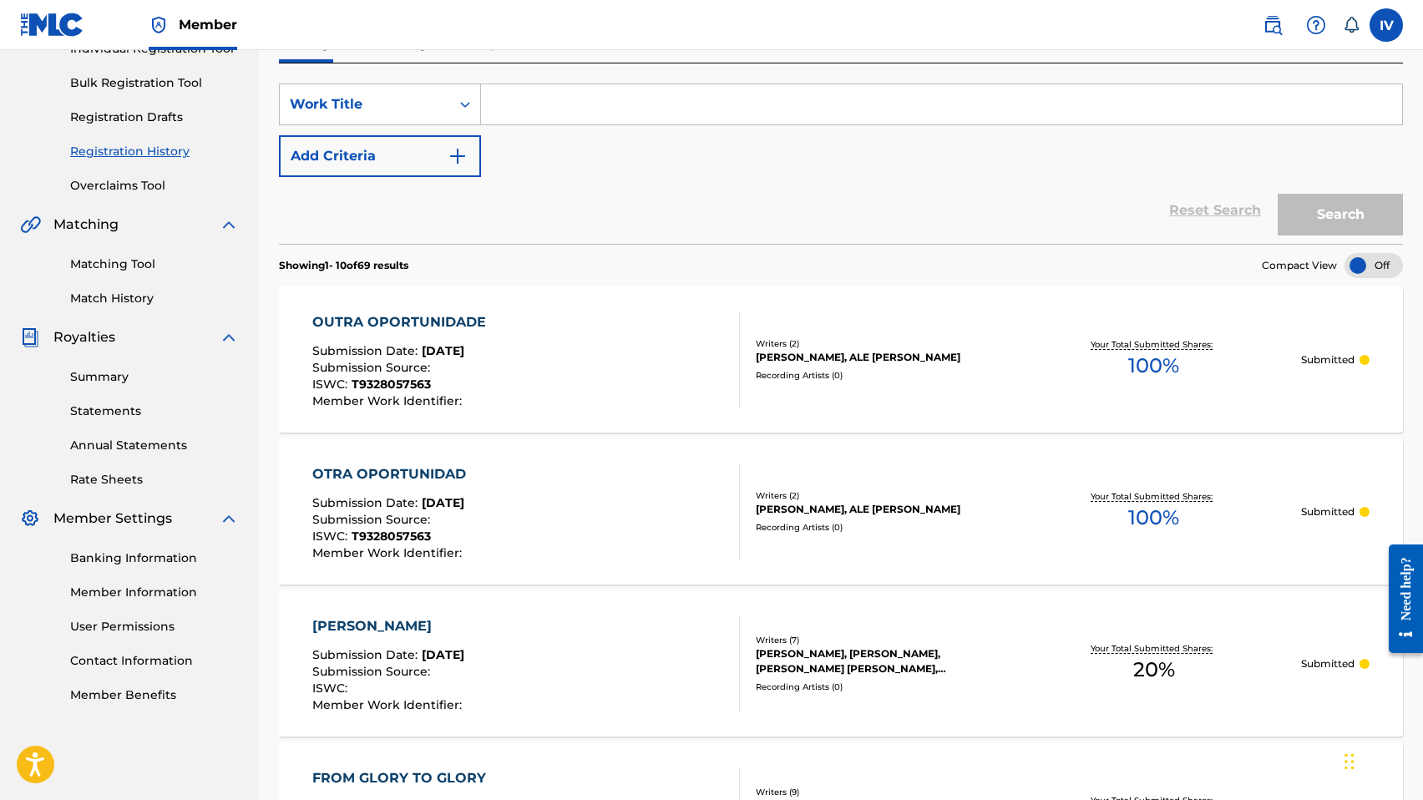
click at [577, 513] on div "OTRA OPORTUNIDAD Submission Date : Sep 19, 2025 Submission Source : ISWC : T932…" at bounding box center [525, 511] width 427 height 95
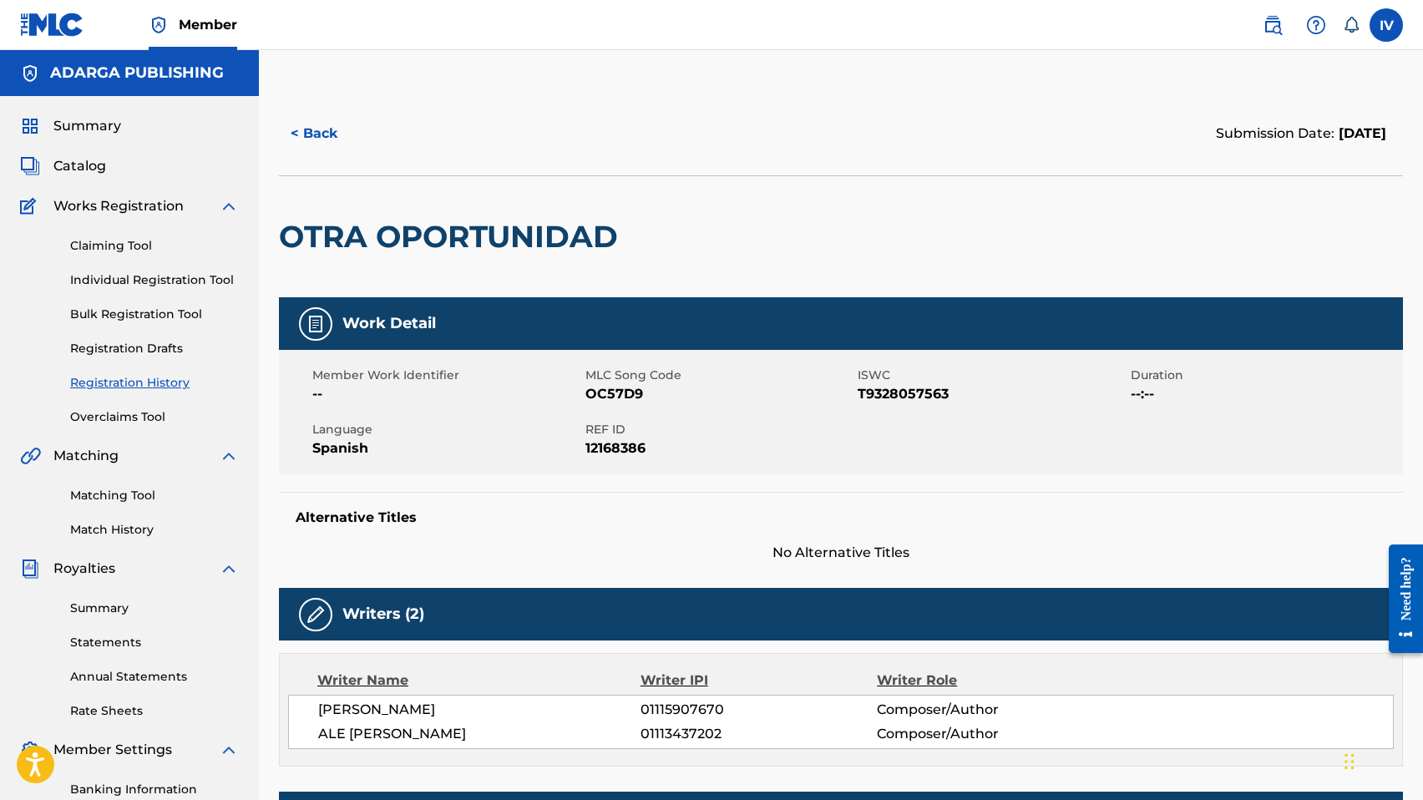
click at [317, 123] on button "< Back" at bounding box center [329, 134] width 100 height 42
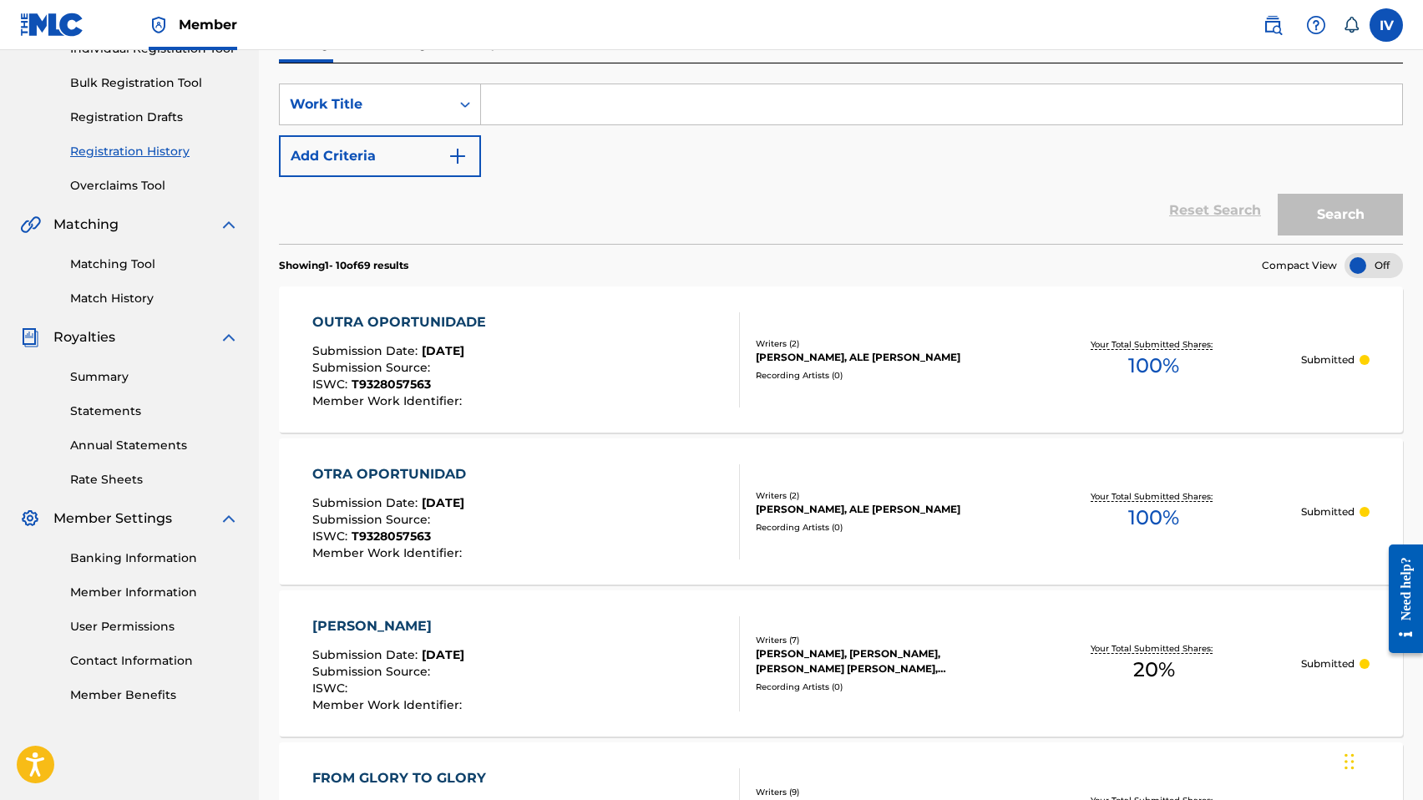
click at [475, 318] on div "OUTRA OPORTUNIDADE" at bounding box center [403, 322] width 182 height 20
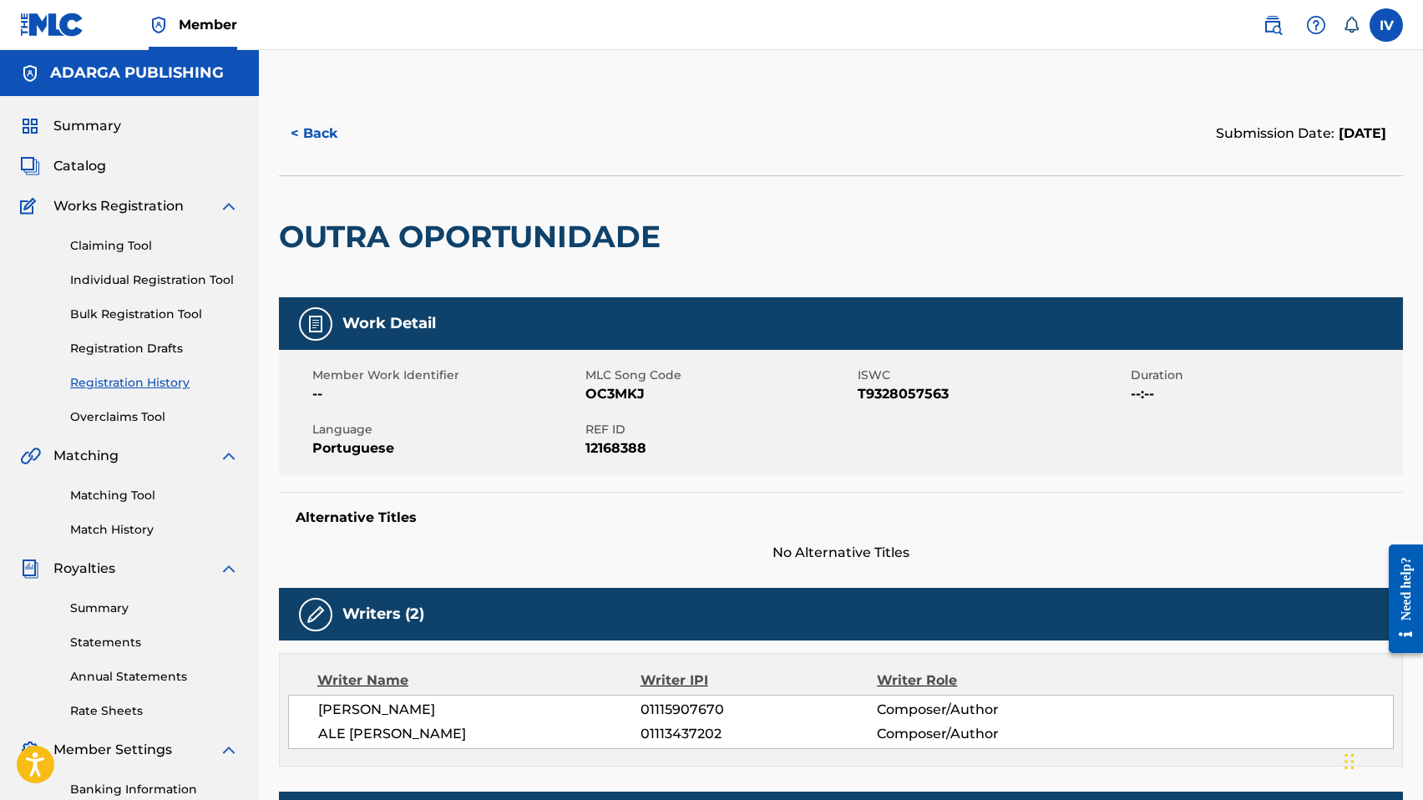
click at [607, 395] on span "OC3MKJ" at bounding box center [719, 394] width 269 height 20
copy span "OC3MKJ"
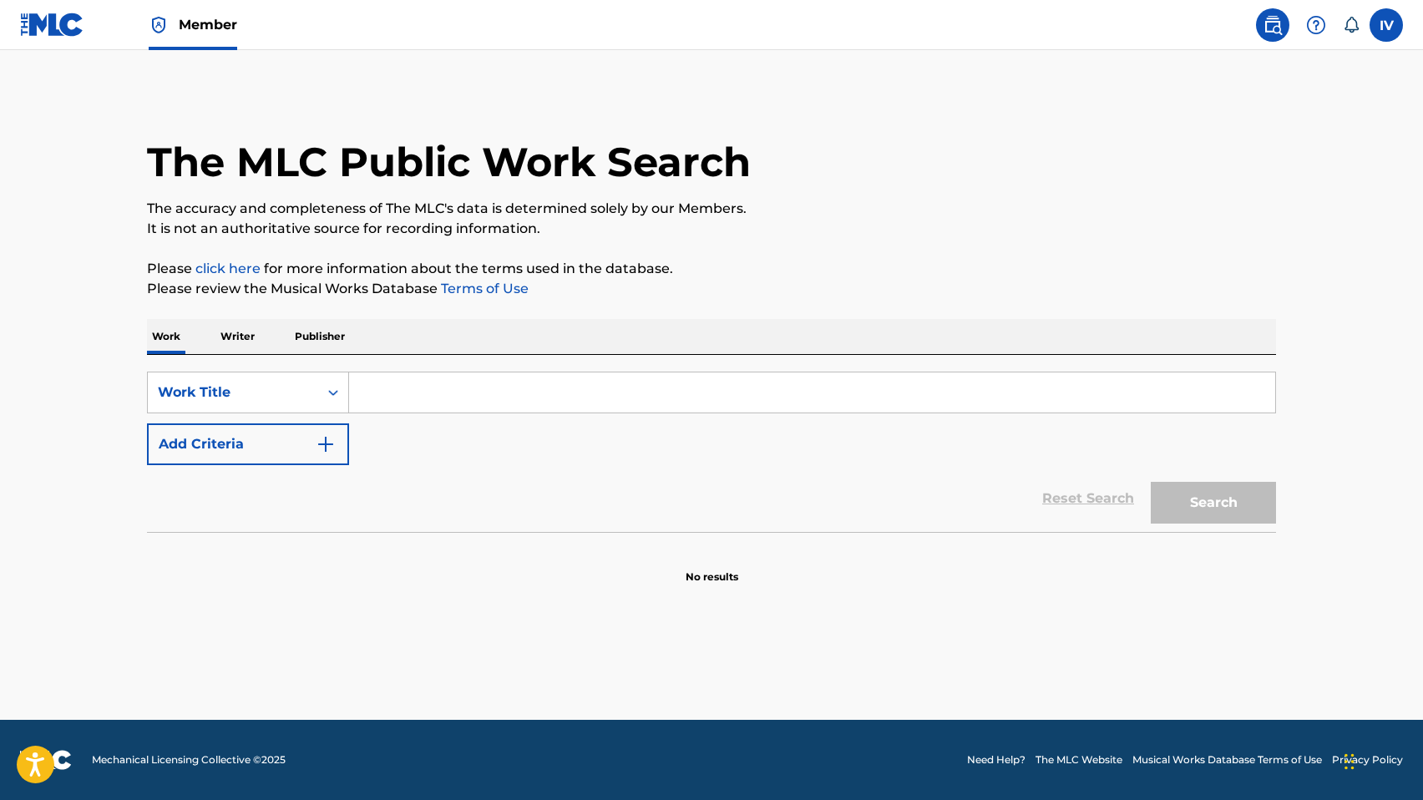
click at [93, 26] on div "Member" at bounding box center [128, 24] width 217 height 49
click at [66, 26] on img at bounding box center [52, 25] width 64 height 24
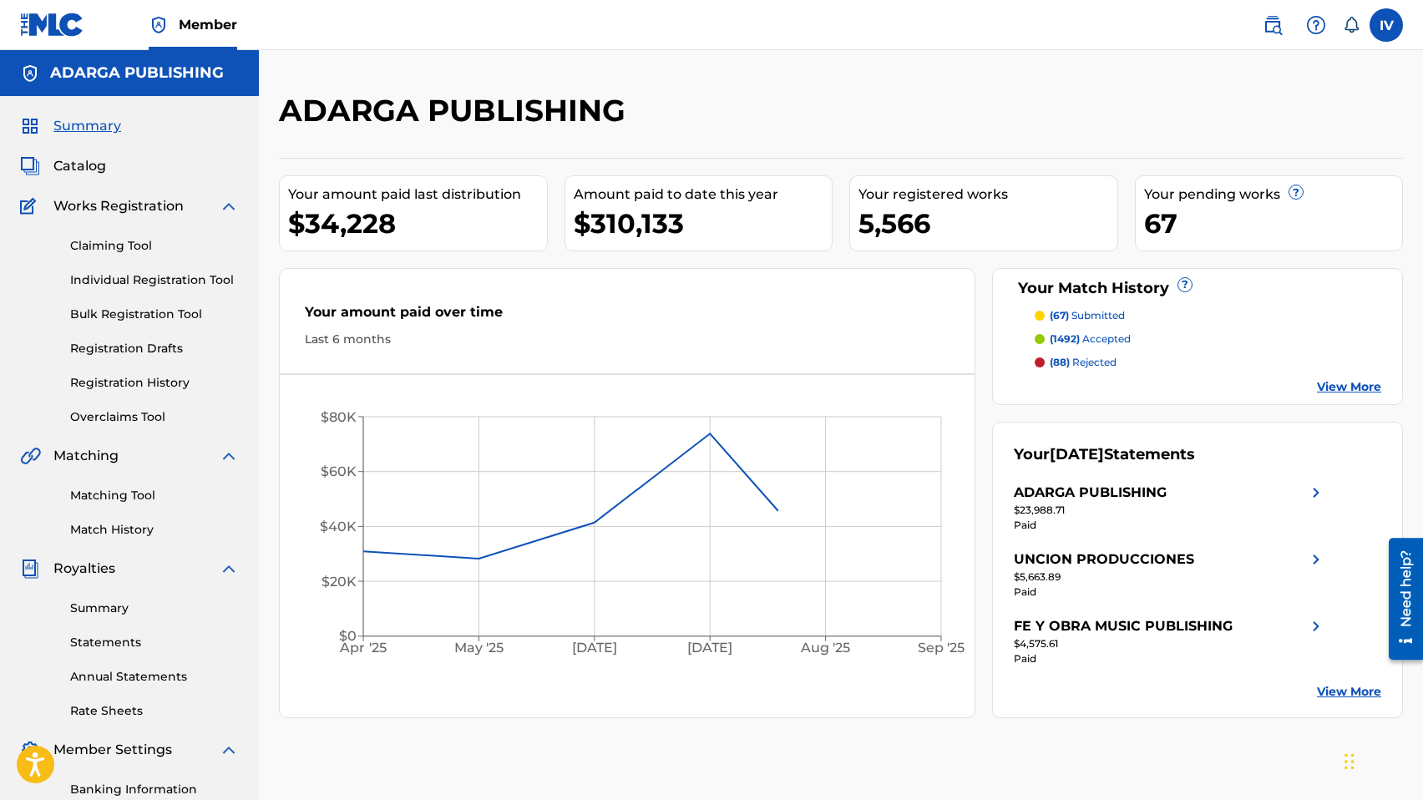
click at [128, 497] on link "Matching Tool" at bounding box center [154, 496] width 169 height 18
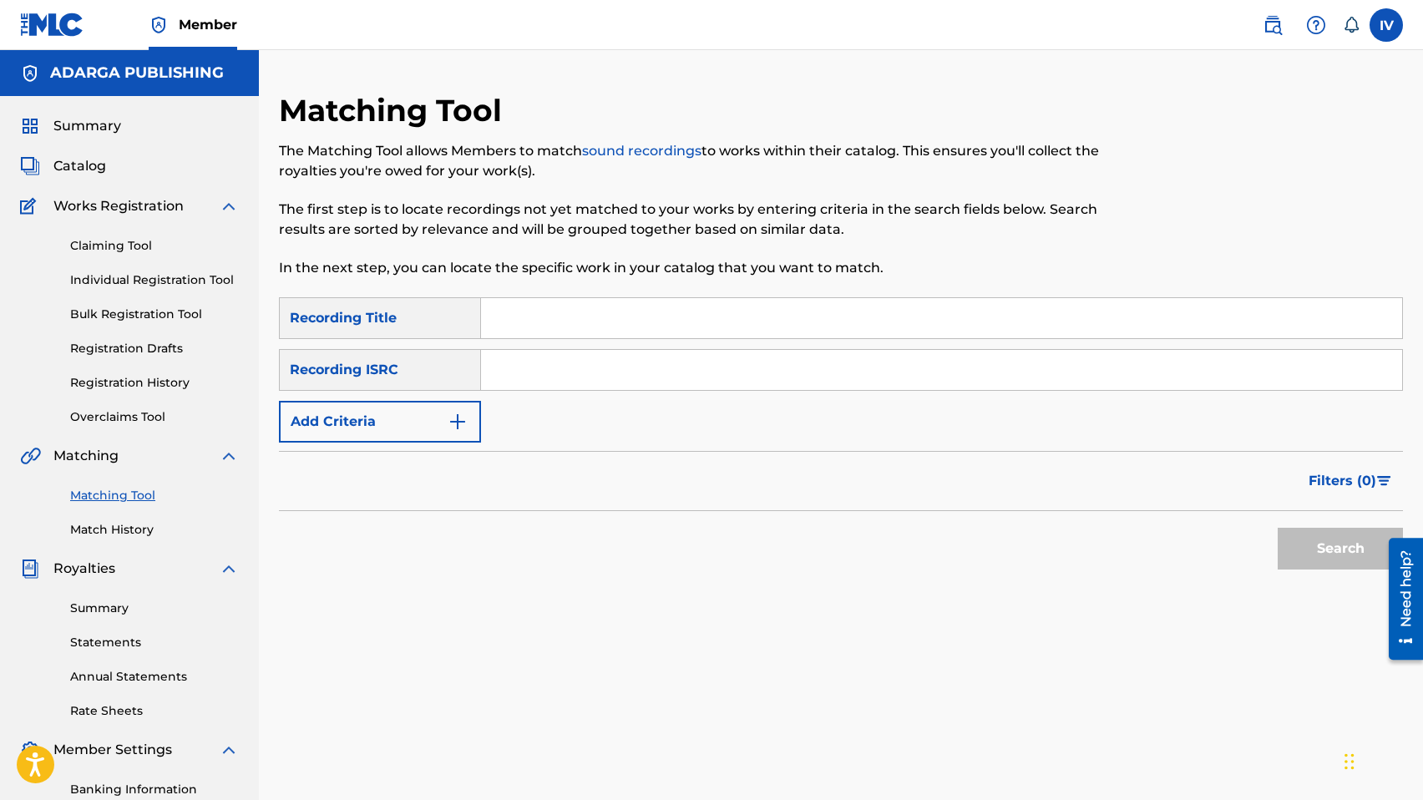
click at [581, 387] on input "Search Form" at bounding box center [941, 370] width 921 height 40
paste input "USMN21300021"
click at [1277, 528] on button "Search" at bounding box center [1339, 549] width 125 height 42
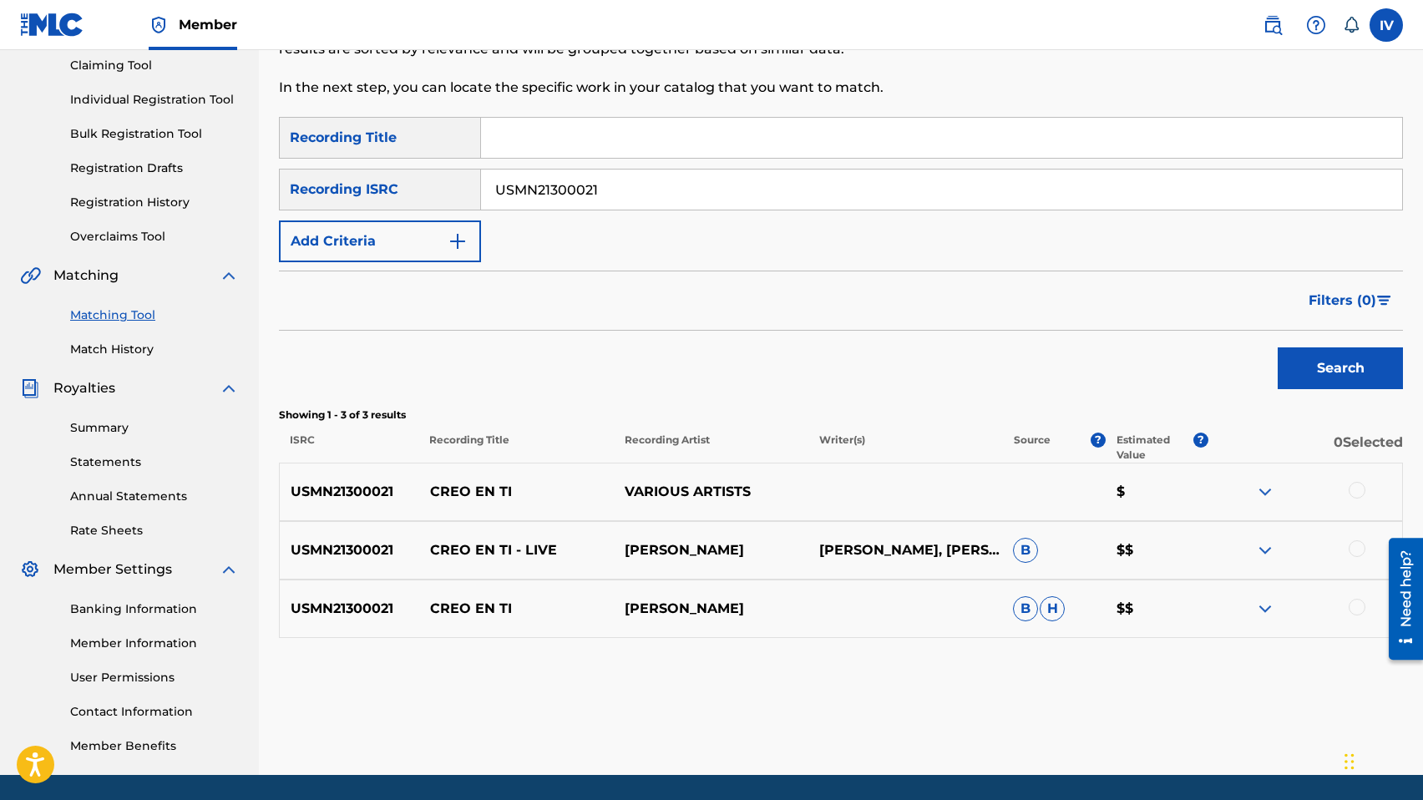
scroll to position [235, 0]
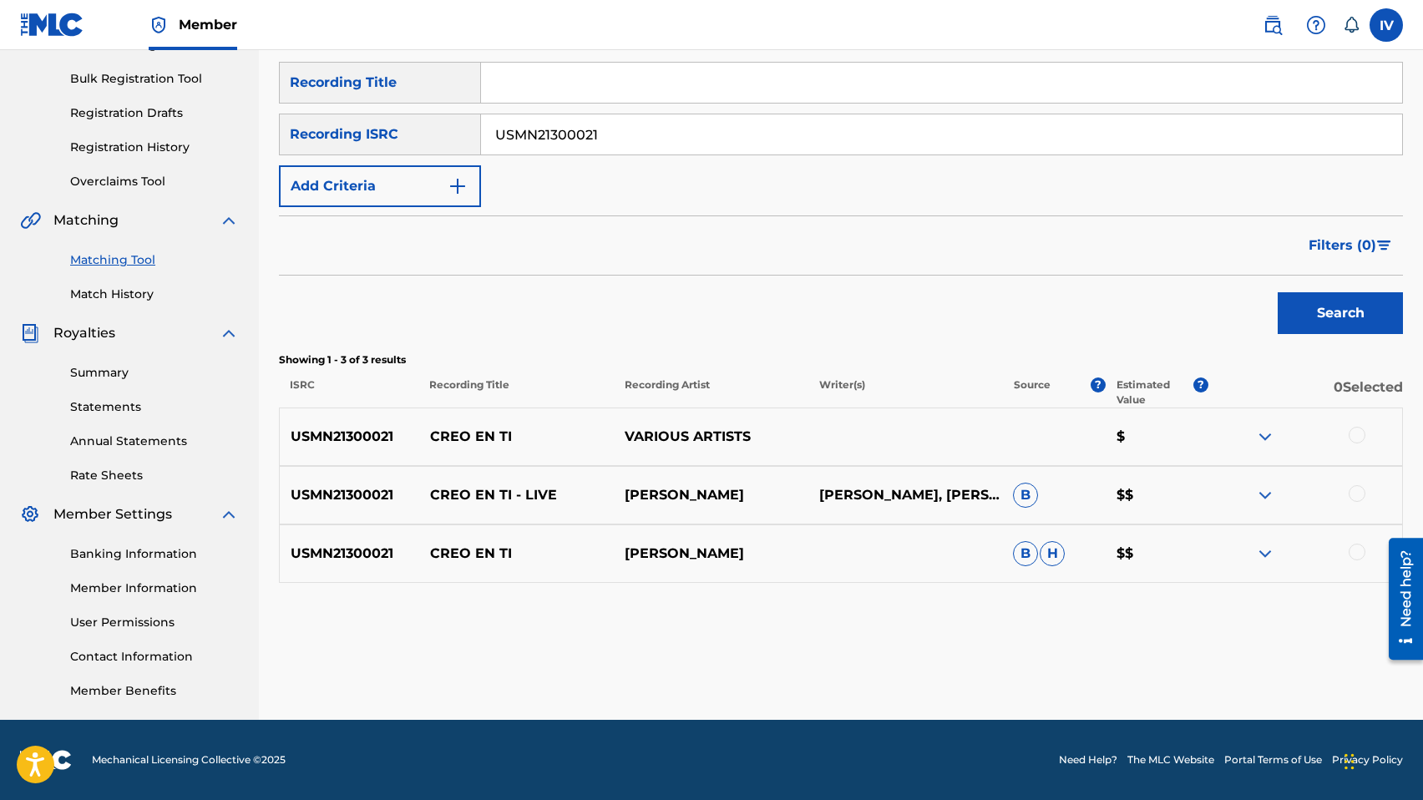
click at [1353, 553] on div at bounding box center [1356, 551] width 17 height 17
click at [1361, 495] on div at bounding box center [1356, 493] width 17 height 17
click at [1359, 431] on div at bounding box center [1356, 435] width 17 height 17
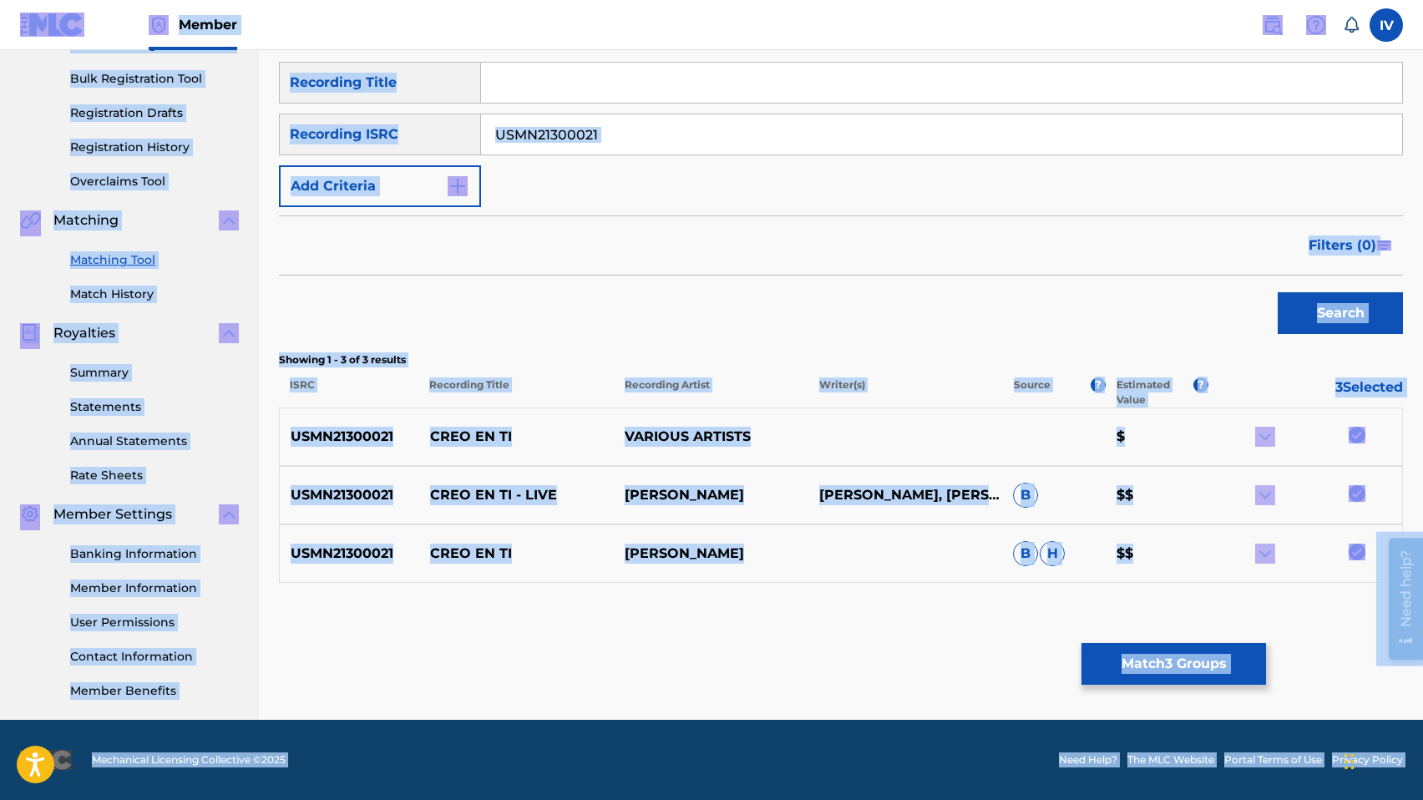
click at [643, 141] on input "USMN21300021" at bounding box center [941, 134] width 921 height 40
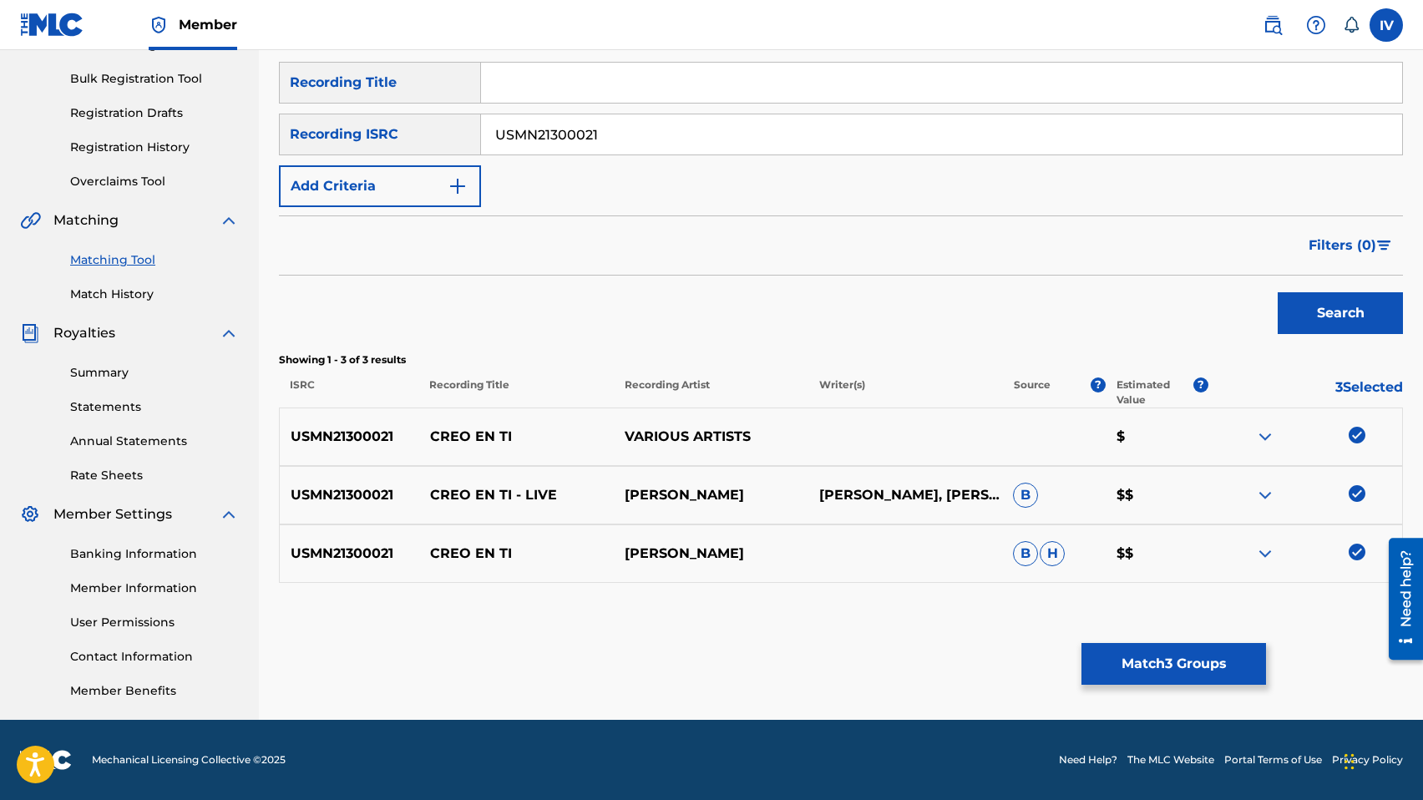
paste input "GTA020700014"
click at [1277, 292] on button "Search" at bounding box center [1339, 313] width 125 height 42
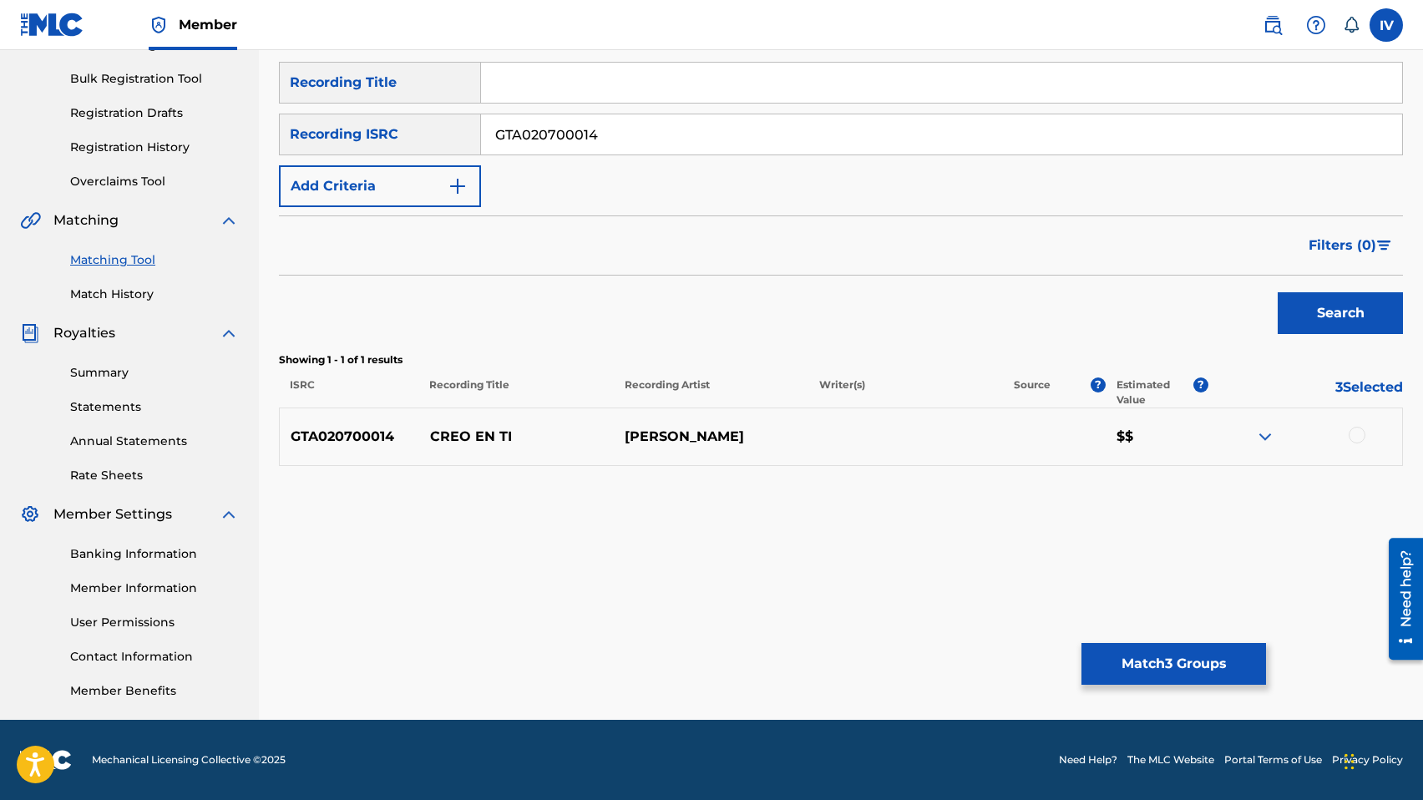
click at [1358, 435] on div at bounding box center [1356, 435] width 17 height 17
click at [666, 134] on input "GTA020700014" at bounding box center [941, 134] width 921 height 40
paste input "1500006"
click at [1277, 292] on button "Search" at bounding box center [1339, 313] width 125 height 42
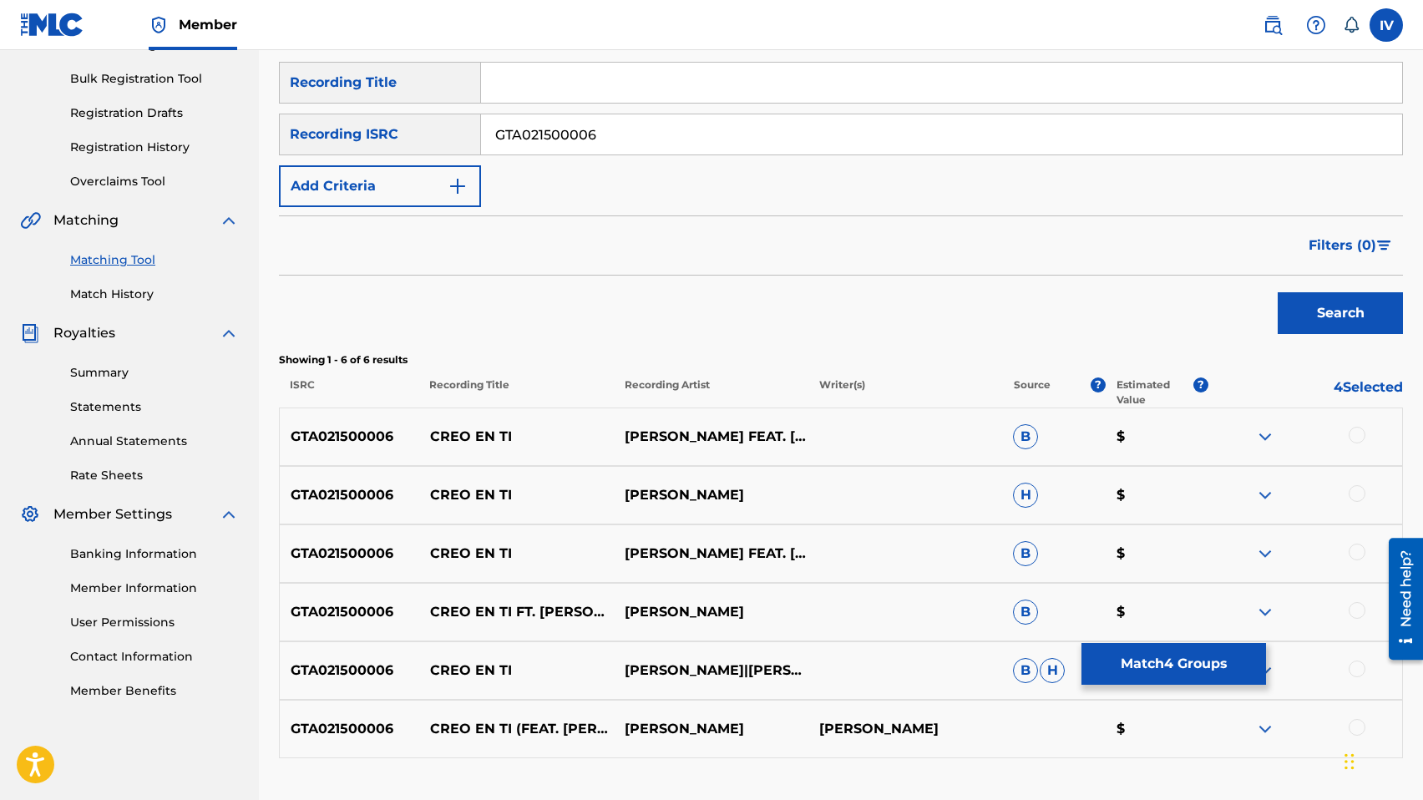
click at [1354, 438] on div at bounding box center [1356, 435] width 17 height 17
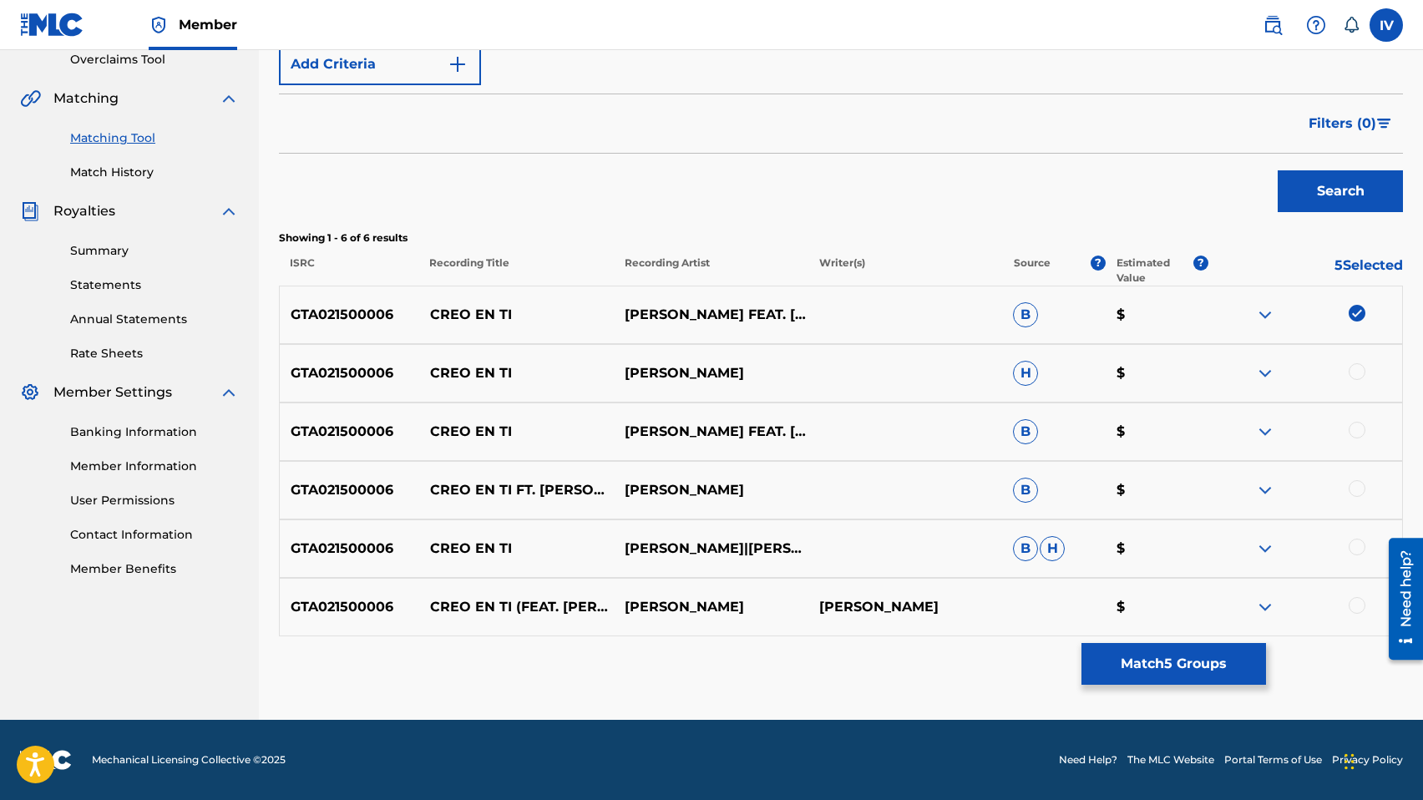
click at [1356, 604] on div at bounding box center [1356, 605] width 17 height 17
click at [1356, 604] on img at bounding box center [1356, 605] width 17 height 17
click at [1356, 539] on div at bounding box center [1356, 546] width 17 height 17
click at [1352, 486] on div at bounding box center [1356, 488] width 17 height 17
click at [1358, 420] on div "GTA021500006 CREO EN TI JULIO MELGAR FEAT. MARCOS BRUNET,ANDREA LOPEZ,ROBERTA P…" at bounding box center [841, 431] width 1124 height 58
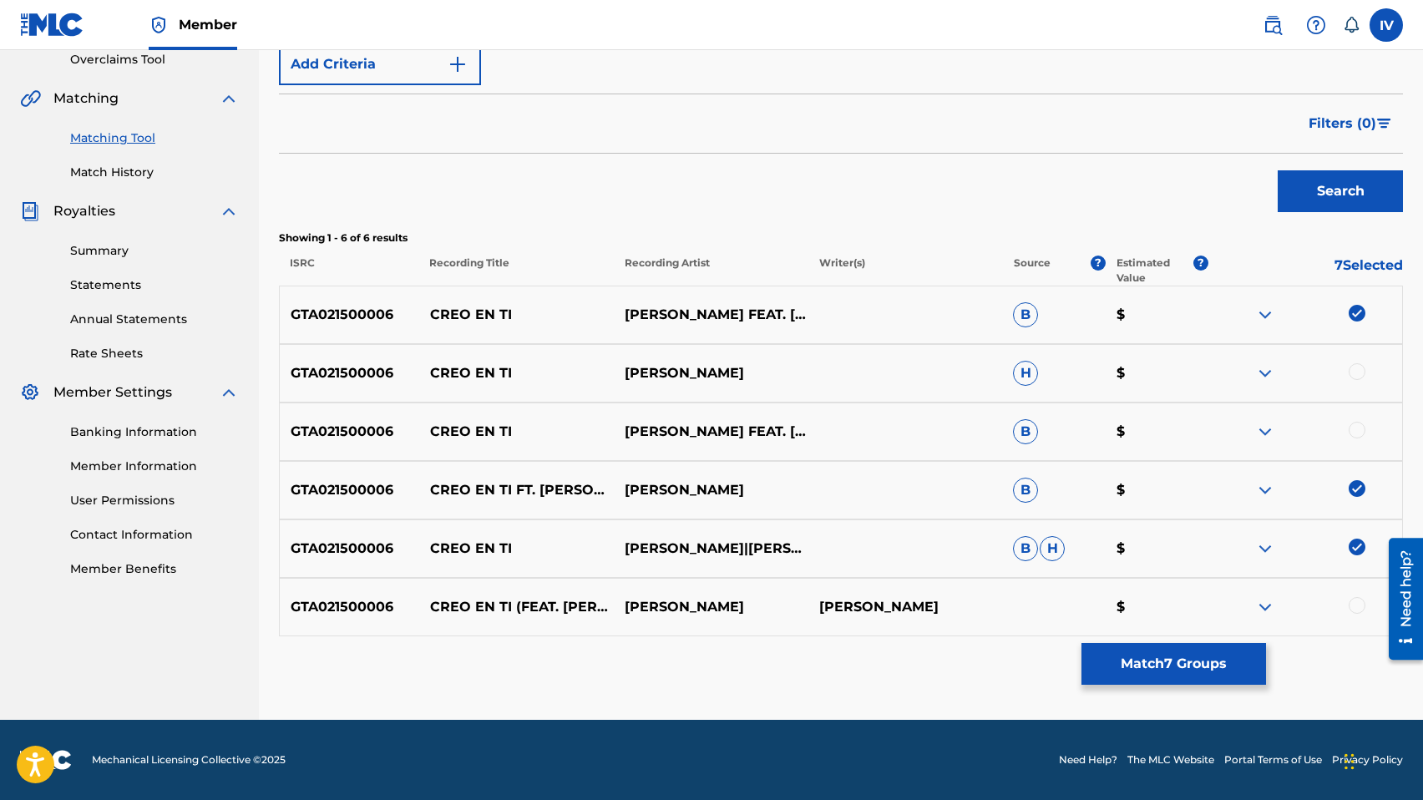
click at [1358, 361] on div "GTA021500006 CREO EN TI JULIO MELGAR H $" at bounding box center [841, 373] width 1124 height 58
click at [1357, 385] on div "GTA021500006 CREO EN TI JULIO MELGAR H $" at bounding box center [841, 373] width 1124 height 58
click at [1357, 374] on div at bounding box center [1356, 371] width 17 height 17
click at [1358, 432] on div at bounding box center [1356, 430] width 17 height 17
click at [1355, 604] on div at bounding box center [1356, 605] width 17 height 17
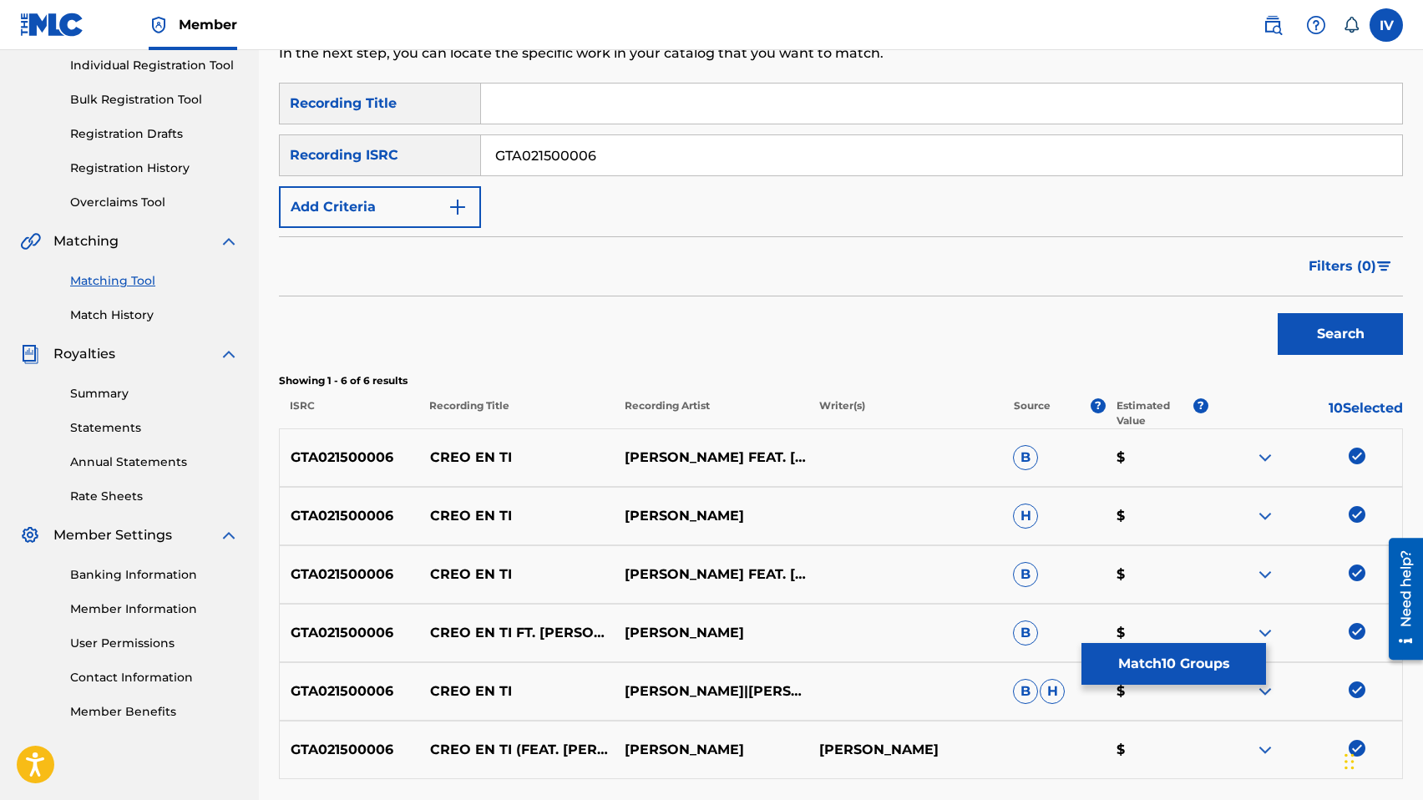
scroll to position [179, 0]
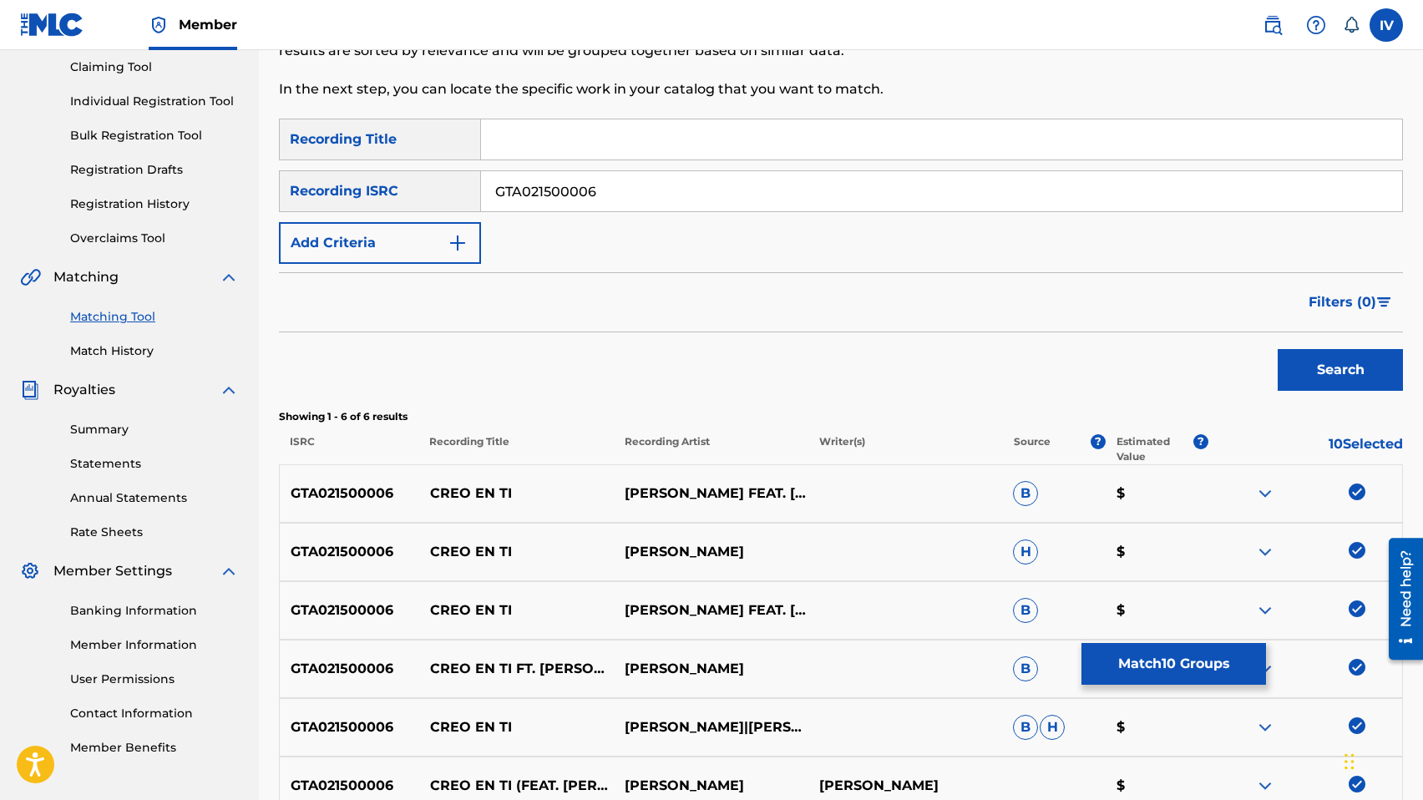
click at [689, 215] on div "SearchWithCriteriabbc03c6b-bd93-4b4b-94d8-46d765ed8799 Recording Title SearchWi…" at bounding box center [841, 191] width 1124 height 145
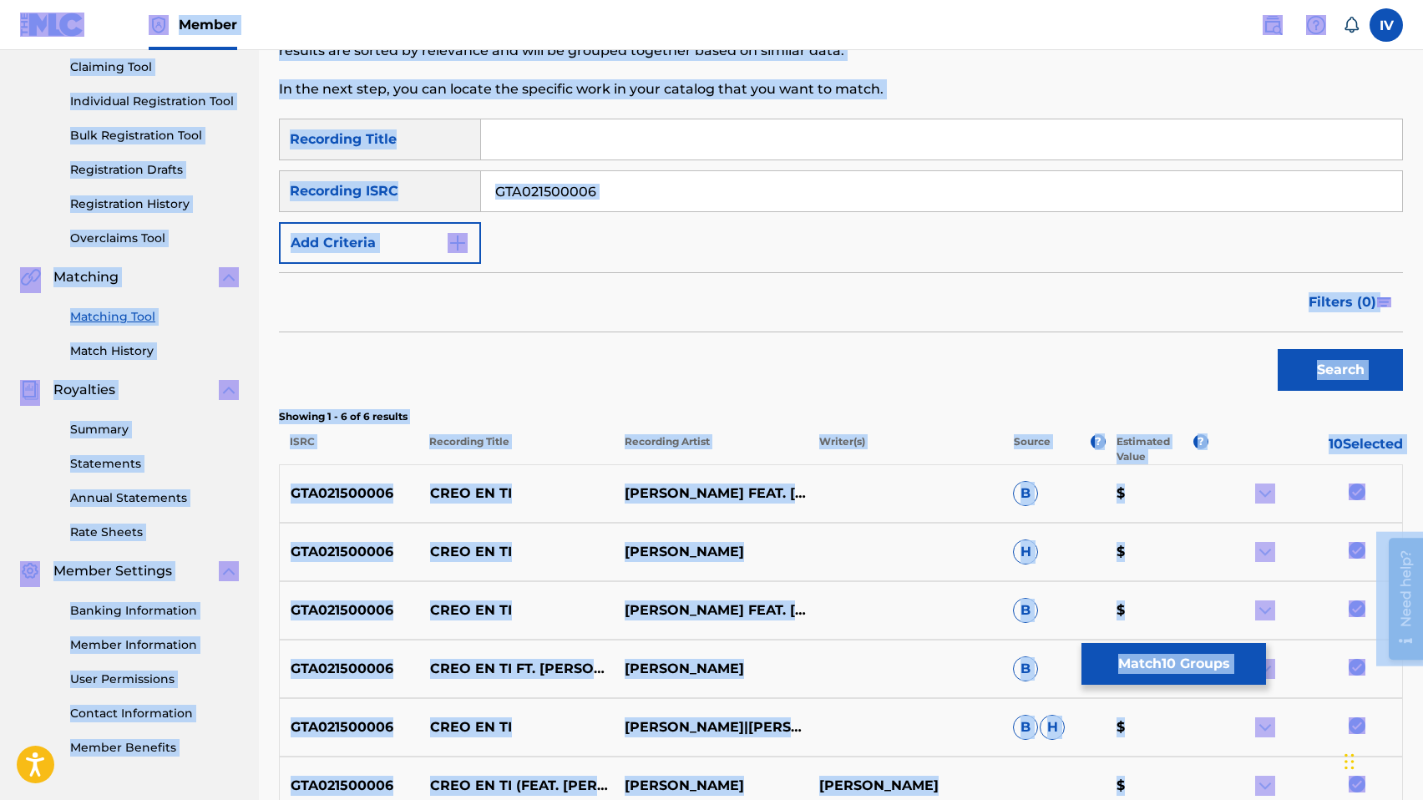
click at [656, 196] on input "GTA021500006" at bounding box center [941, 191] width 921 height 40
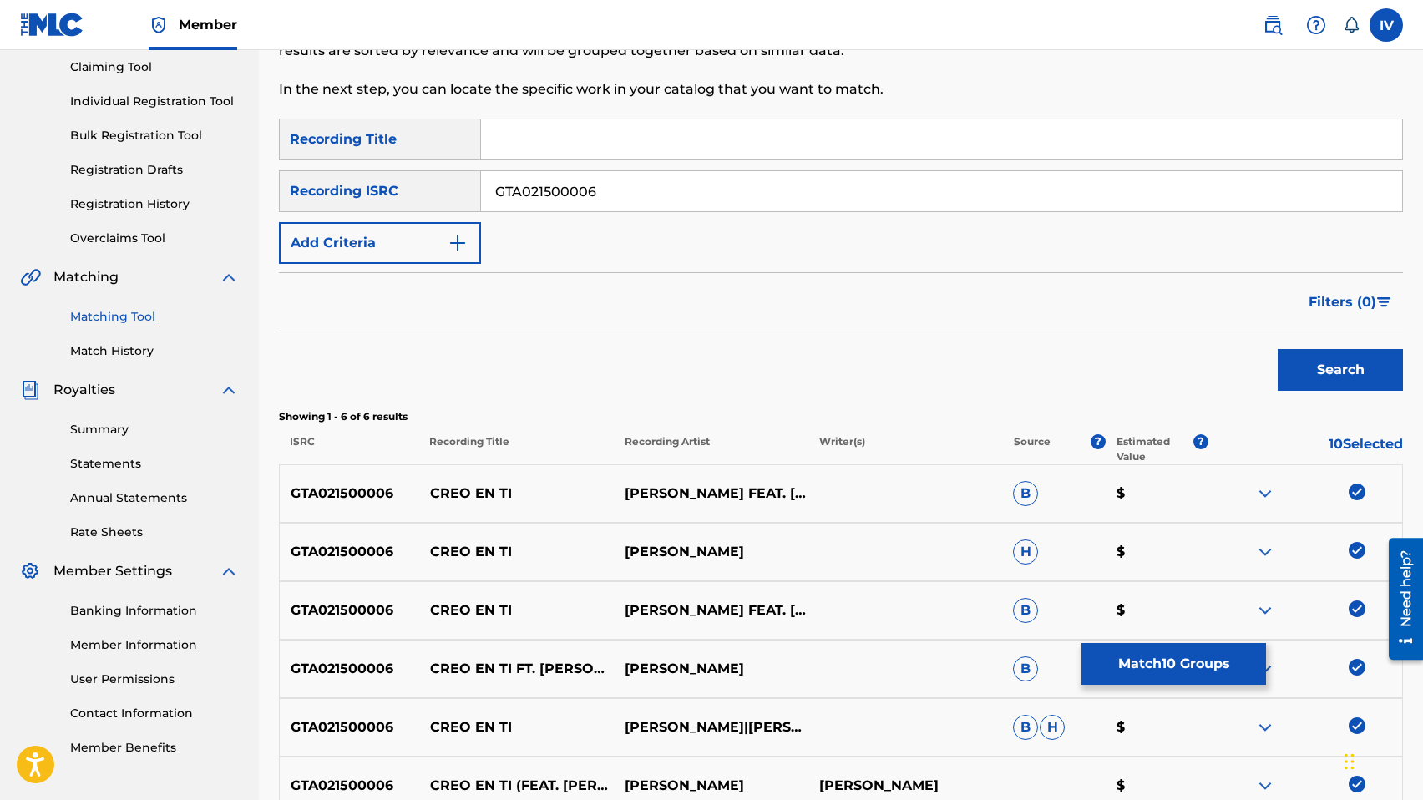
paste input "QZSYP2539841"
click at [1277, 349] on button "Search" at bounding box center [1339, 370] width 125 height 42
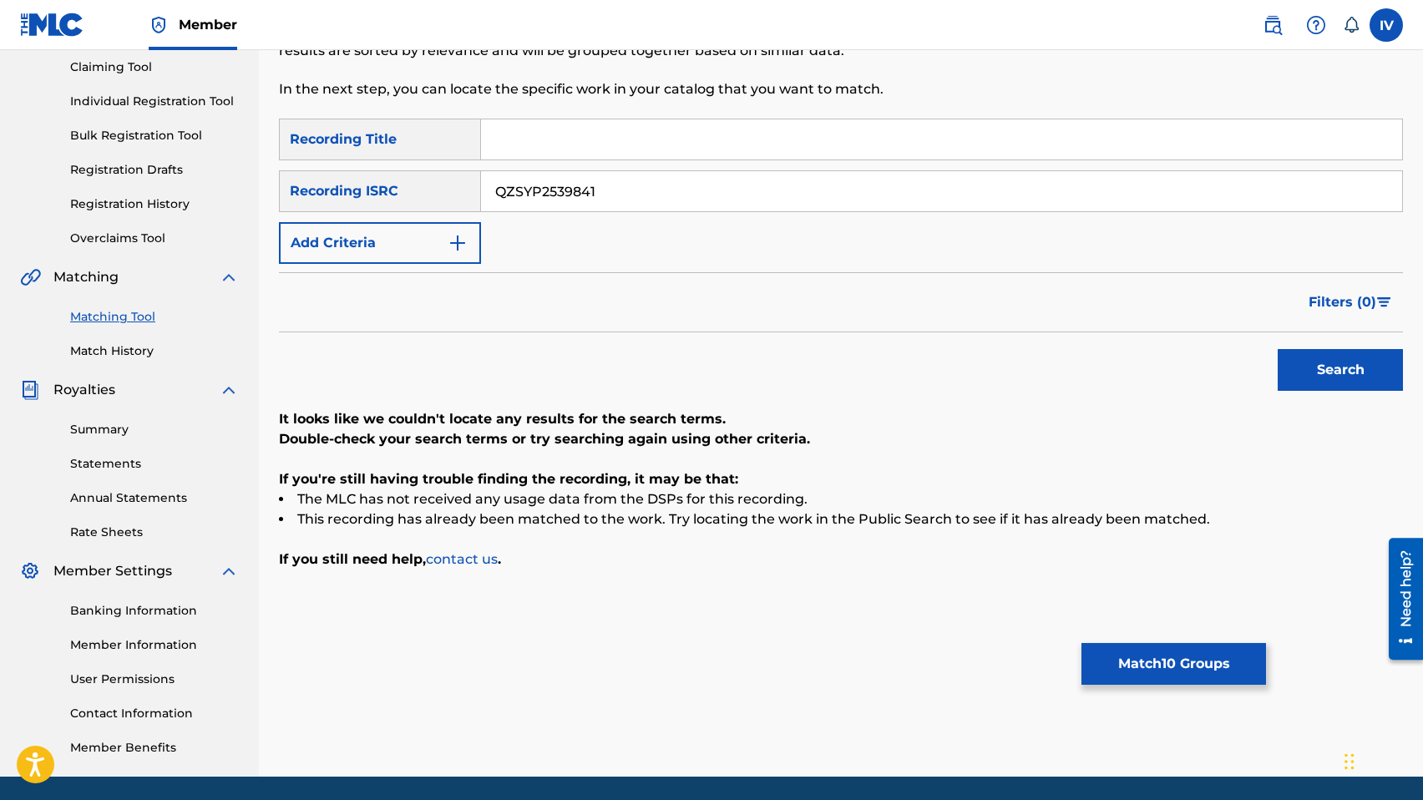
scroll to position [235, 0]
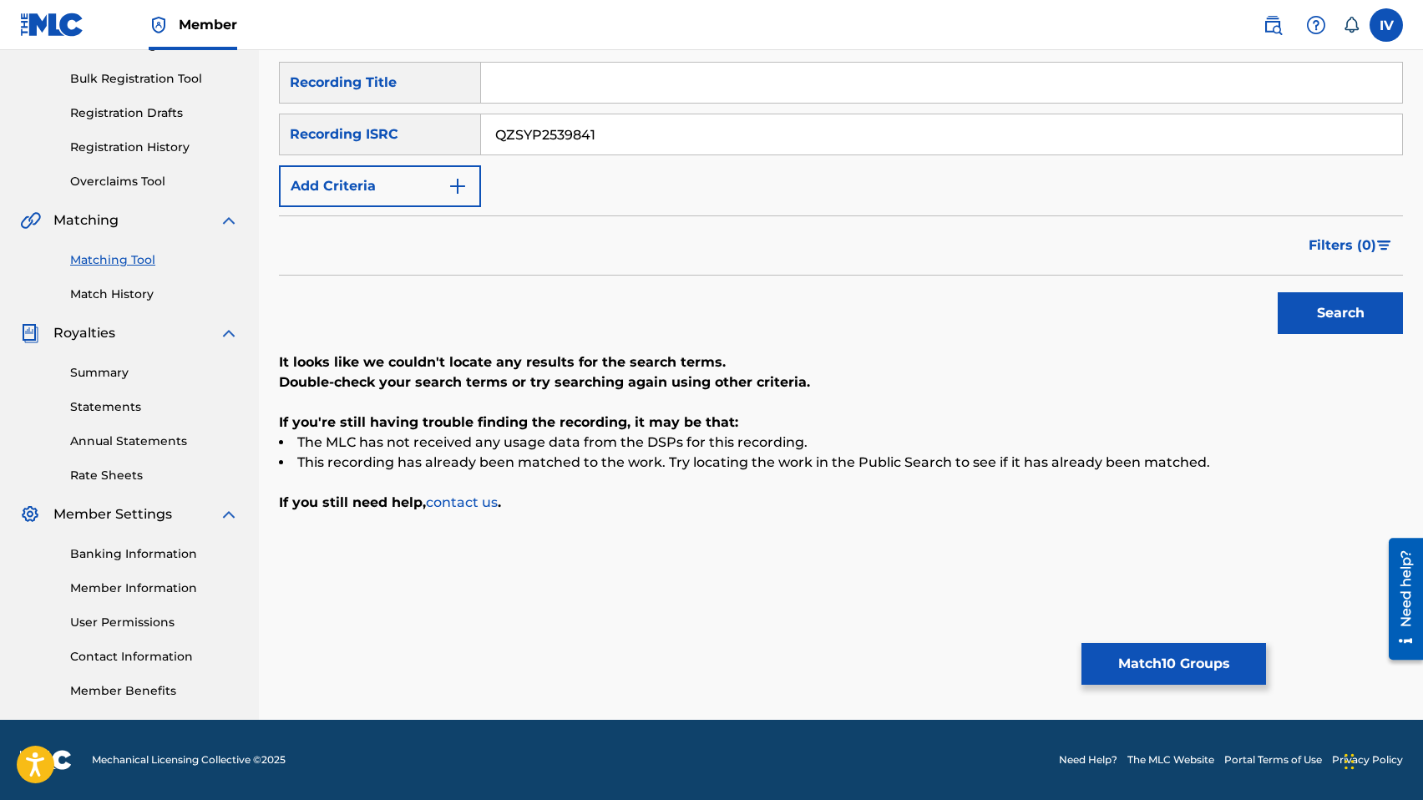
paste input "USMN2130002"
click at [1277, 292] on button "Search" at bounding box center [1339, 313] width 125 height 42
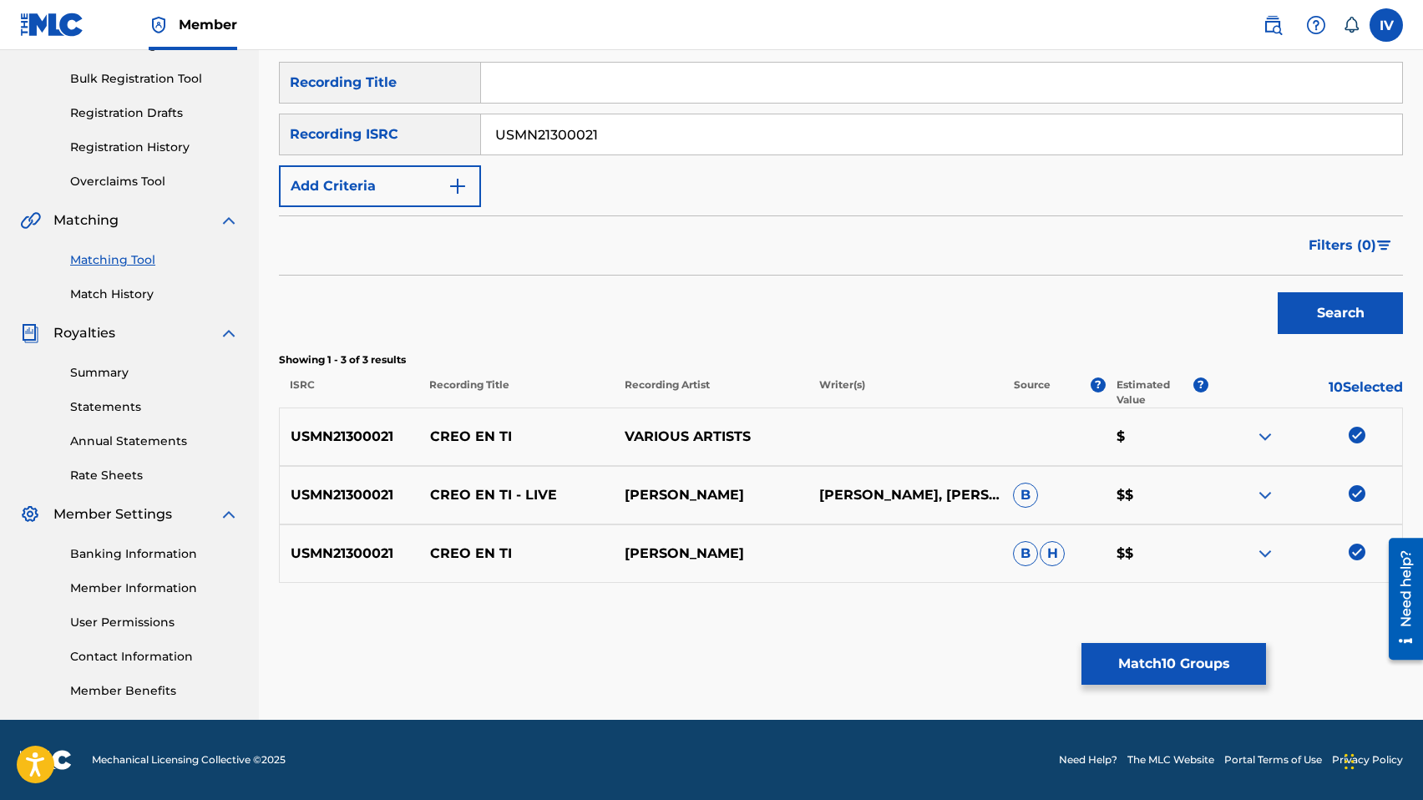
paste input "ANG2032964"
type input "USANG2032964"
click at [1277, 292] on button "Search" at bounding box center [1339, 313] width 125 height 42
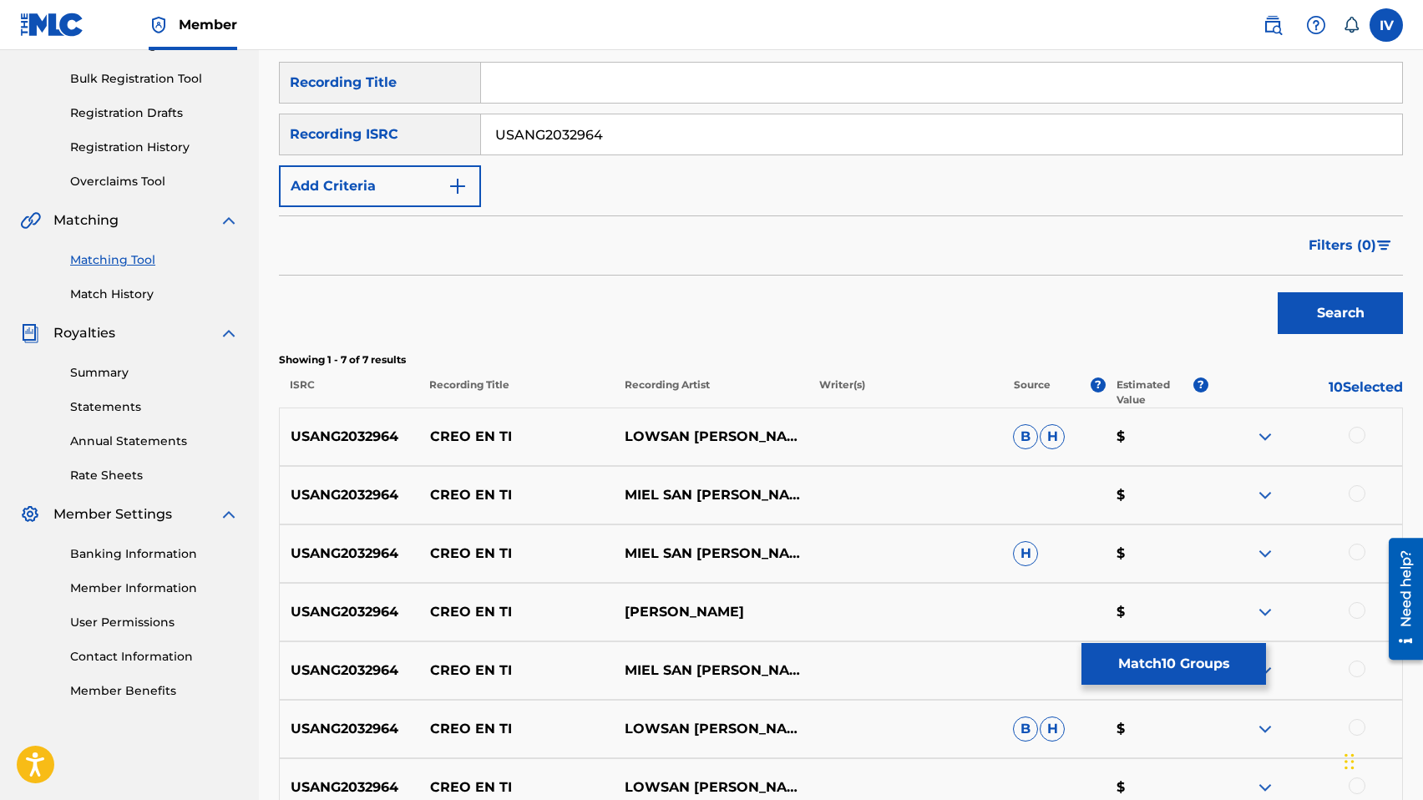
scroll to position [342, 0]
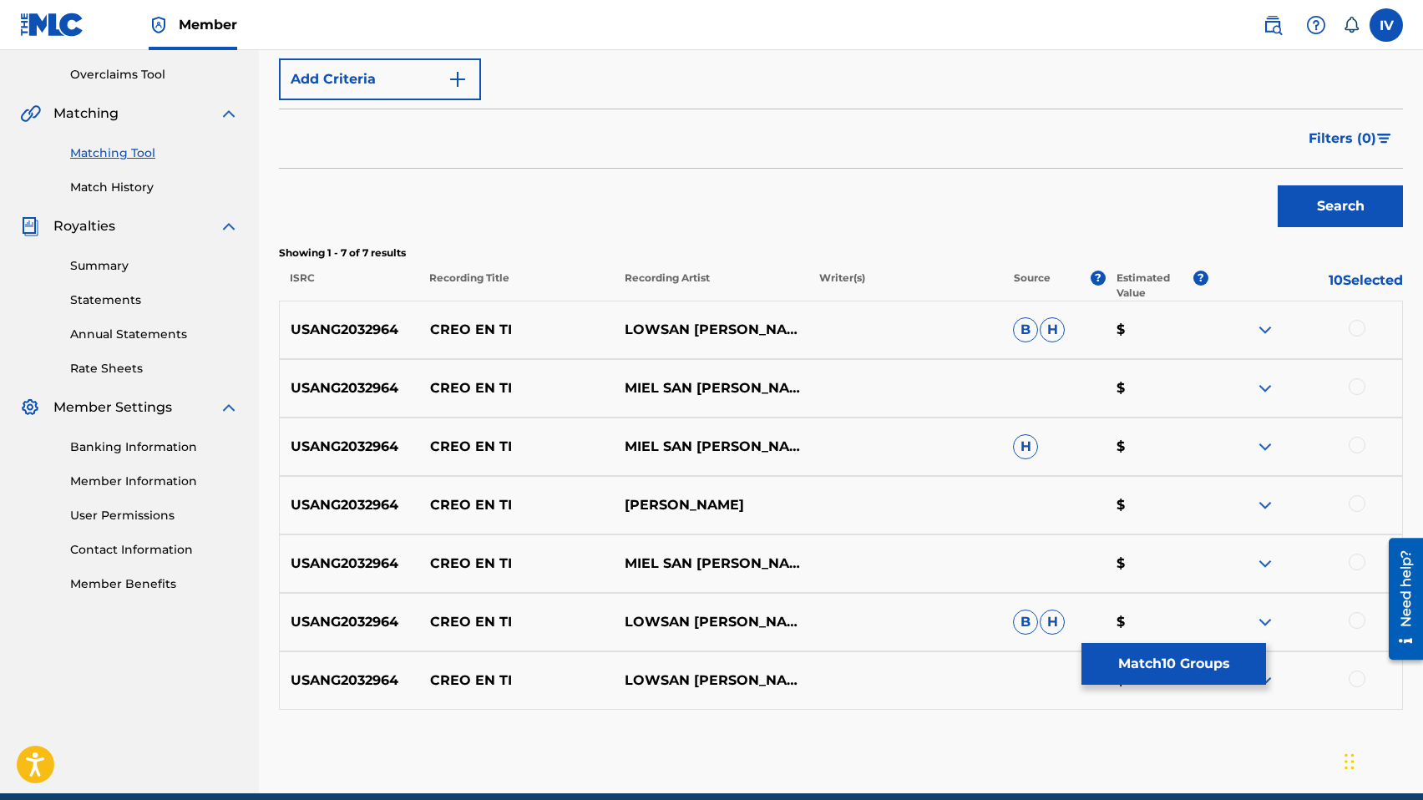
click at [1352, 328] on div at bounding box center [1356, 328] width 17 height 17
click at [1362, 691] on div "USANG2032964 CREO EN TI LOWSAN MELGAR & MIEL SAN MARCOS $" at bounding box center [841, 680] width 1124 height 58
click at [1354, 681] on div at bounding box center [1356, 678] width 17 height 17
click at [1358, 627] on div at bounding box center [1356, 620] width 17 height 17
click at [1362, 570] on div at bounding box center [1304, 563] width 195 height 20
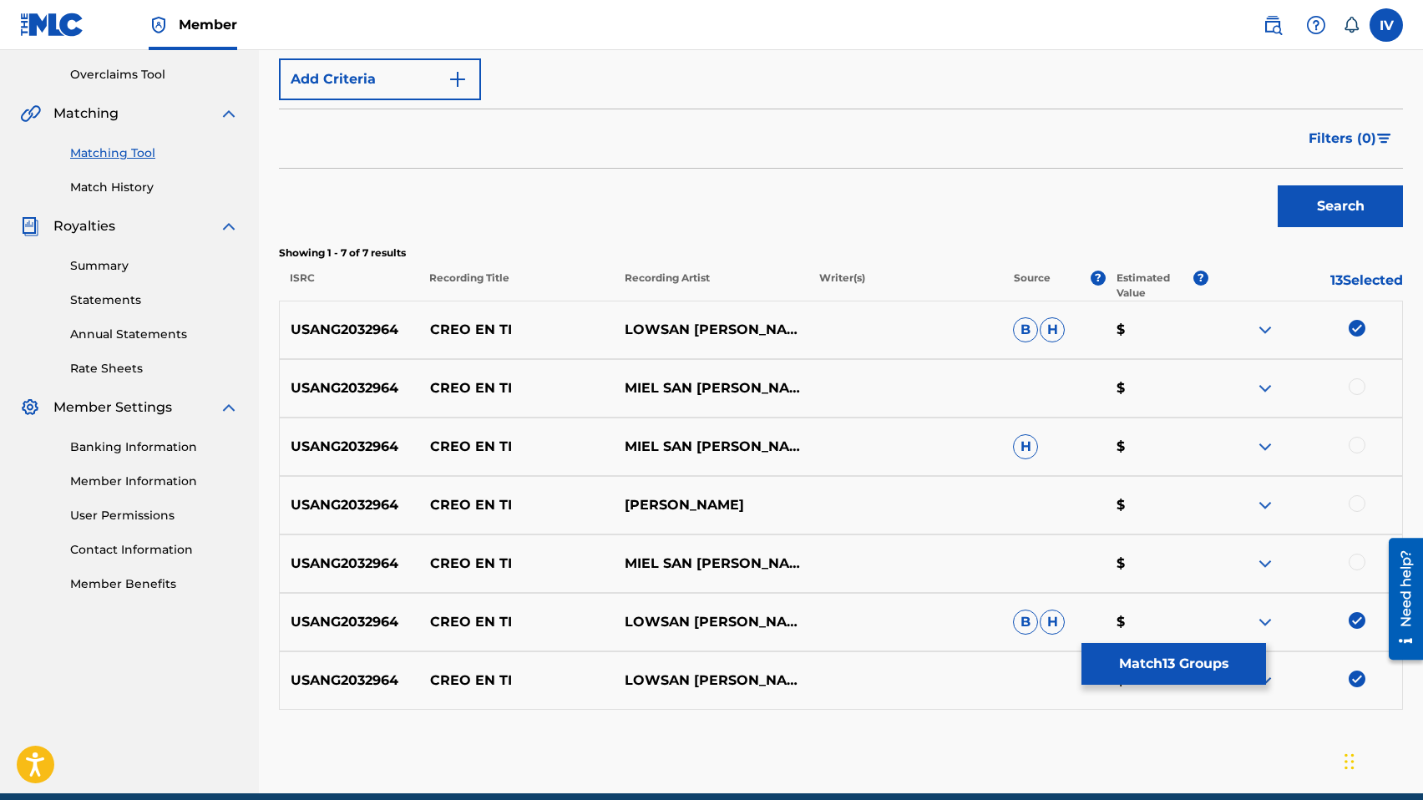
click at [1359, 499] on div at bounding box center [1356, 503] width 17 height 17
click at [1355, 446] on div at bounding box center [1356, 445] width 17 height 17
click at [1355, 379] on div at bounding box center [1356, 386] width 17 height 17
click at [1357, 561] on div at bounding box center [1356, 561] width 17 height 17
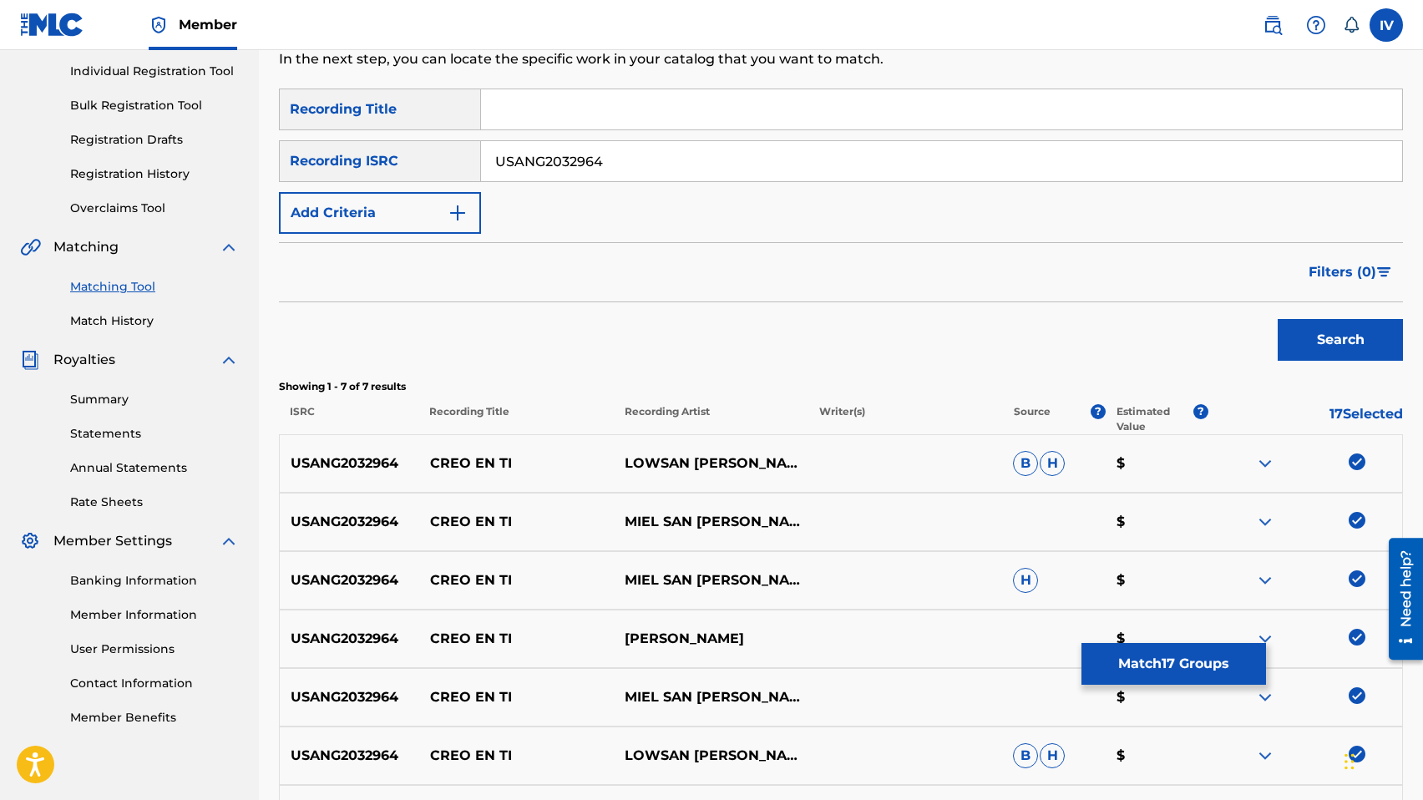
scroll to position [0, 0]
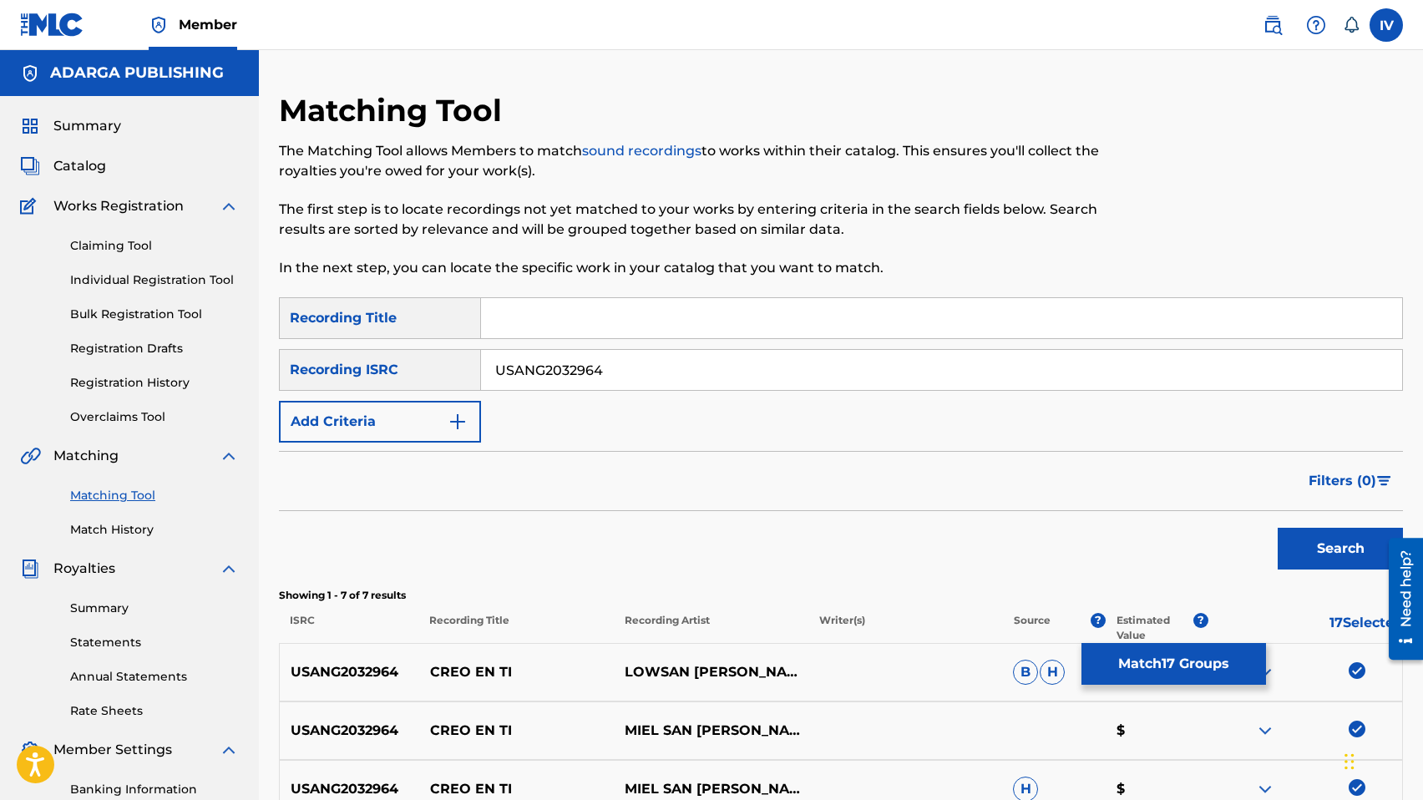
click at [632, 361] on input "USANG2032964" at bounding box center [941, 370] width 921 height 40
click at [598, 291] on div "Matching Tool The Matching Tool allows Members to match sound recordings to wor…" at bounding box center [711, 194] width 865 height 205
click at [578, 307] on input "Search Form" at bounding box center [941, 318] width 921 height 40
type input "creo en ti"
click at [427, 389] on div "Recording ISRC" at bounding box center [380, 370] width 202 height 42
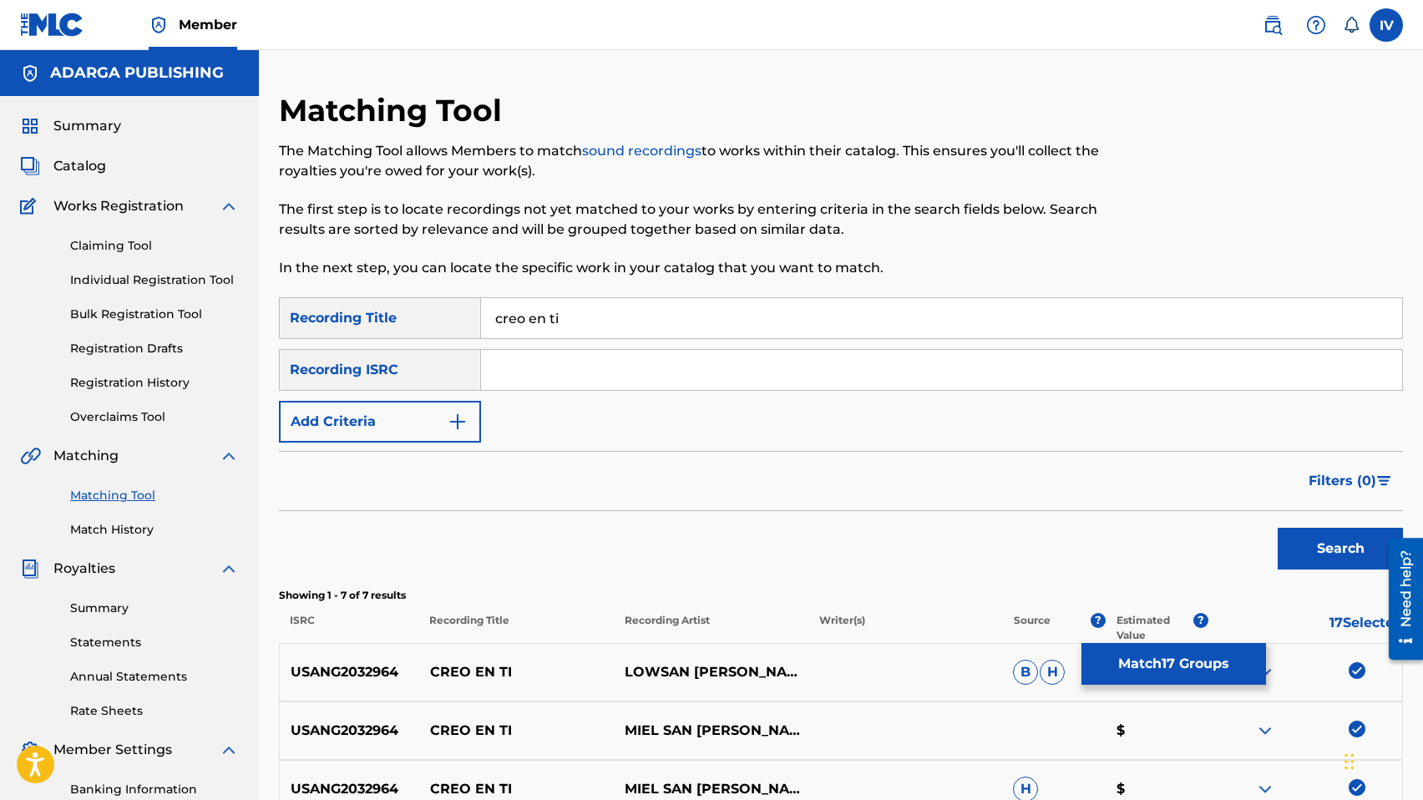
click at [411, 402] on button "Add Criteria" at bounding box center [380, 422] width 202 height 42
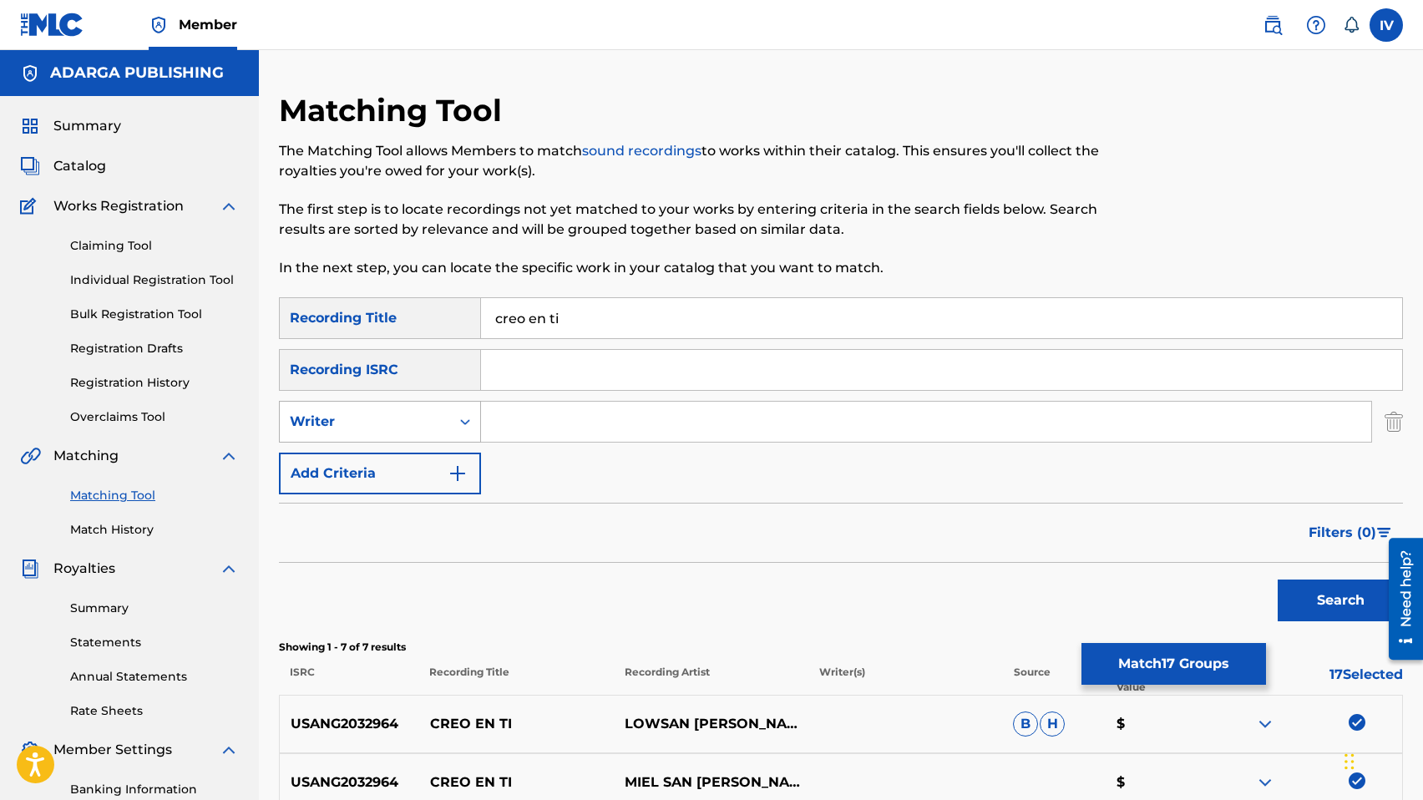
click at [411, 428] on div "Writer" at bounding box center [365, 422] width 150 height 20
click at [351, 474] on div "Recording Artist" at bounding box center [380, 463] width 200 height 42
click at [526, 395] on div "SearchWithCriteriabbc03c6b-bd93-4b4b-94d8-46d765ed8799 Recording Title creo en …" at bounding box center [841, 395] width 1124 height 197
click at [528, 410] on input "Search Form" at bounding box center [926, 422] width 890 height 40
type input "julio melgar"
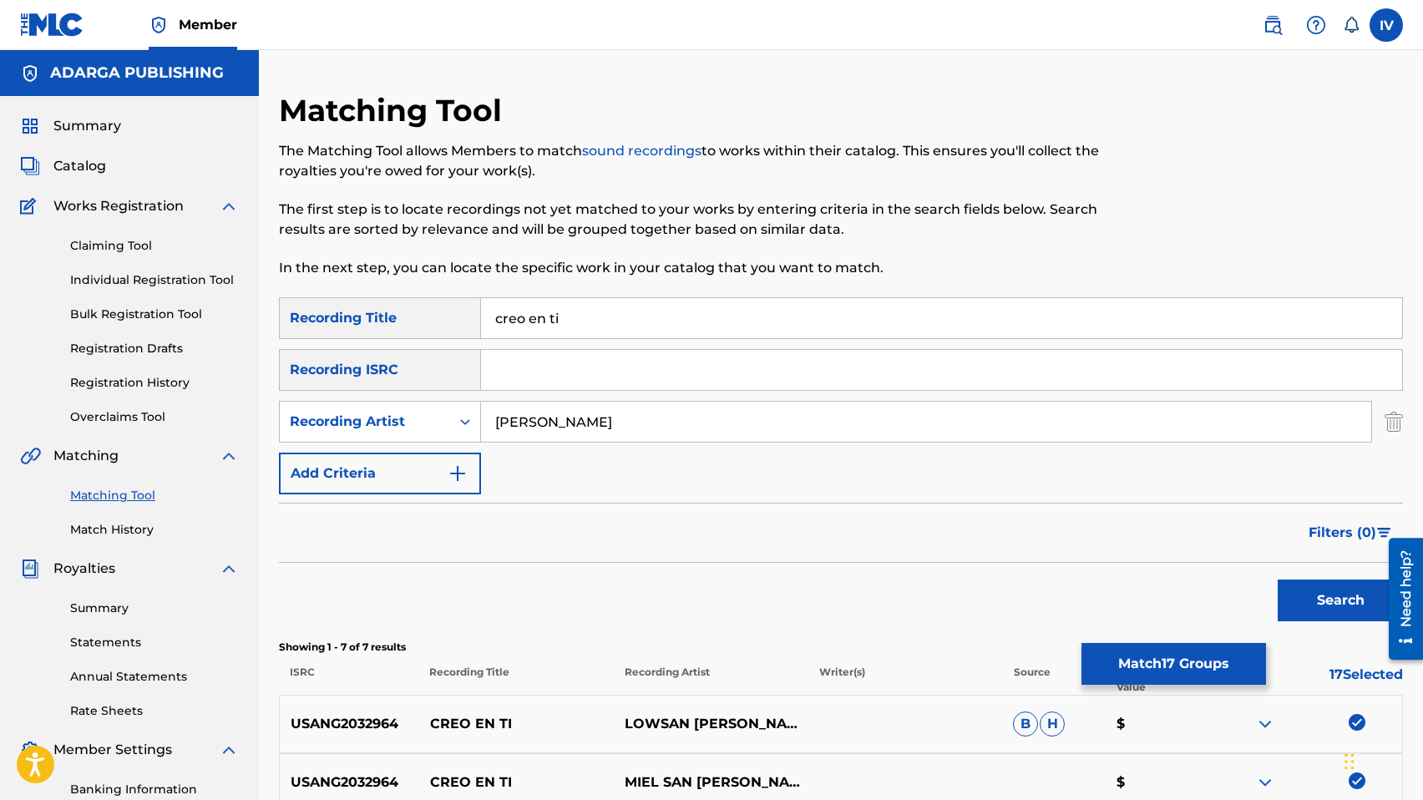
click at [1277, 579] on button "Search" at bounding box center [1339, 600] width 125 height 42
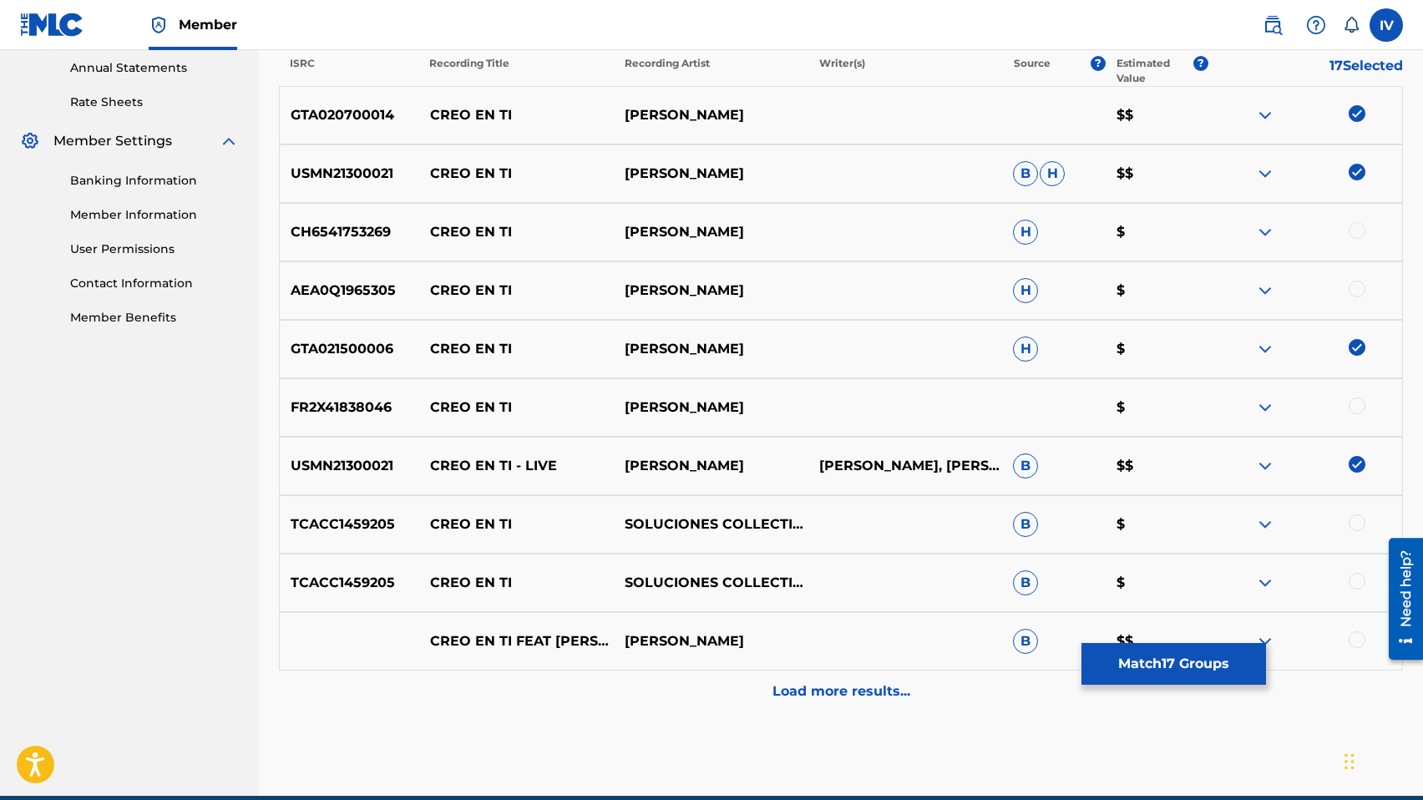
scroll to position [685, 0]
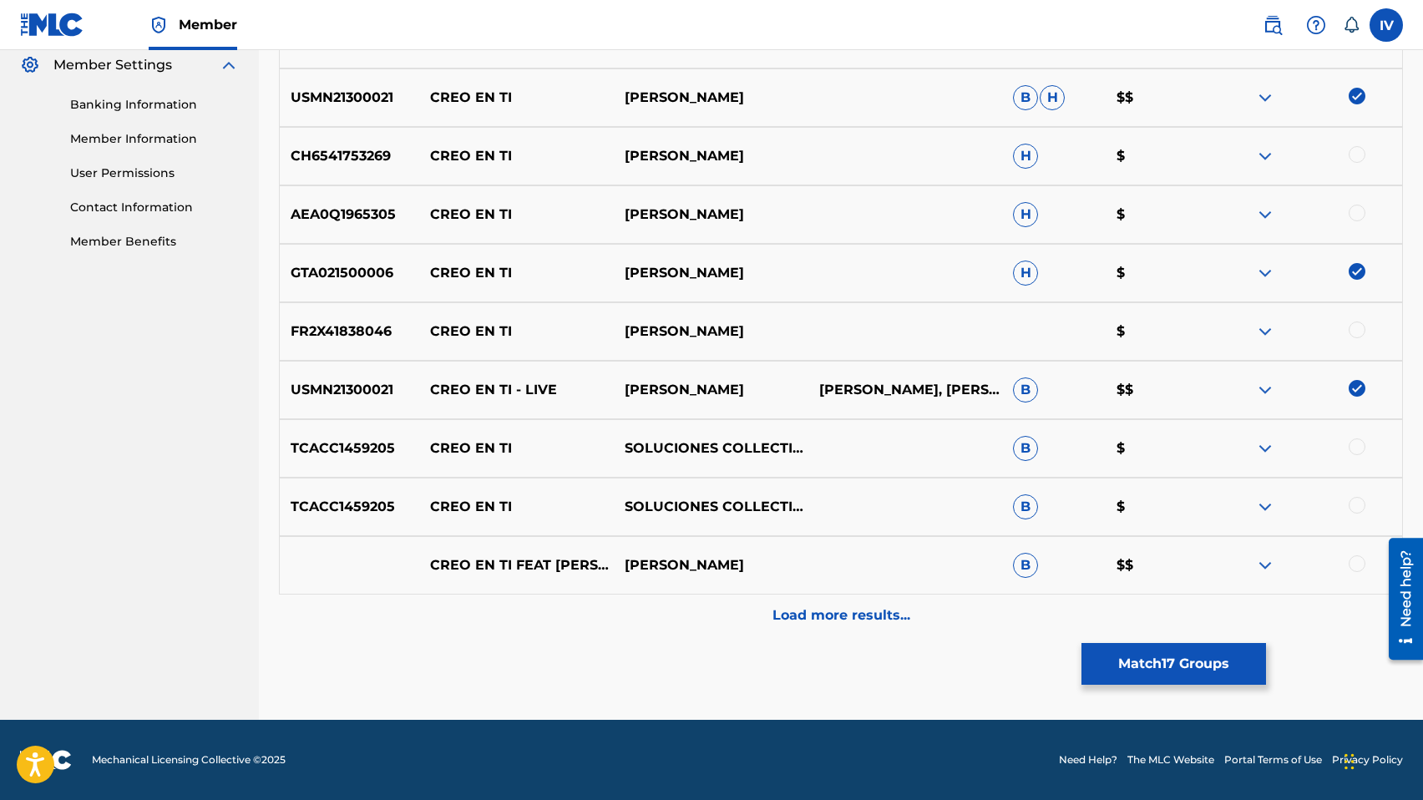
click at [837, 602] on div "Load more results..." at bounding box center [841, 615] width 1124 height 42
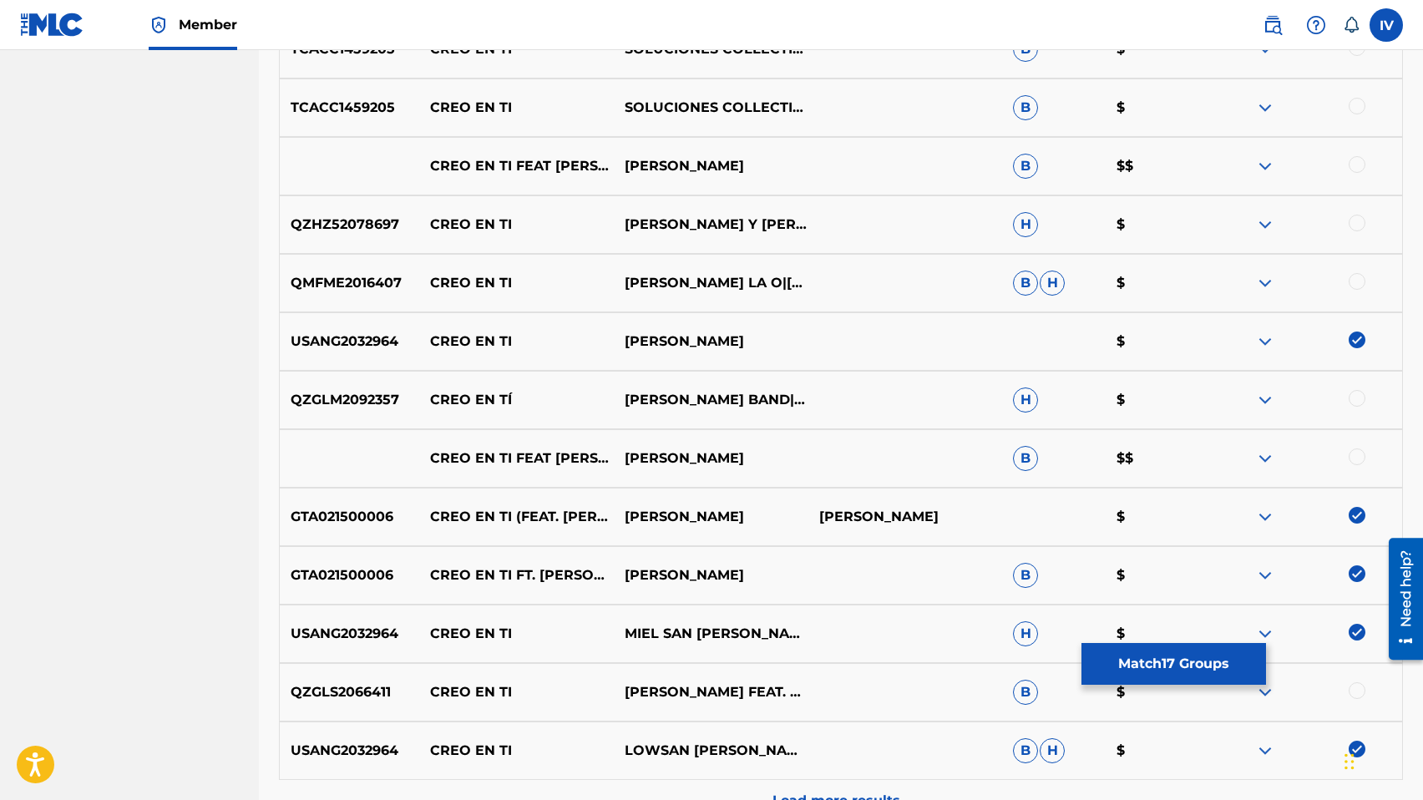
scroll to position [1143, 0]
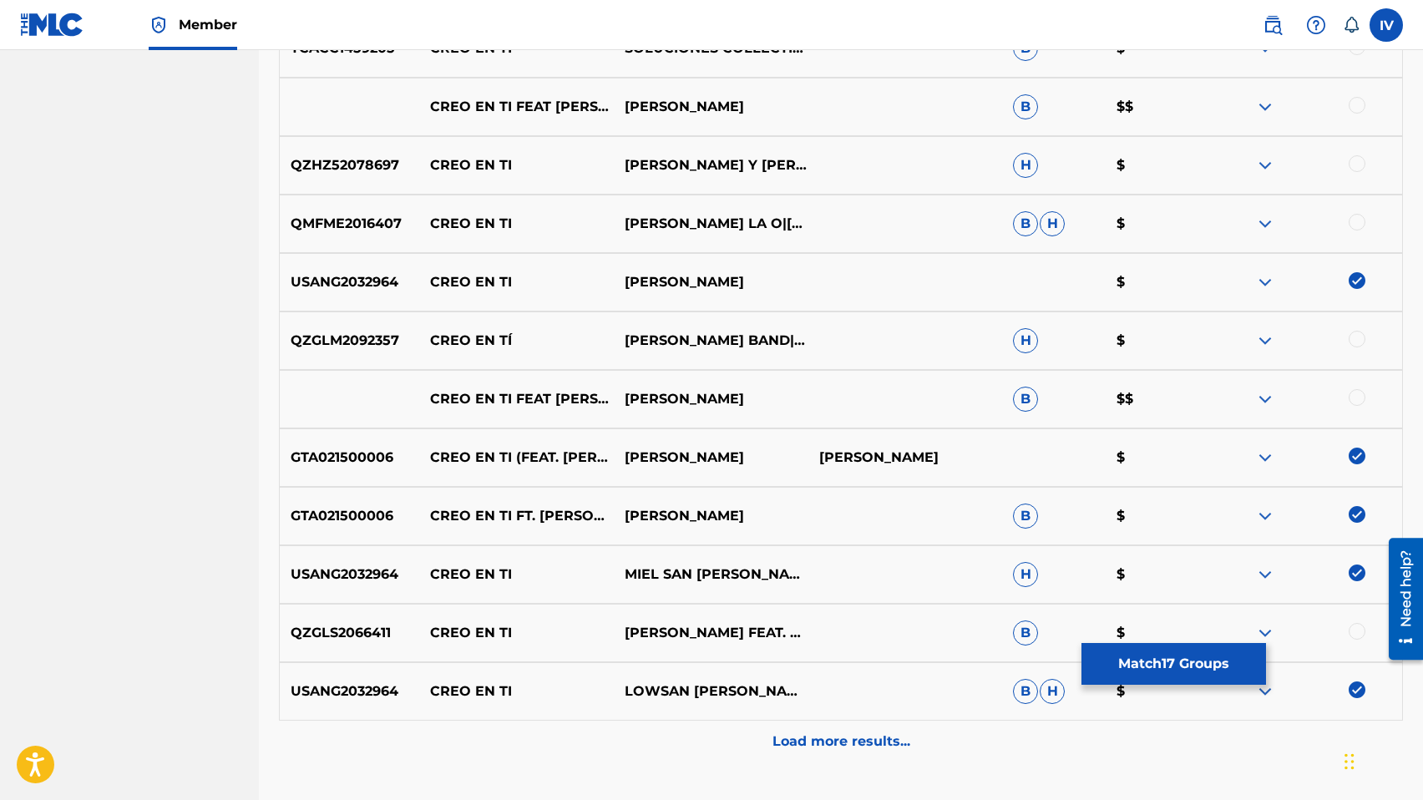
click at [1351, 639] on div at bounding box center [1304, 633] width 195 height 20
click at [1357, 346] on div at bounding box center [1356, 339] width 17 height 17
click at [1357, 221] on div at bounding box center [1356, 222] width 17 height 17
click at [1357, 163] on div at bounding box center [1356, 163] width 17 height 17
click at [1353, 97] on div at bounding box center [1304, 107] width 195 height 20
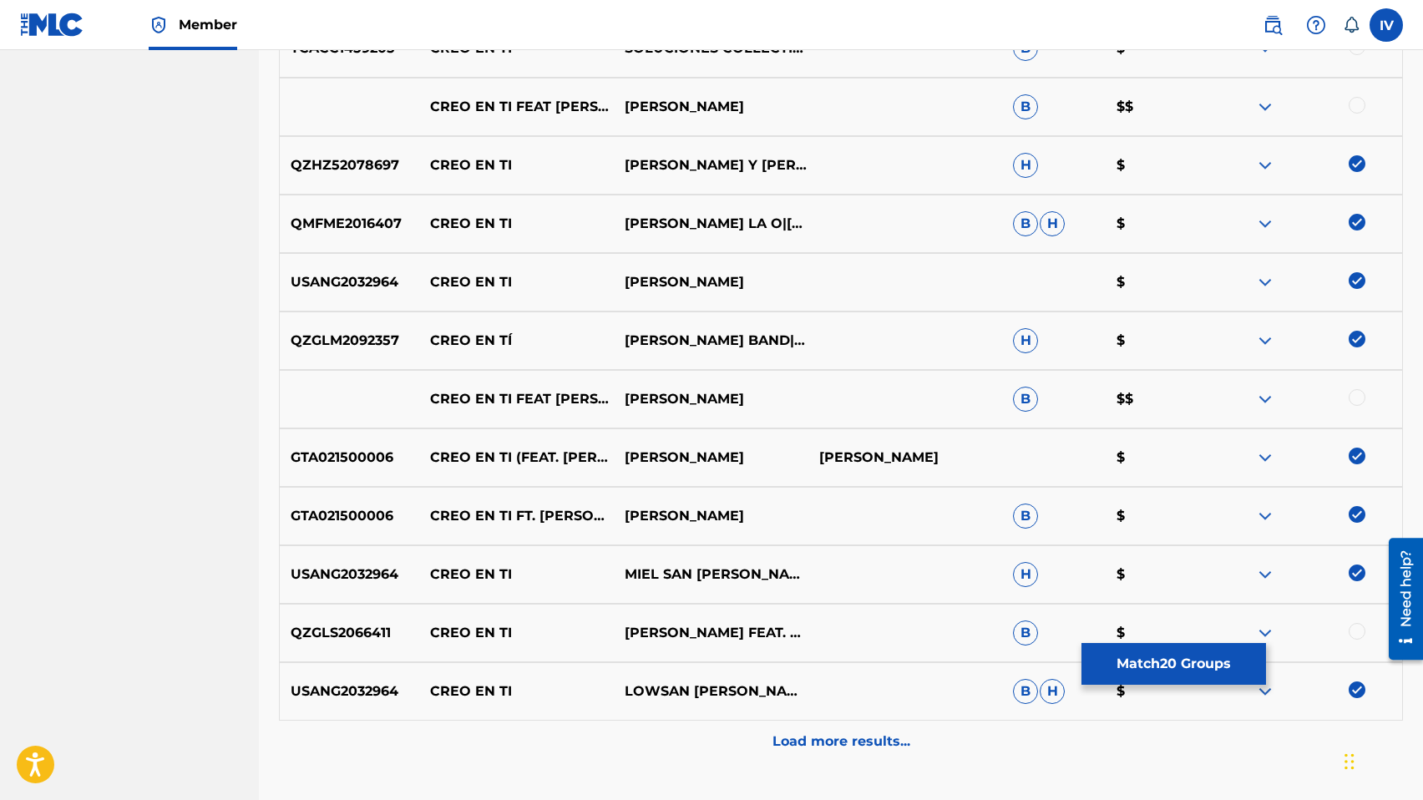
click at [1356, 387] on div "CREO EN TI FEAT MARCOS BRUNET ANDREA LOPEZ ROBERTA PALADA ERIC YEH E JULIO MELG…" at bounding box center [841, 399] width 1124 height 58
click at [1357, 633] on div at bounding box center [1356, 631] width 17 height 17
click at [1356, 397] on div at bounding box center [1356, 397] width 17 height 17
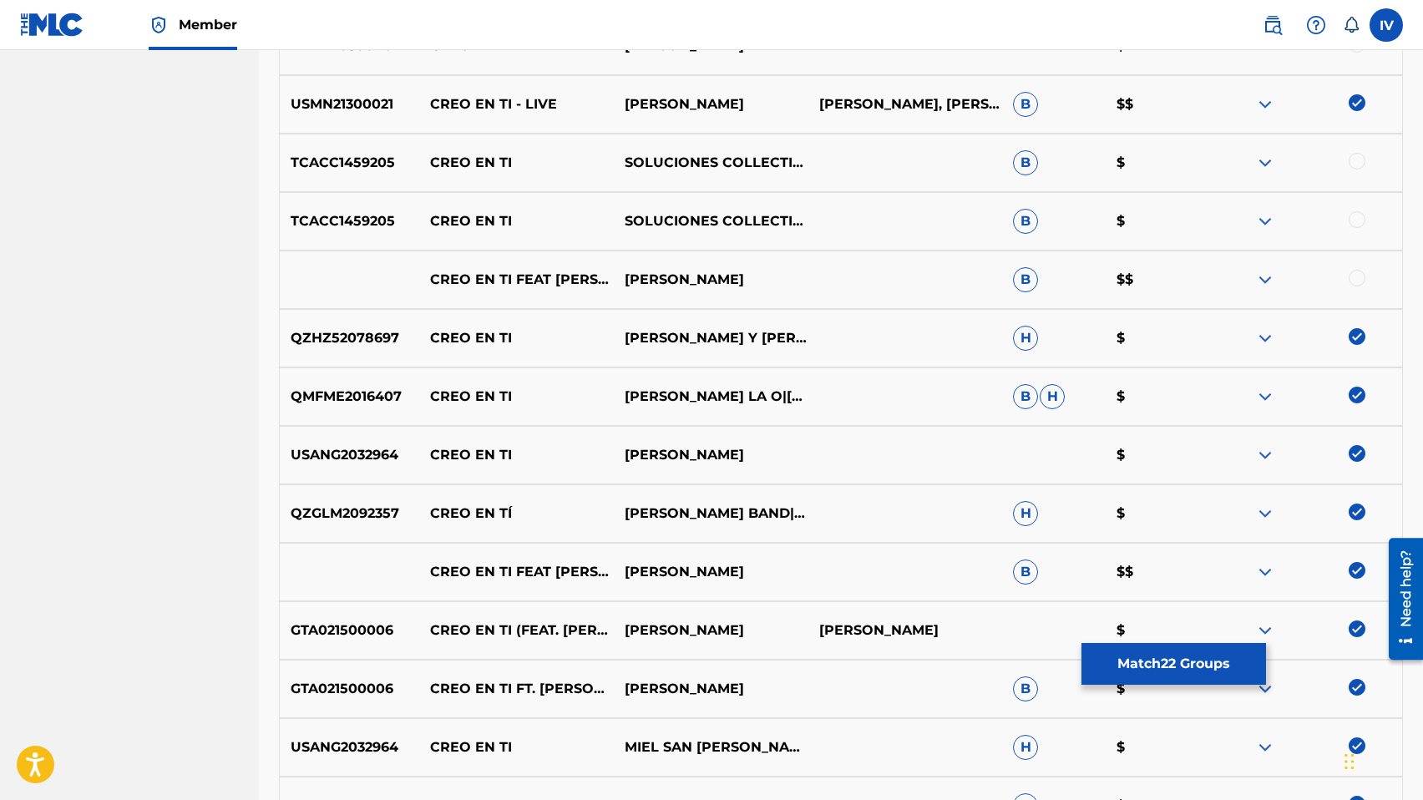
scroll to position [968, 0]
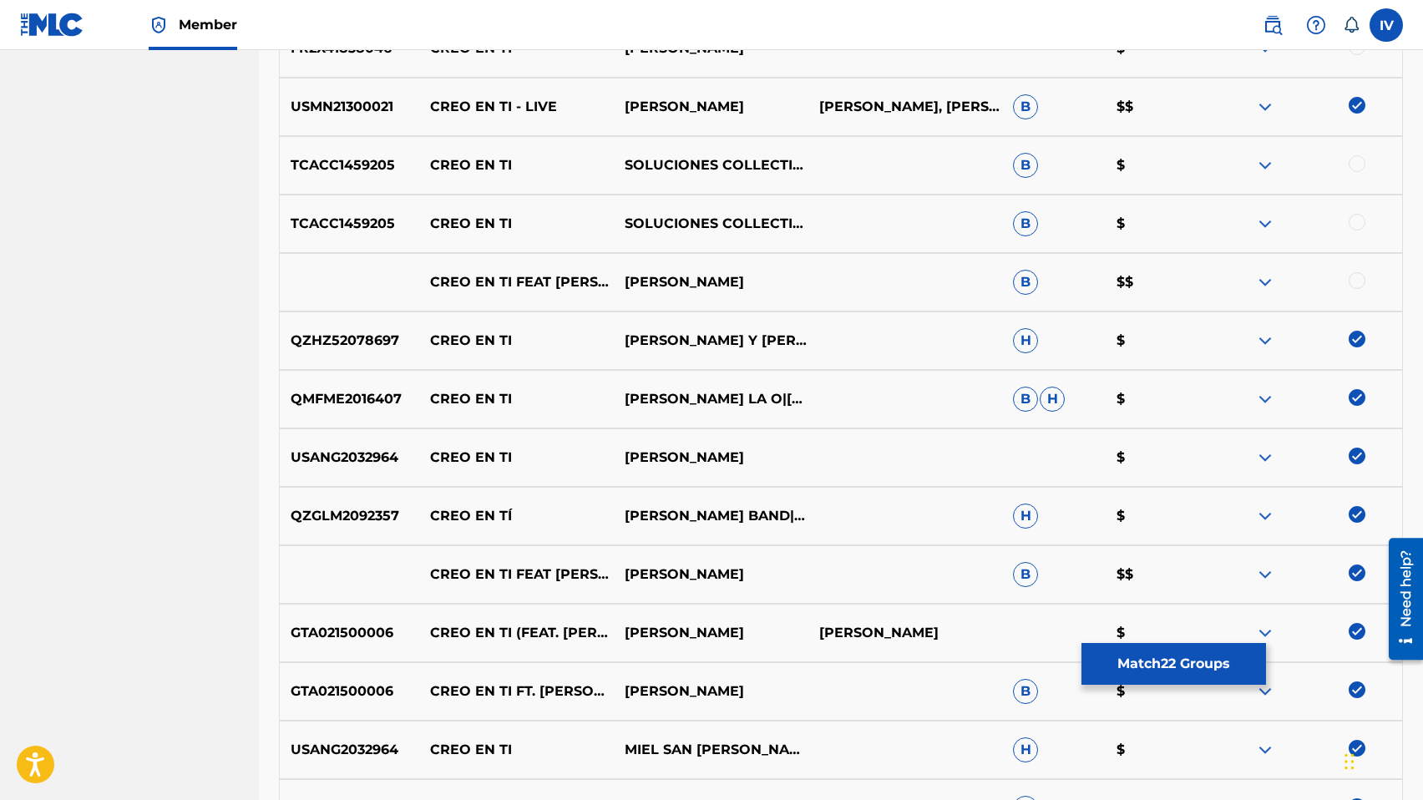
click at [1352, 277] on div at bounding box center [1356, 280] width 17 height 17
click at [1357, 219] on div at bounding box center [1356, 222] width 17 height 17
click at [1356, 163] on div at bounding box center [1356, 163] width 17 height 17
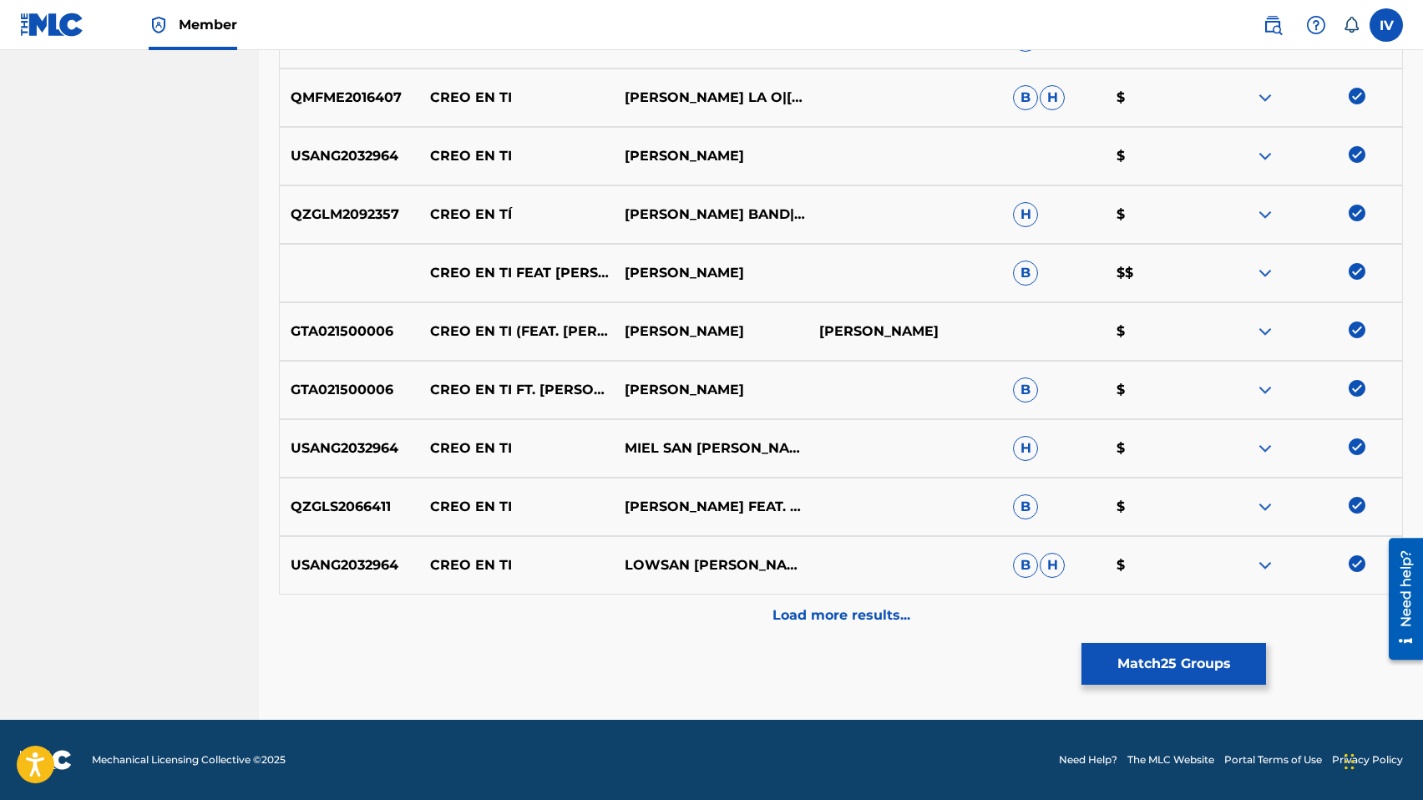
click at [897, 617] on p "Load more results..." at bounding box center [841, 615] width 138 height 20
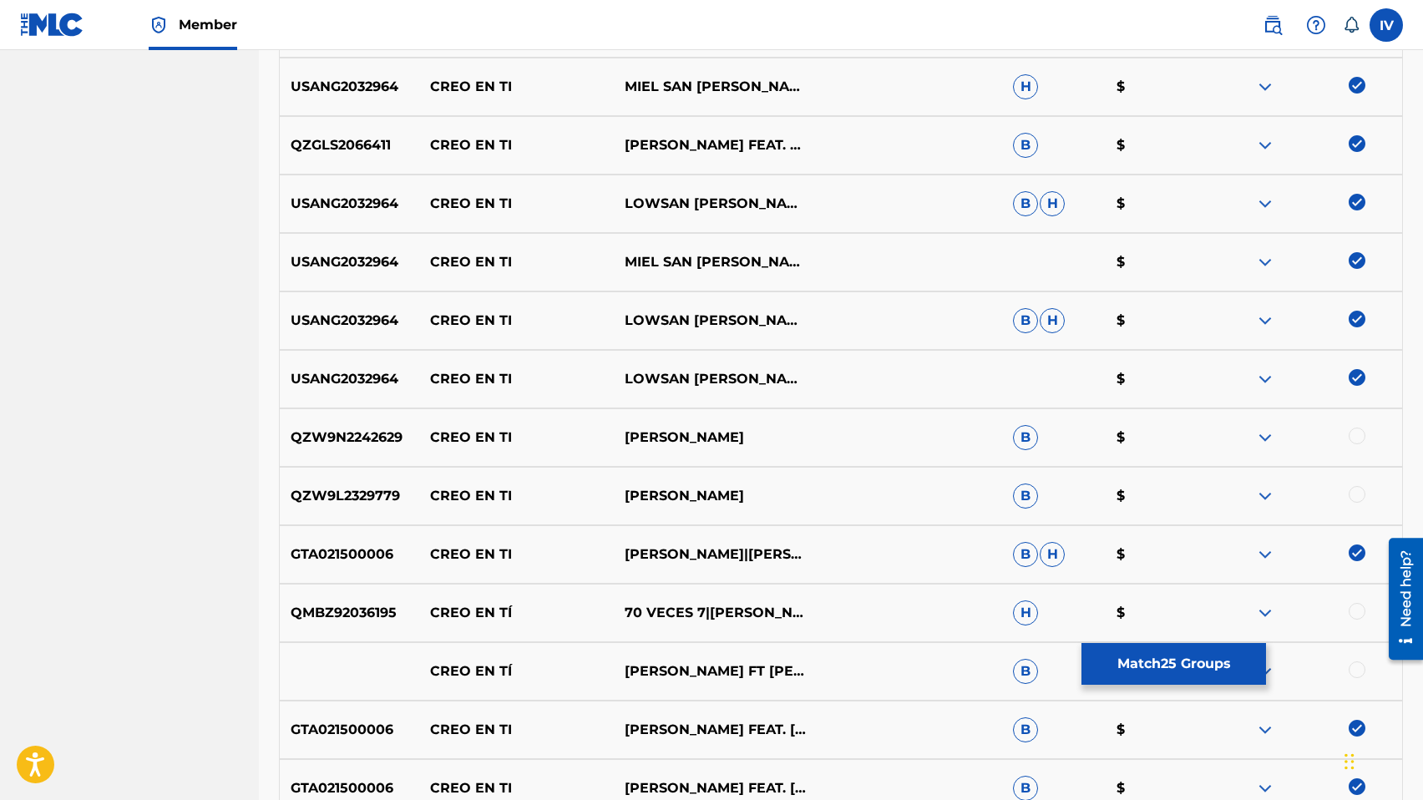
scroll to position [1853, 0]
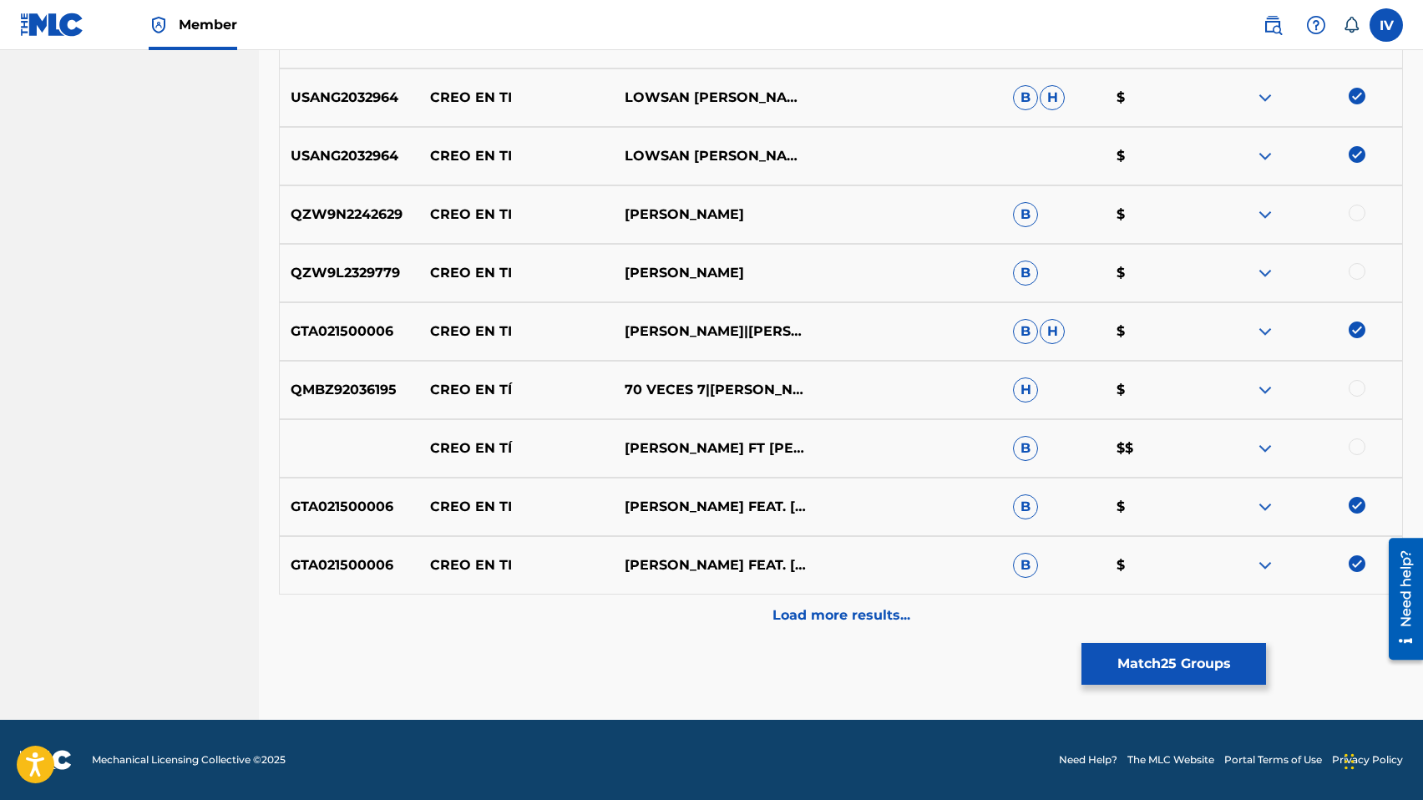
click at [1363, 387] on div at bounding box center [1356, 388] width 17 height 17
click at [1357, 452] on div at bounding box center [1356, 446] width 17 height 17
click at [874, 607] on p "Load more results..." at bounding box center [841, 615] width 138 height 20
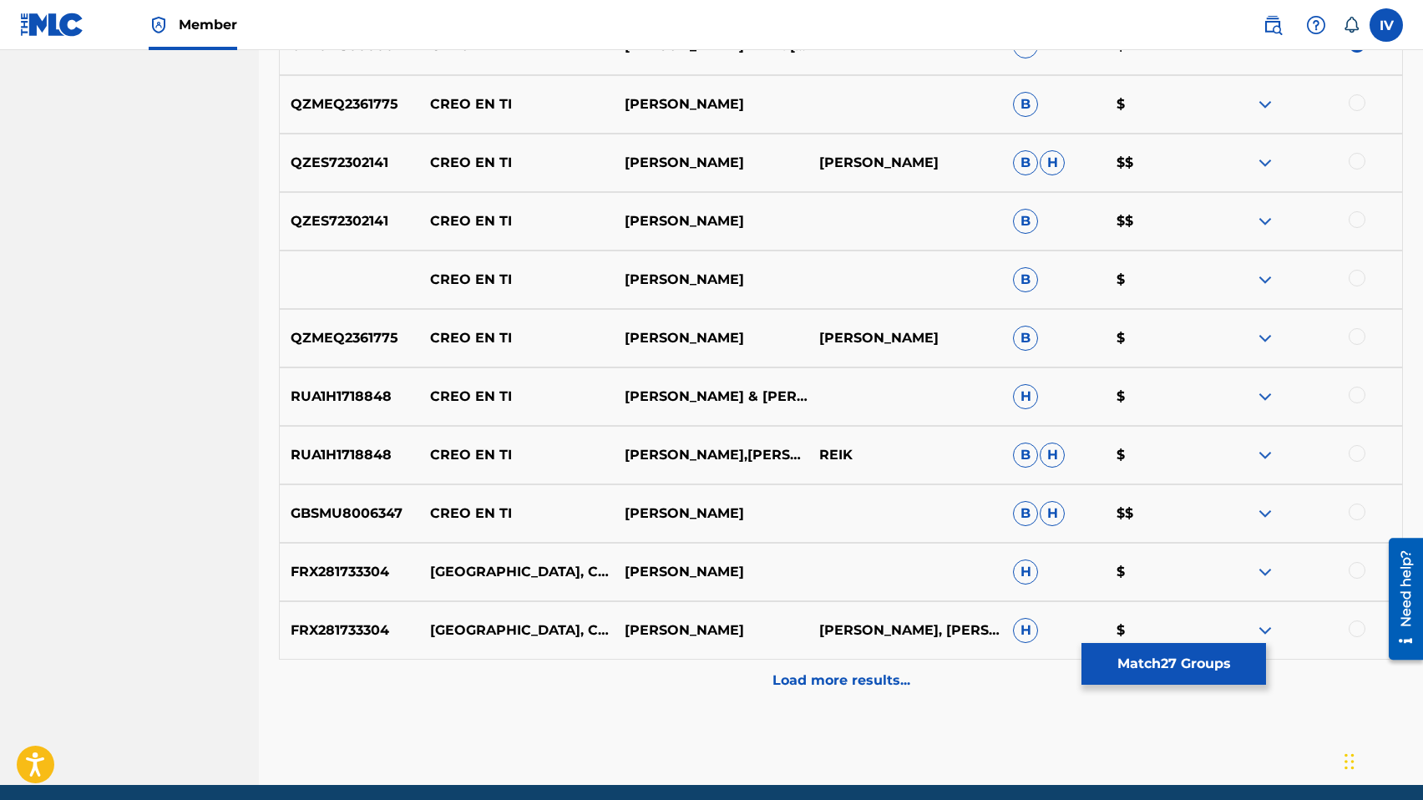
scroll to position [2373, 0]
click at [848, 685] on p "Load more results..." at bounding box center [841, 680] width 138 height 20
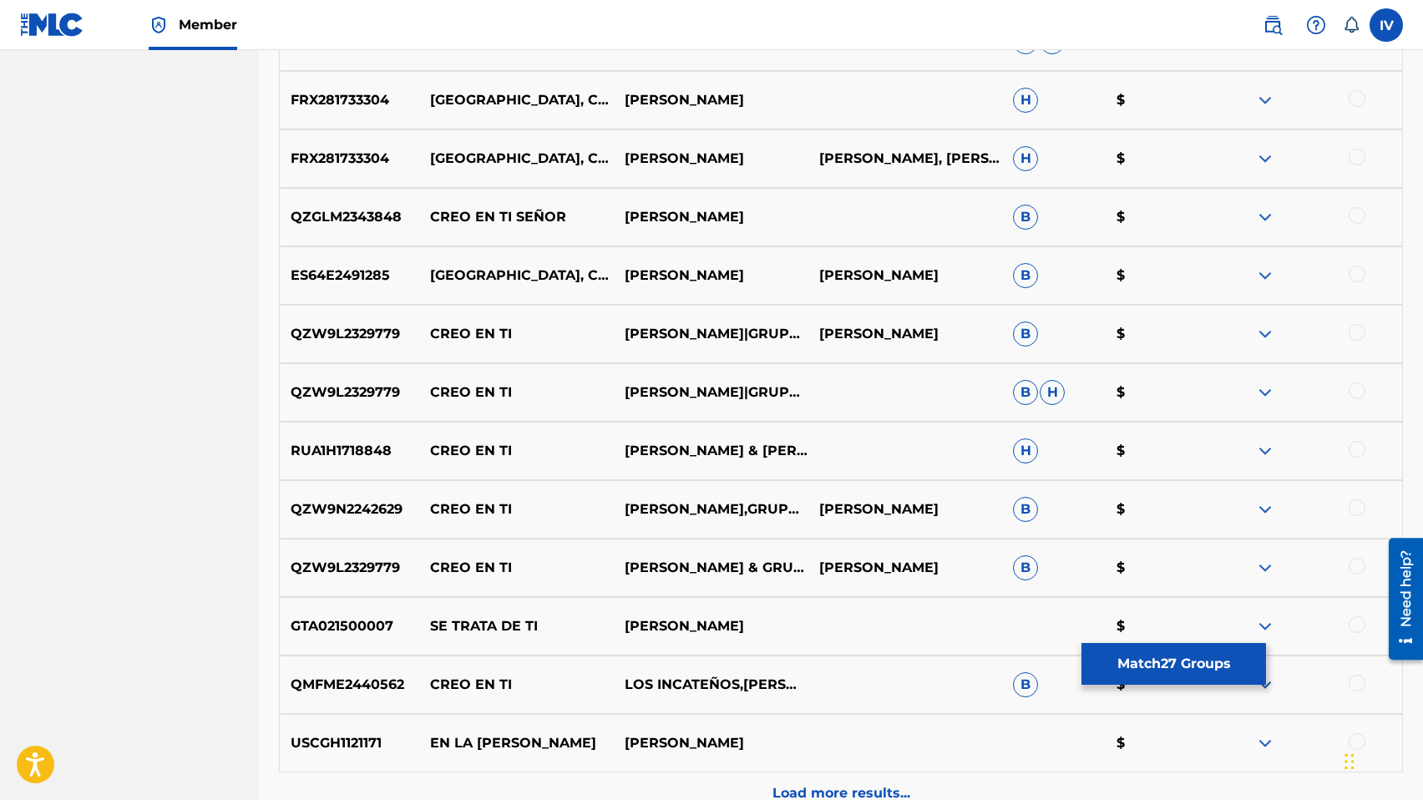
scroll to position [3022, 0]
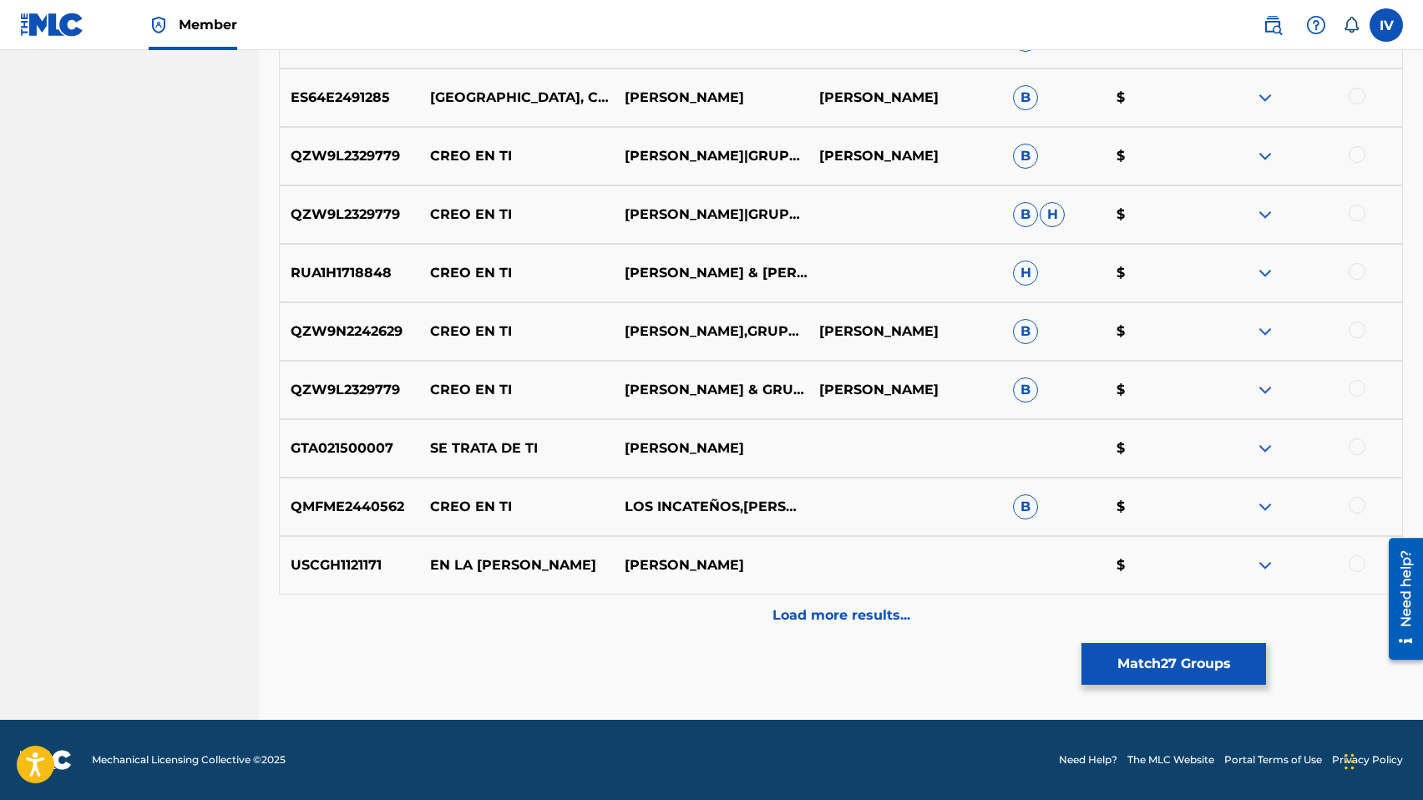
click at [821, 594] on div "Load more results..." at bounding box center [841, 615] width 1124 height 42
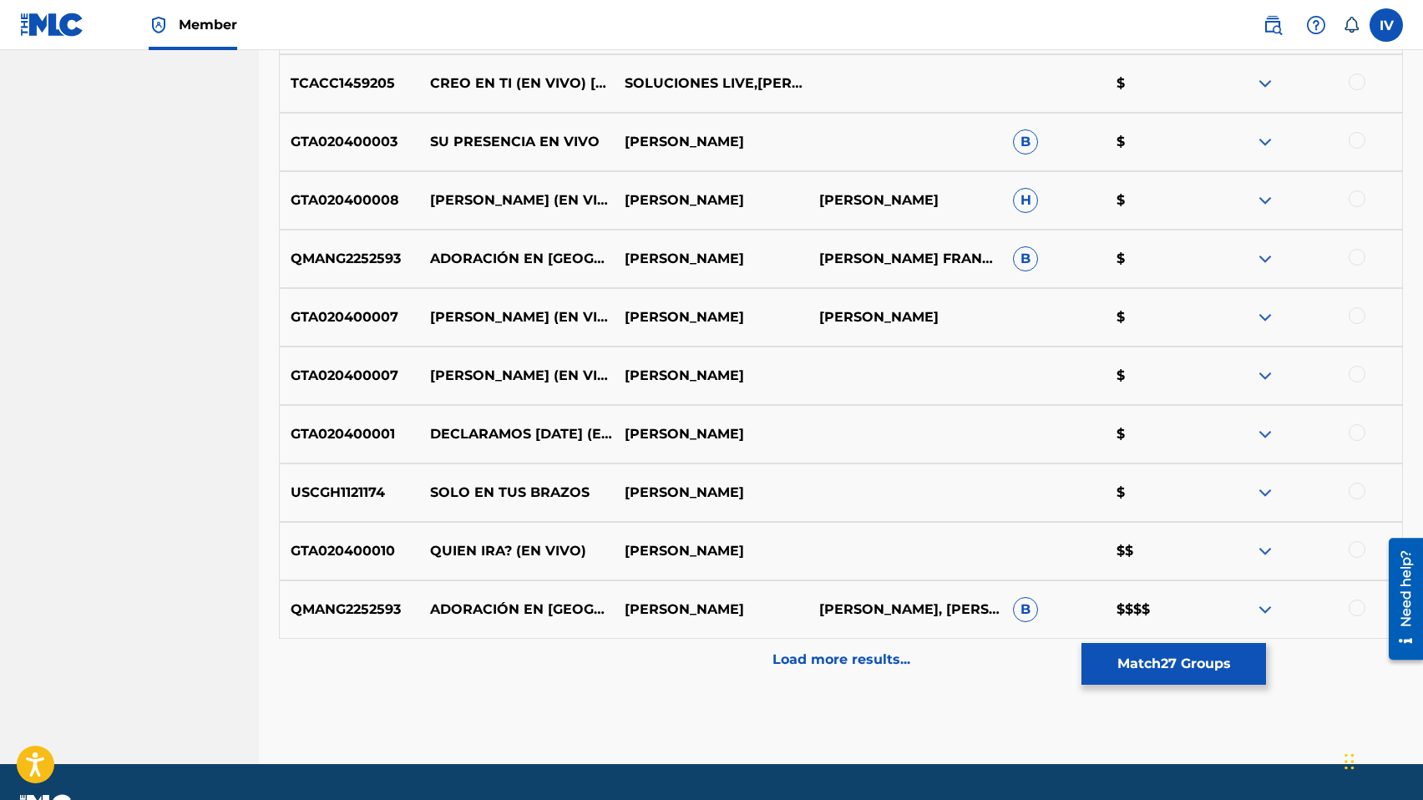
scroll to position [3572, 0]
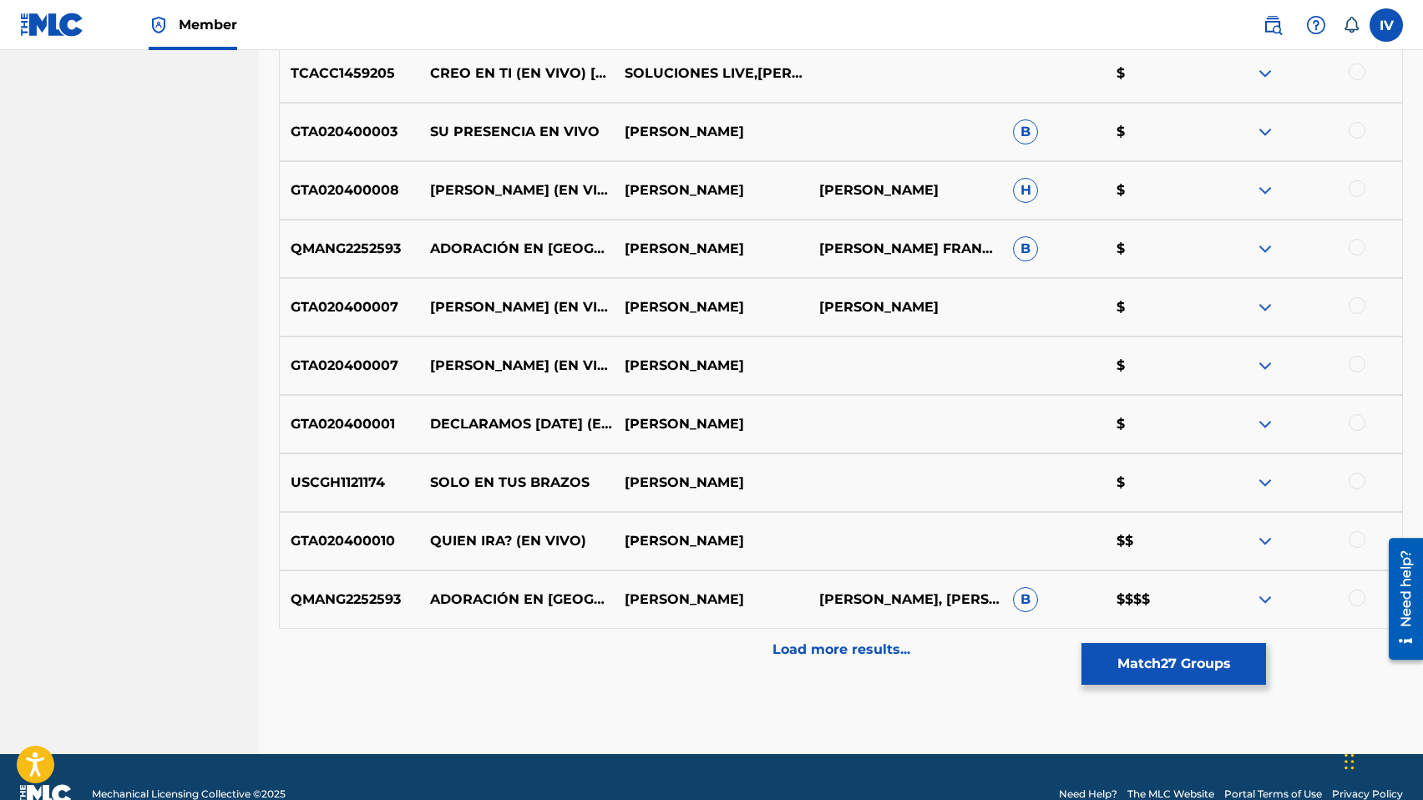
click at [1354, 68] on div at bounding box center [1356, 71] width 17 height 17
click at [820, 659] on p "Load more results..." at bounding box center [841, 649] width 138 height 20
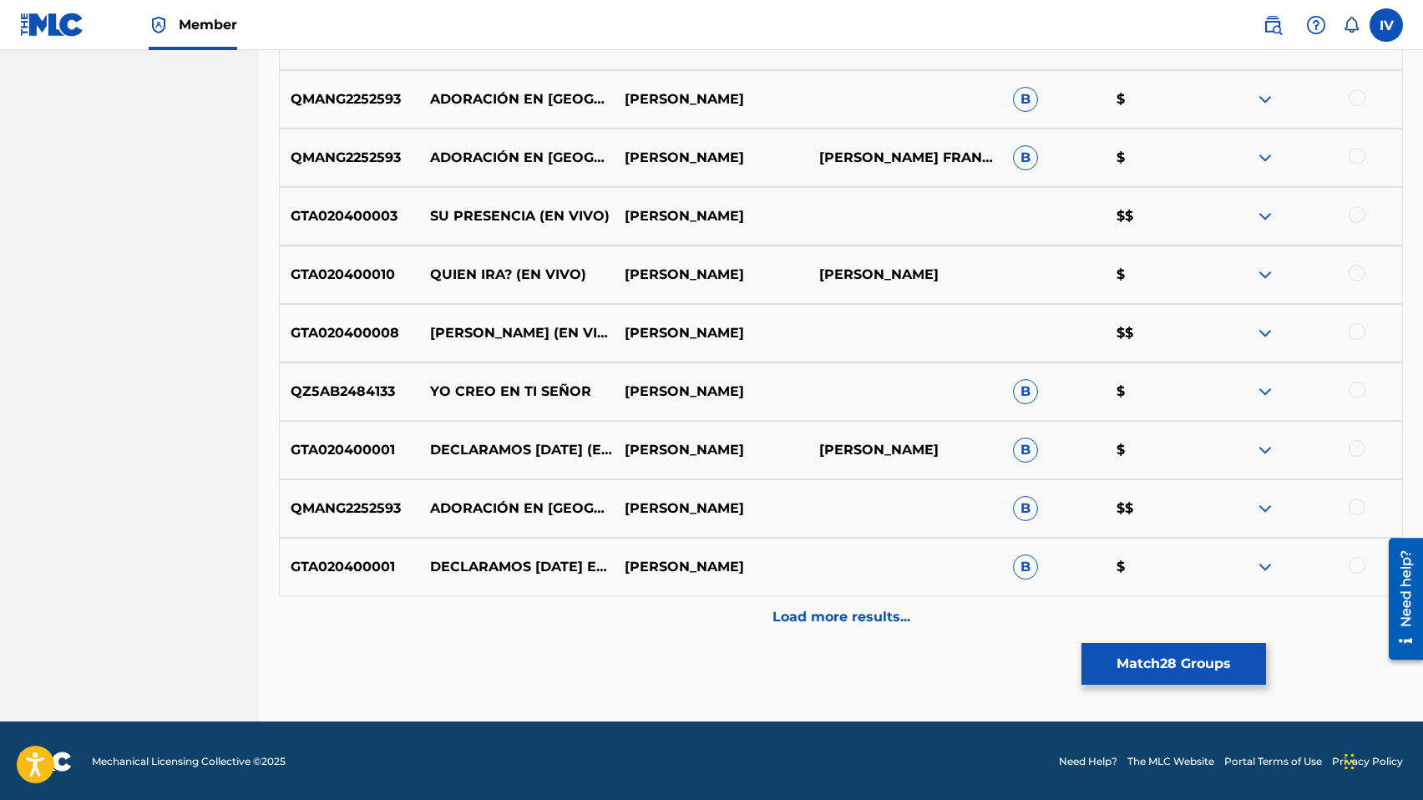
scroll to position [4191, 0]
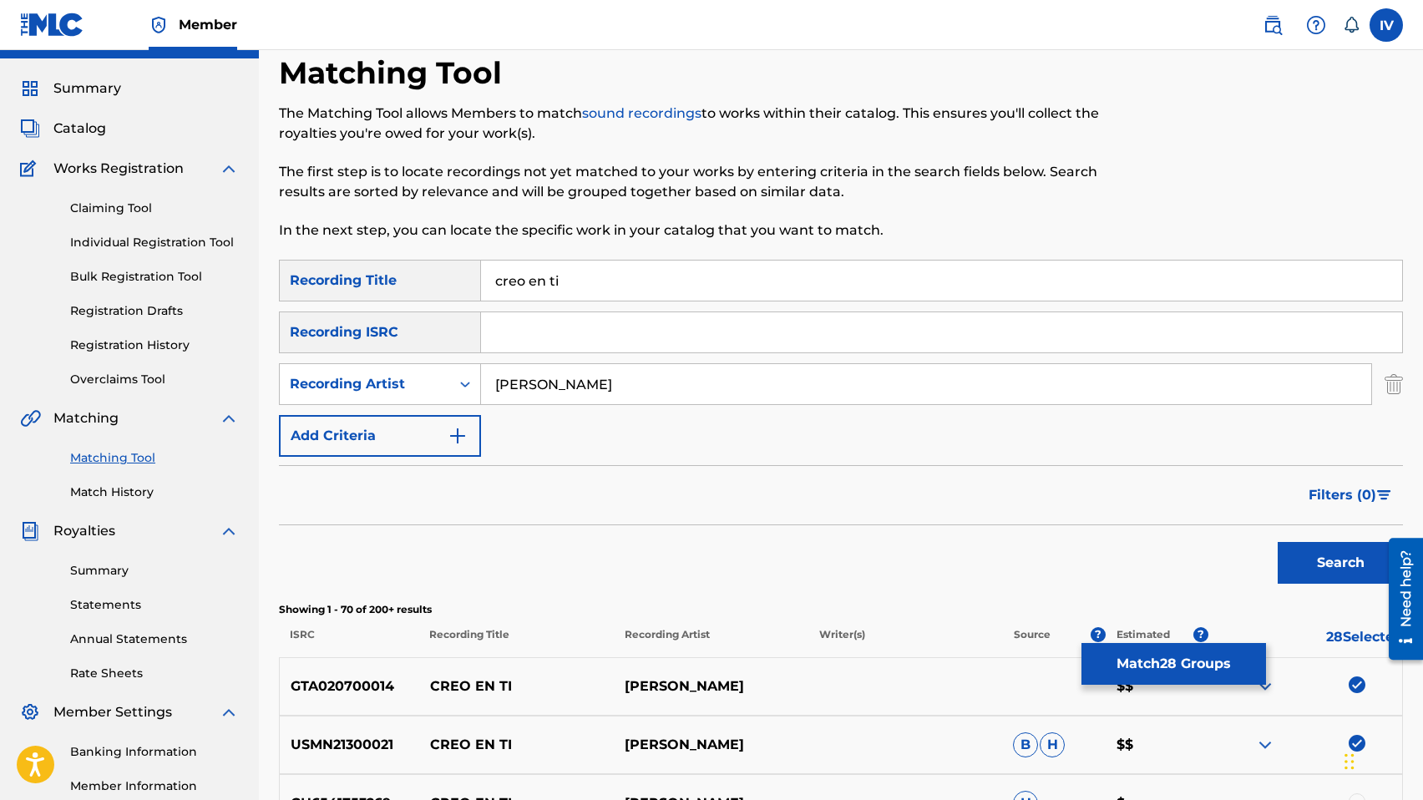
scroll to position [0, 0]
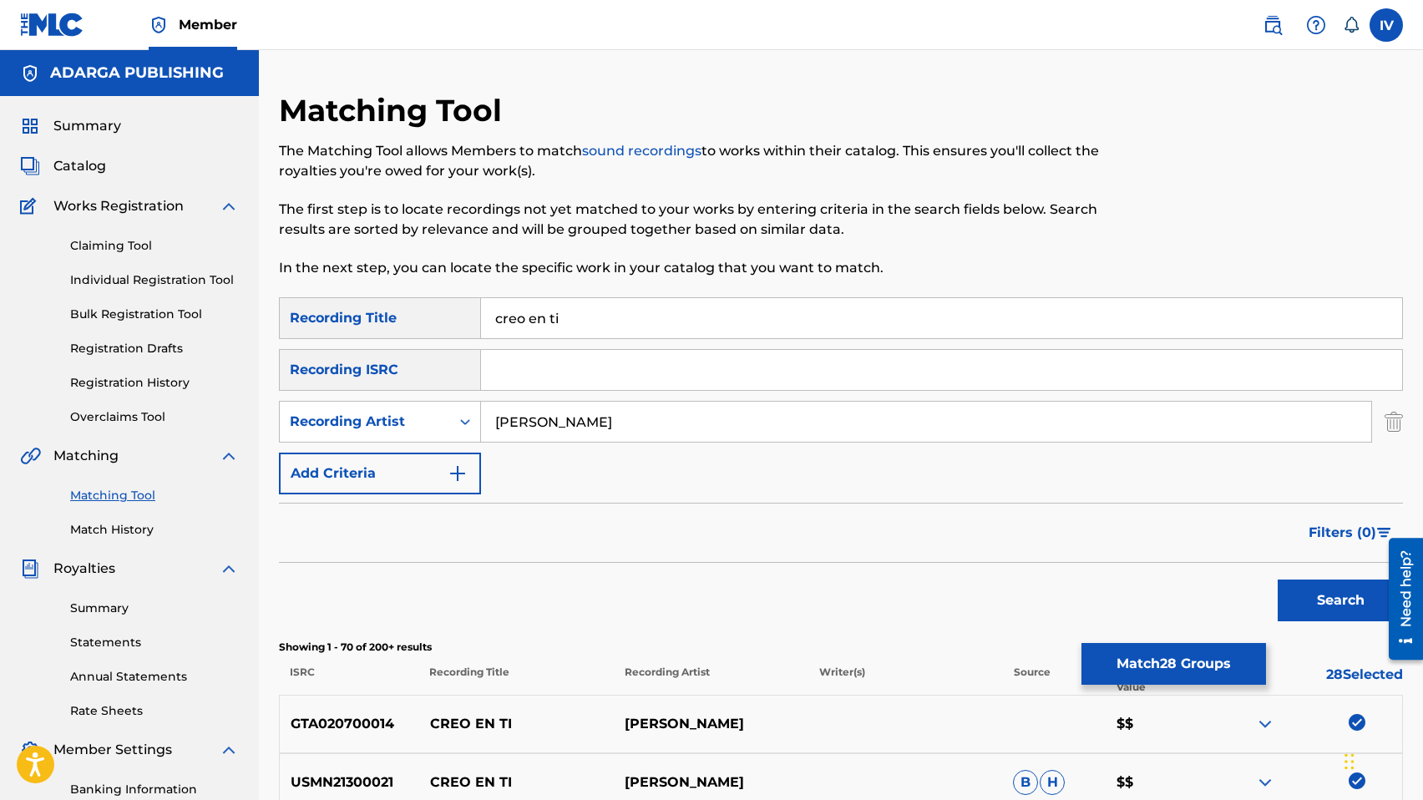
click at [545, 316] on input "creo en ti" at bounding box center [941, 318] width 921 height 40
paste input "TCACC1459205"
type input "TCACC1459205"
click at [587, 415] on input "julio melgar" at bounding box center [926, 422] width 890 height 40
click at [587, 414] on input "julio melgar" at bounding box center [926, 422] width 890 height 40
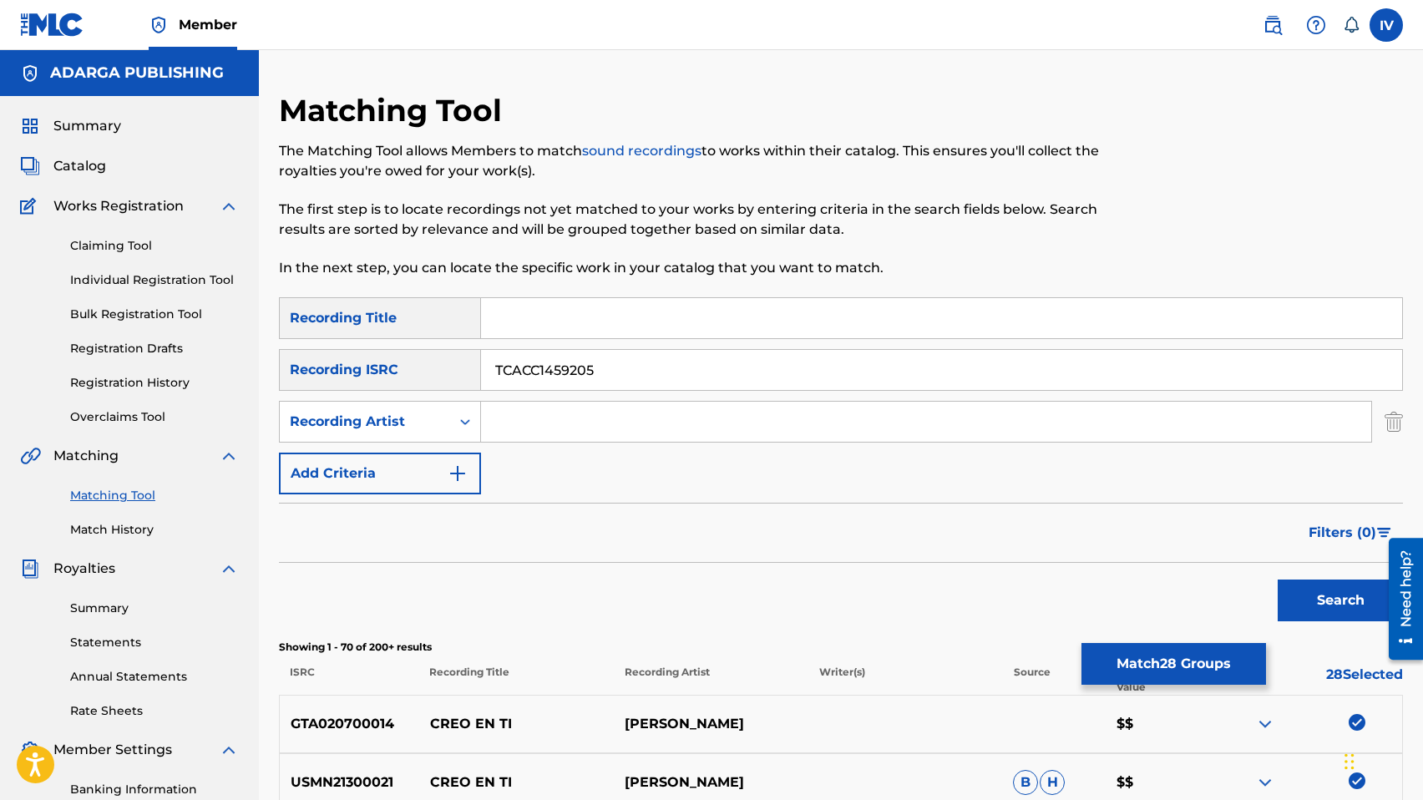
click at [1277, 579] on button "Search" at bounding box center [1339, 600] width 125 height 42
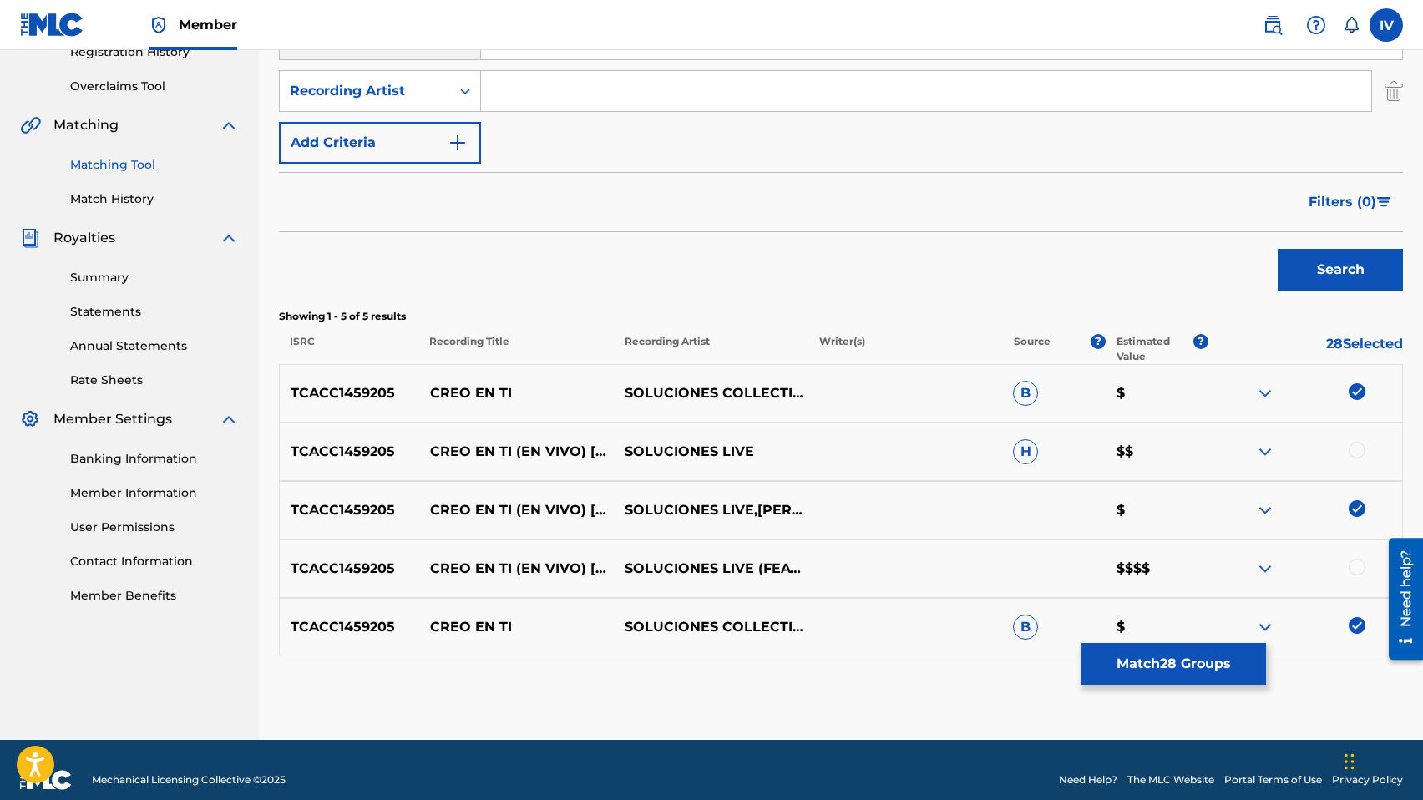
scroll to position [351, 0]
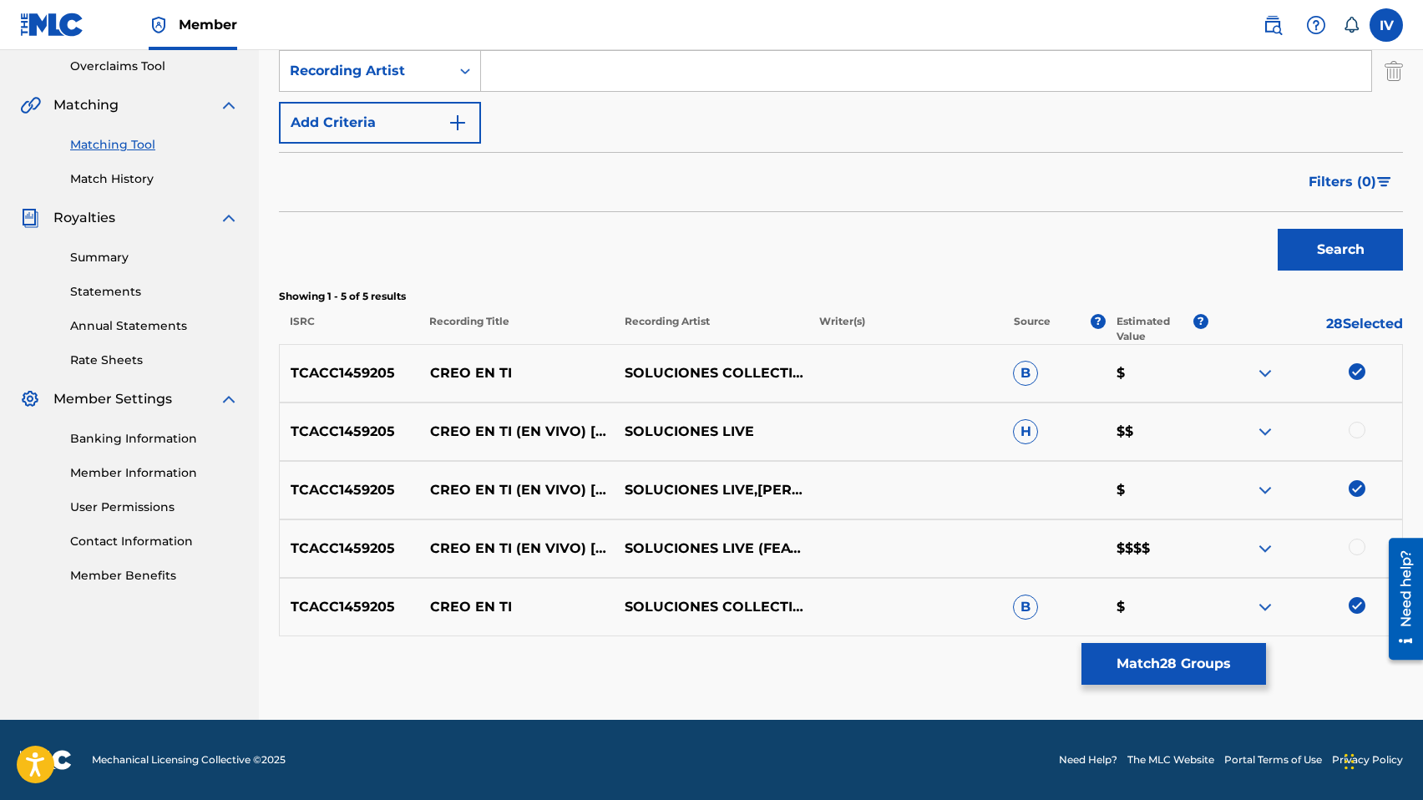
click at [1357, 426] on div at bounding box center [1356, 430] width 17 height 17
click at [1358, 548] on div at bounding box center [1356, 546] width 17 height 17
click at [1215, 670] on button "Match 30 Groups" at bounding box center [1173, 664] width 184 height 42
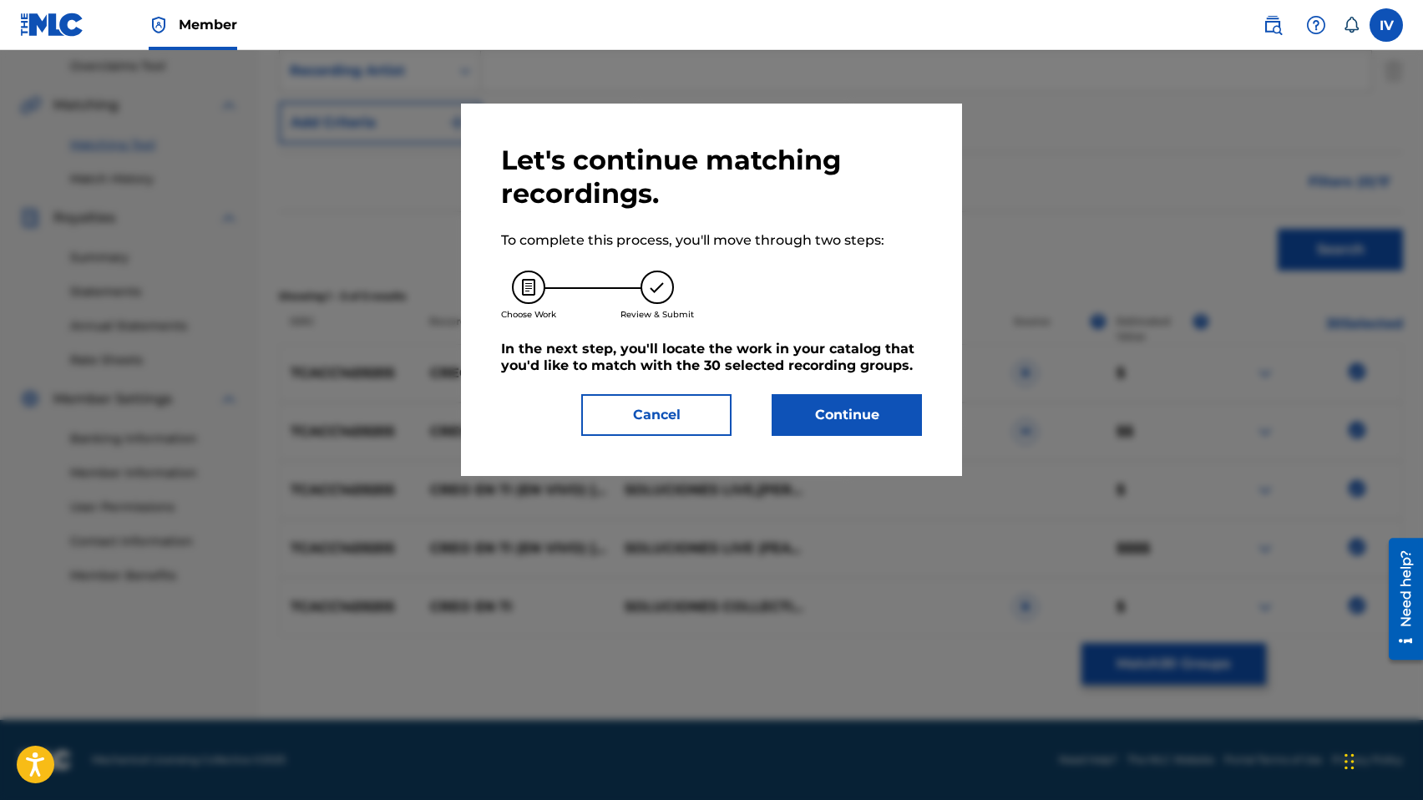
click at [847, 399] on button "Continue" at bounding box center [846, 415] width 150 height 42
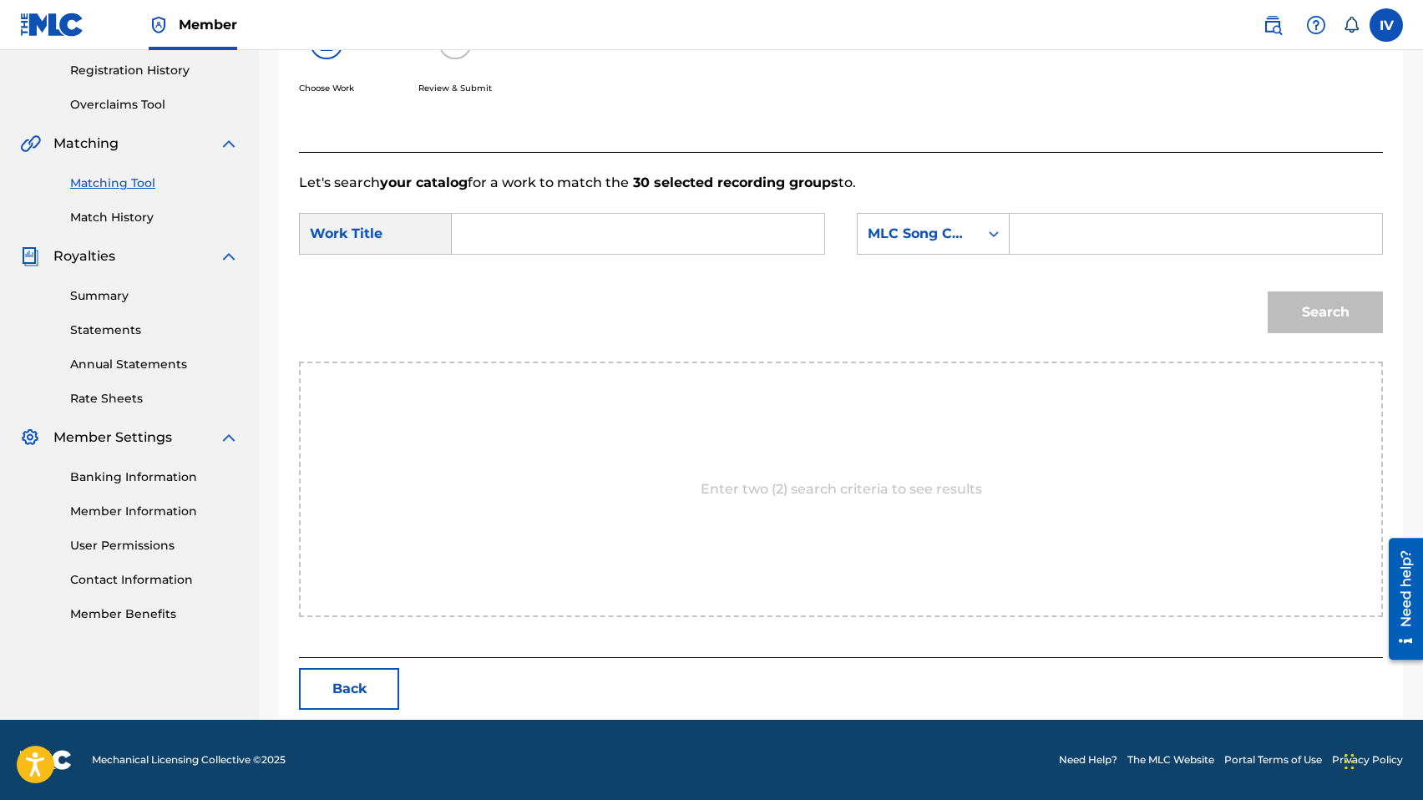
click at [660, 236] on input "Search Form" at bounding box center [638, 234] width 344 height 40
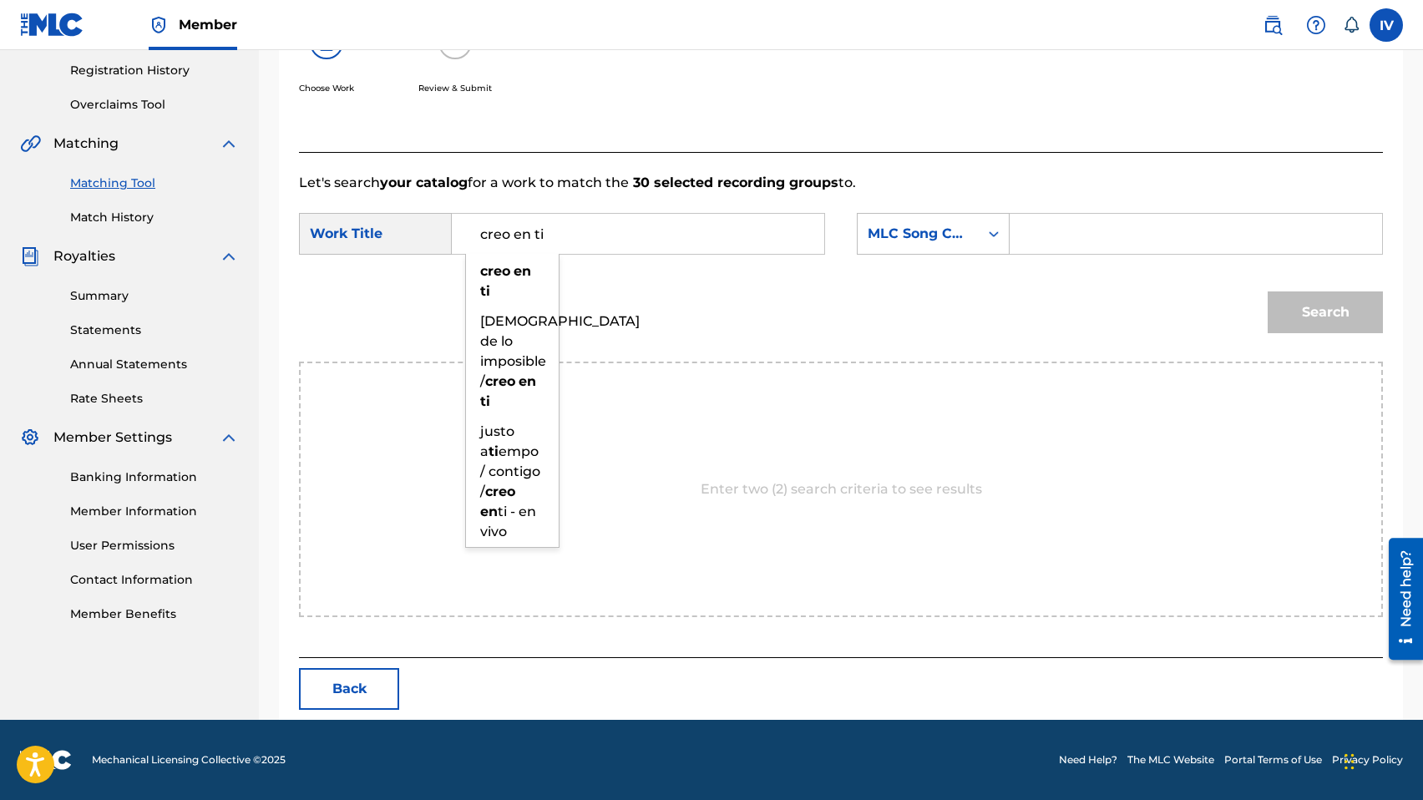
type input "creo en ti"
click at [518, 281] on div "creo en ti" at bounding box center [512, 281] width 93 height 50
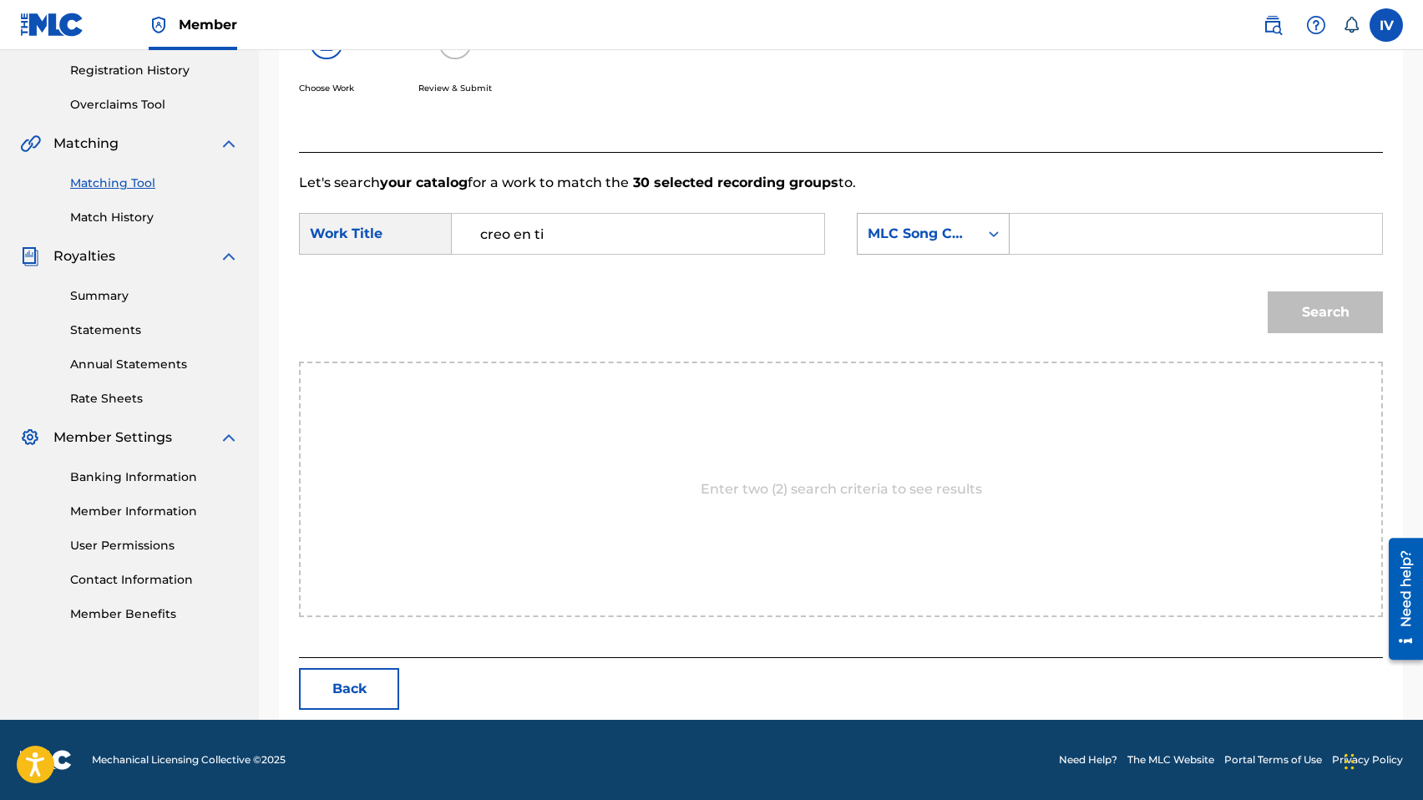
click at [958, 227] on div "MLC Song Code" at bounding box center [917, 234] width 101 height 20
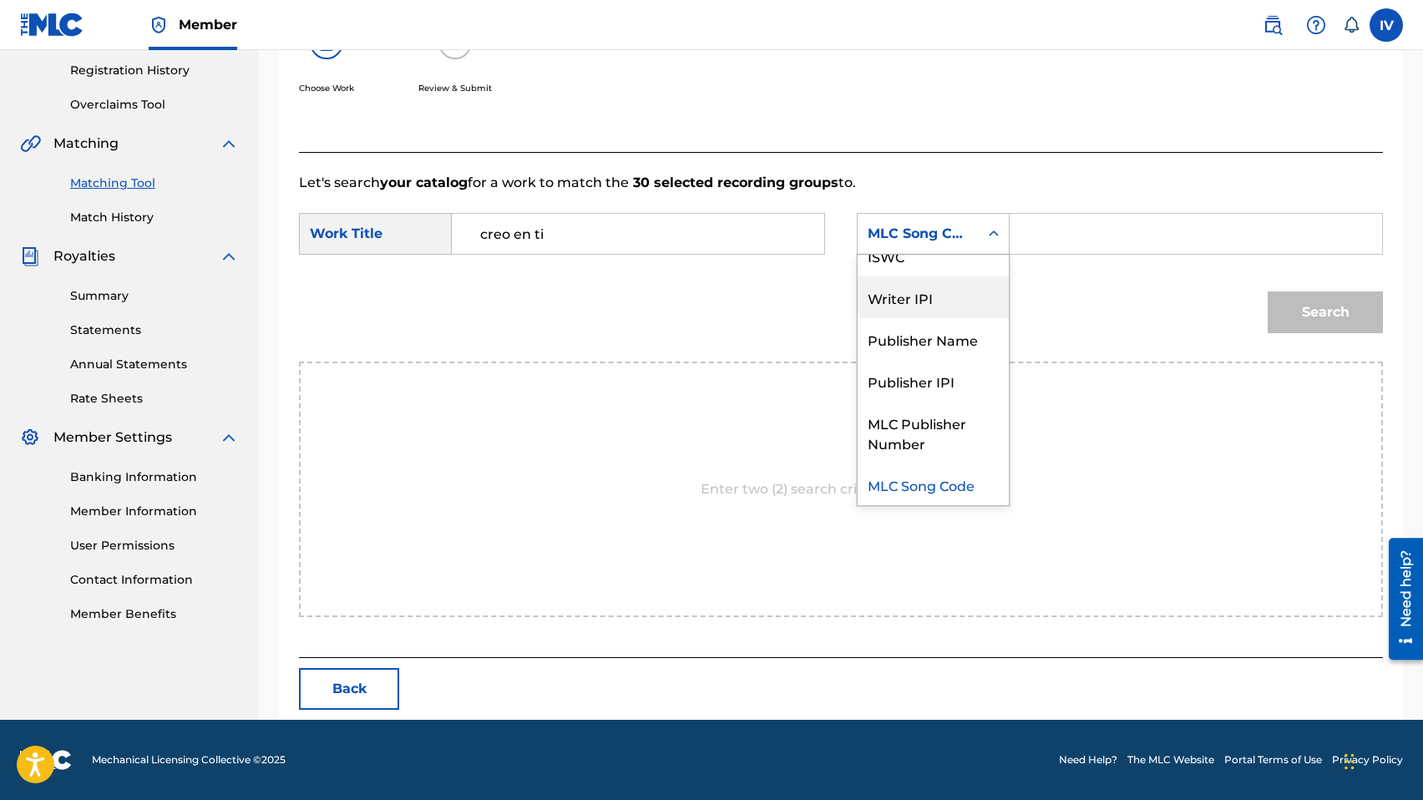
scroll to position [0, 0]
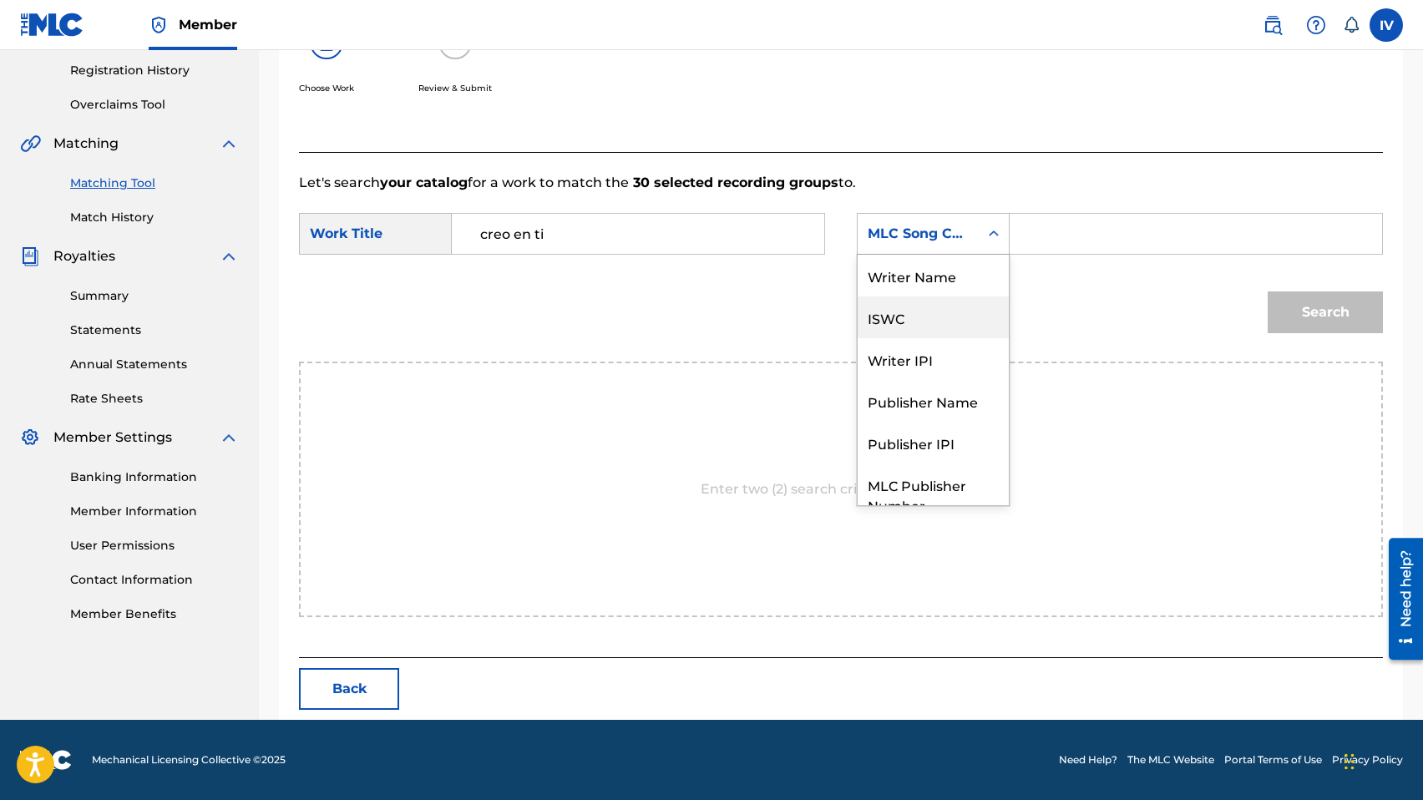
click at [895, 280] on div "Writer Name" at bounding box center [932, 276] width 151 height 42
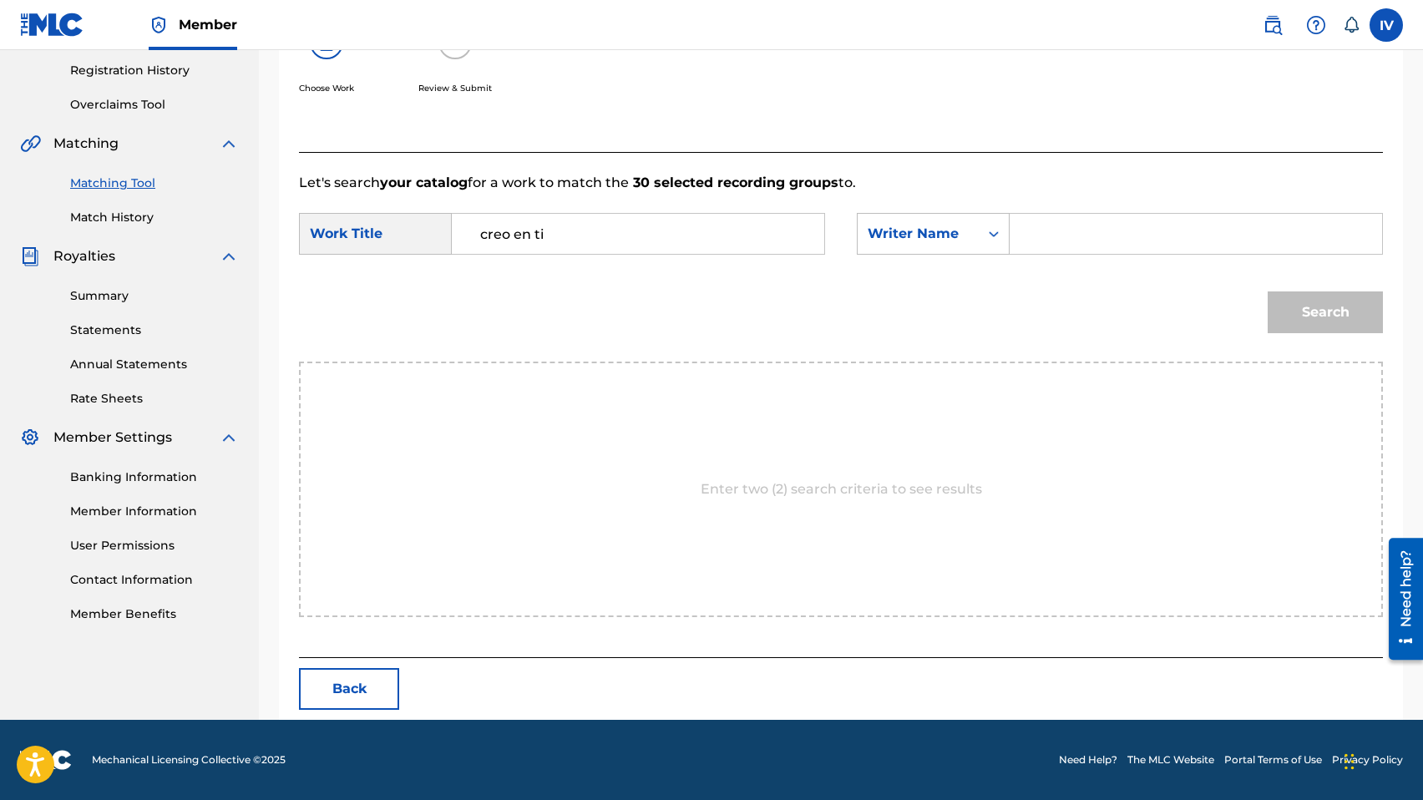
click at [1099, 222] on input "Search Form" at bounding box center [1195, 234] width 344 height 40
type input "melgar"
click at [1267, 291] on button "Search" at bounding box center [1324, 312] width 115 height 42
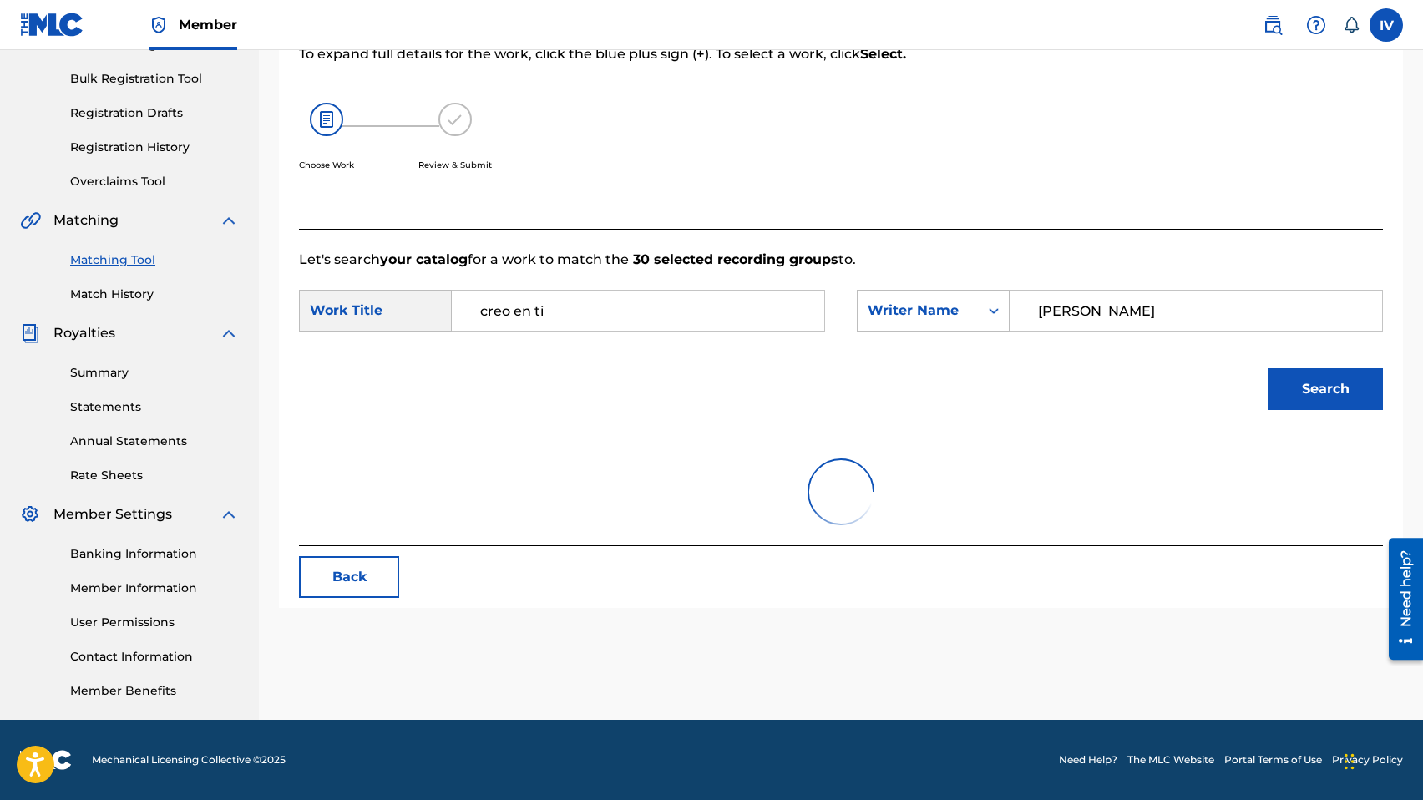
scroll to position [312, 0]
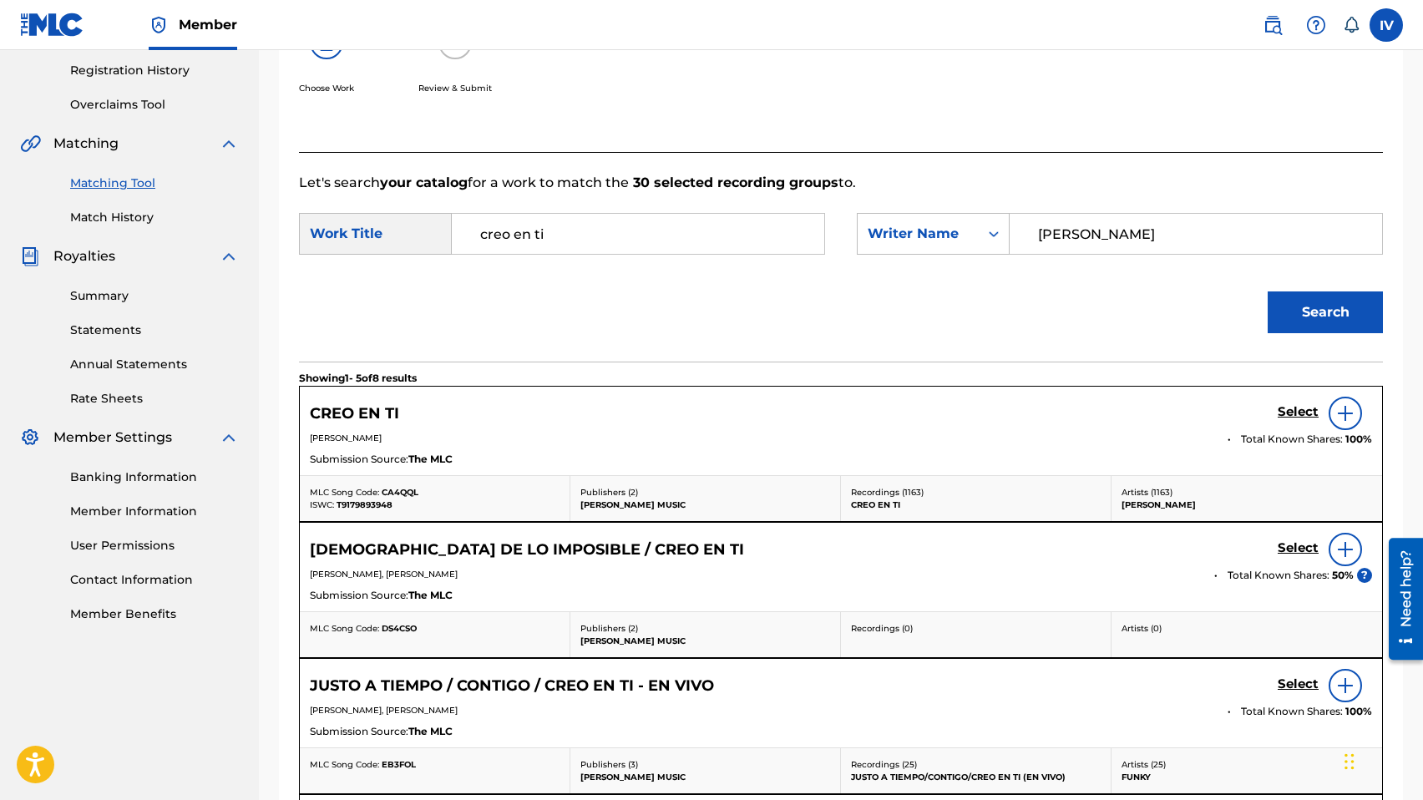
click at [1285, 406] on h5 "Select" at bounding box center [1297, 412] width 41 height 16
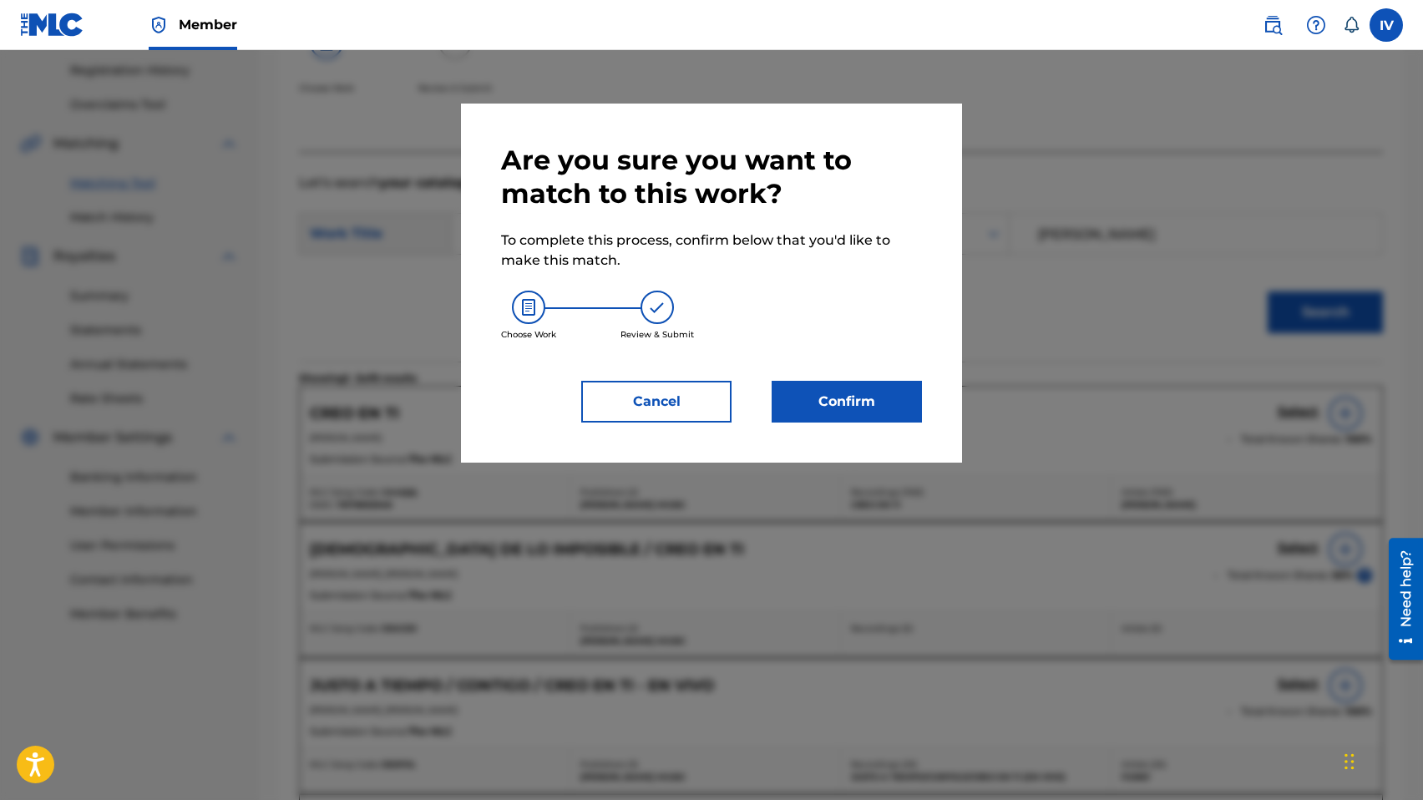
click at [879, 402] on button "Confirm" at bounding box center [846, 402] width 150 height 42
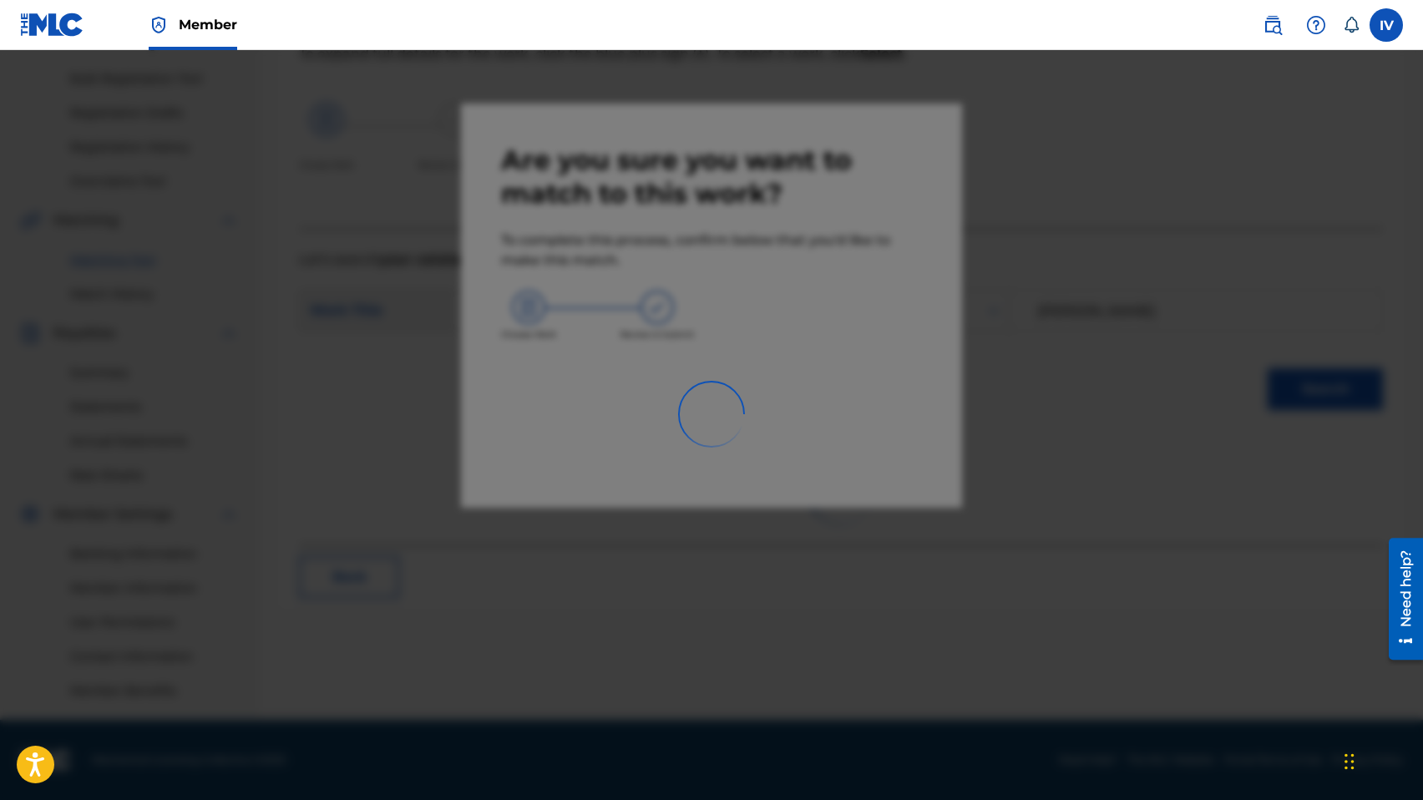
scroll to position [235, 0]
